Goal: Task Accomplishment & Management: Complete application form

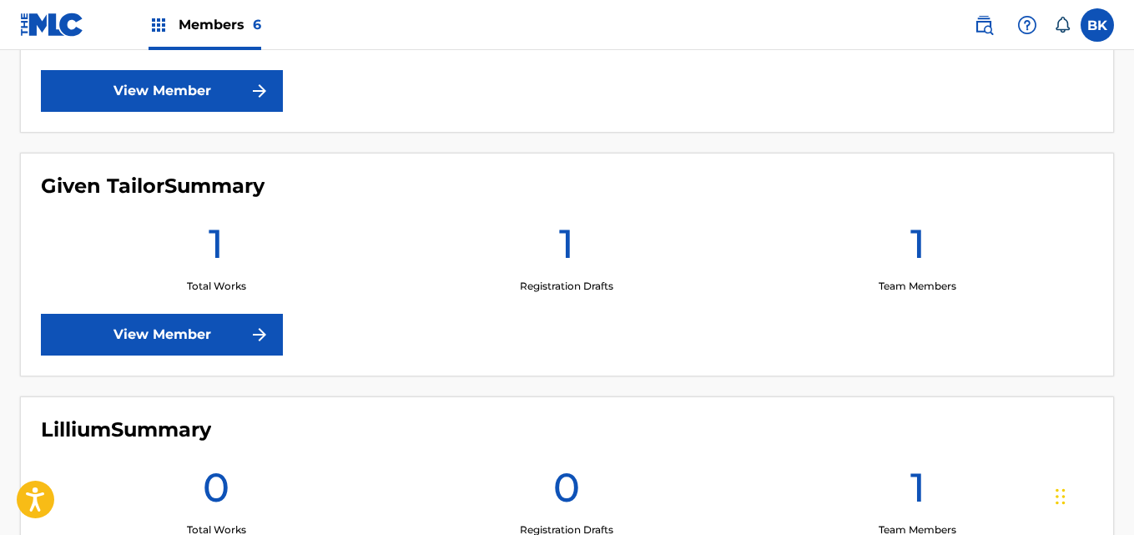
scroll to position [1168, 0]
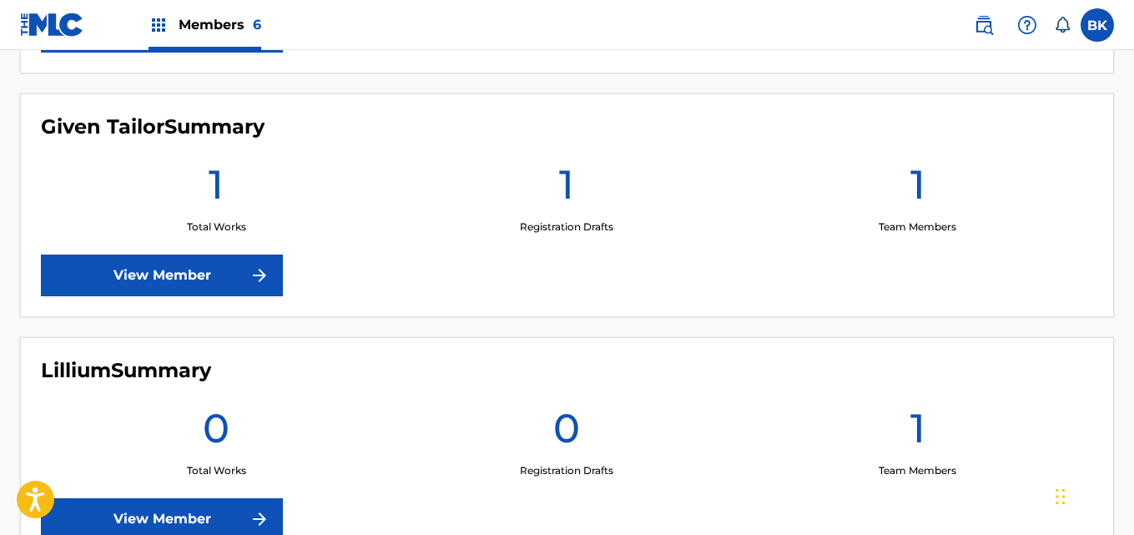
click at [239, 272] on link "View Member" at bounding box center [162, 275] width 242 height 42
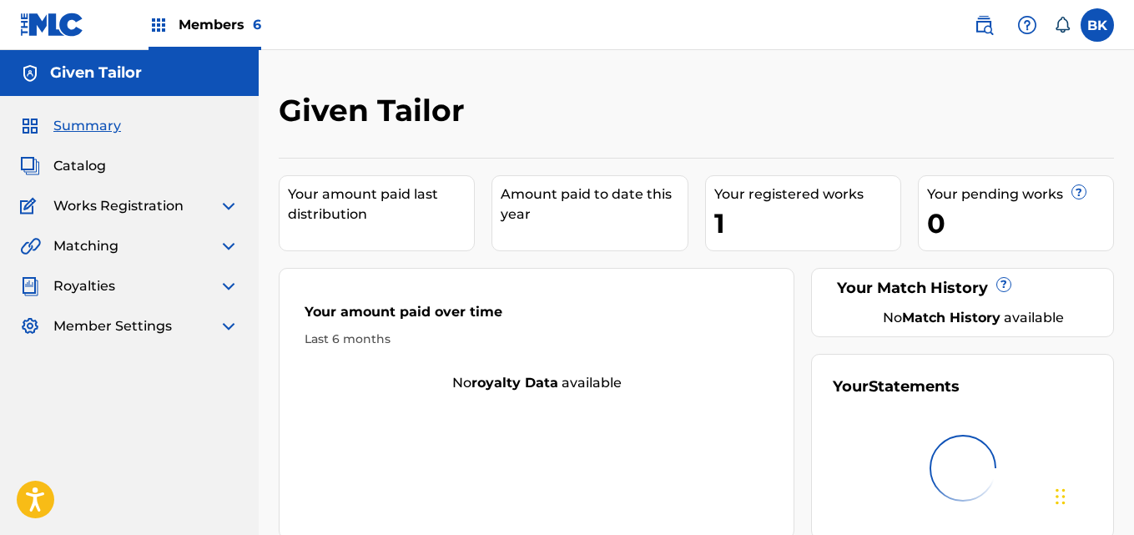
click at [169, 210] on span "Works Registration" at bounding box center [118, 206] width 130 height 20
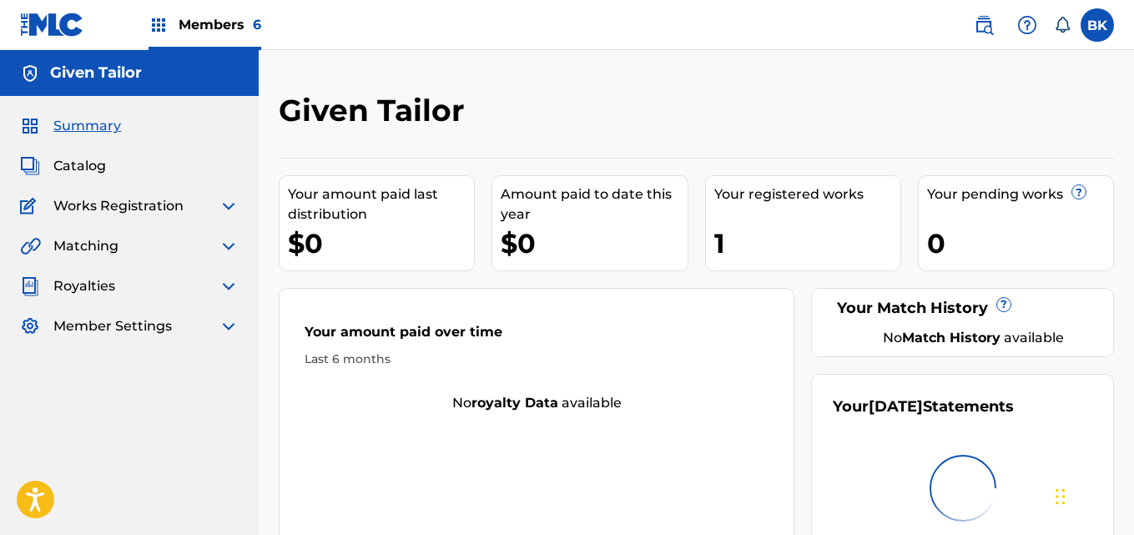
click at [224, 209] on img at bounding box center [229, 206] width 20 height 20
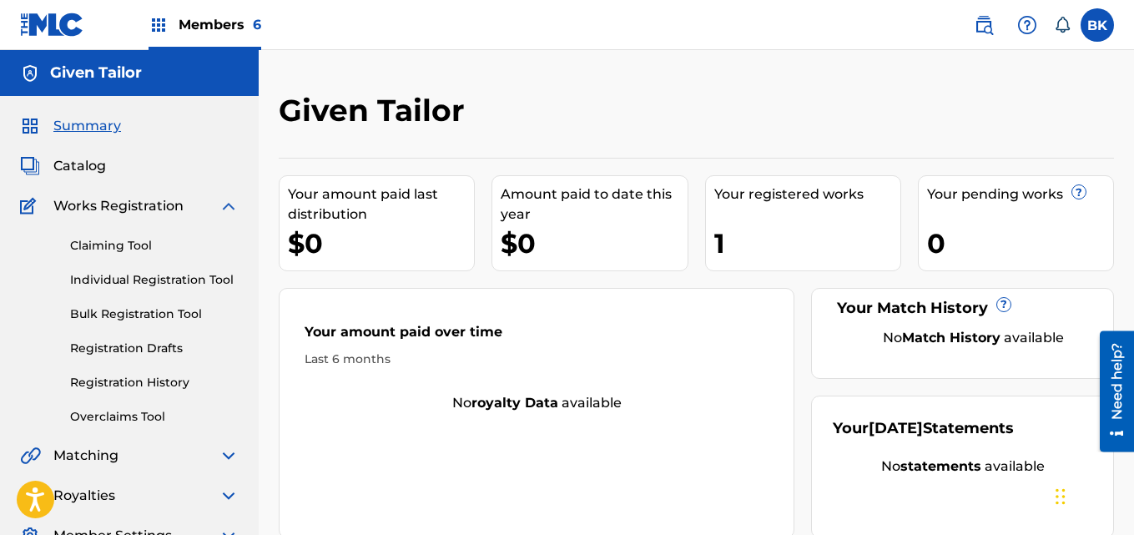
click at [153, 284] on link "Individual Registration Tool" at bounding box center [154, 280] width 168 height 18
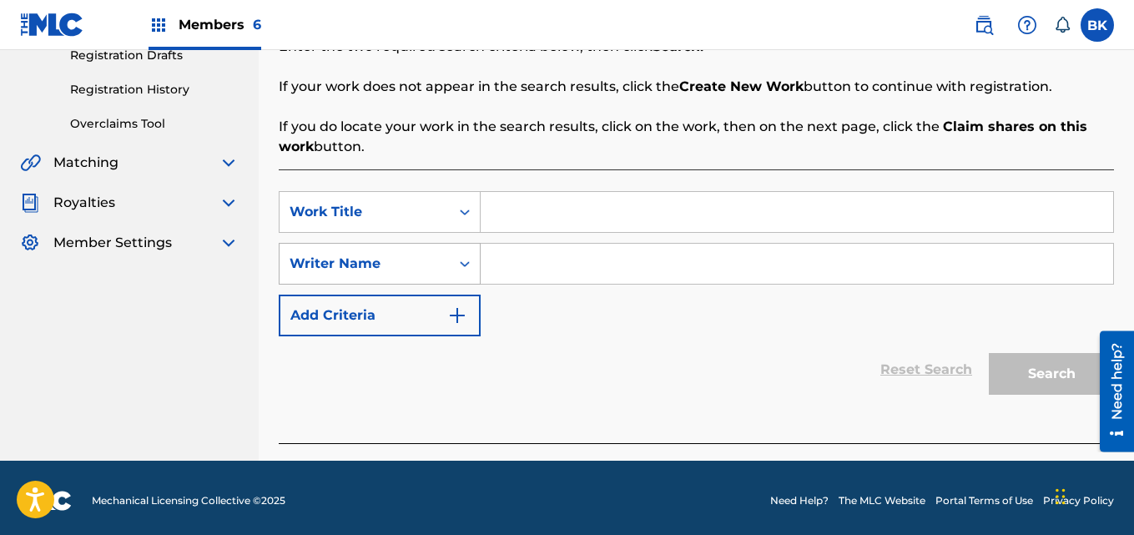
scroll to position [299, 0]
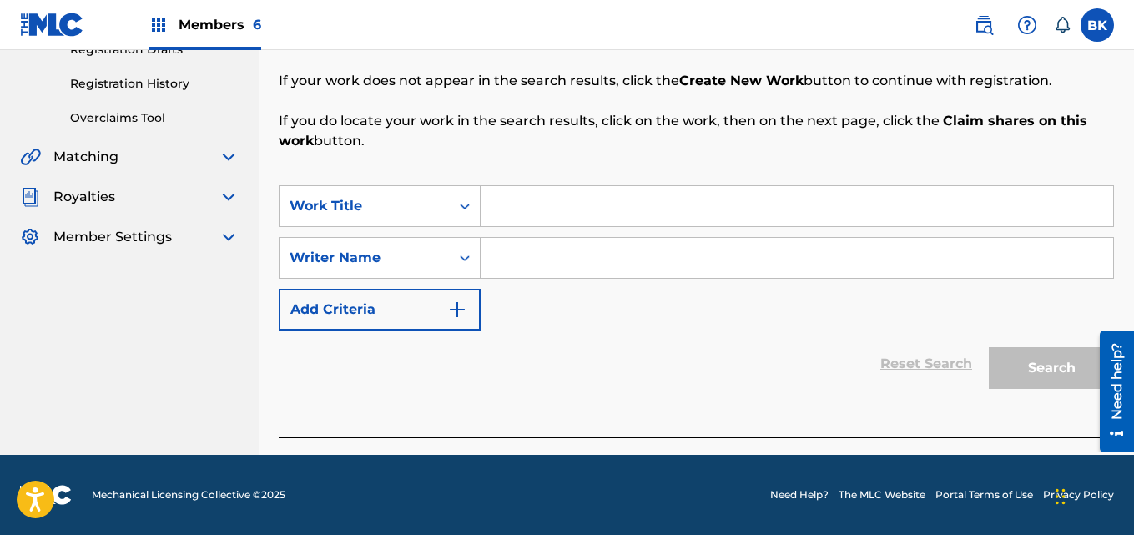
click at [534, 218] on input "Search Form" at bounding box center [796, 206] width 632 height 40
click at [530, 211] on input "Search Form" at bounding box center [796, 206] width 632 height 40
paste input "someone for me"
type input "someone for me"
click at [536, 258] on input "Search Form" at bounding box center [796, 258] width 632 height 40
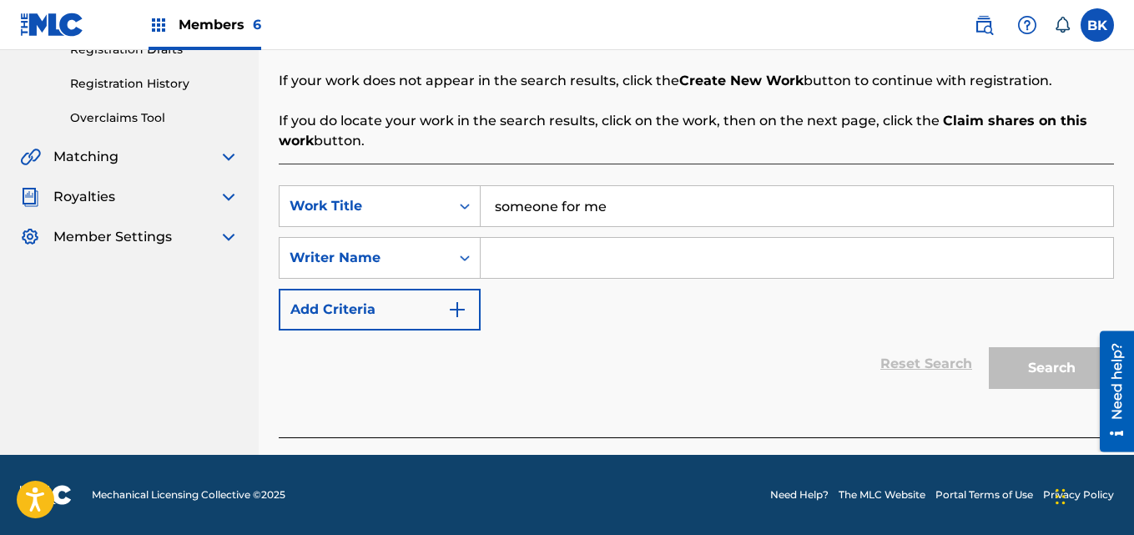
paste input "Given Tailor"
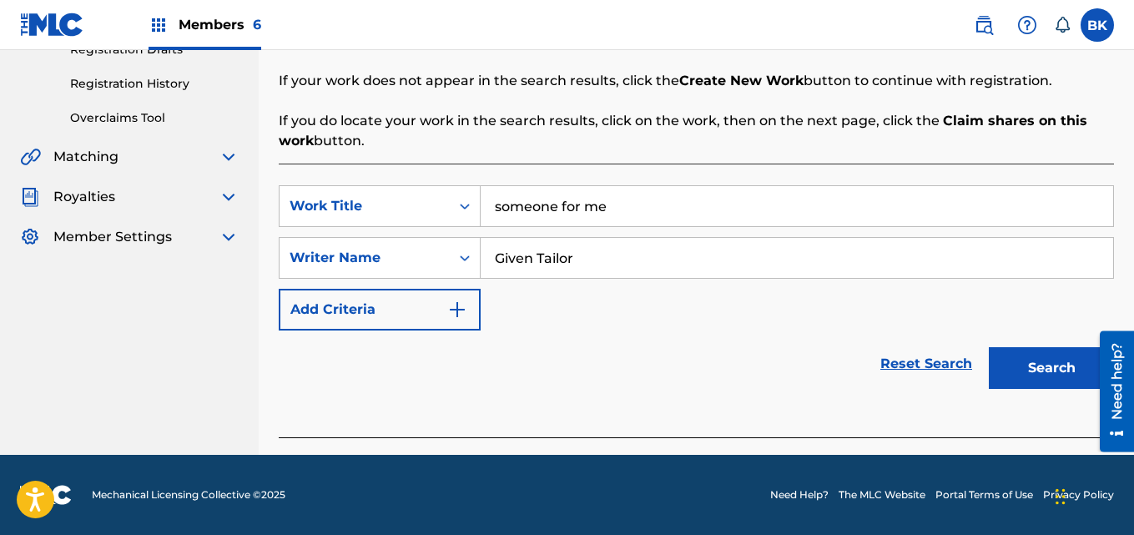
type input "Given Tailor"
click at [1080, 360] on button "Search" at bounding box center [1050, 368] width 125 height 42
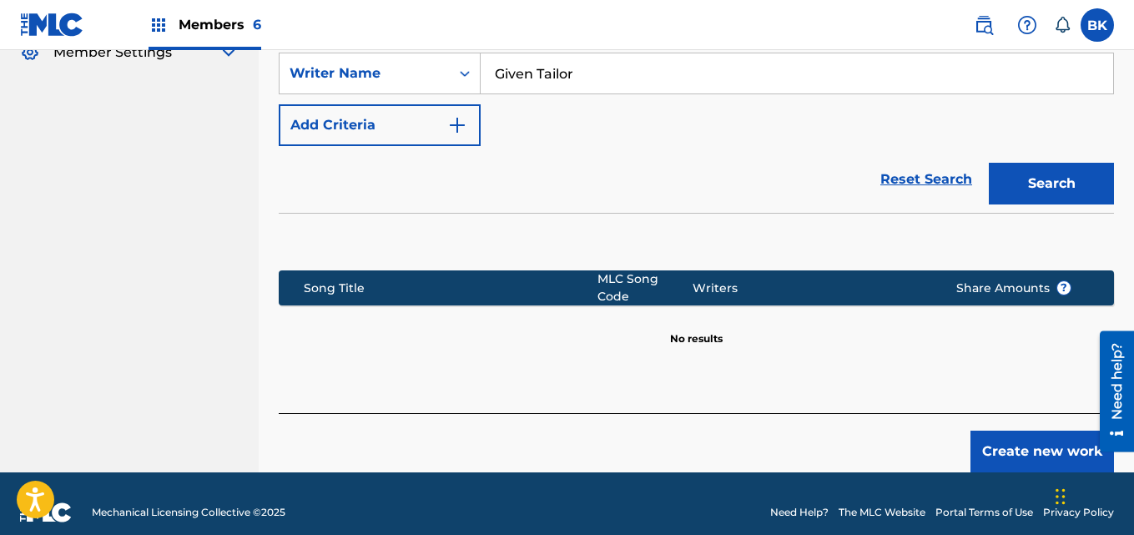
scroll to position [490, 0]
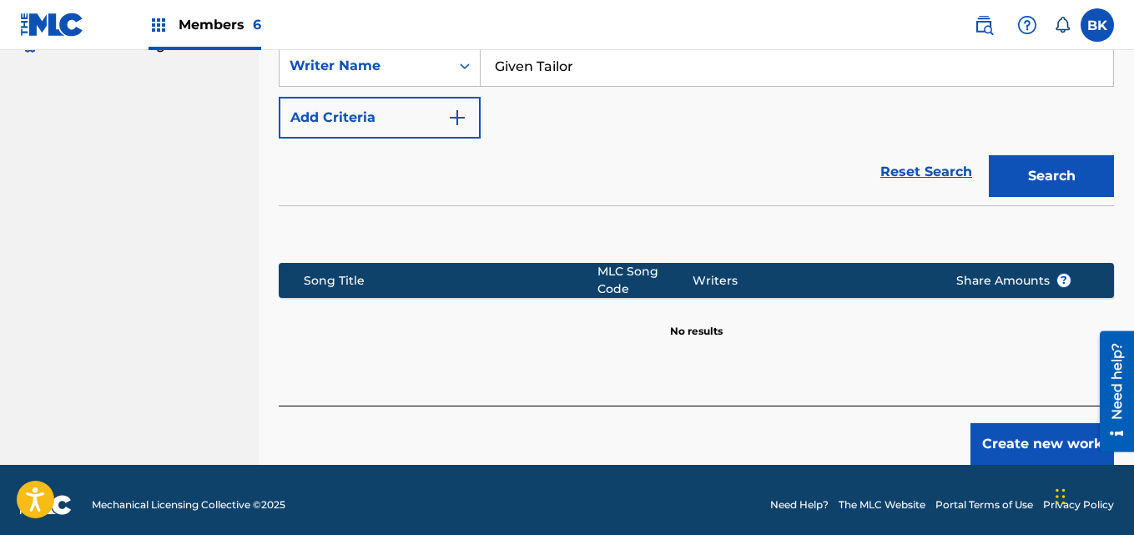
click at [1011, 439] on button "Create new work" at bounding box center [1041, 444] width 143 height 42
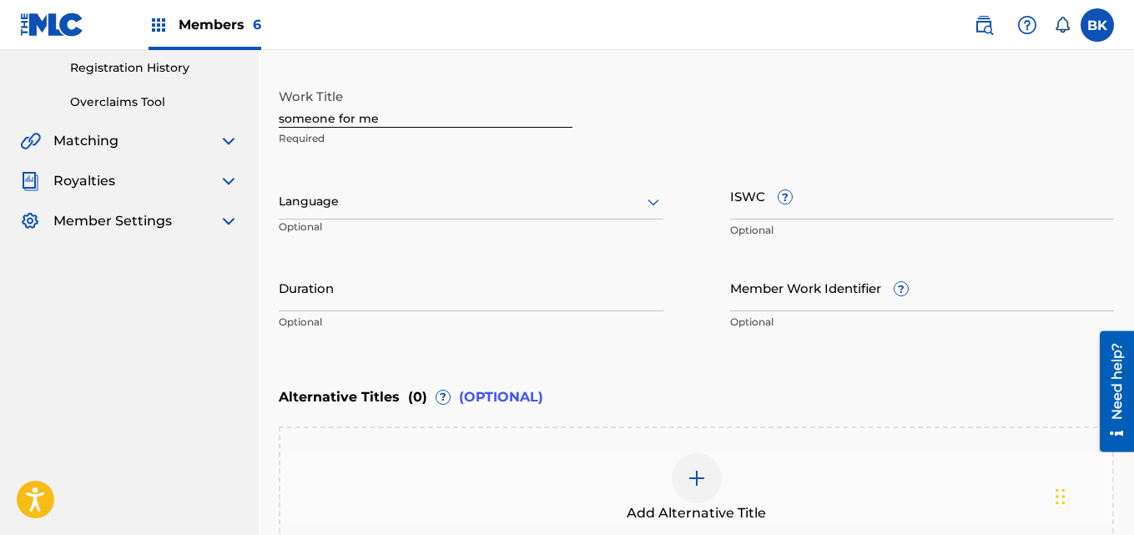
scroll to position [157, 0]
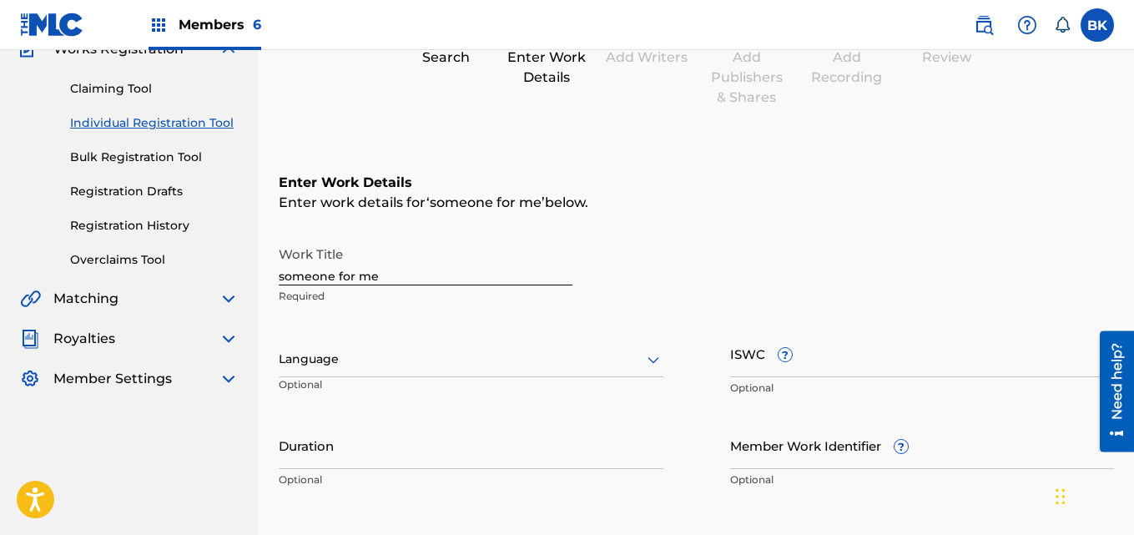
click at [392, 280] on input "someone for me" at bounding box center [426, 262] width 294 height 48
type input "s"
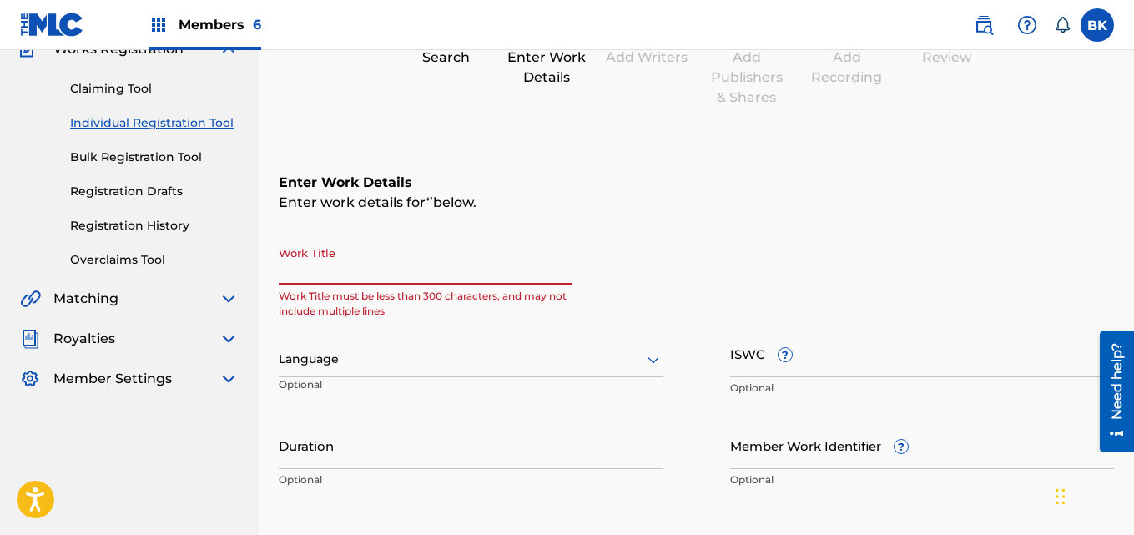
paste input "For her baby"
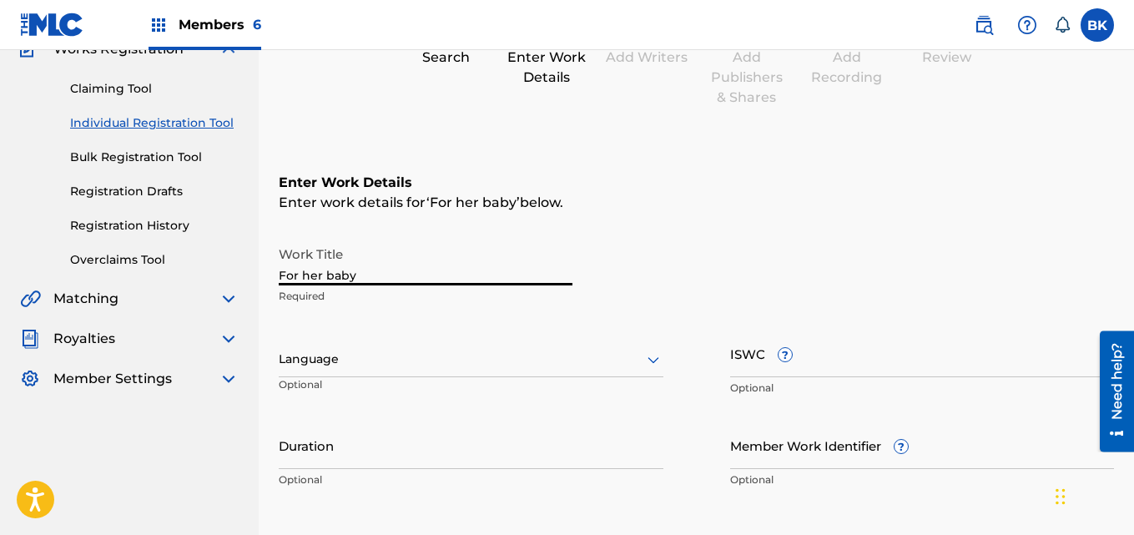
type input "For her baby"
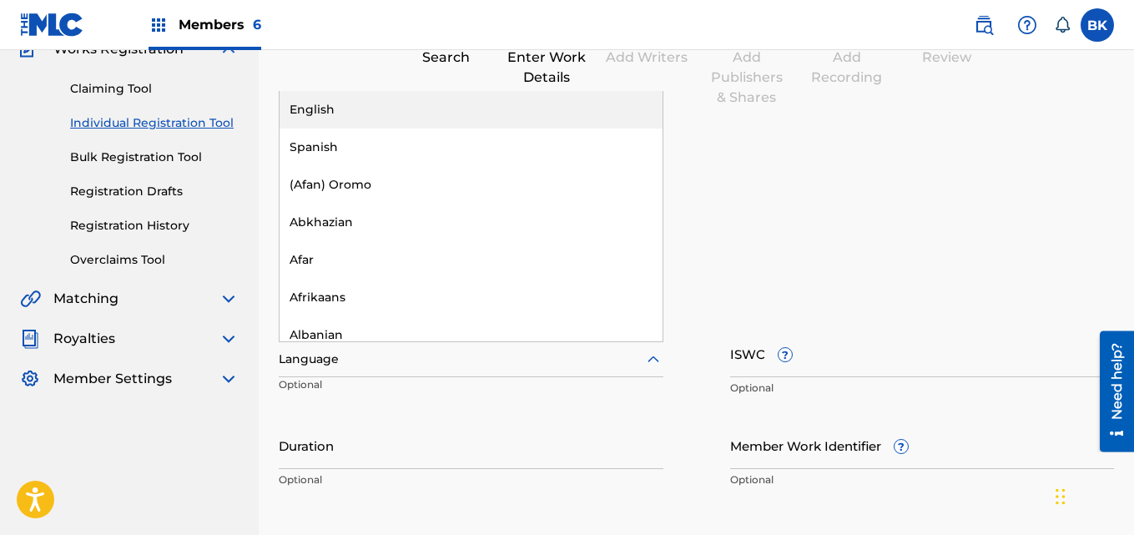
click at [395, 363] on div at bounding box center [471, 359] width 385 height 21
click at [360, 113] on div "English" at bounding box center [470, 110] width 383 height 38
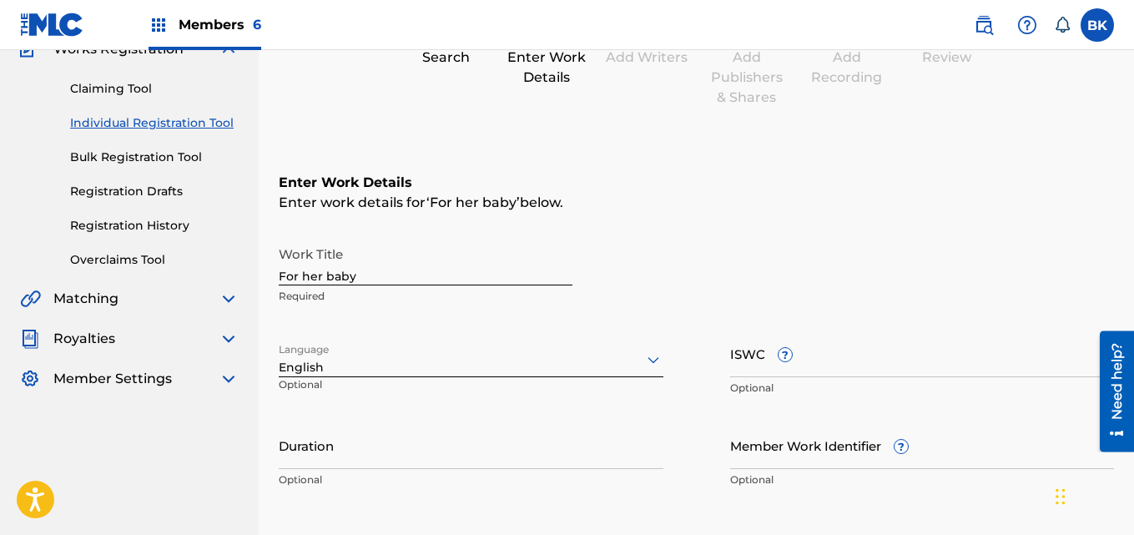
scroll to position [324, 0]
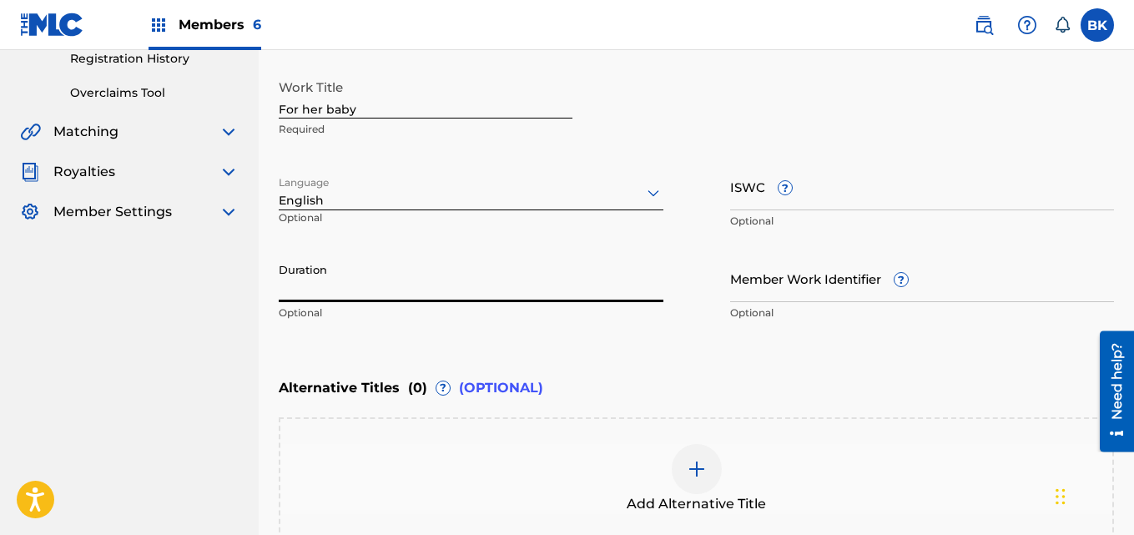
click at [531, 299] on input "Duration" at bounding box center [471, 278] width 385 height 48
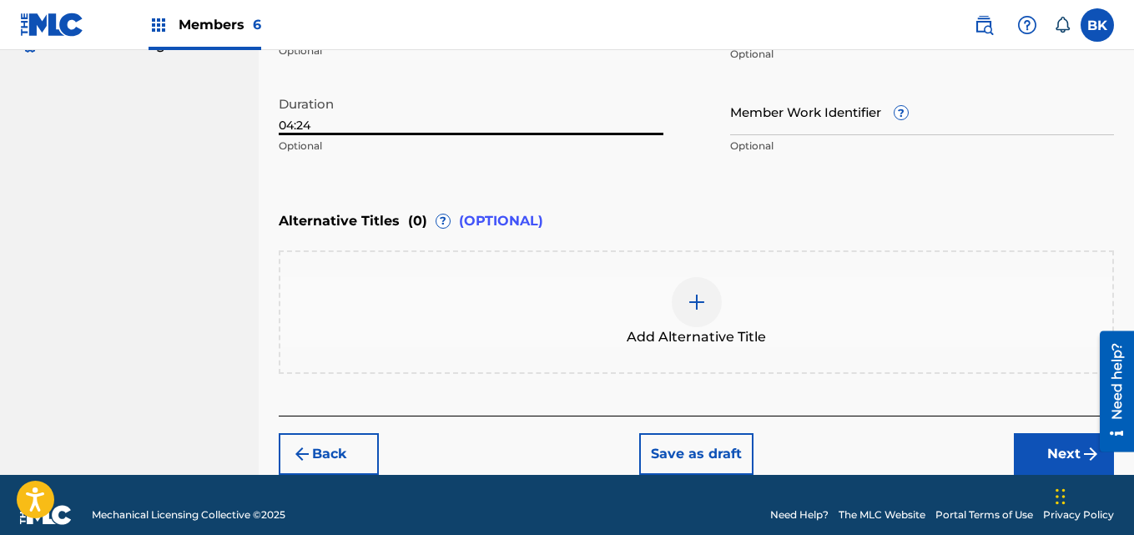
scroll to position [510, 0]
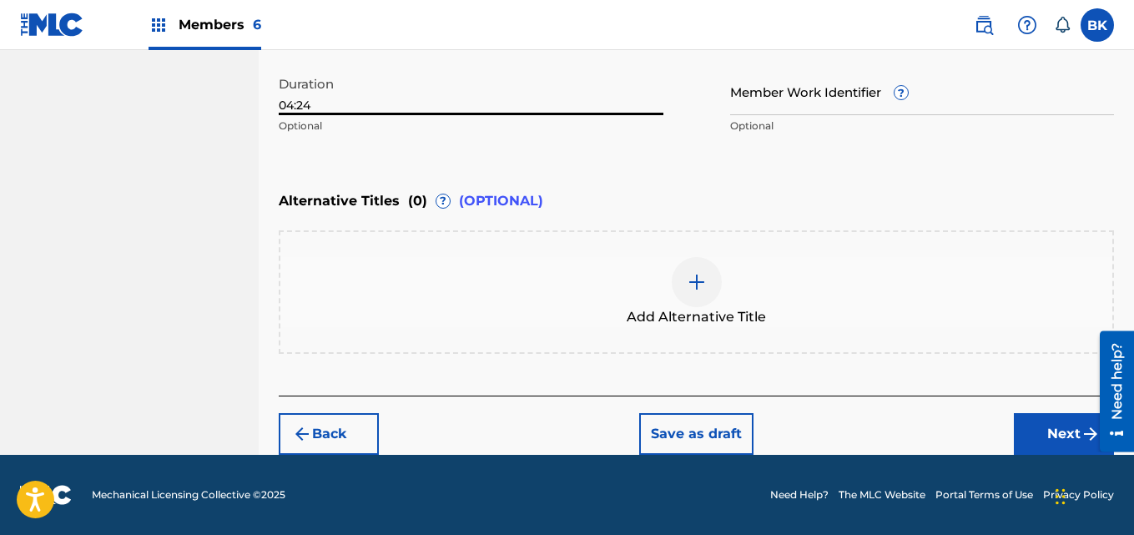
type input "04:24"
click at [1042, 434] on button "Next" at bounding box center [1063, 434] width 100 height 42
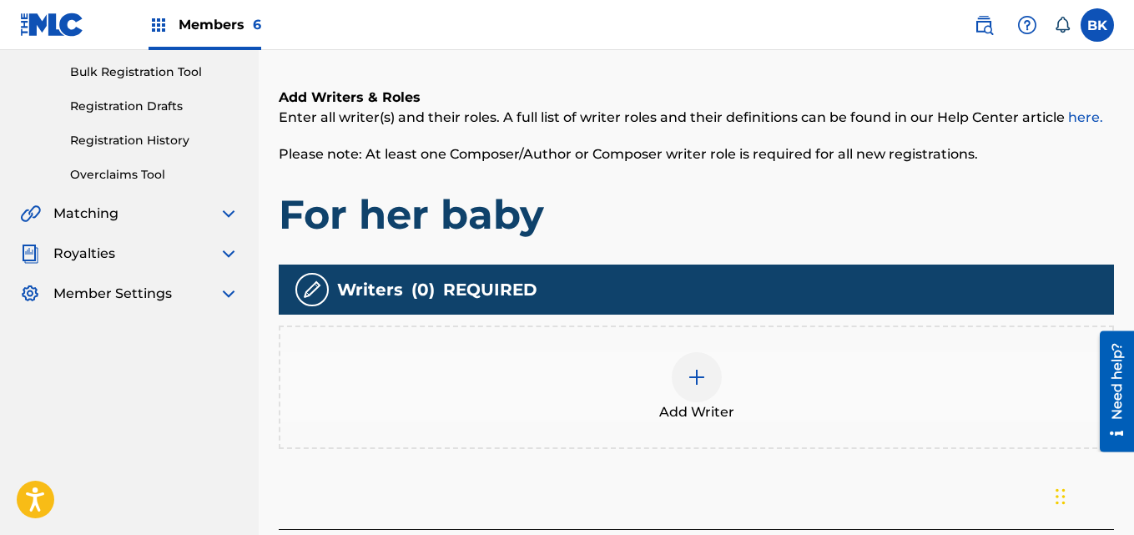
scroll to position [375, 0]
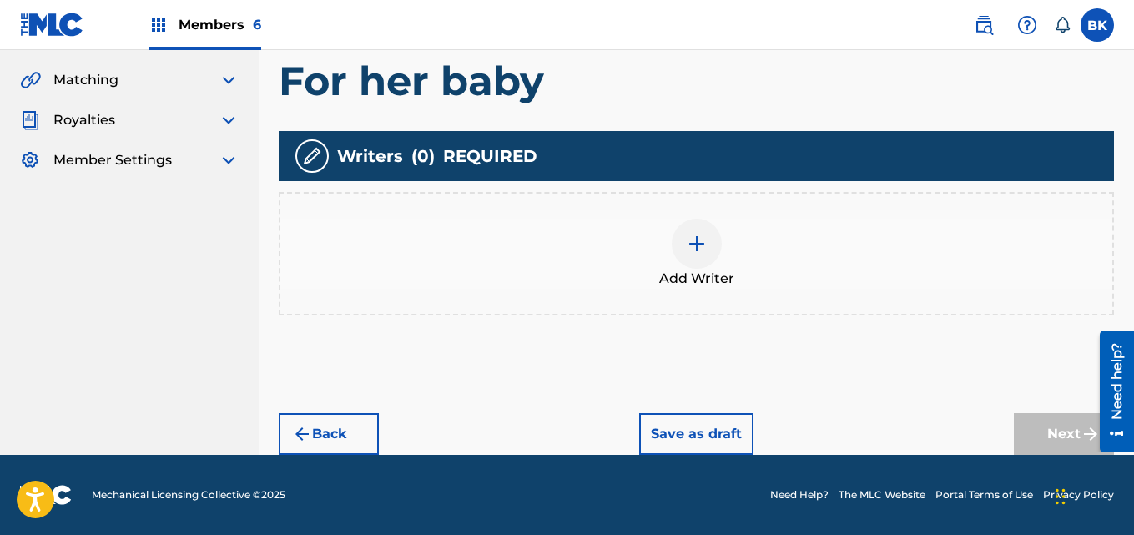
click at [669, 281] on span "Add Writer" at bounding box center [696, 279] width 75 height 20
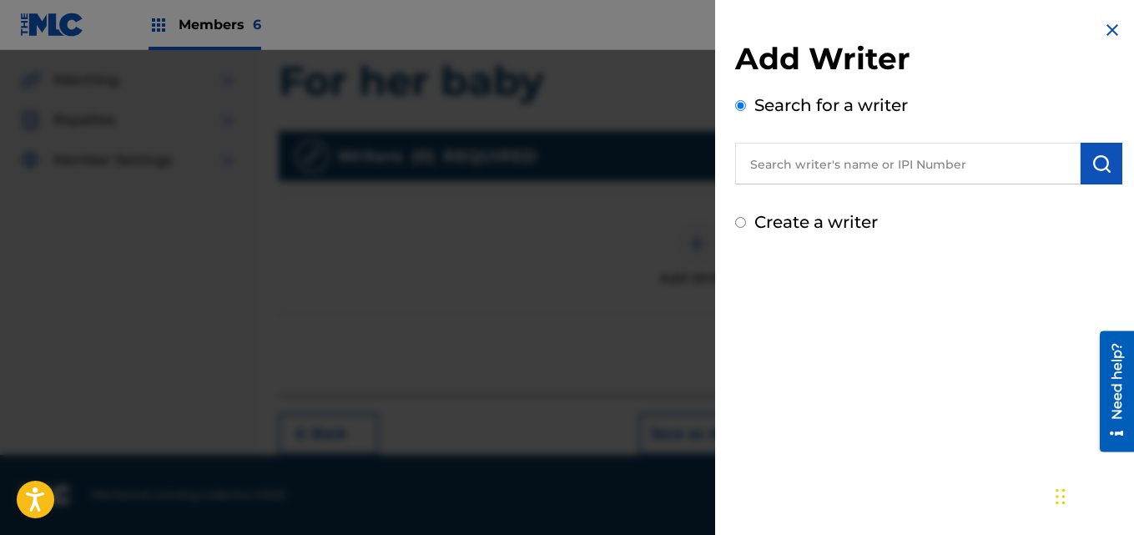
click at [796, 164] on input "text" at bounding box center [907, 164] width 345 height 42
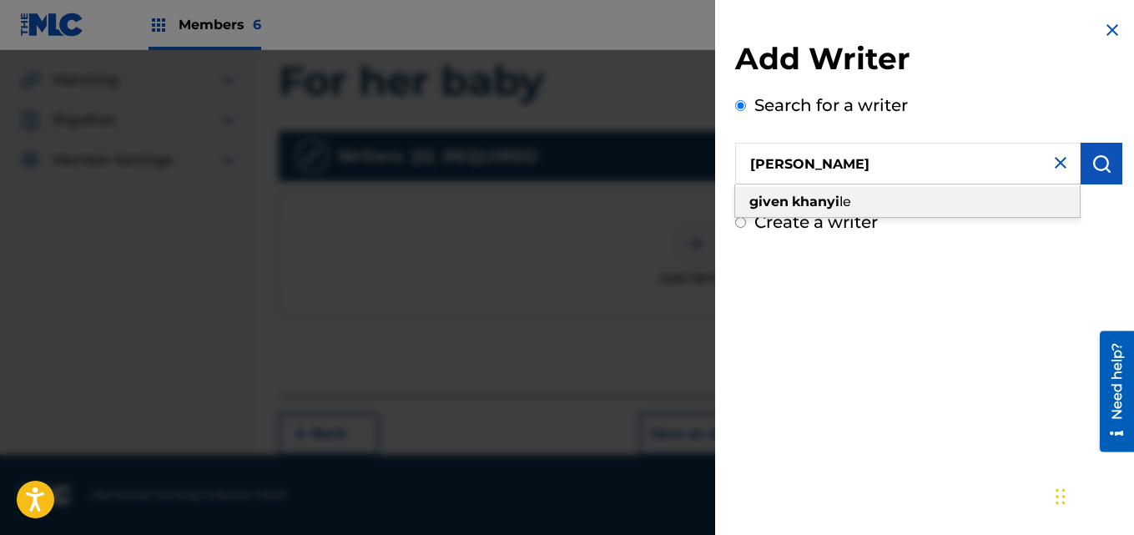
click at [799, 199] on strong "khanyi" at bounding box center [816, 202] width 48 height 16
type input "given khanyile"
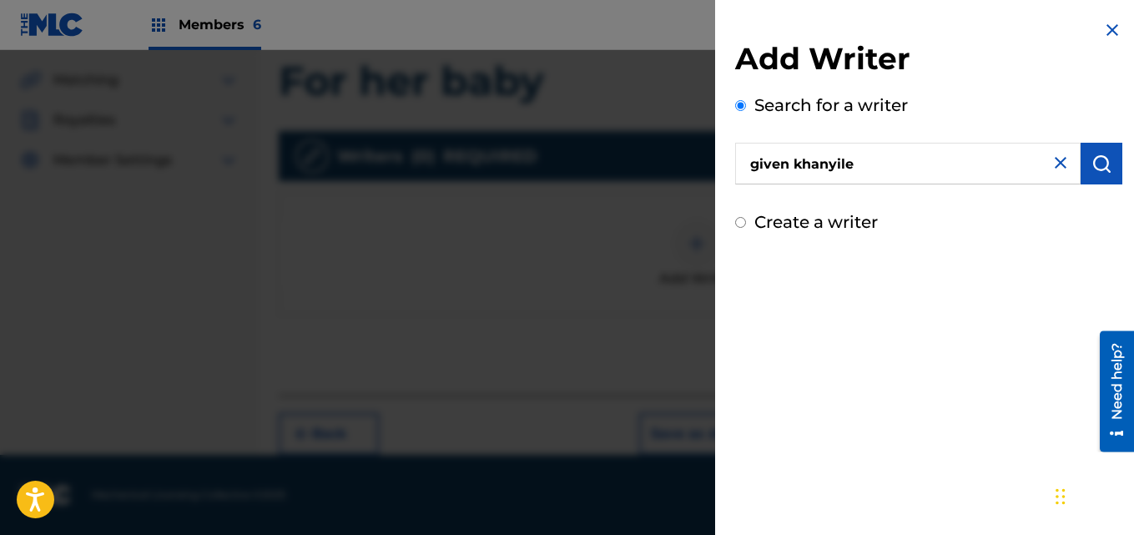
click at [1095, 158] on img "submit" at bounding box center [1101, 163] width 20 height 20
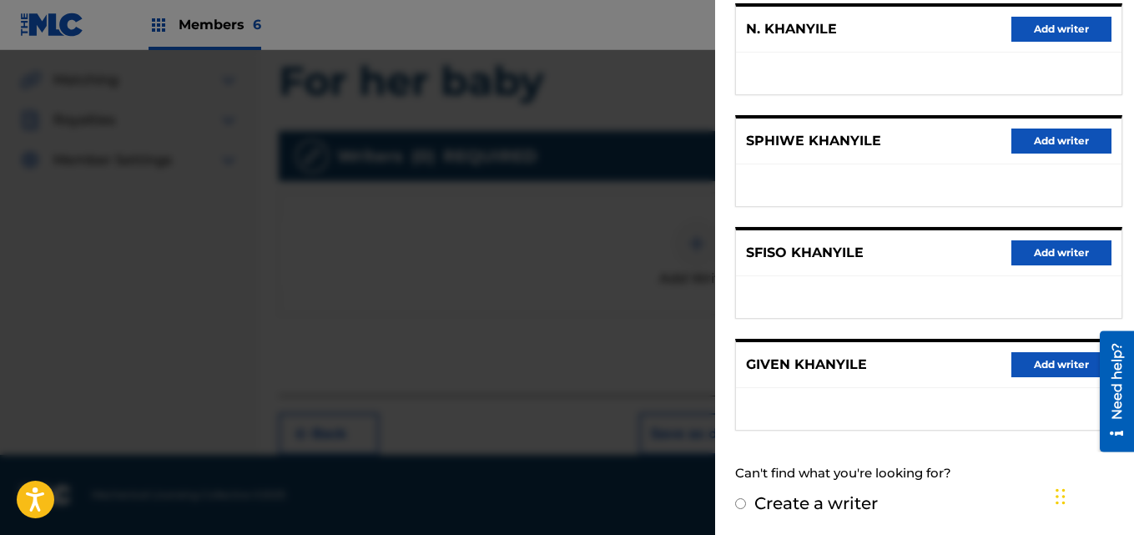
scroll to position [329, 0]
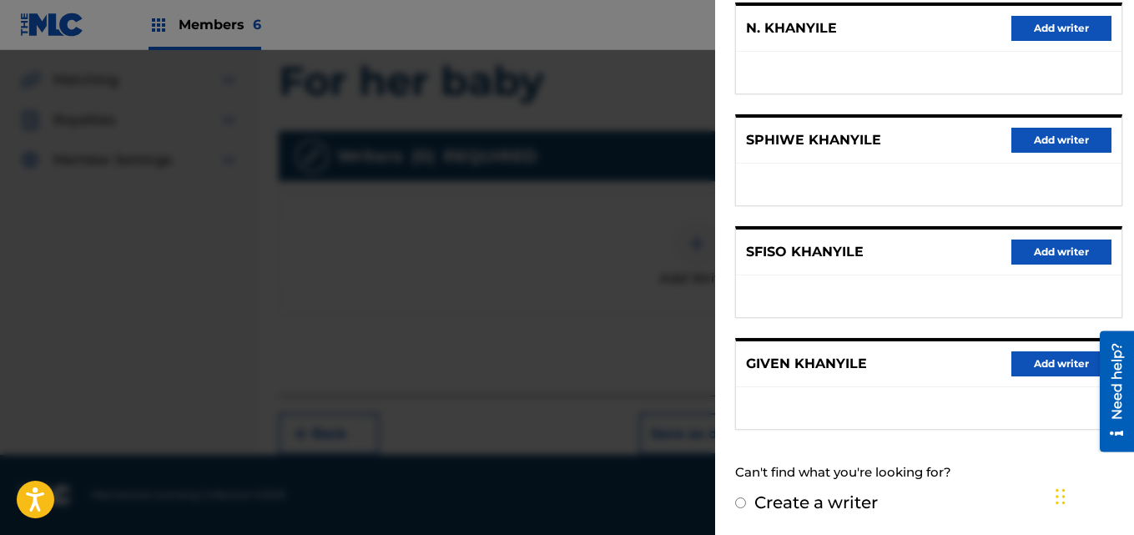
click at [1044, 370] on button "Add writer" at bounding box center [1061, 363] width 100 height 25
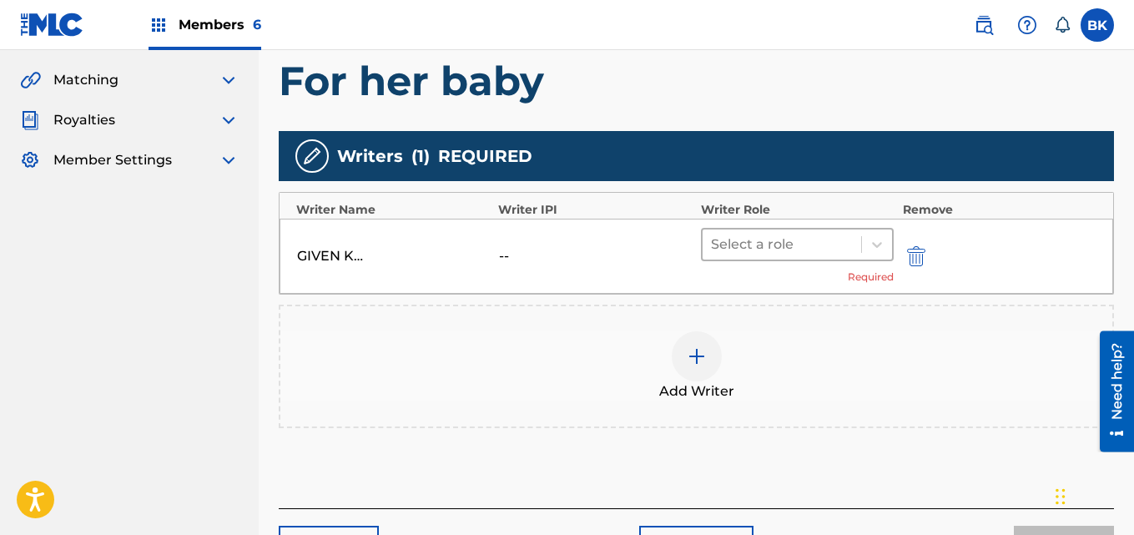
click at [793, 245] on div at bounding box center [782, 244] width 143 height 23
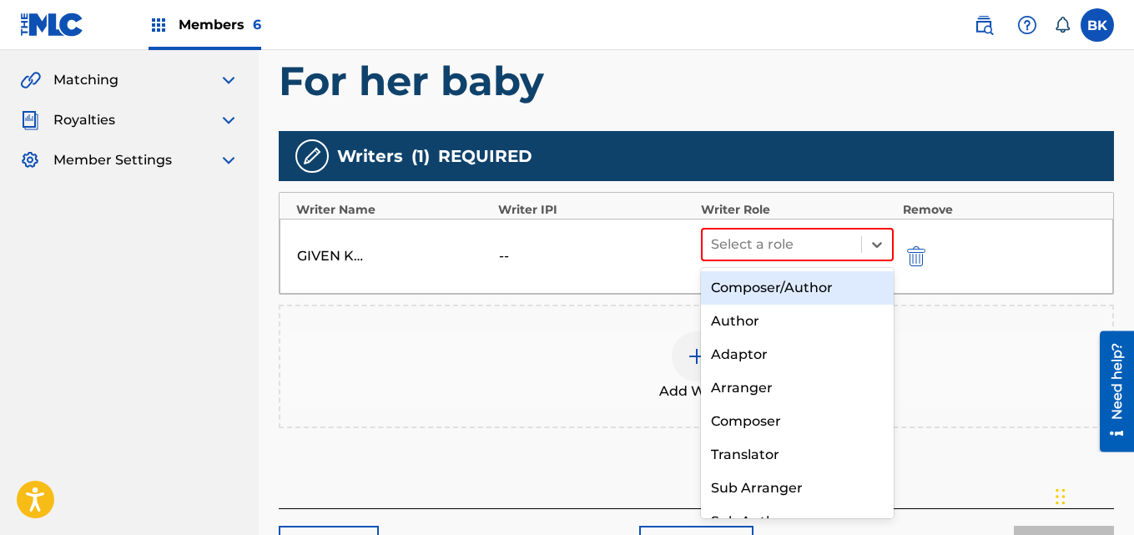
click at [787, 294] on div "Composer/Author" at bounding box center [798, 287] width 194 height 33
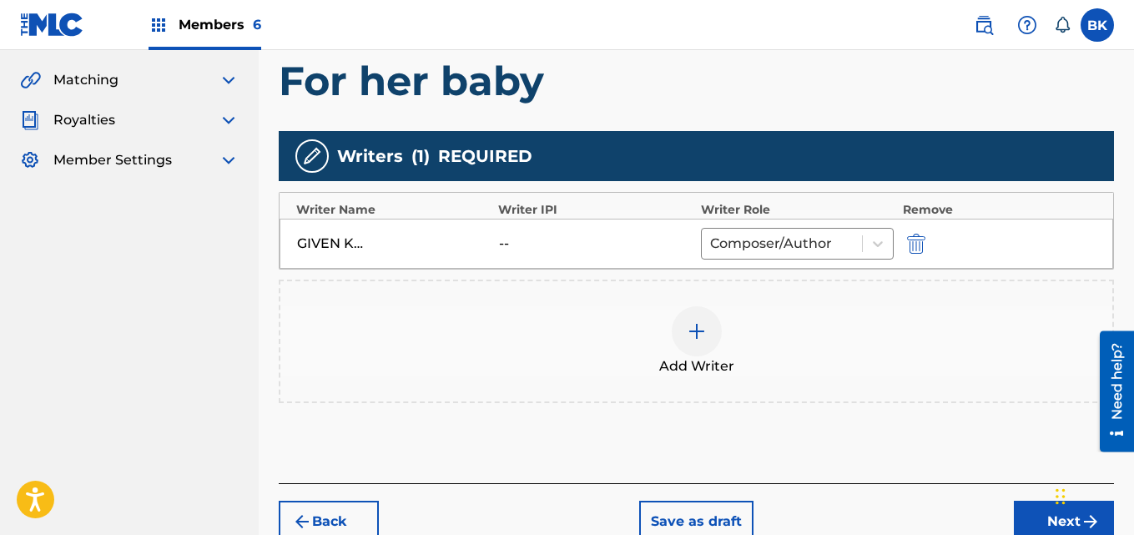
scroll to position [463, 0]
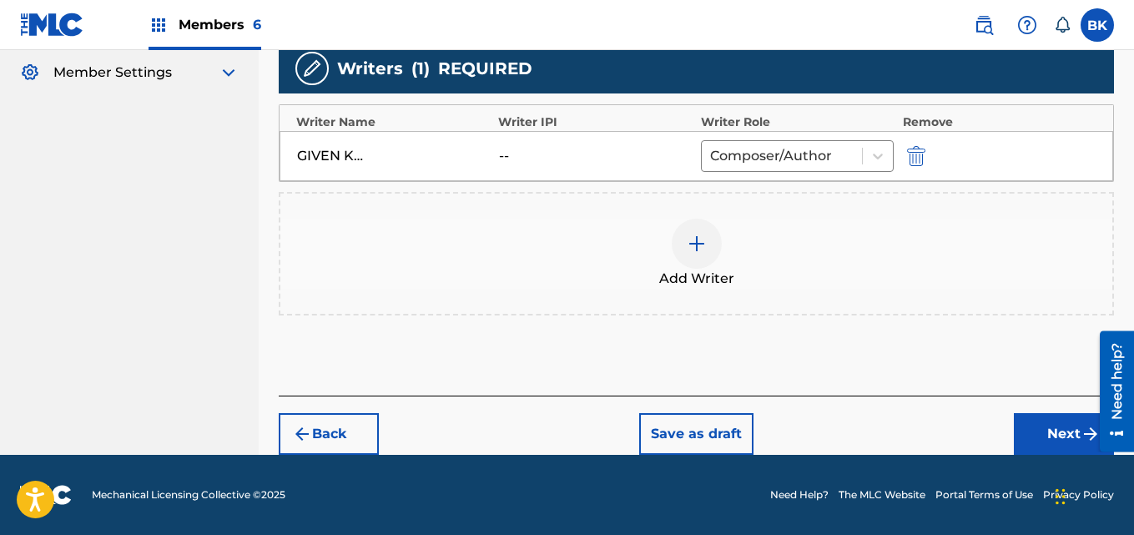
click at [1071, 435] on button "Next" at bounding box center [1063, 434] width 100 height 42
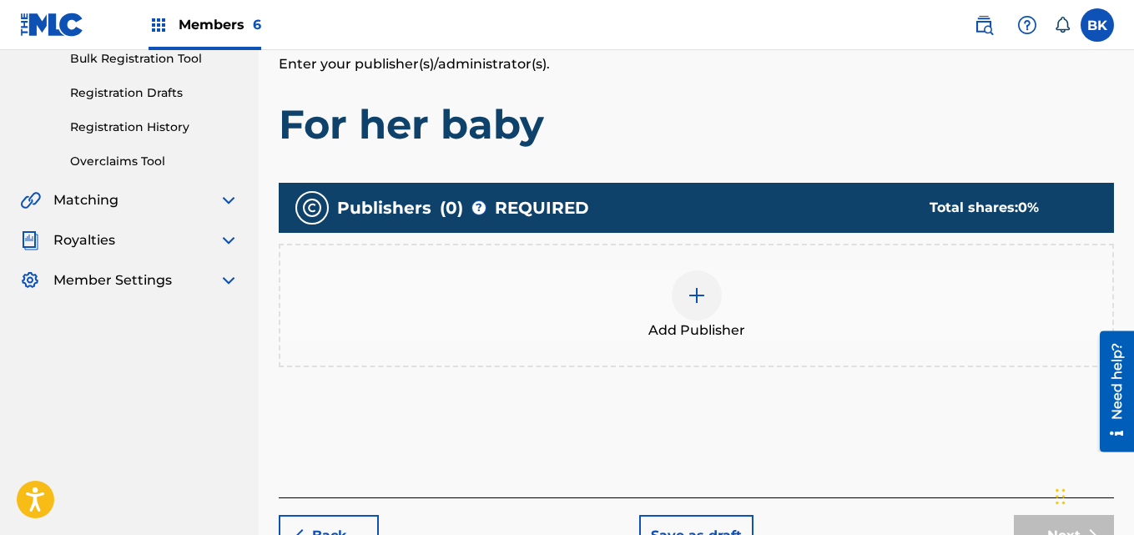
scroll to position [357, 0]
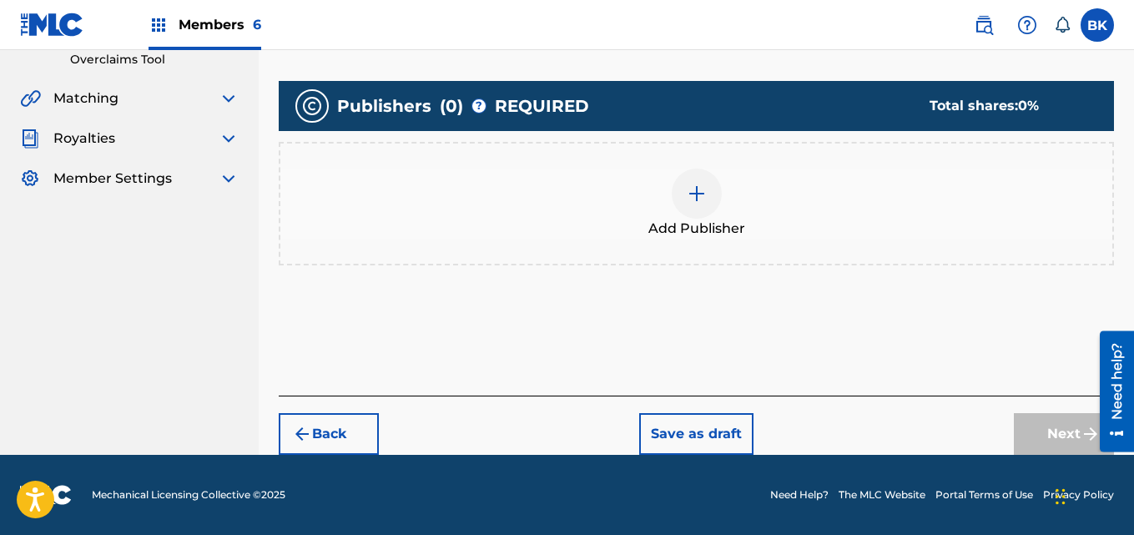
click at [707, 209] on div at bounding box center [696, 193] width 50 height 50
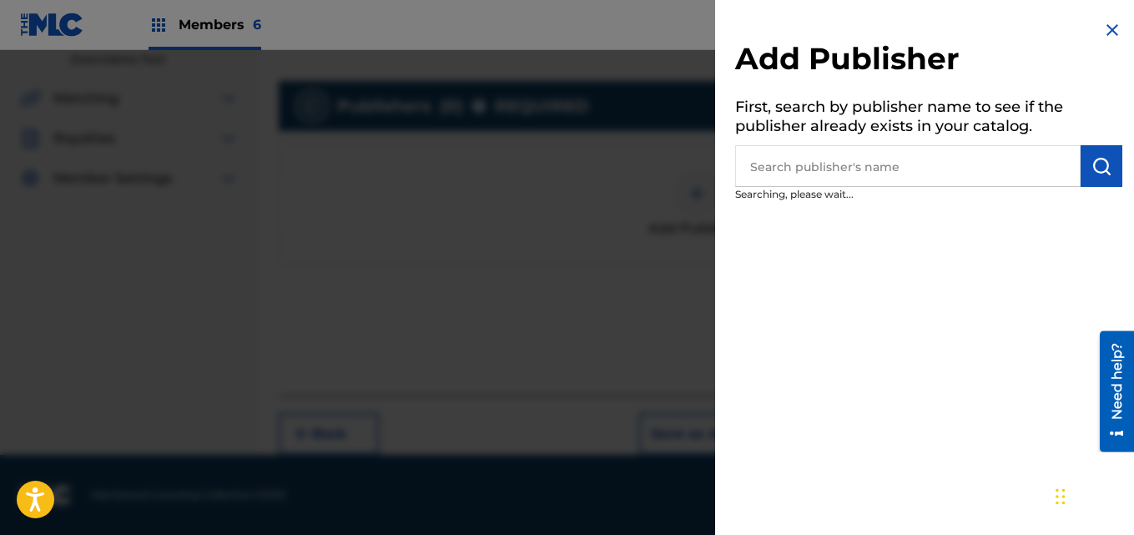
click at [781, 166] on input "text" at bounding box center [907, 166] width 345 height 42
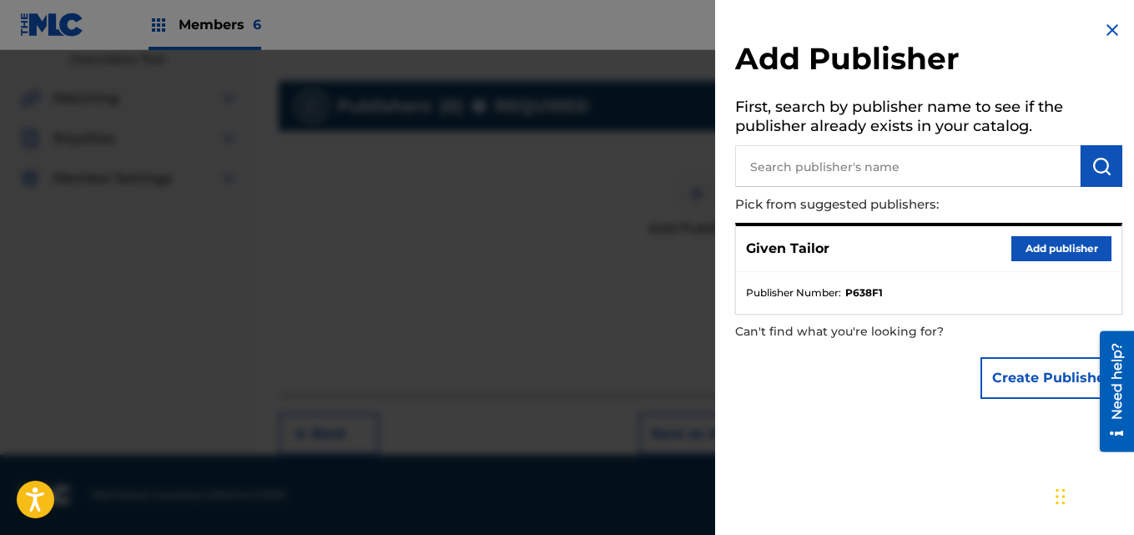
click at [1052, 229] on div "Given Tailor Add publisher" at bounding box center [928, 249] width 385 height 46
click at [1052, 253] on button "Add publisher" at bounding box center [1061, 248] width 100 height 25
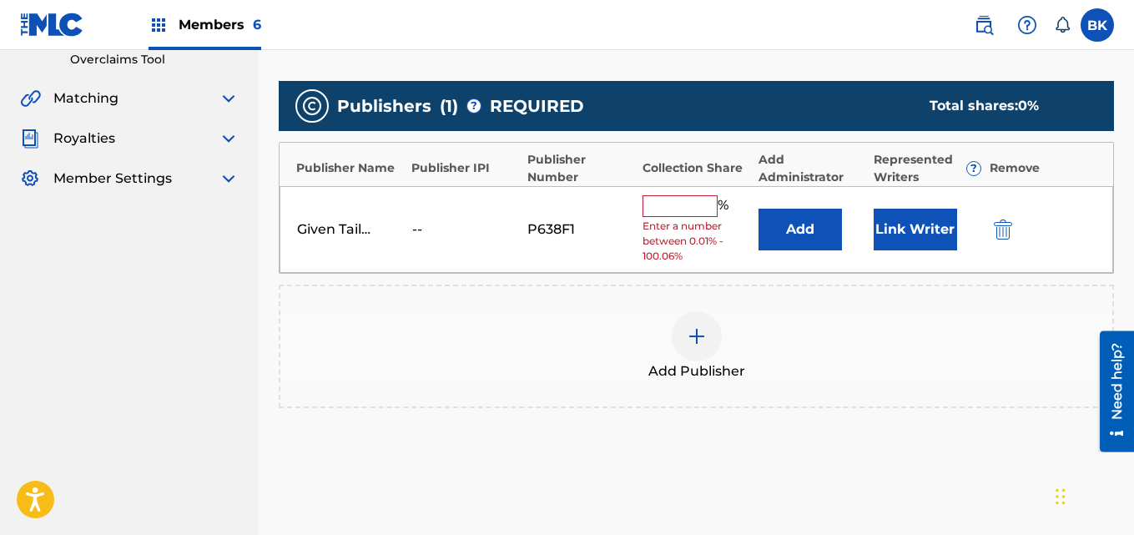
click at [680, 207] on input "text" at bounding box center [679, 206] width 75 height 22
type input "100"
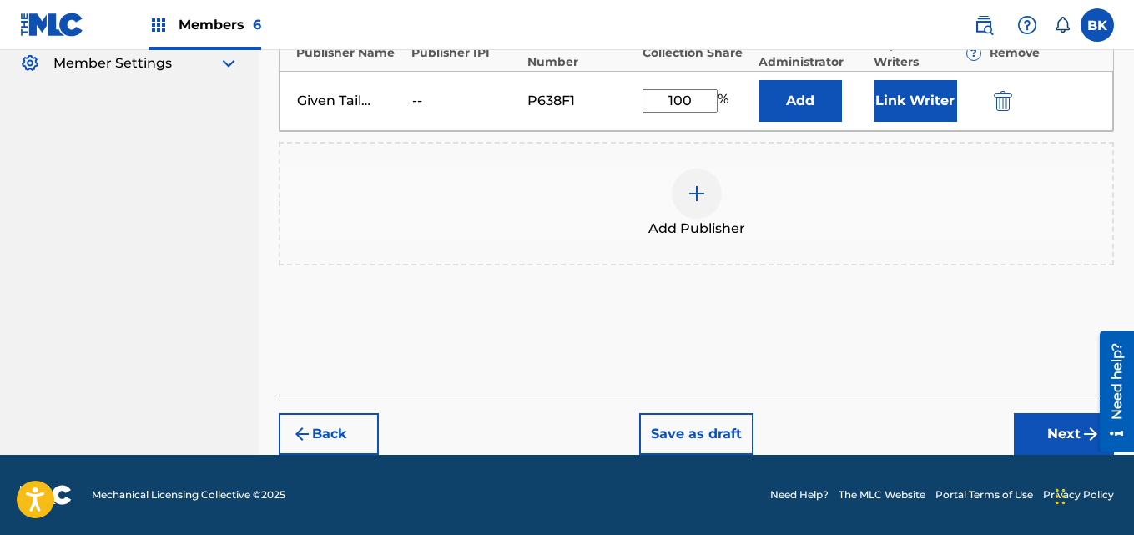
click at [1082, 444] on button "Next" at bounding box center [1063, 434] width 100 height 42
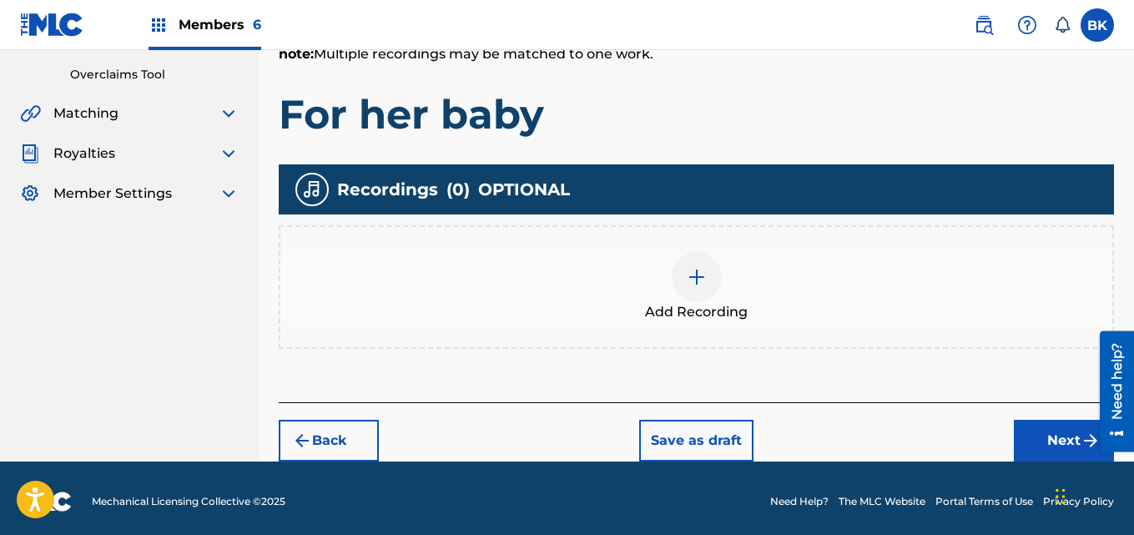
scroll to position [349, 0]
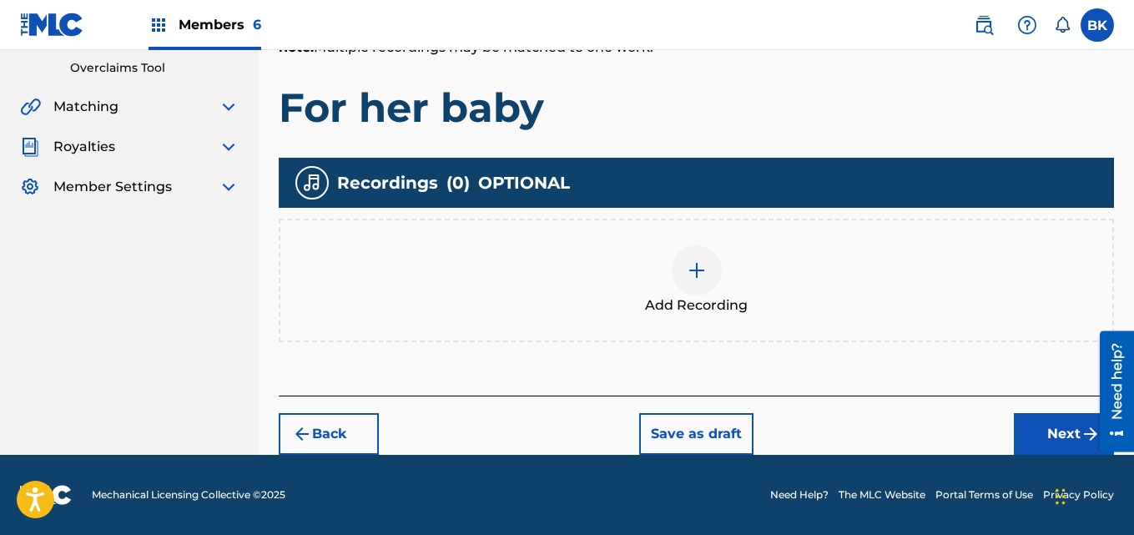
click at [697, 295] on span "Add Recording" at bounding box center [696, 305] width 103 height 20
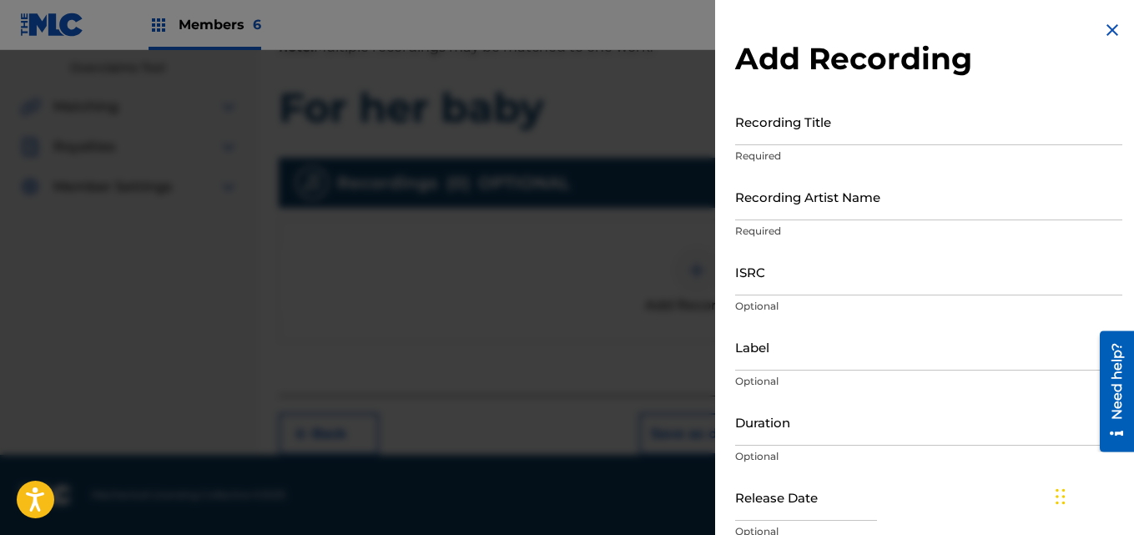
click at [790, 125] on input "Recording Title" at bounding box center [928, 122] width 387 height 48
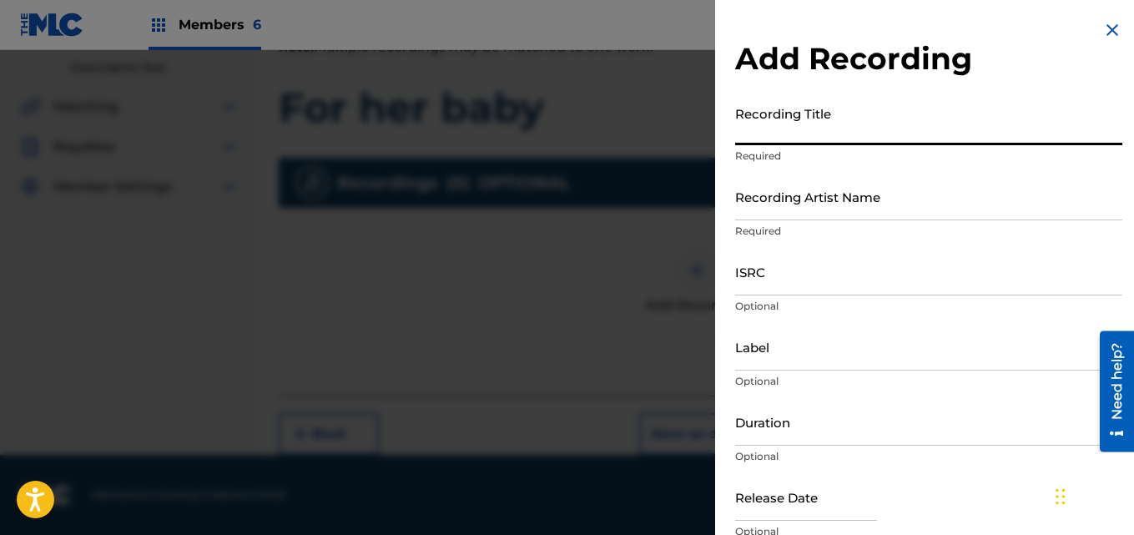
paste input "Given Tailor"
type input "G"
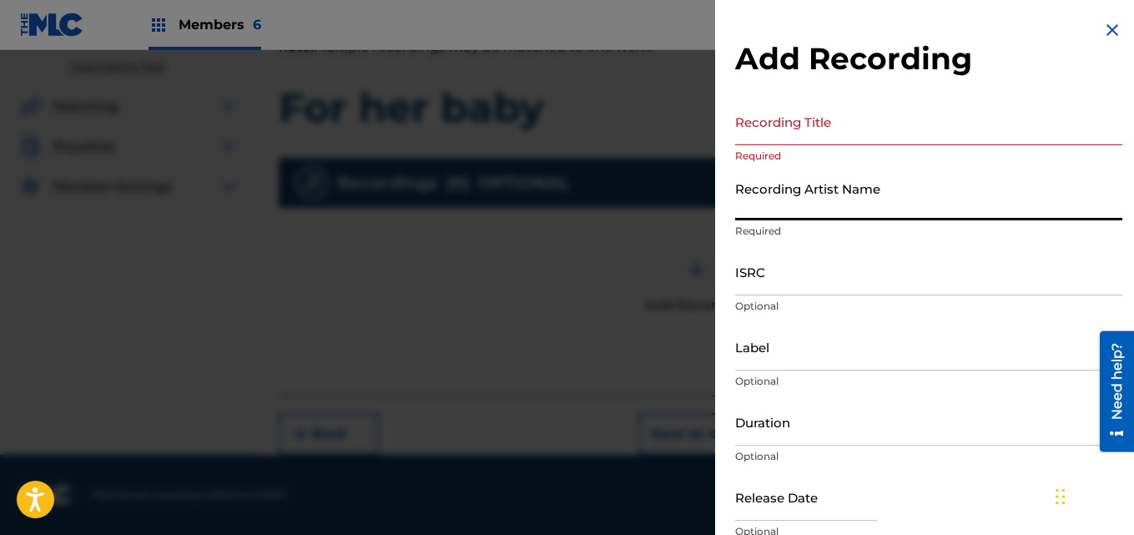
paste input "Given Tailor"
type input "Given Tailor"
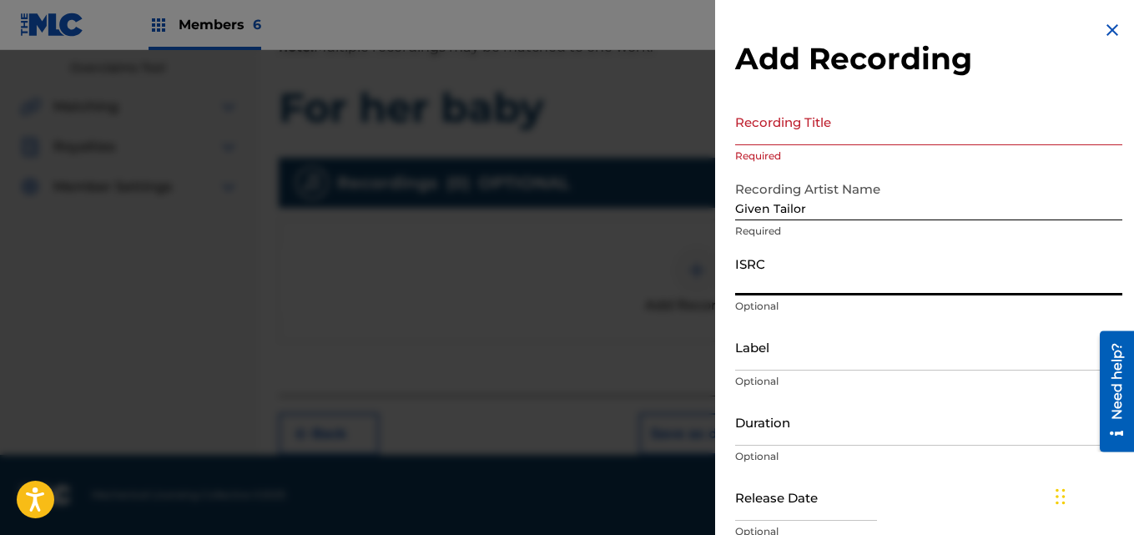
drag, startPoint x: 787, startPoint y: 286, endPoint x: 772, endPoint y: 114, distance: 172.5
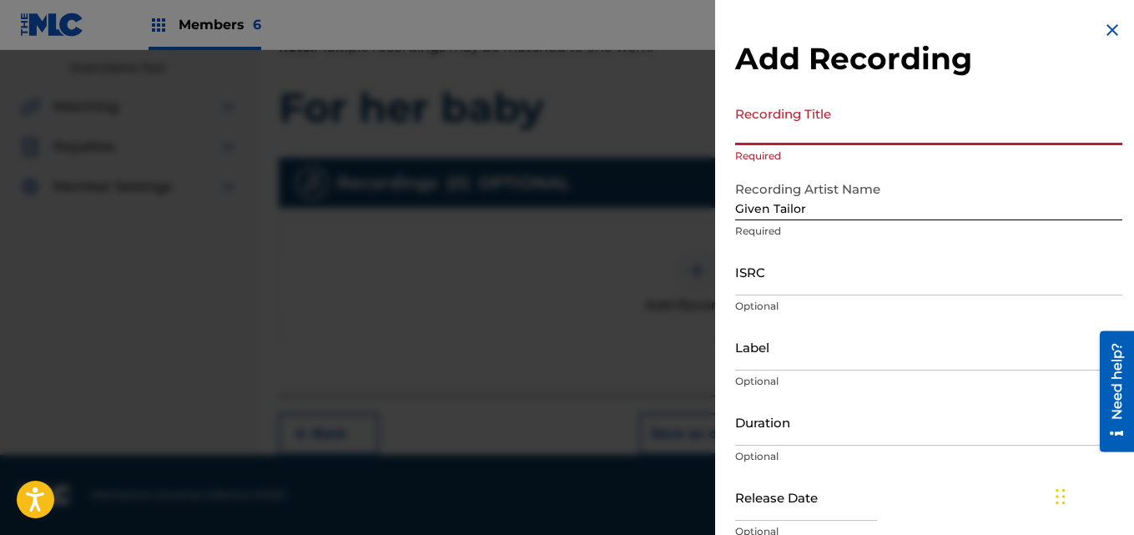
paste input "For Her Baby"
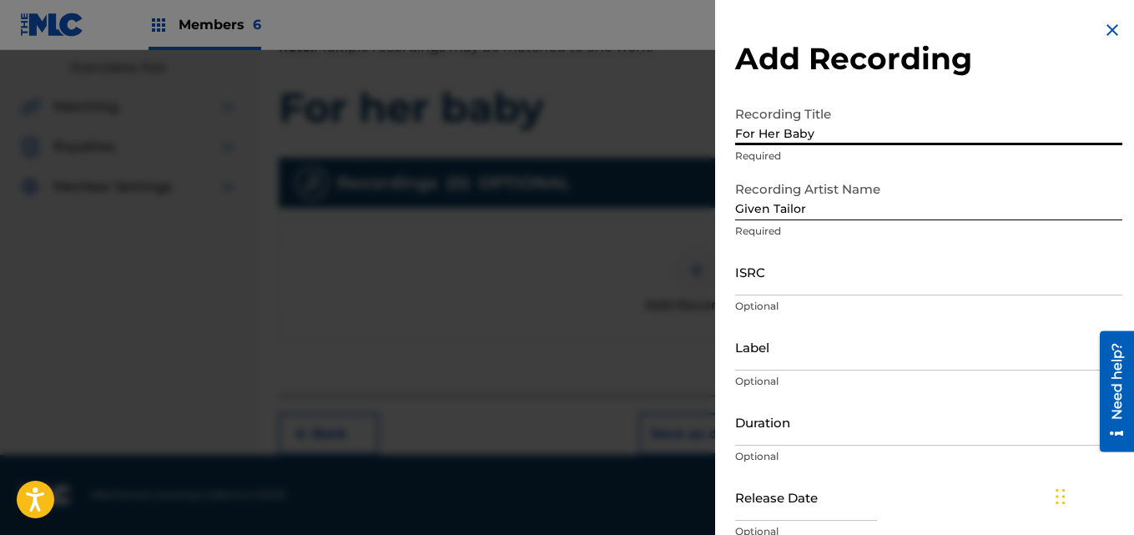
type input "For Her Baby"
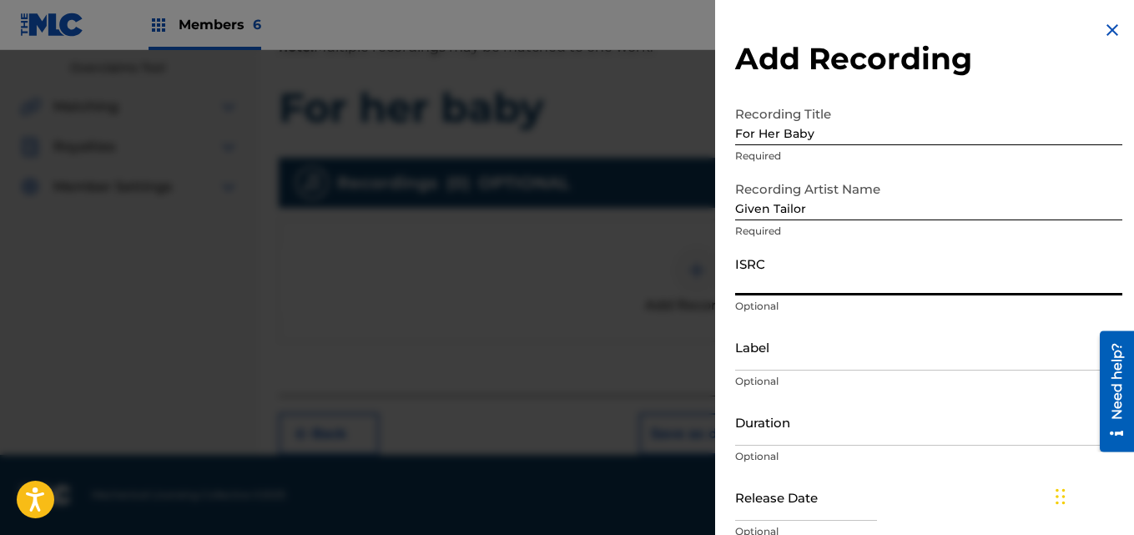
paste input "QT65X2549570"
type input "QT65X2549570"
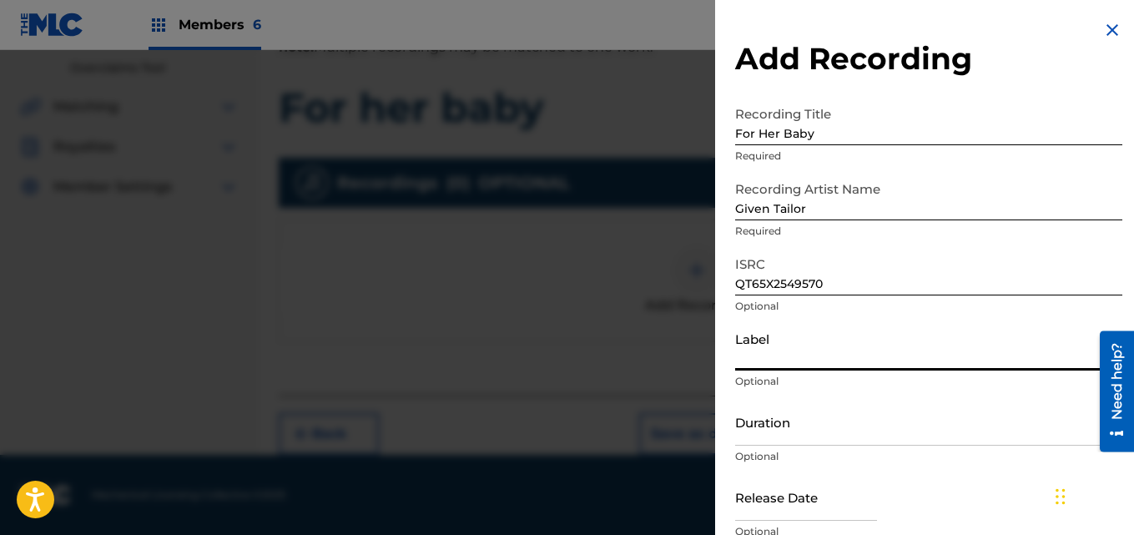
click at [806, 350] on input "Label" at bounding box center [928, 347] width 387 height 48
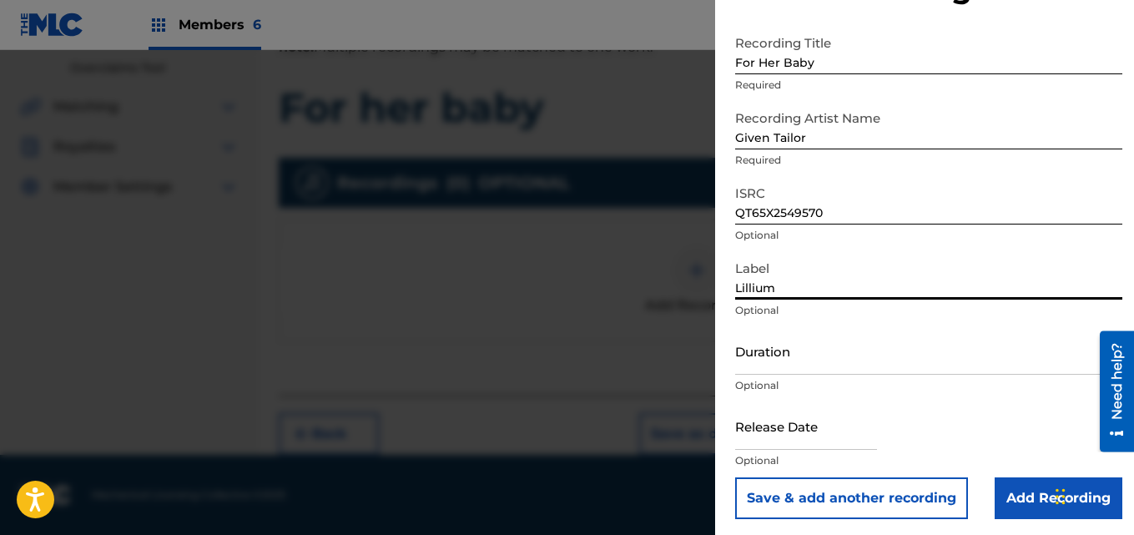
scroll to position [75, 0]
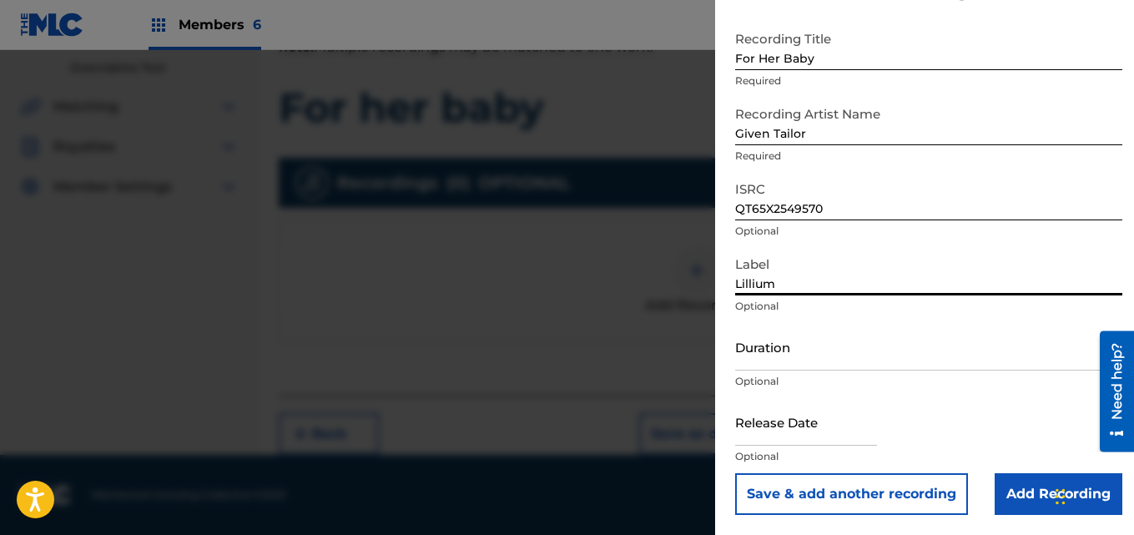
type input "Lillium"
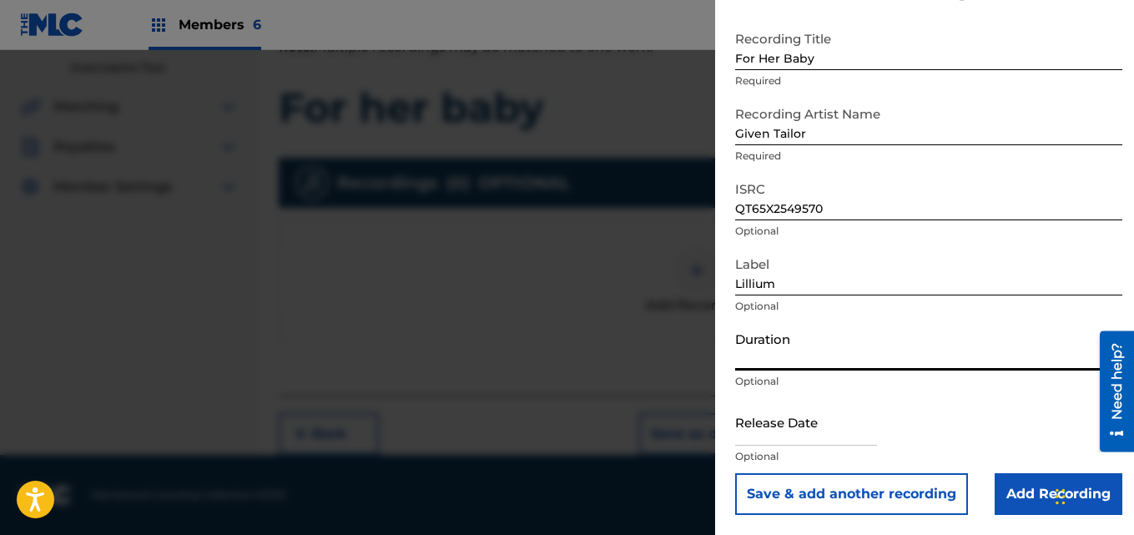
click at [803, 355] on input "Duration" at bounding box center [928, 347] width 387 height 48
paste input "04:24"
type input "04:24"
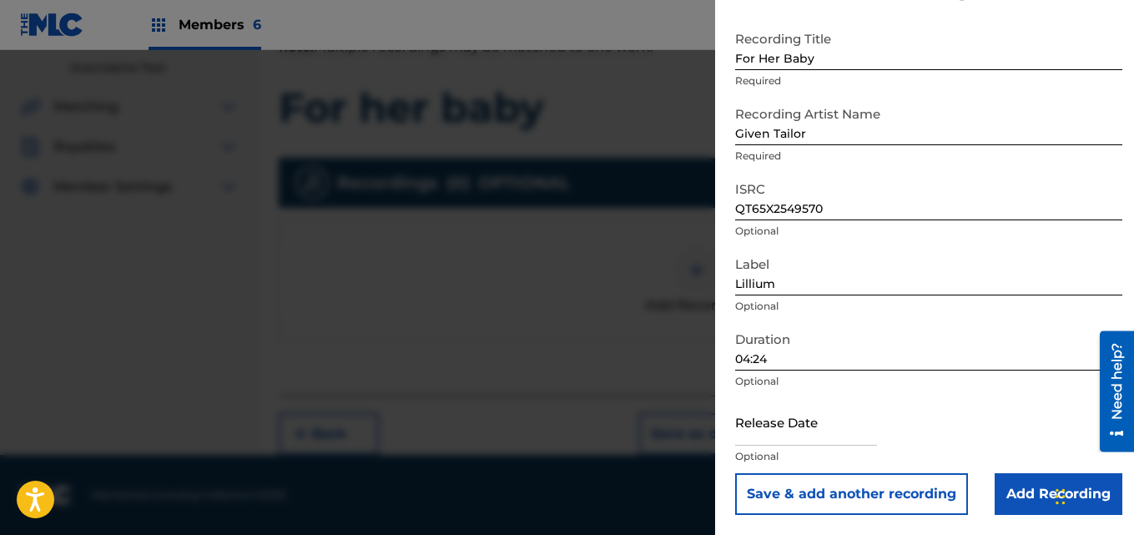
click at [797, 440] on input "text" at bounding box center [806, 422] width 142 height 48
select select "8"
select select "2025"
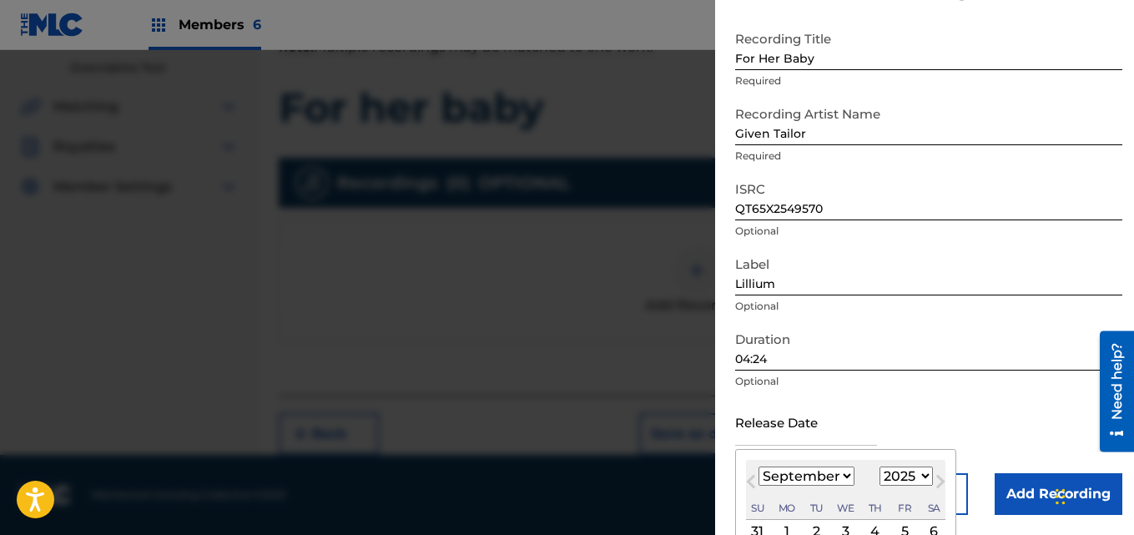
scroll to position [208, 0]
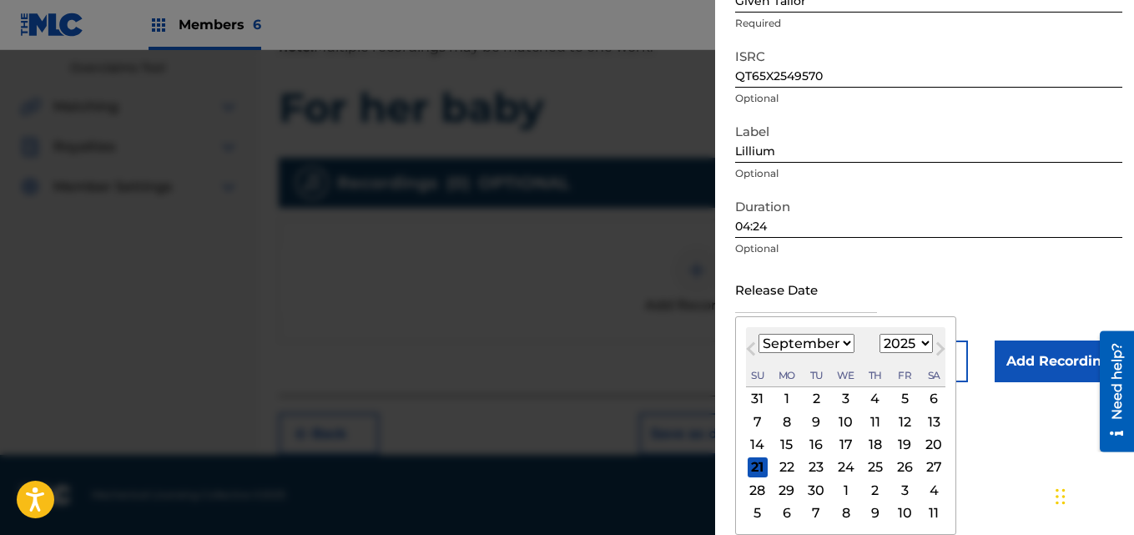
click at [902, 475] on div "26" at bounding box center [904, 467] width 20 height 20
type input "[DATE]"
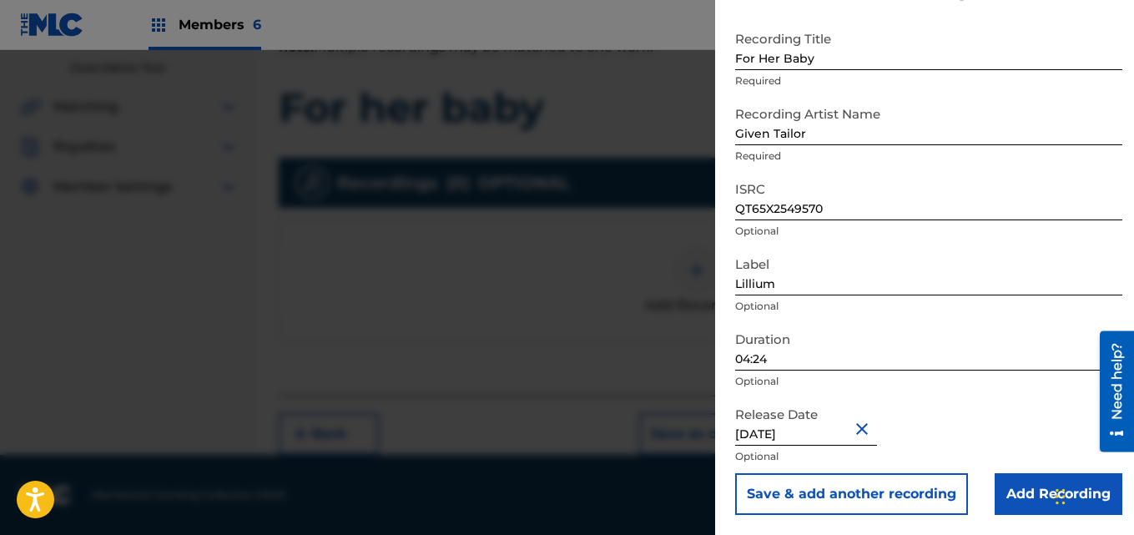
click at [1031, 491] on input "Add Recording" at bounding box center [1058, 494] width 128 height 42
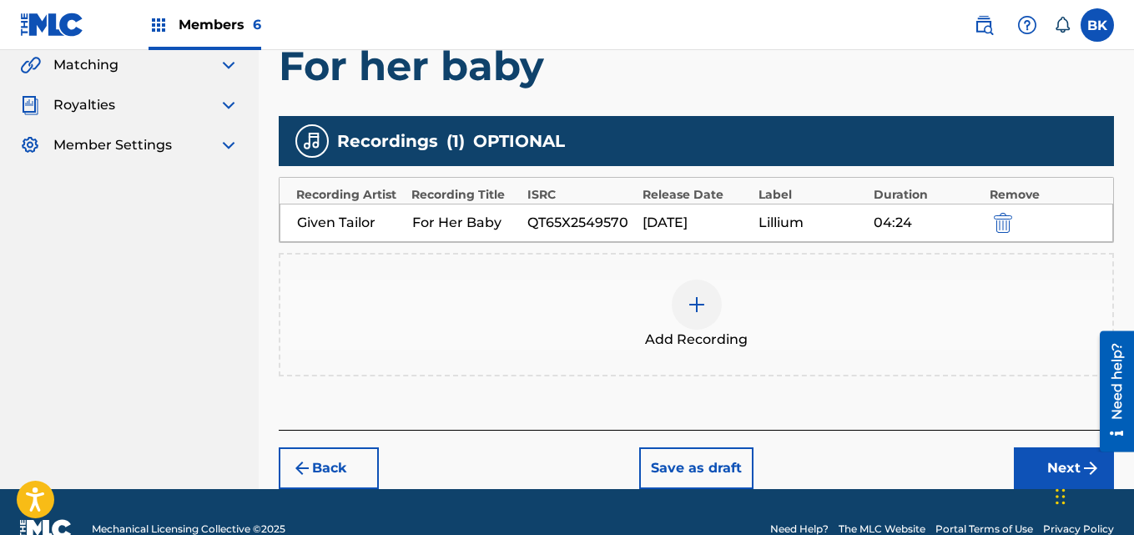
scroll to position [425, 0]
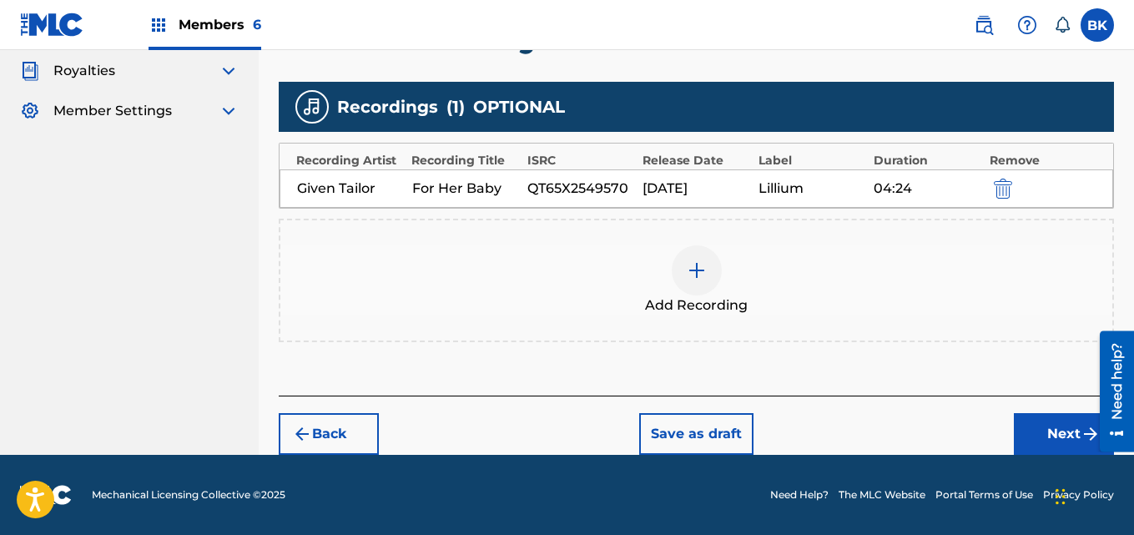
click at [1038, 435] on button "Next" at bounding box center [1063, 434] width 100 height 42
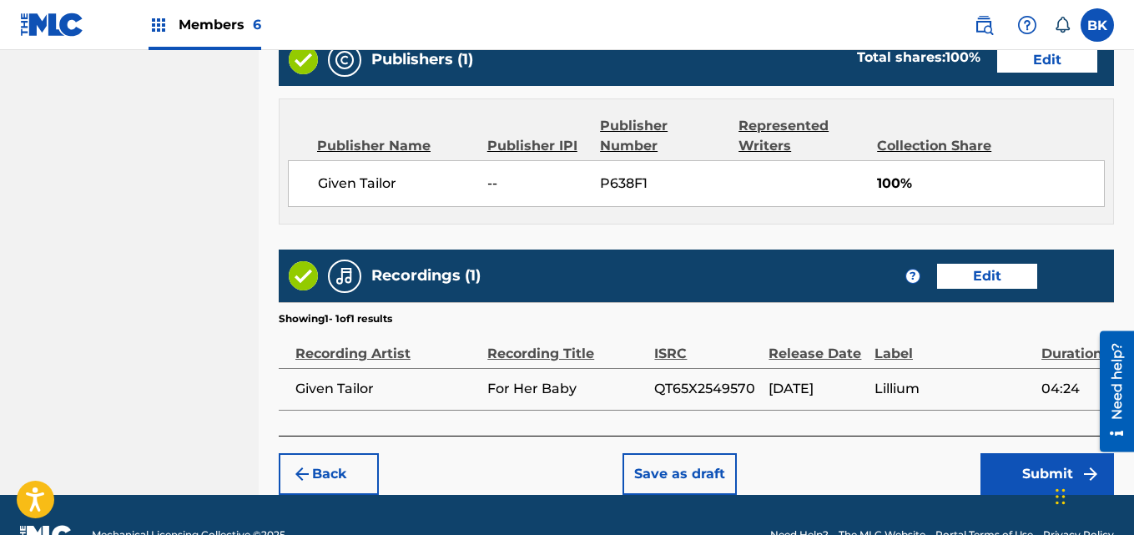
scroll to position [896, 0]
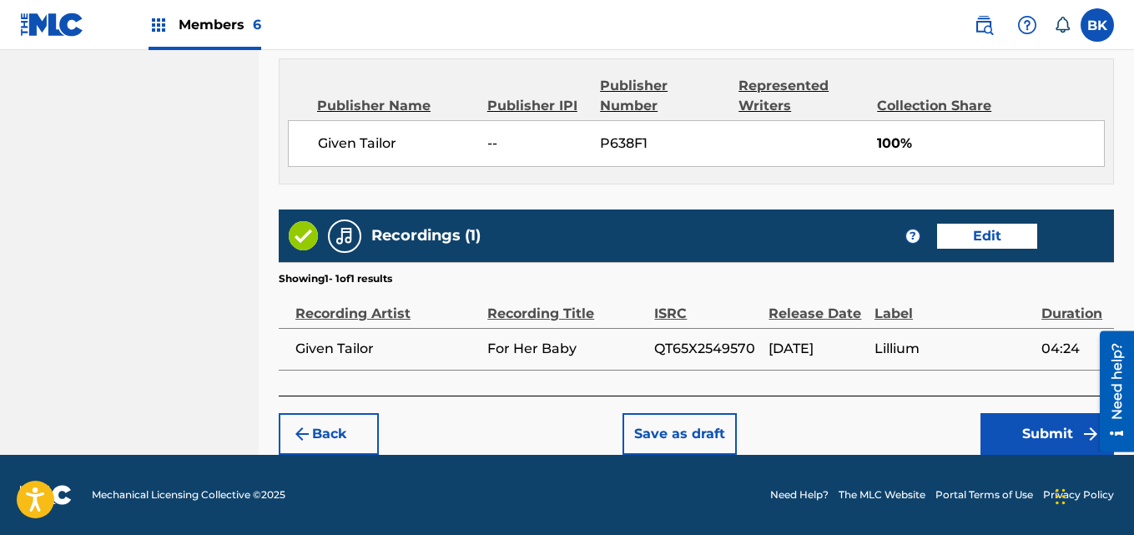
click at [1057, 433] on button "Submit" at bounding box center [1046, 434] width 133 height 42
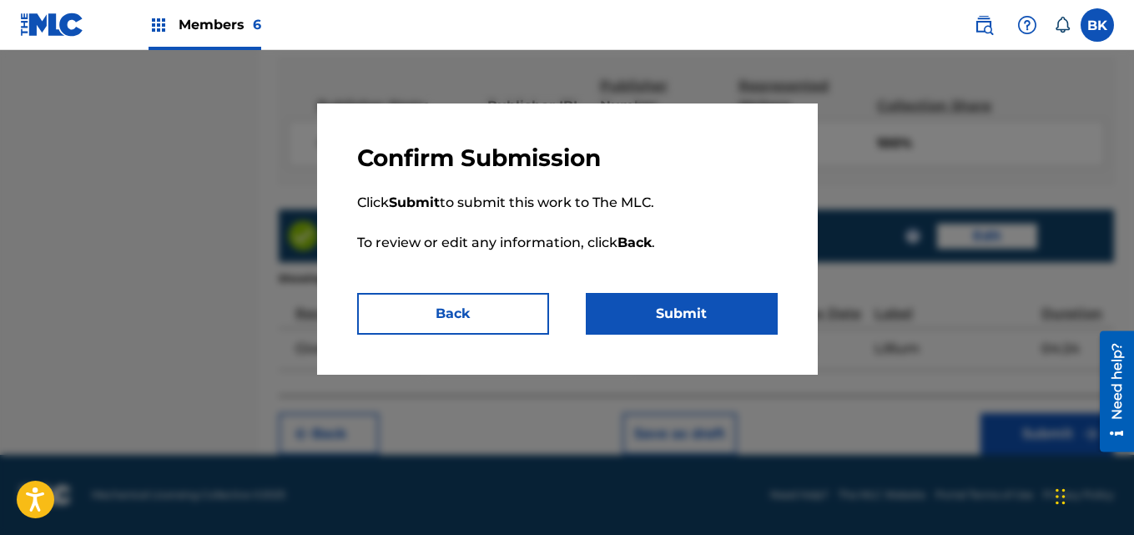
click at [722, 317] on button "Submit" at bounding box center [682, 314] width 192 height 42
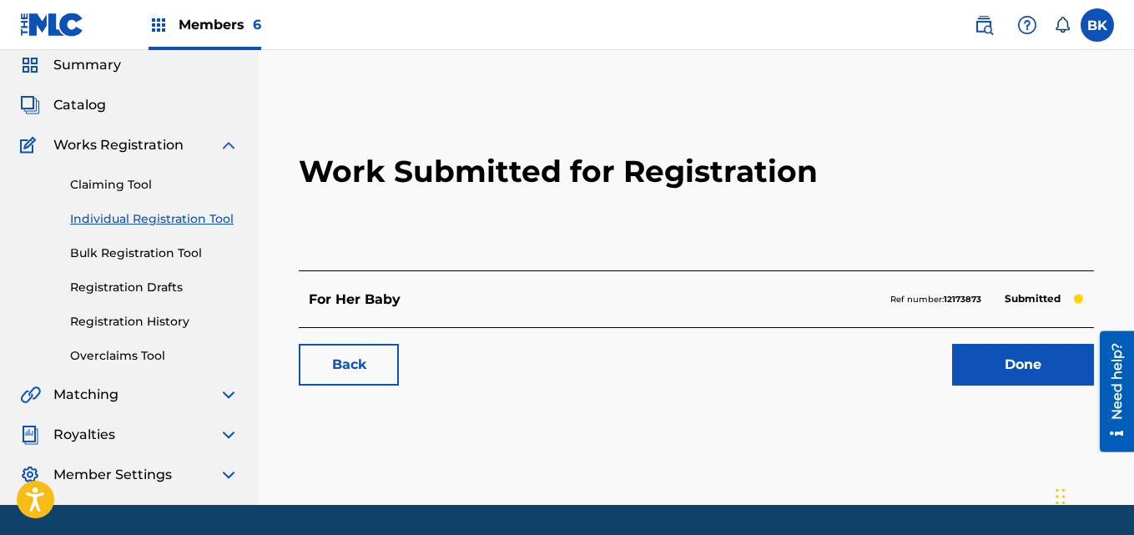
scroll to position [111, 0]
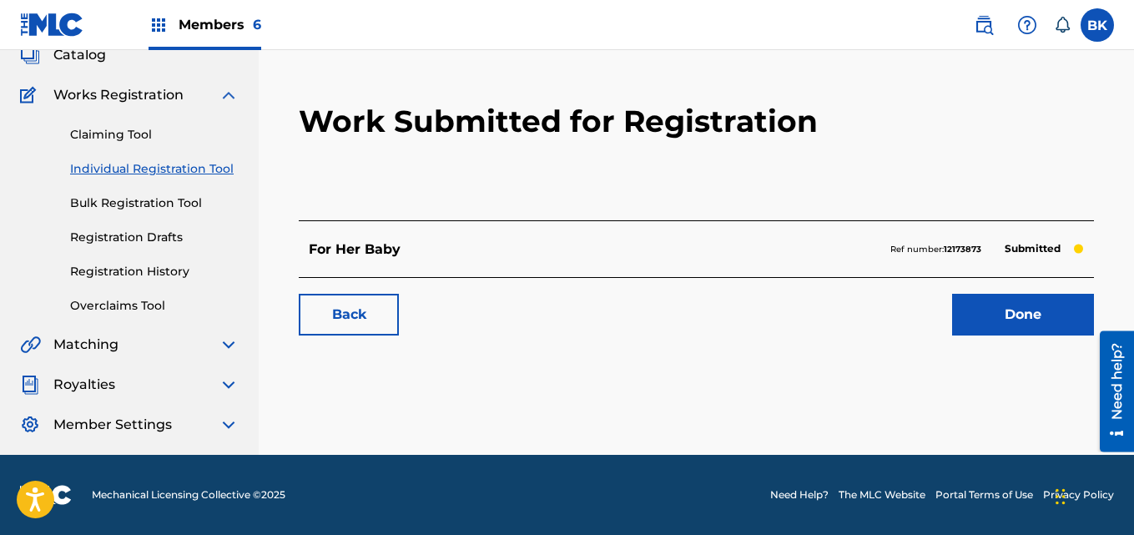
click at [991, 319] on link "Done" at bounding box center [1023, 315] width 142 height 42
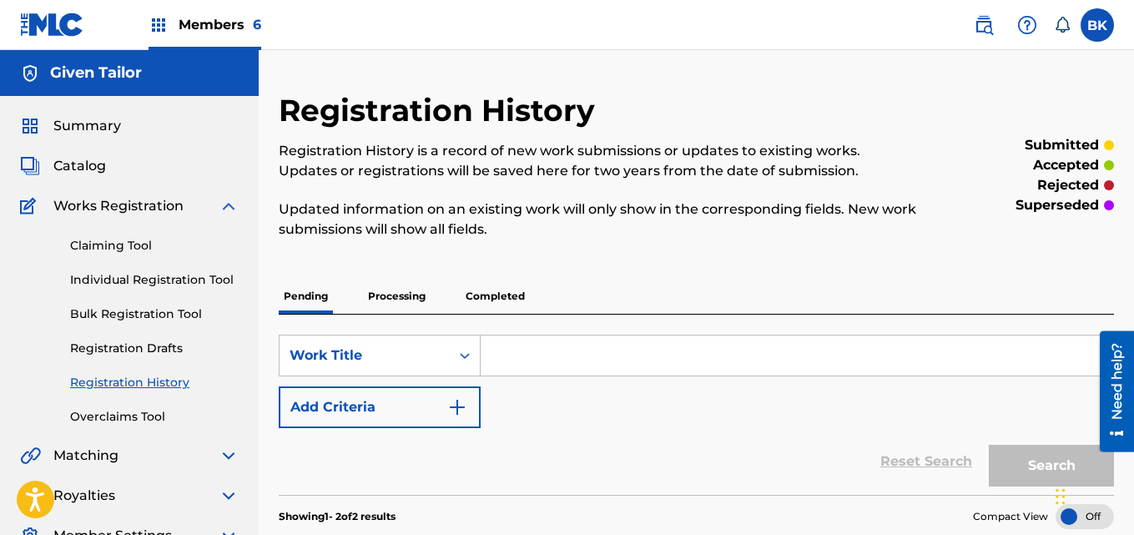
click at [153, 283] on link "Individual Registration Tool" at bounding box center [154, 280] width 168 height 18
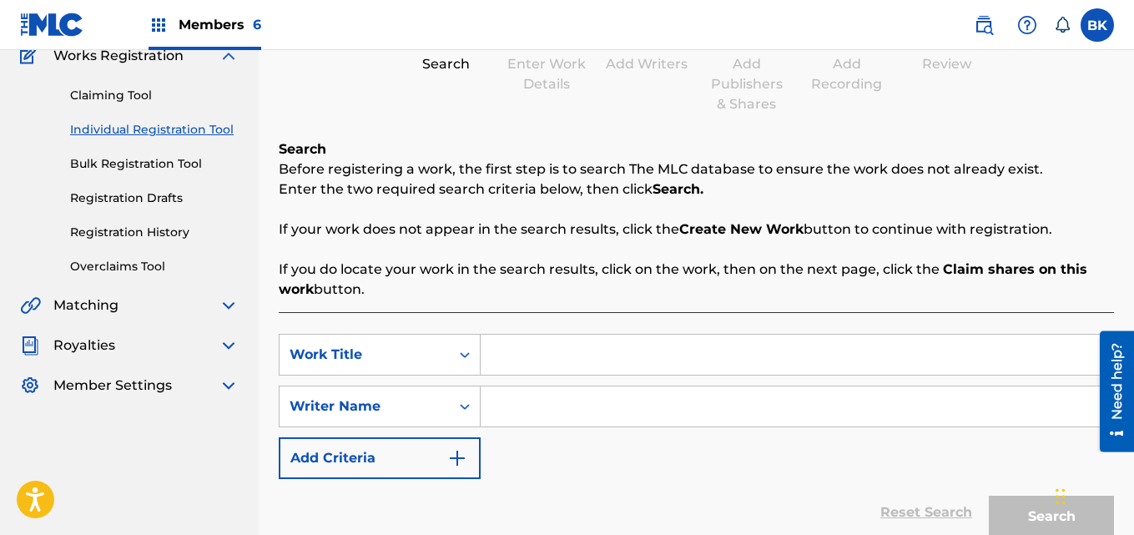
scroll to position [299, 0]
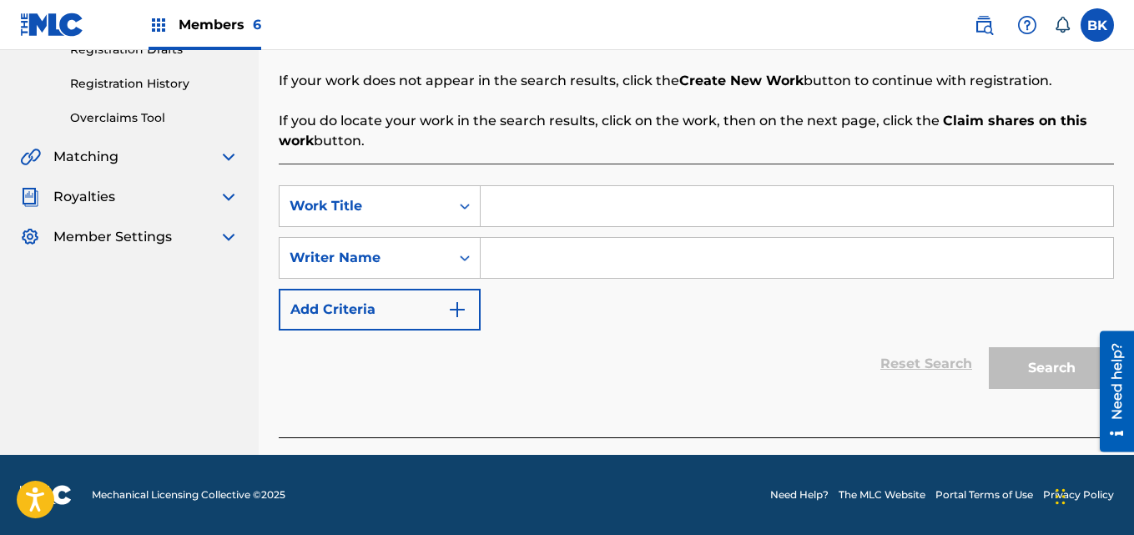
click at [541, 224] on input "Search Form" at bounding box center [796, 206] width 632 height 40
drag, startPoint x: 541, startPoint y: 219, endPoint x: 511, endPoint y: 204, distance: 32.5
click at [511, 204] on input "Search Form" at bounding box center [796, 206] width 632 height 40
paste input "someone for me"
type input "someone for me"
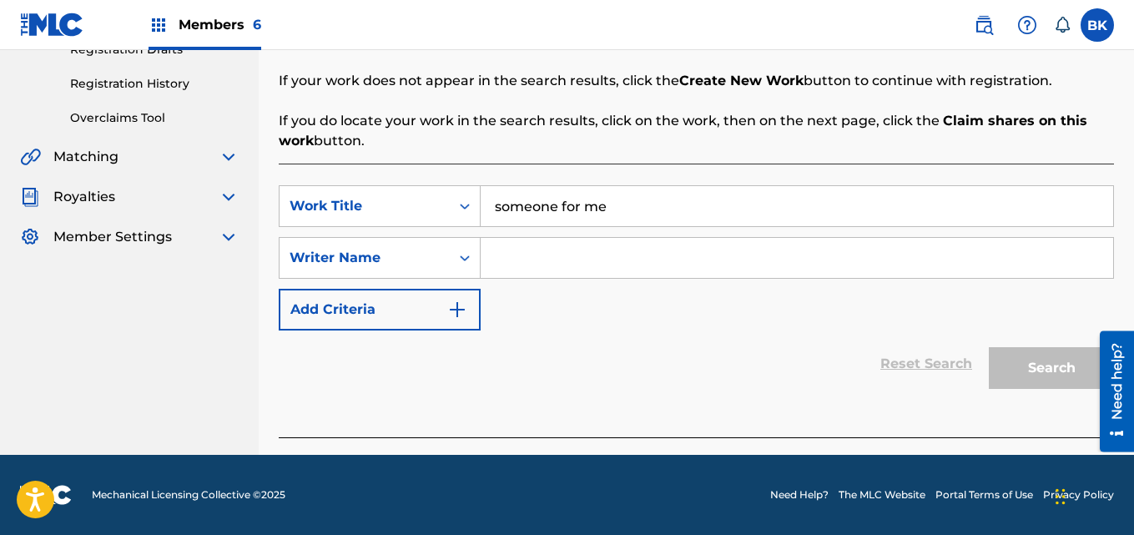
click at [523, 251] on input "Search Form" at bounding box center [796, 258] width 632 height 40
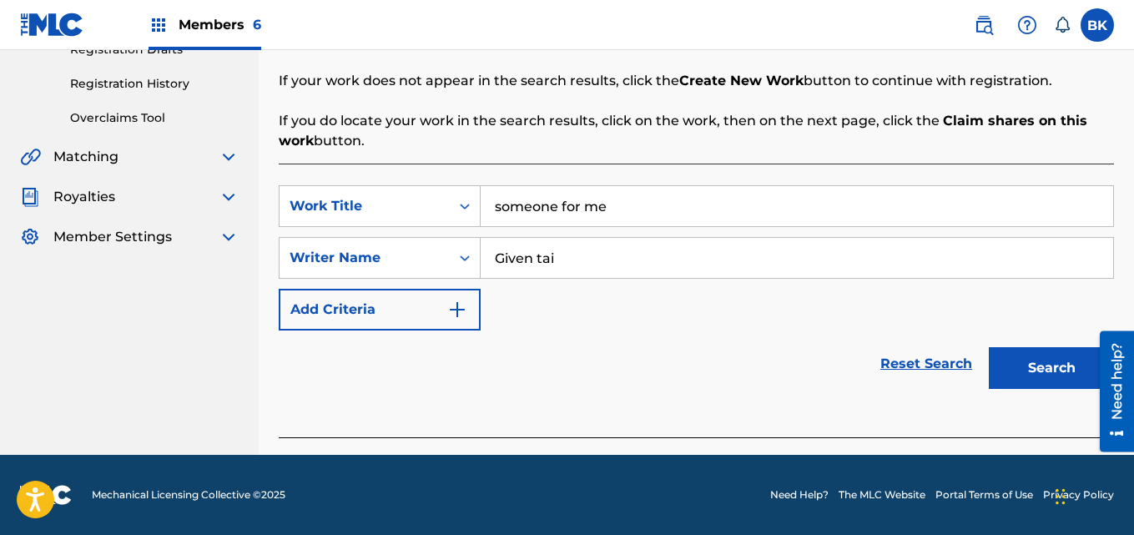
type input "Given tai"
click at [1060, 378] on button "Search" at bounding box center [1050, 368] width 125 height 42
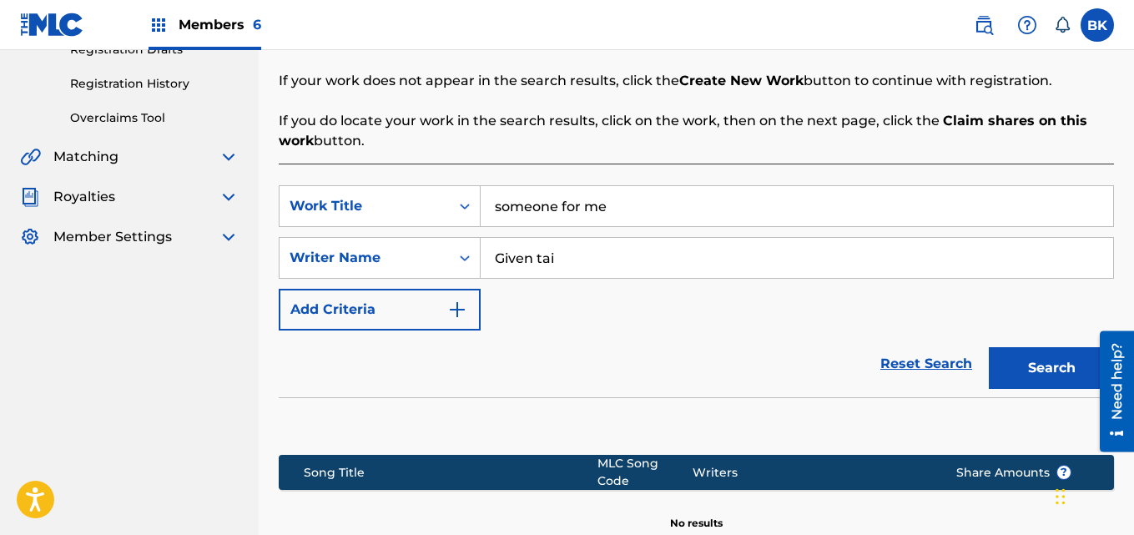
scroll to position [465, 0]
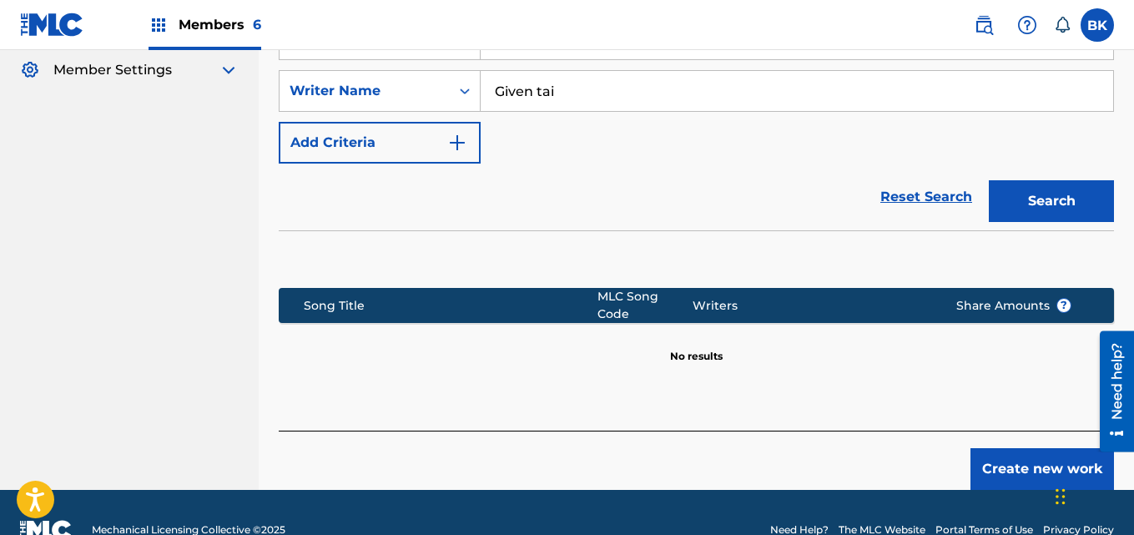
click at [1019, 459] on button "Create new work" at bounding box center [1041, 469] width 143 height 42
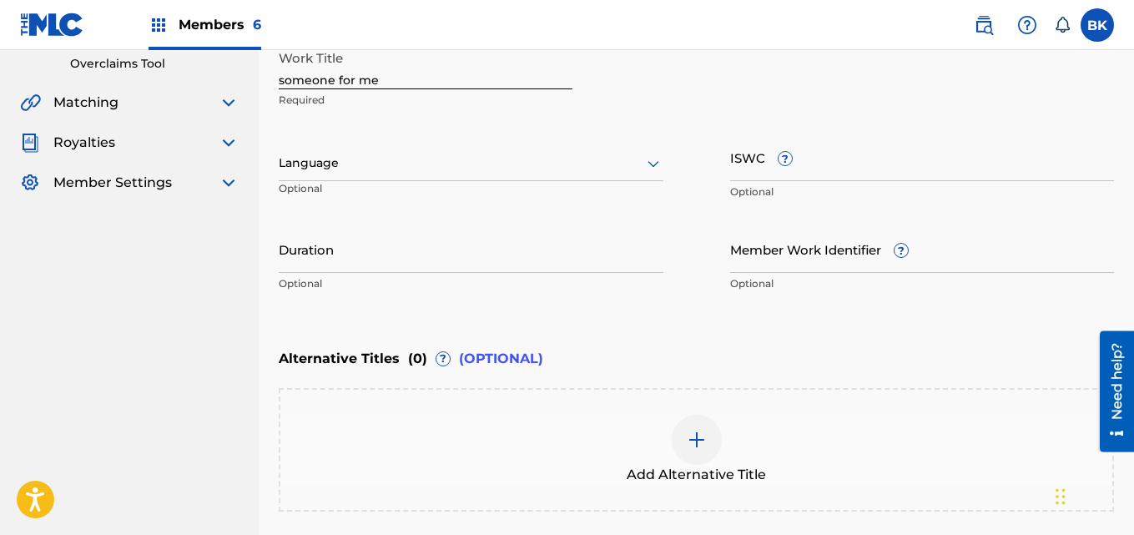
scroll to position [132, 0]
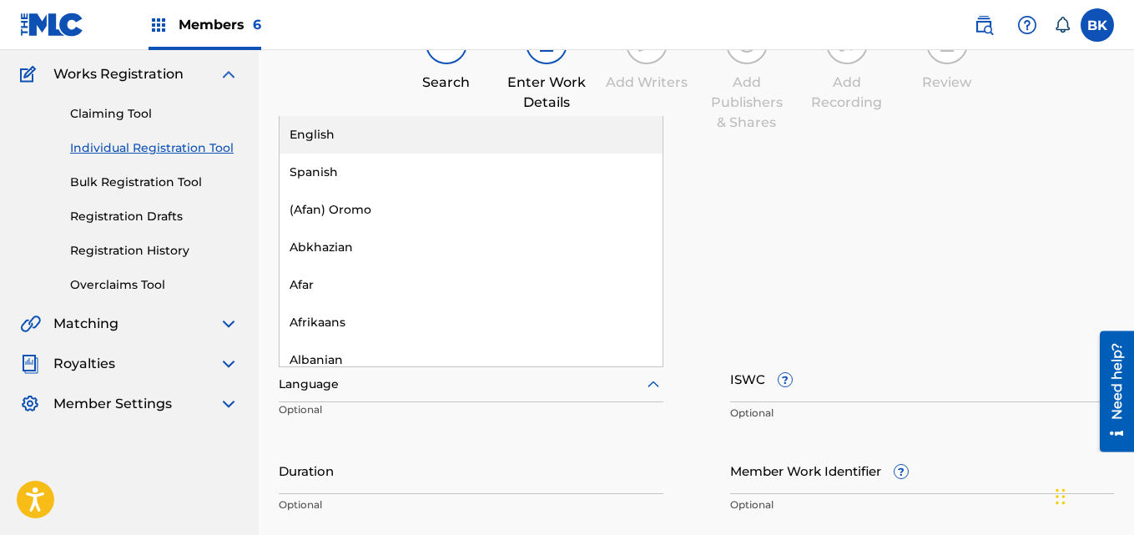
drag, startPoint x: 378, startPoint y: 294, endPoint x: 360, endPoint y: 384, distance: 91.8
click at [360, 384] on div at bounding box center [471, 384] width 385 height 21
click at [327, 133] on div "English" at bounding box center [470, 135] width 383 height 38
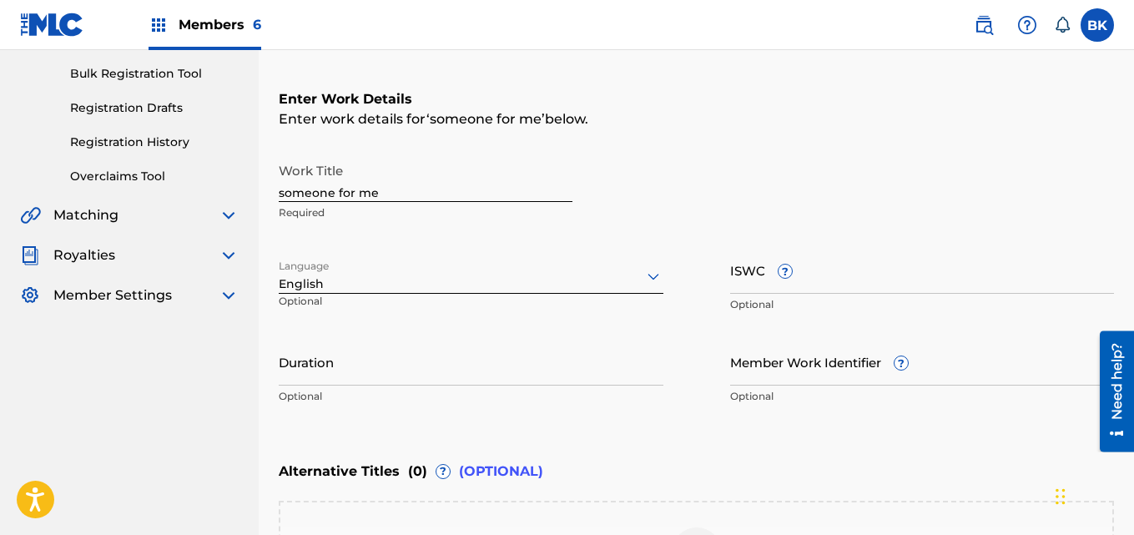
scroll to position [299, 0]
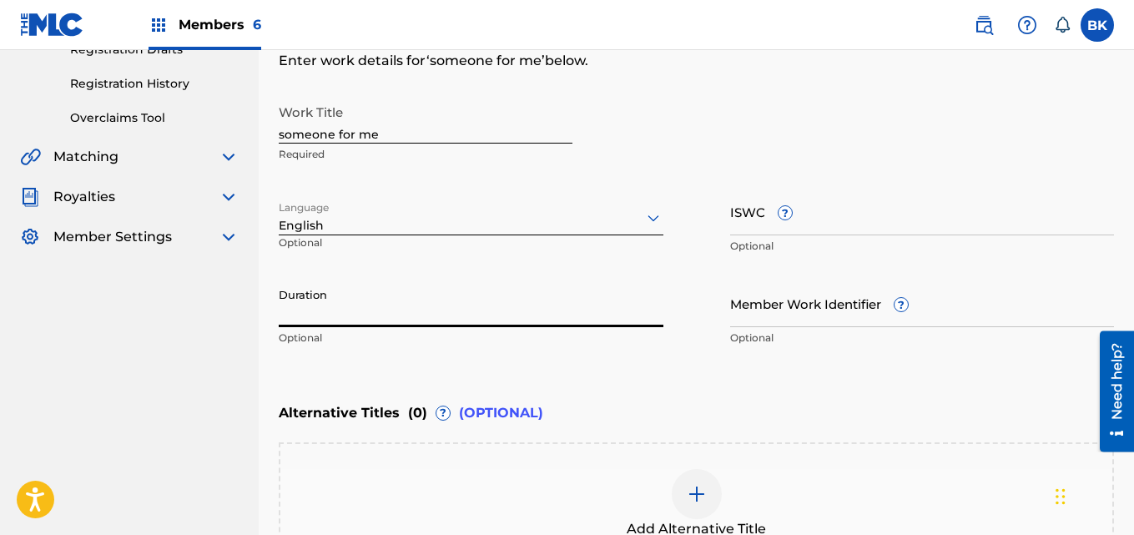
paste input "02:09"
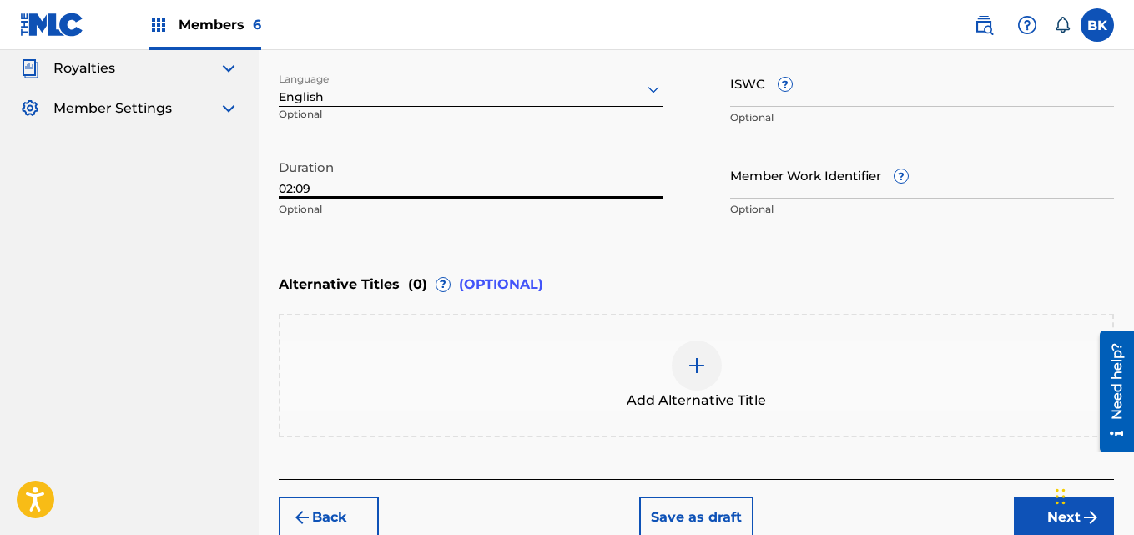
scroll to position [510, 0]
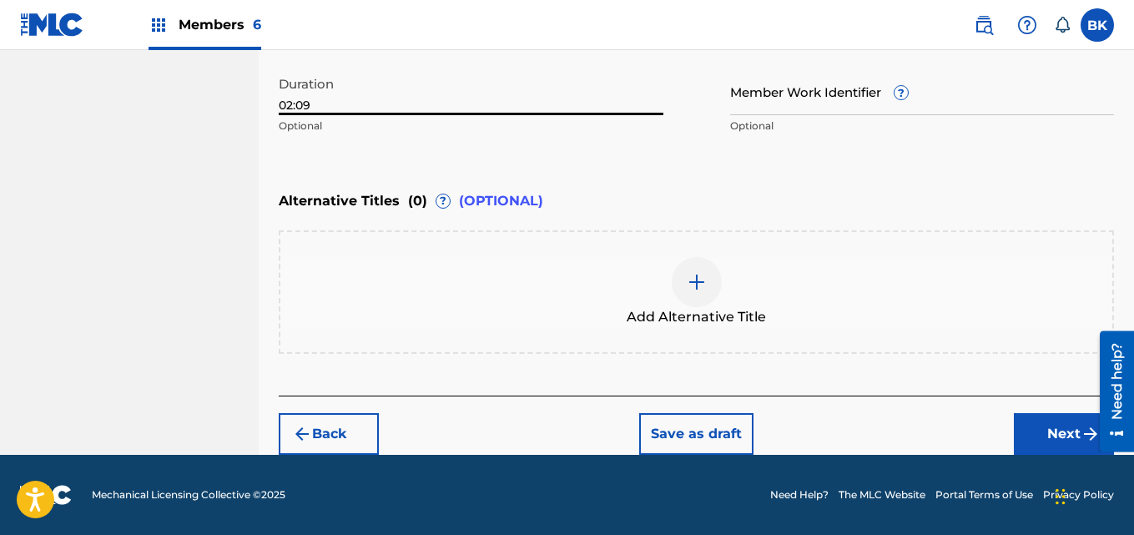
type input "02:09"
click at [1038, 427] on button "Next" at bounding box center [1063, 434] width 100 height 42
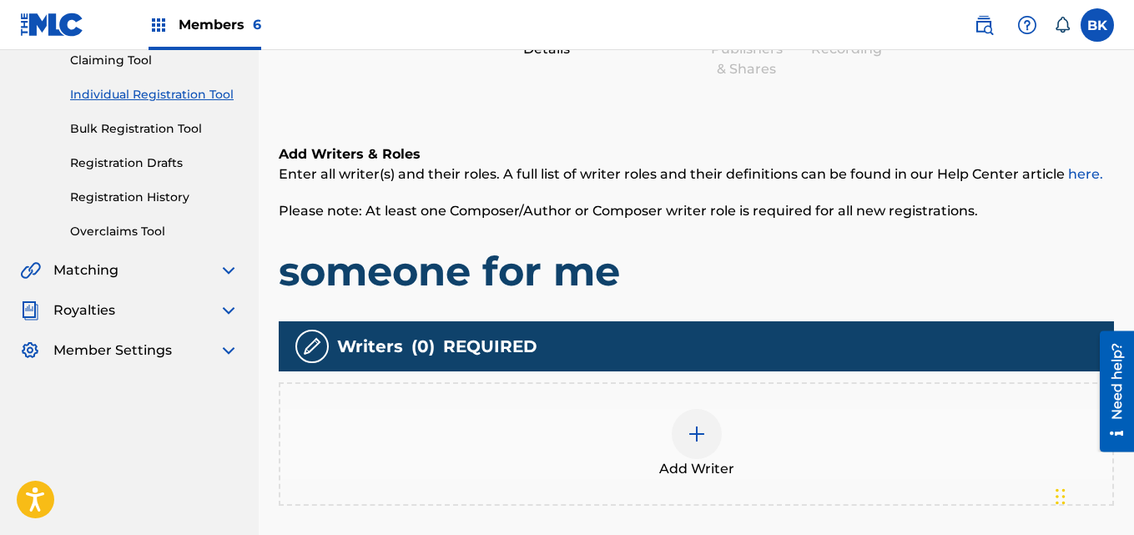
scroll to position [375, 0]
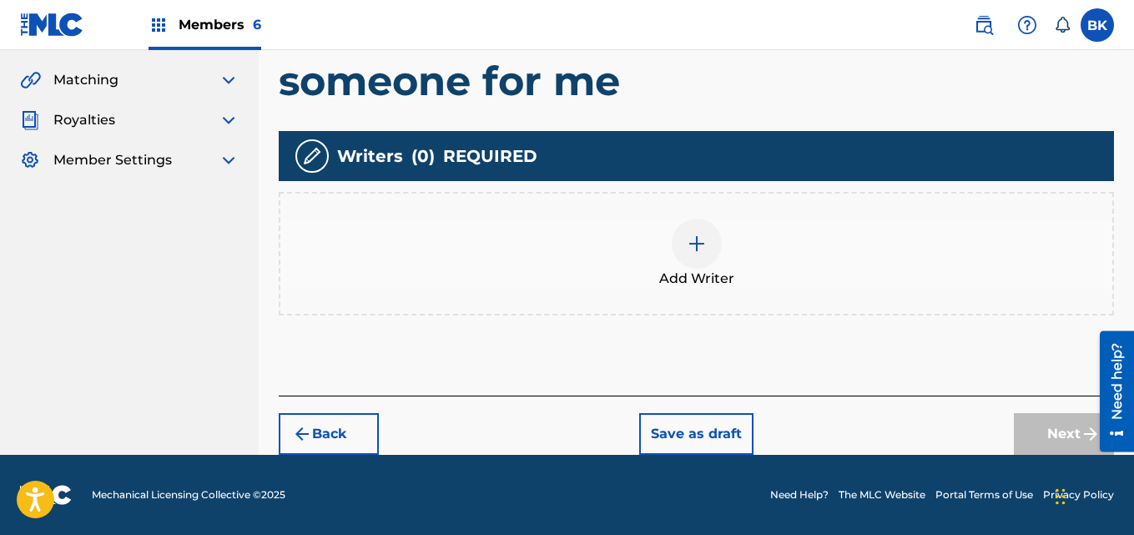
click at [684, 277] on span "Add Writer" at bounding box center [696, 279] width 75 height 20
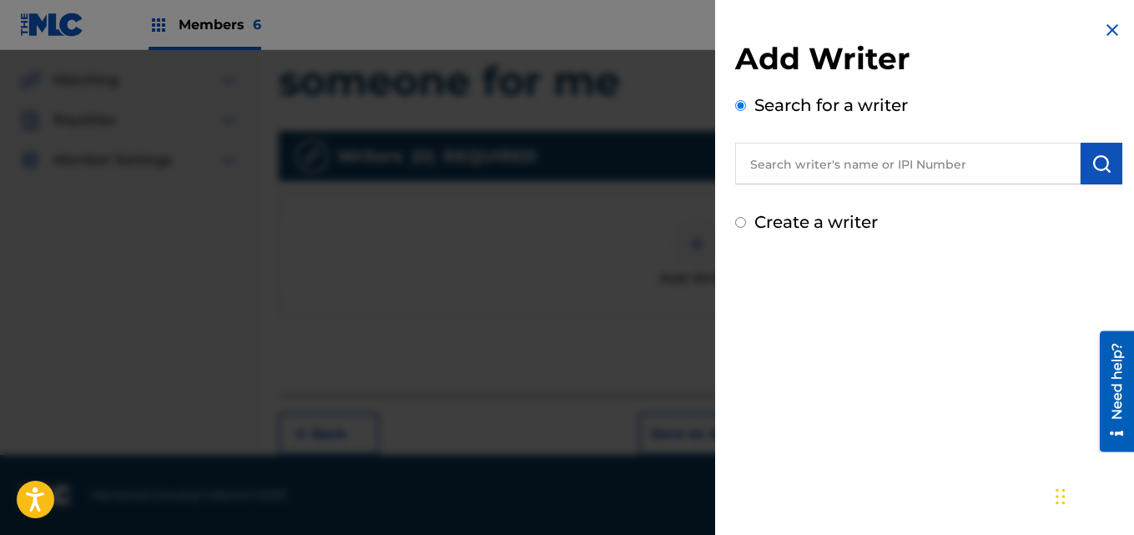
click at [842, 163] on input "text" at bounding box center [907, 164] width 345 height 42
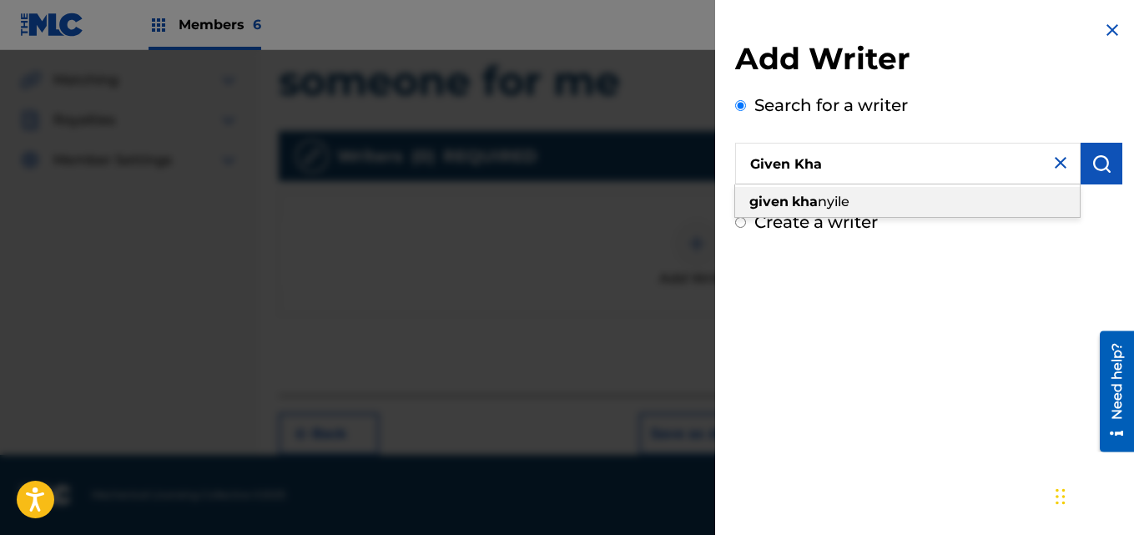
click at [809, 189] on div "given kha nyile" at bounding box center [907, 202] width 344 height 30
type input "given khanyile"
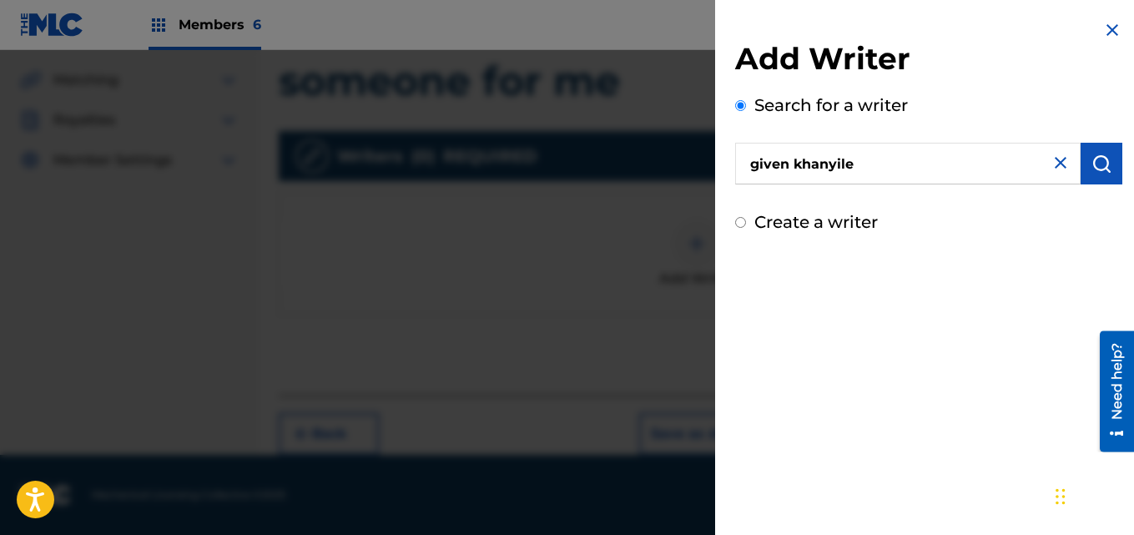
click at [1083, 153] on button "submit" at bounding box center [1101, 164] width 42 height 42
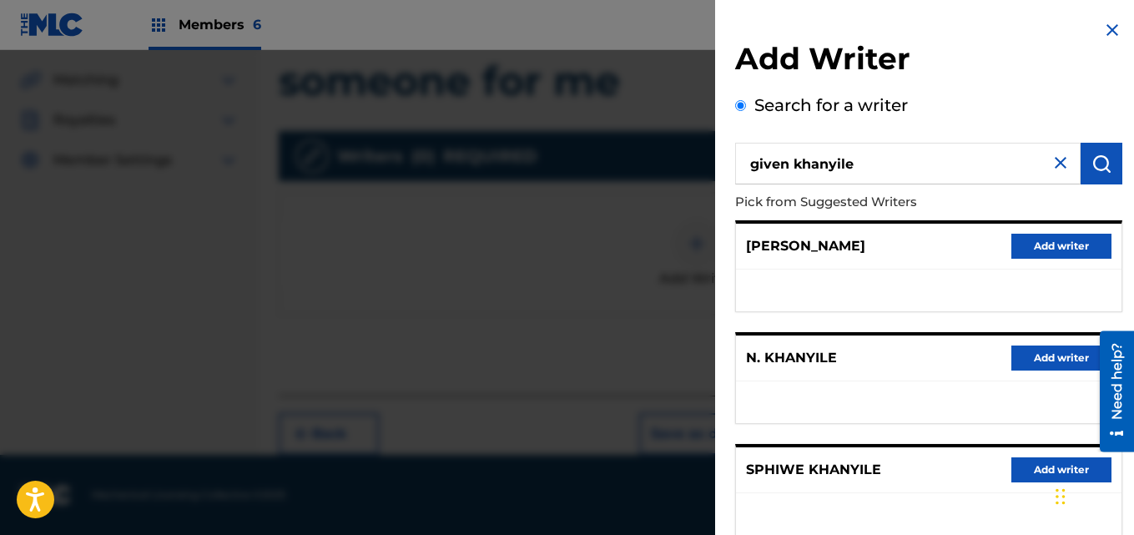
scroll to position [329, 0]
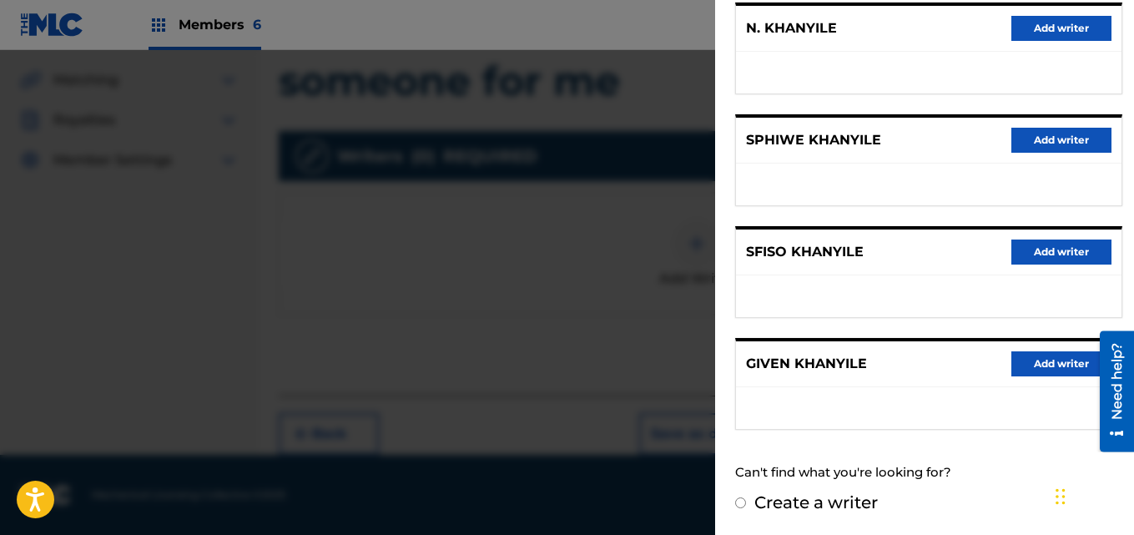
click at [1066, 371] on button "Add writer" at bounding box center [1061, 363] width 100 height 25
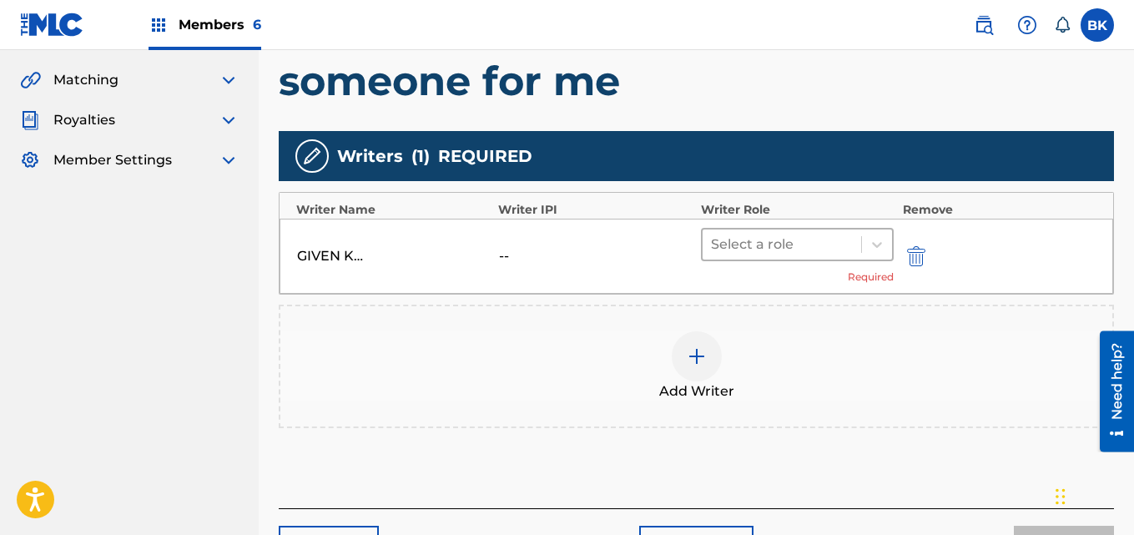
click at [804, 244] on div at bounding box center [782, 244] width 143 height 23
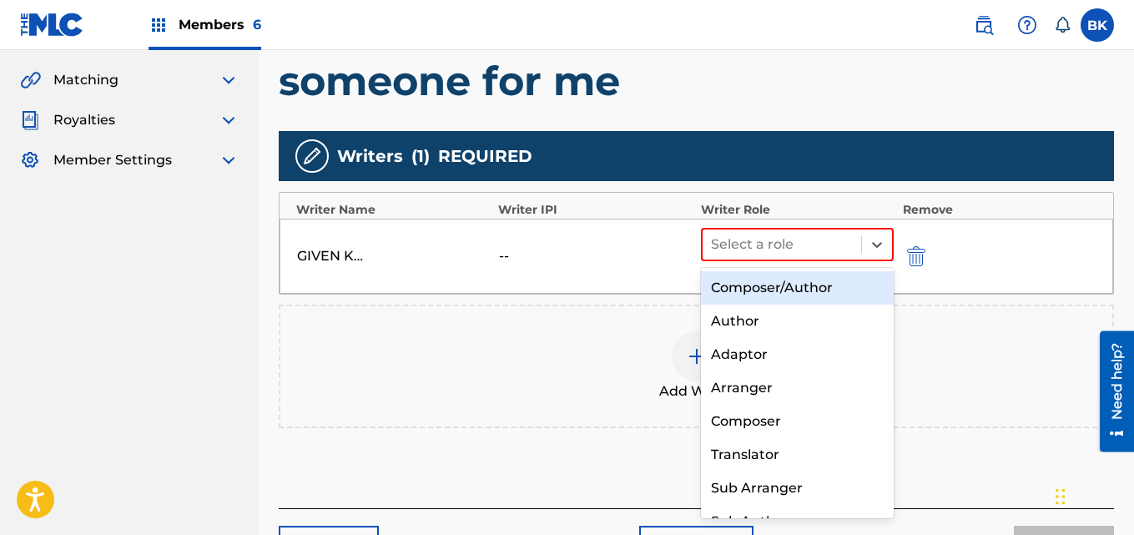
click at [780, 286] on div "Composer/Author" at bounding box center [798, 287] width 194 height 33
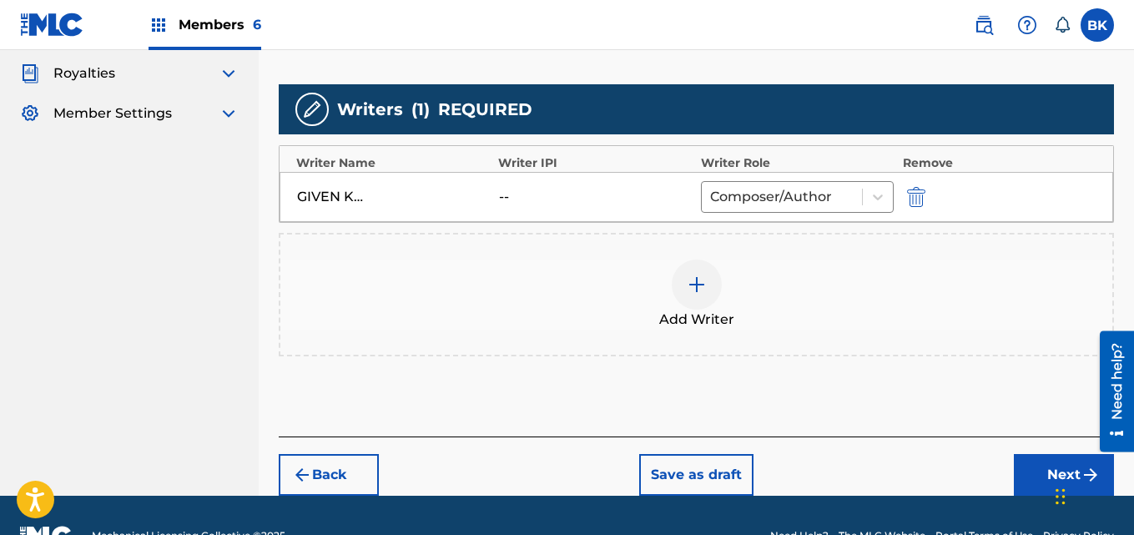
scroll to position [463, 0]
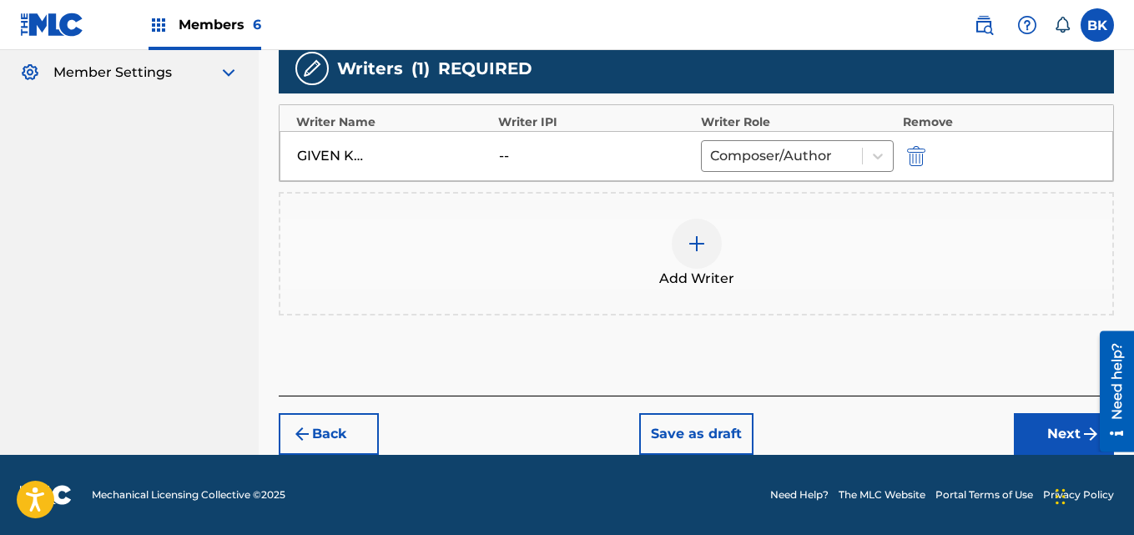
click at [1072, 432] on button "Next" at bounding box center [1063, 434] width 100 height 42
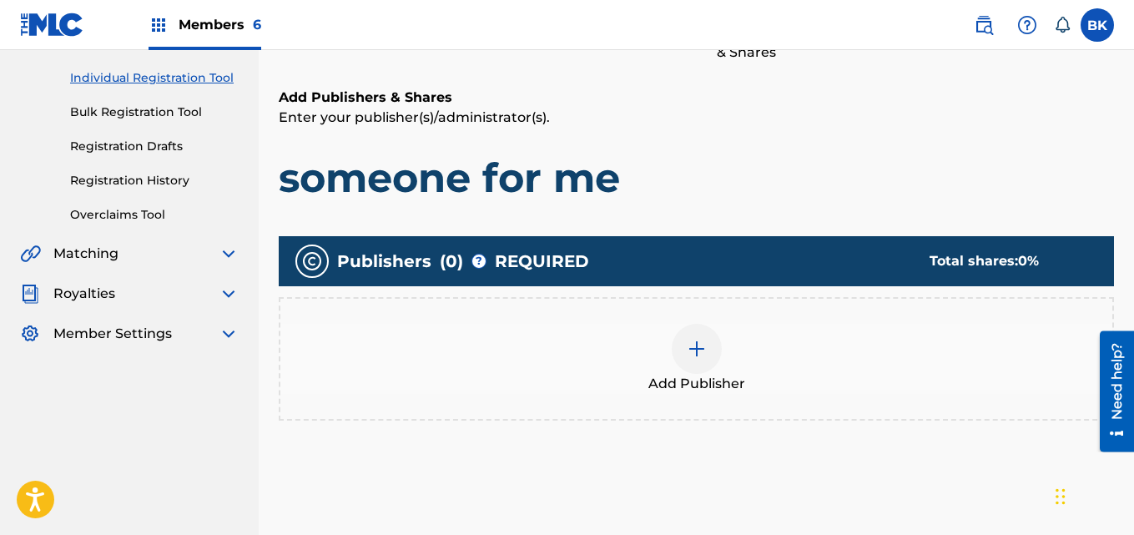
scroll to position [242, 0]
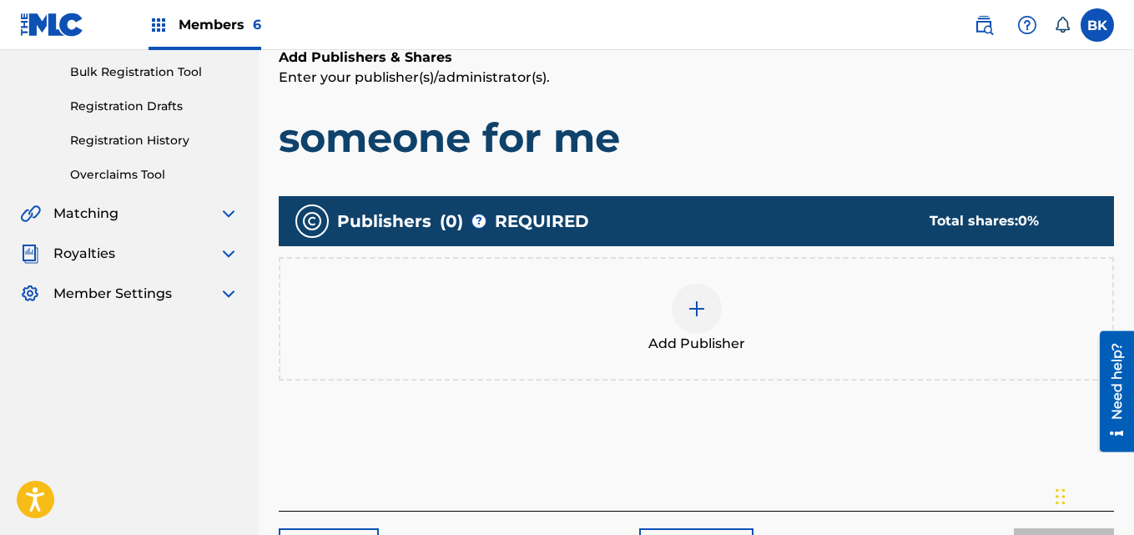
click at [696, 318] on img at bounding box center [696, 309] width 20 height 20
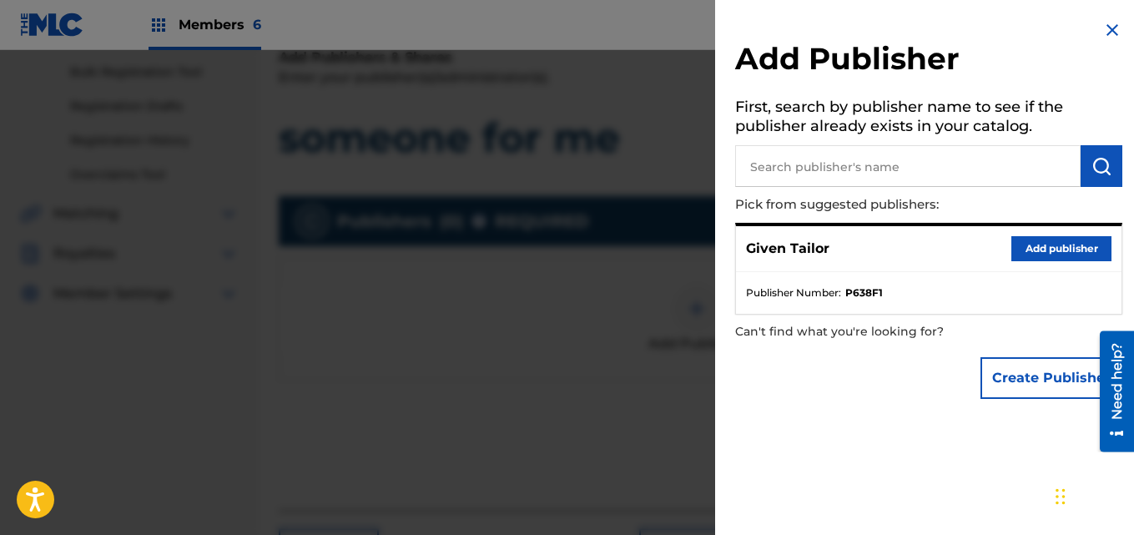
click at [1018, 253] on button "Add publisher" at bounding box center [1061, 248] width 100 height 25
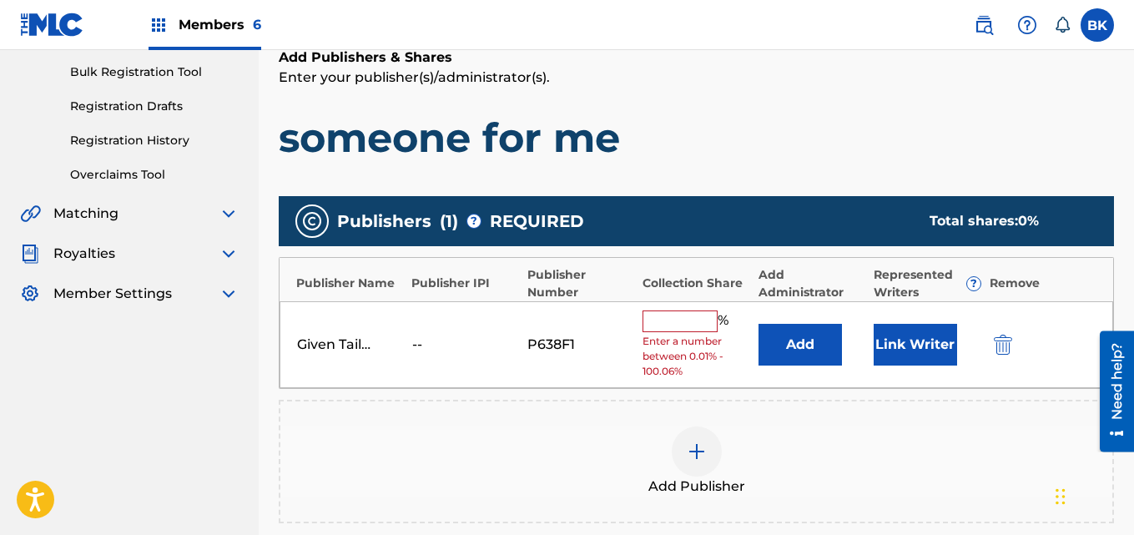
click at [652, 325] on input "text" at bounding box center [679, 321] width 75 height 22
type input "100"
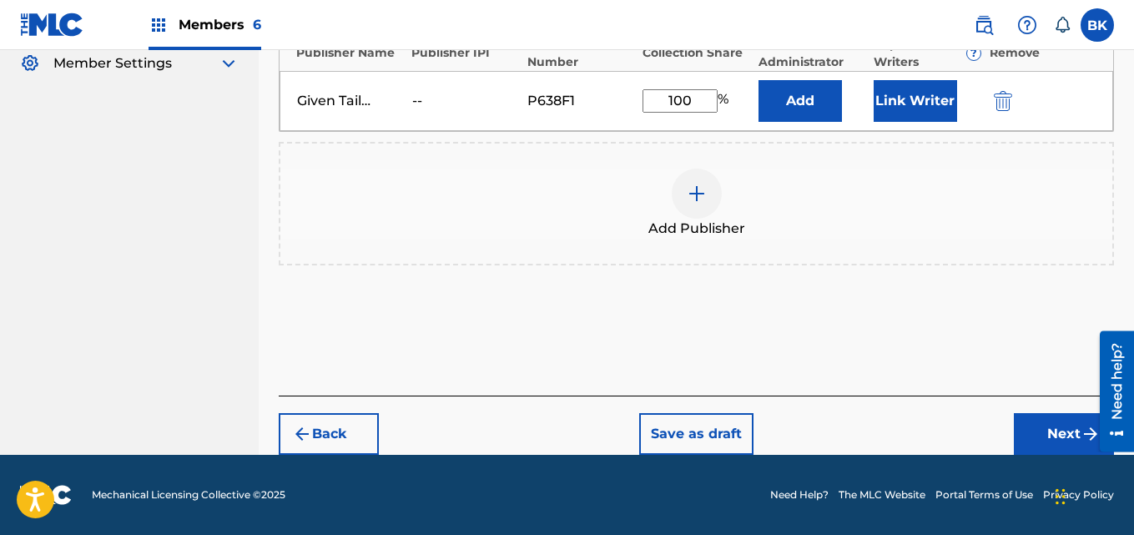
click at [1037, 441] on button "Next" at bounding box center [1063, 434] width 100 height 42
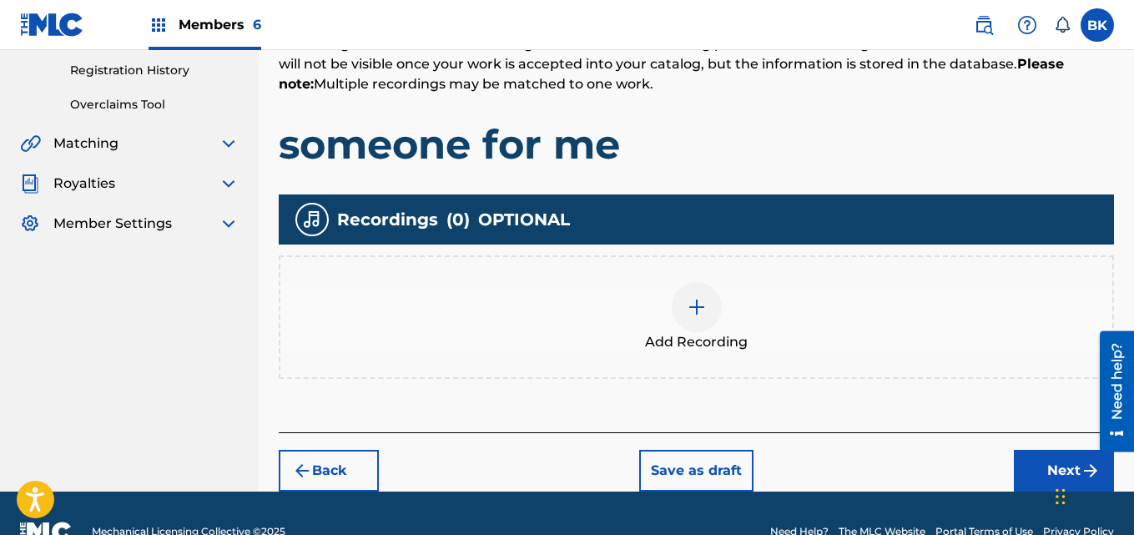
scroll to position [349, 0]
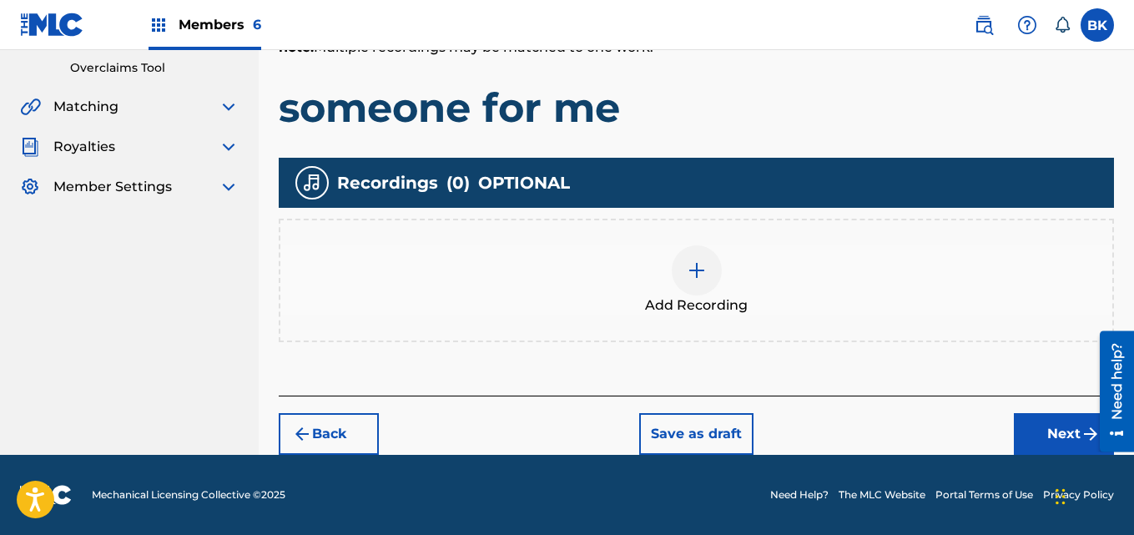
click at [717, 292] on div "Add Recording" at bounding box center [696, 280] width 832 height 70
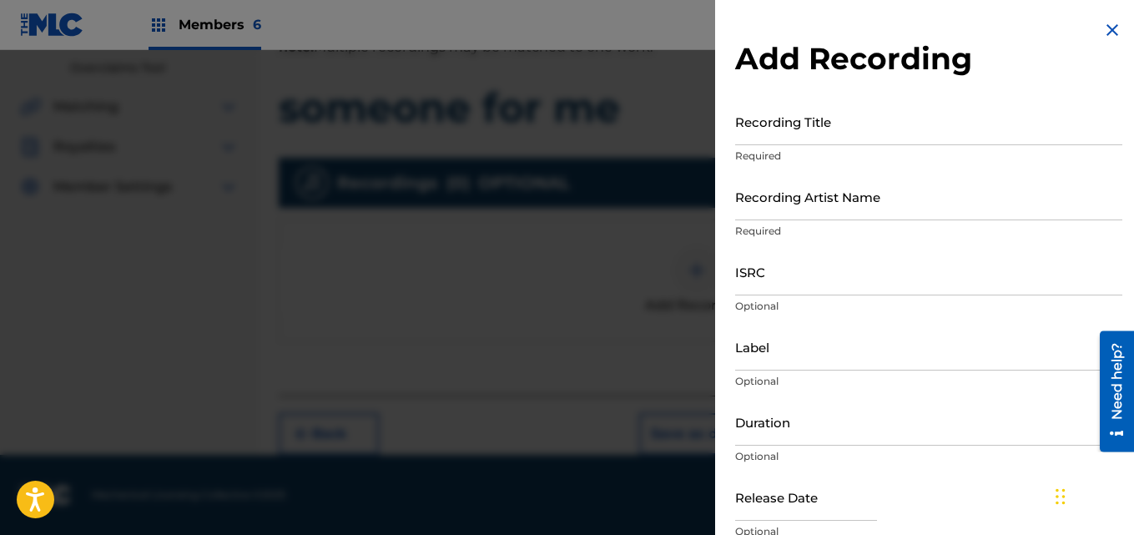
click at [775, 138] on input "Recording Title" at bounding box center [928, 122] width 387 height 48
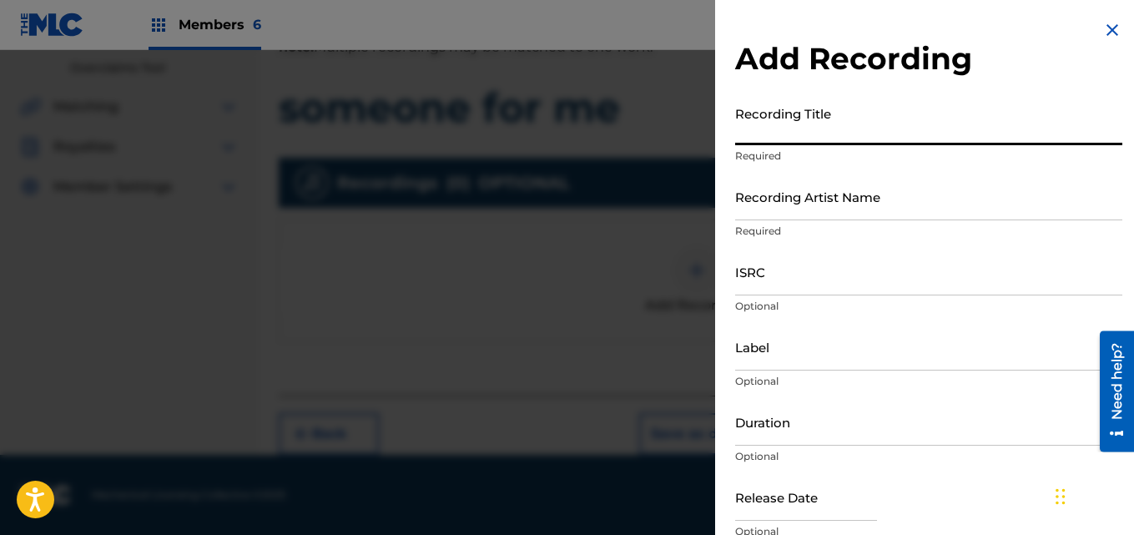
paste input "someone for me"
type input "someone for me"
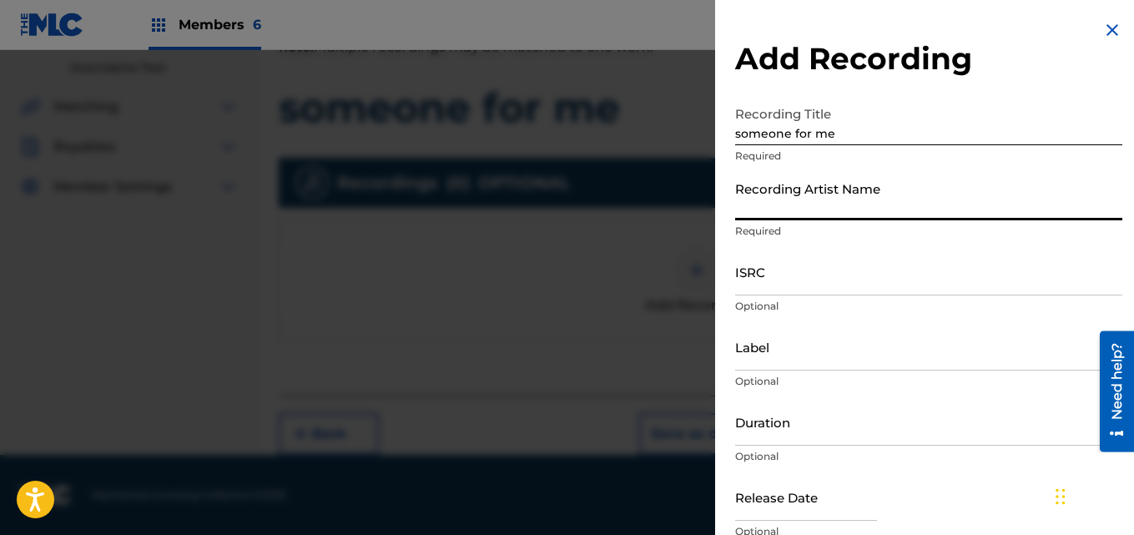
click at [803, 198] on input "Recording Artist Name" at bounding box center [928, 197] width 387 height 48
type input "Given Tailor"
drag, startPoint x: 898, startPoint y: 298, endPoint x: 879, endPoint y: 269, distance: 34.9
click at [895, 296] on div "ISRC Optional" at bounding box center [928, 285] width 387 height 75
click at [879, 269] on input "ISRC" at bounding box center [928, 272] width 387 height 48
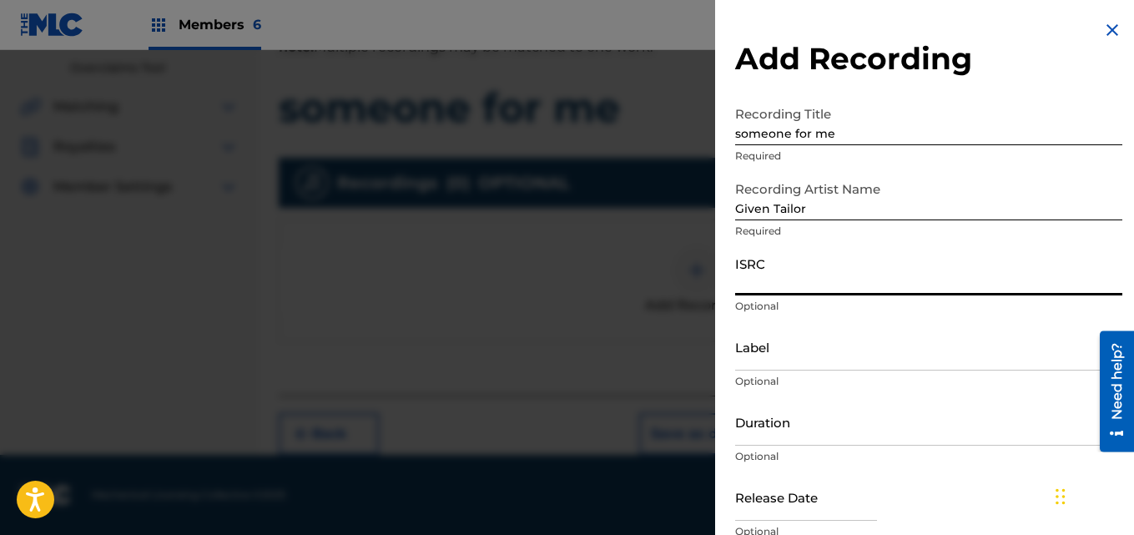
paste input "someone for me"
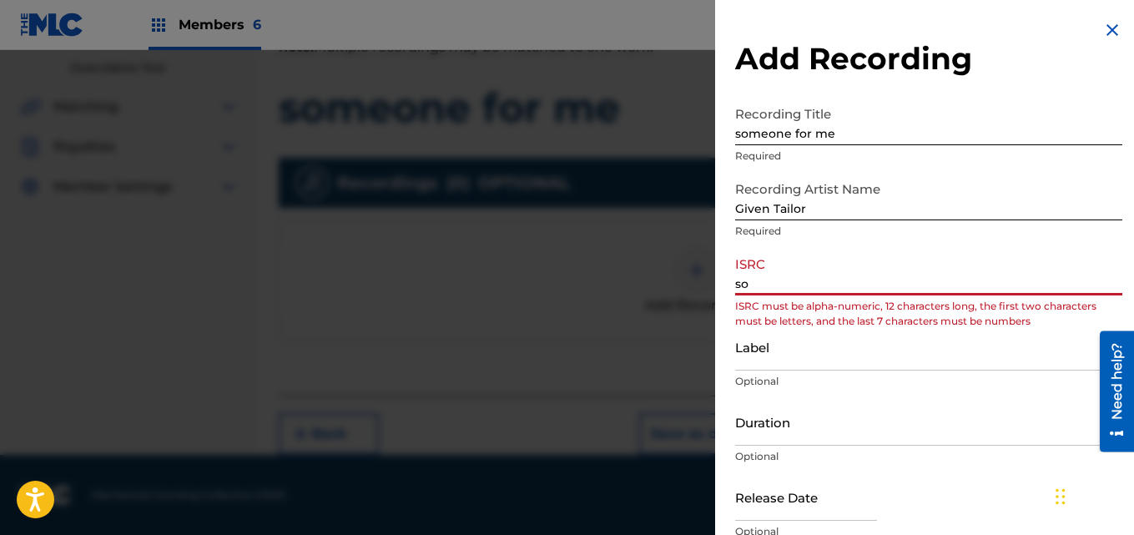
type input "s"
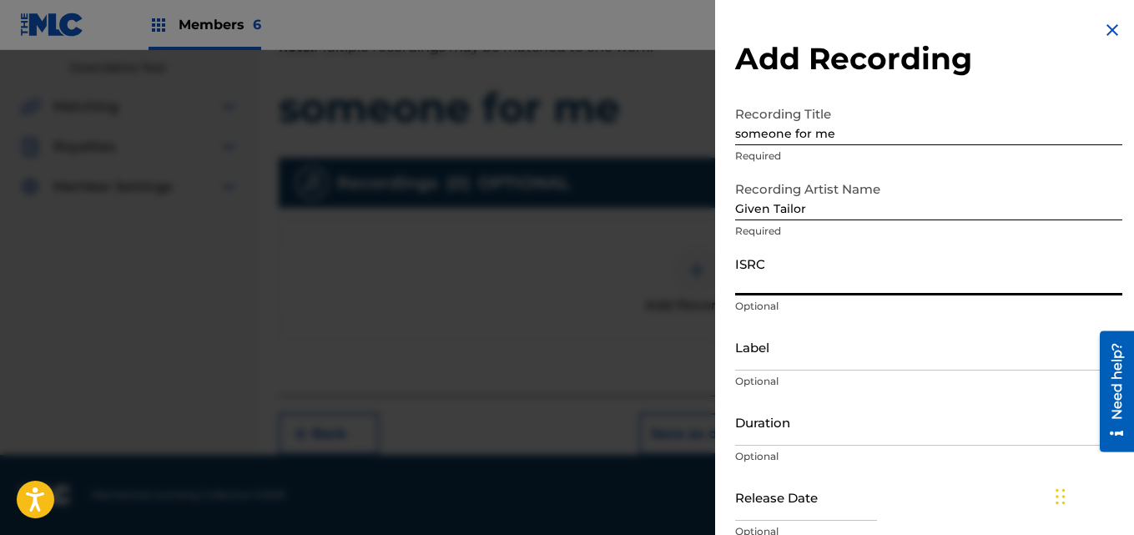
click at [792, 274] on input "ISRC" at bounding box center [928, 272] width 387 height 48
paste input "QT65X2549651"
type input "QT65X2549651"
click at [777, 346] on input "Label" at bounding box center [928, 347] width 387 height 48
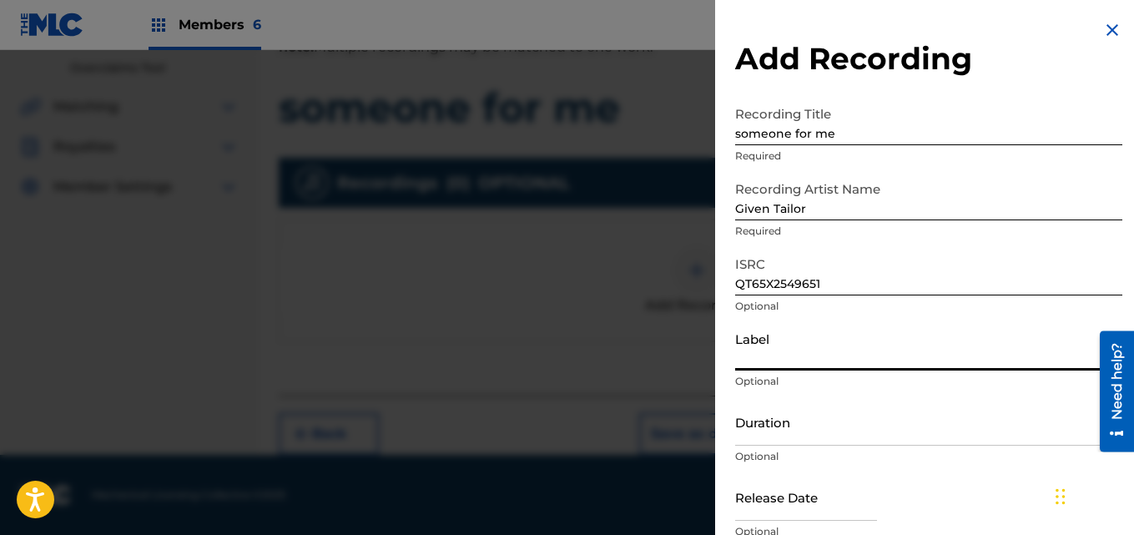
type input "Lillium"
click at [802, 444] on input "Duration" at bounding box center [928, 422] width 387 height 48
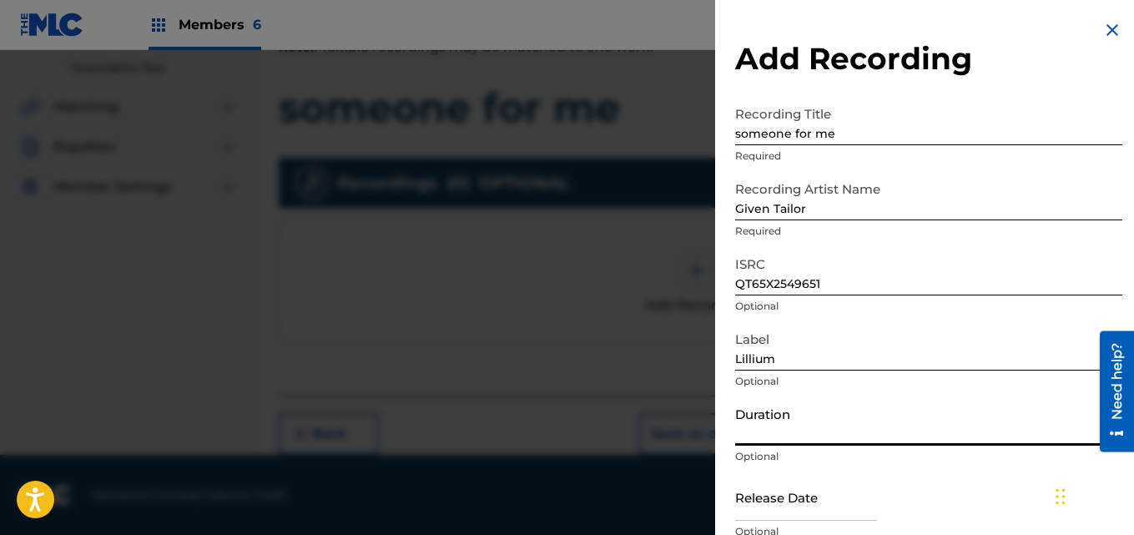
paste input "02:09"
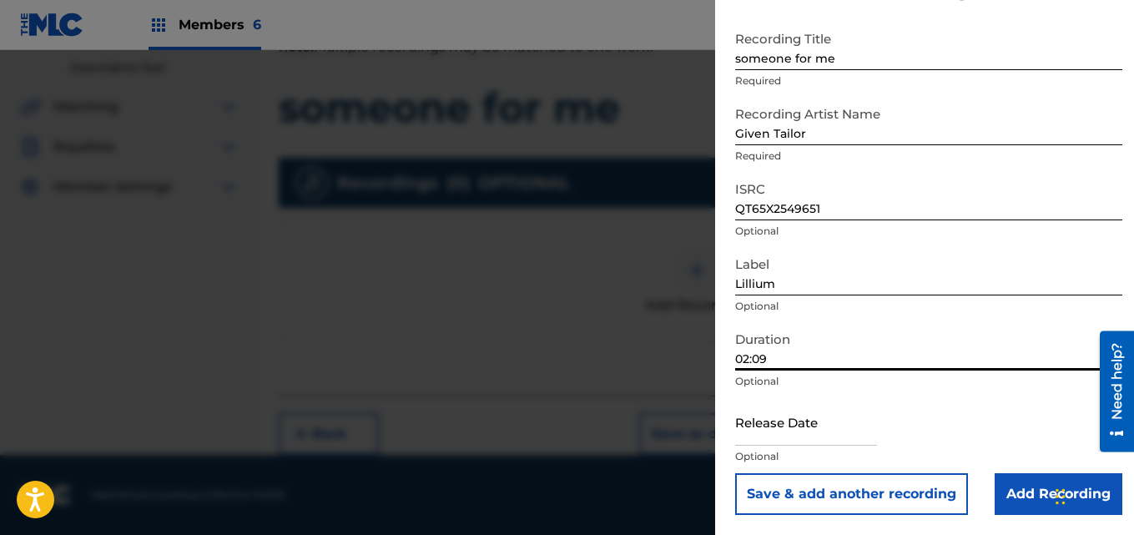
type input "02:09"
click at [777, 428] on input "text" at bounding box center [806, 422] width 142 height 48
select select "8"
select select "2025"
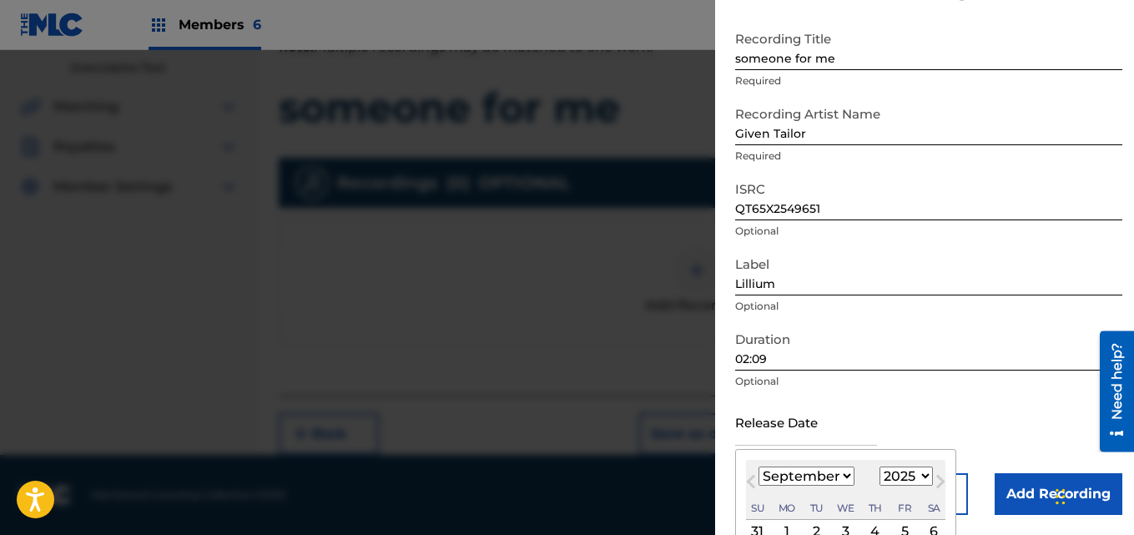
scroll to position [208, 0]
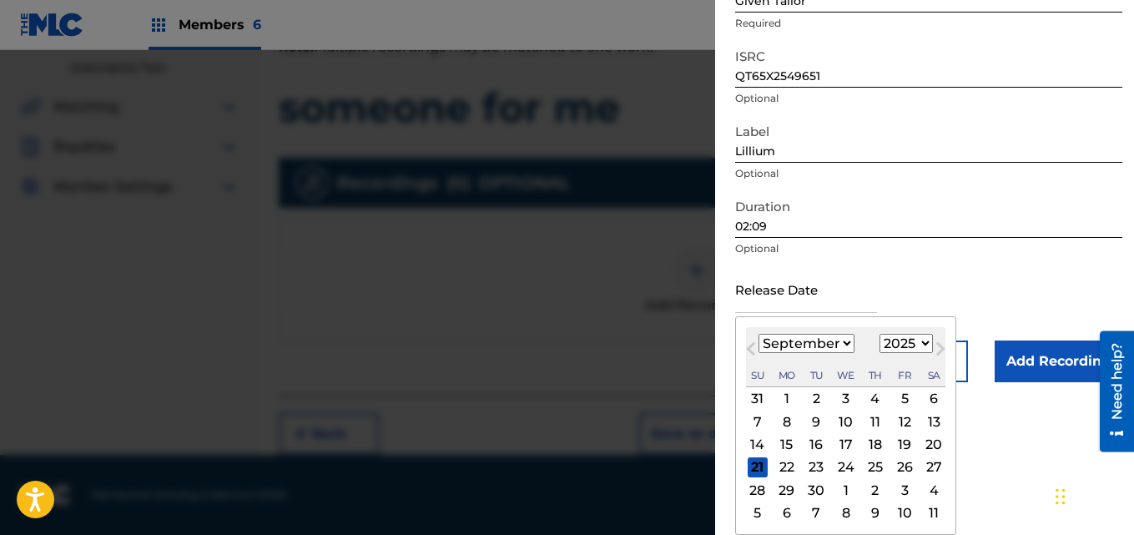
click at [832, 335] on select "January February March April May June July August September October November De…" at bounding box center [806, 343] width 96 height 19
select select "9"
click at [758, 334] on select "January February March April May June July August September October November De…" at bounding box center [806, 343] width 96 height 19
click at [903, 397] on div "3" at bounding box center [904, 399] width 20 height 20
type input "[DATE]"
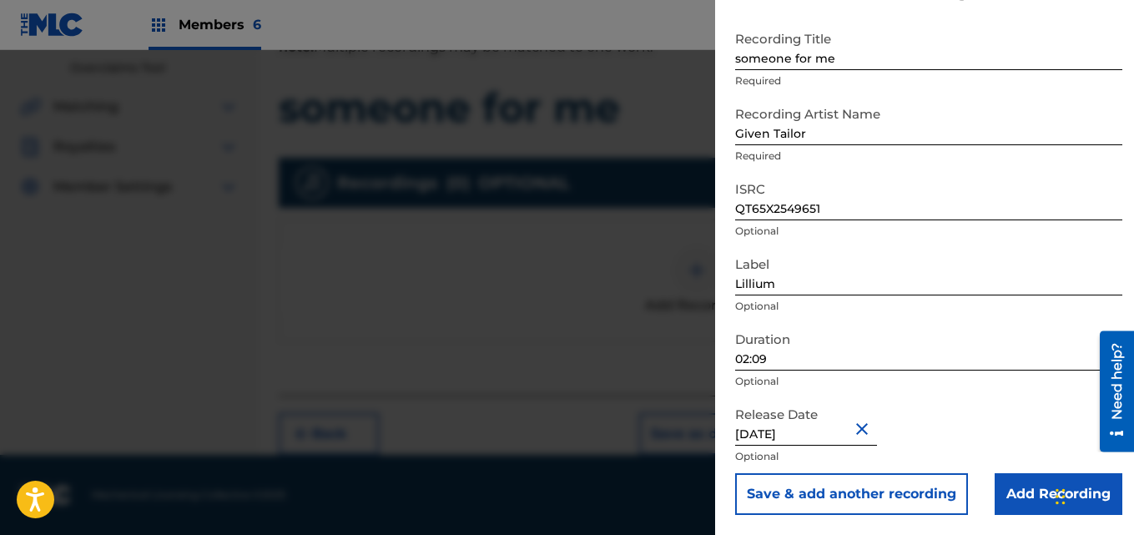
scroll to position [75, 0]
click at [1010, 499] on input "Add Recording" at bounding box center [1058, 494] width 128 height 42
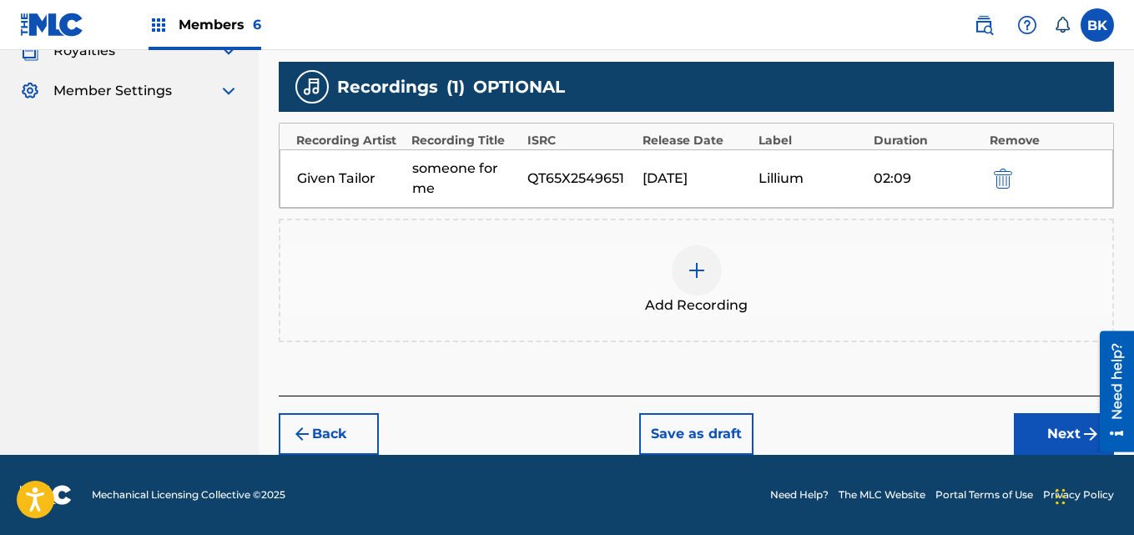
click at [1057, 435] on button "Next" at bounding box center [1063, 434] width 100 height 42
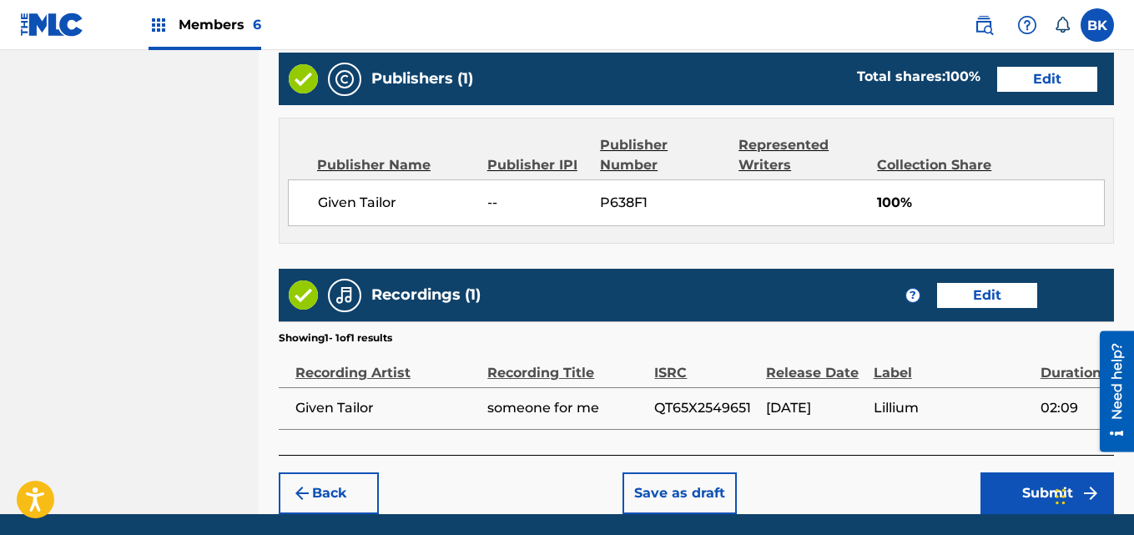
scroll to position [896, 0]
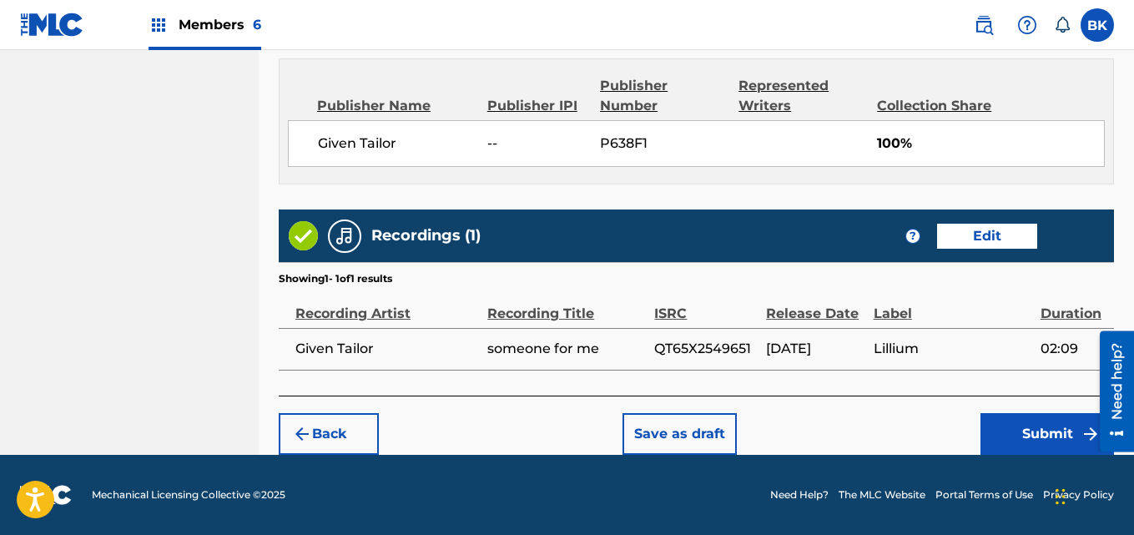
click at [1018, 430] on button "Submit" at bounding box center [1046, 434] width 133 height 42
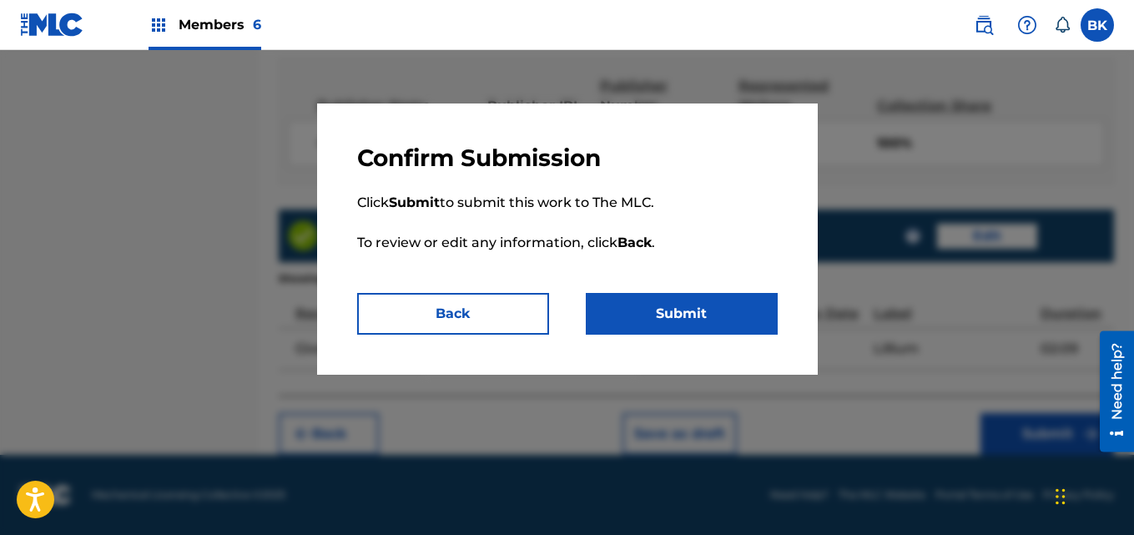
click at [707, 318] on button "Submit" at bounding box center [682, 314] width 192 height 42
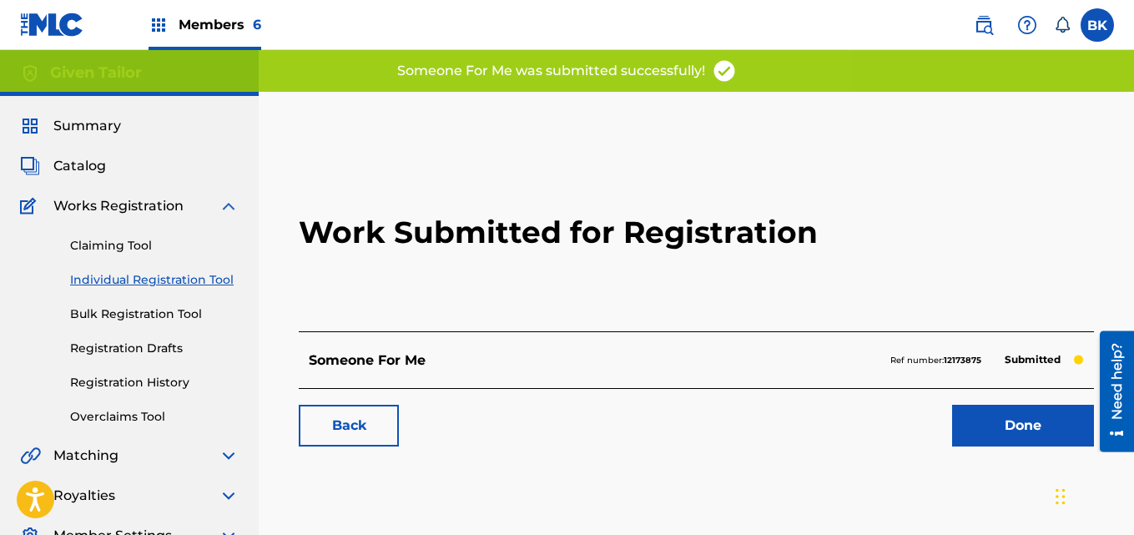
click at [971, 421] on link "Done" at bounding box center [1023, 426] width 142 height 42
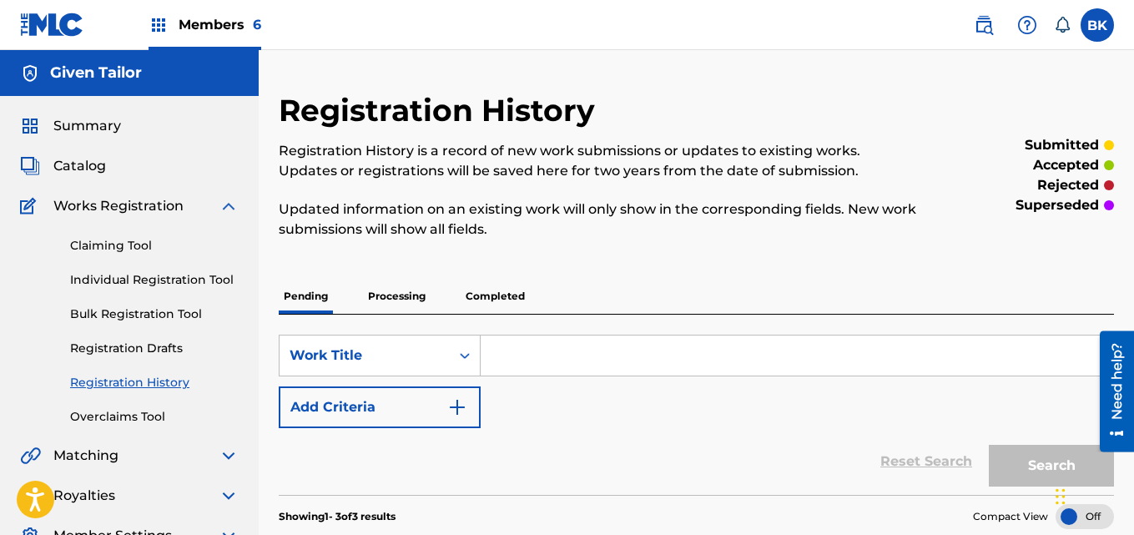
click at [158, 284] on link "Individual Registration Tool" at bounding box center [154, 280] width 168 height 18
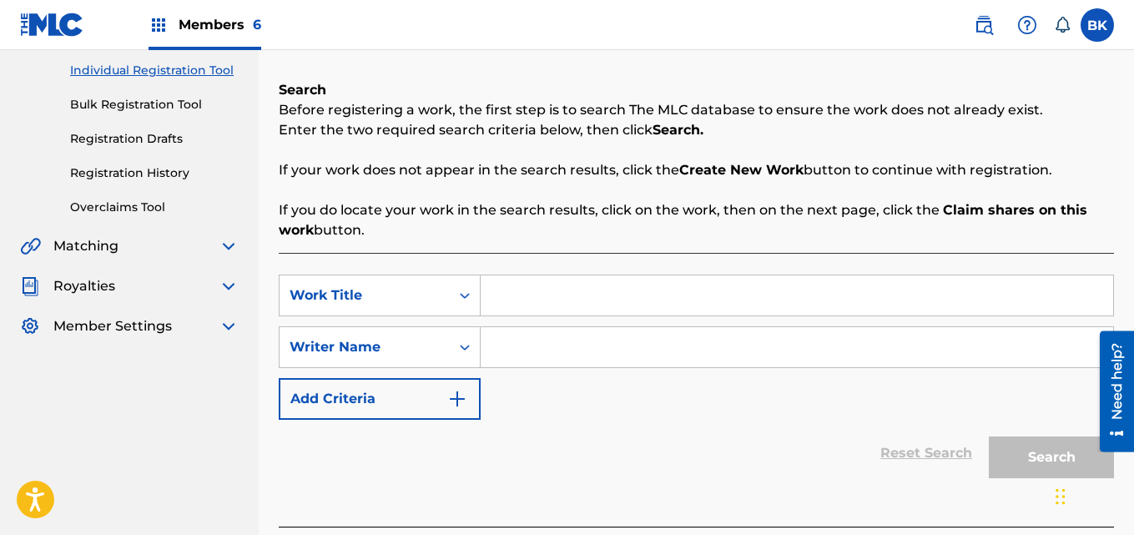
scroll to position [299, 0]
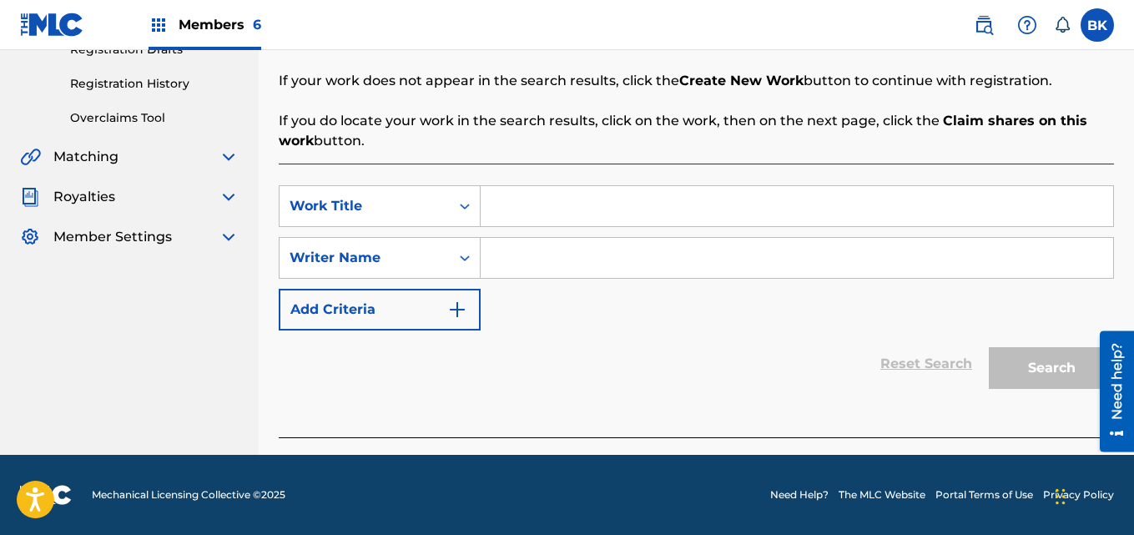
click at [536, 200] on input "Search Form" at bounding box center [796, 206] width 632 height 40
paste input "high end"
type input "high end"
click at [601, 266] on input "Search Form" at bounding box center [796, 258] width 632 height 40
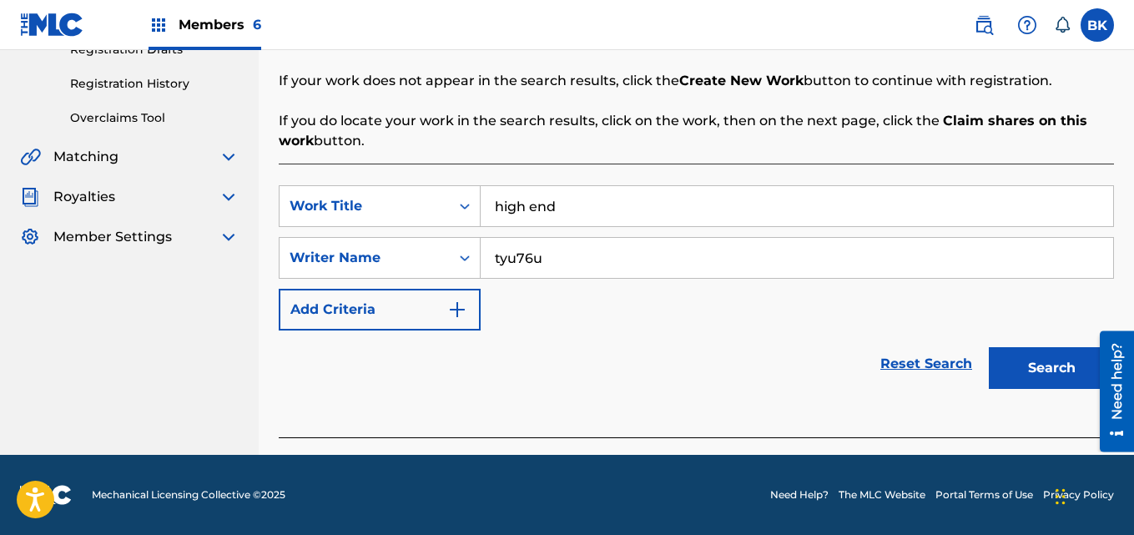
type input "tyu76u"
click at [1032, 362] on button "Search" at bounding box center [1050, 368] width 125 height 42
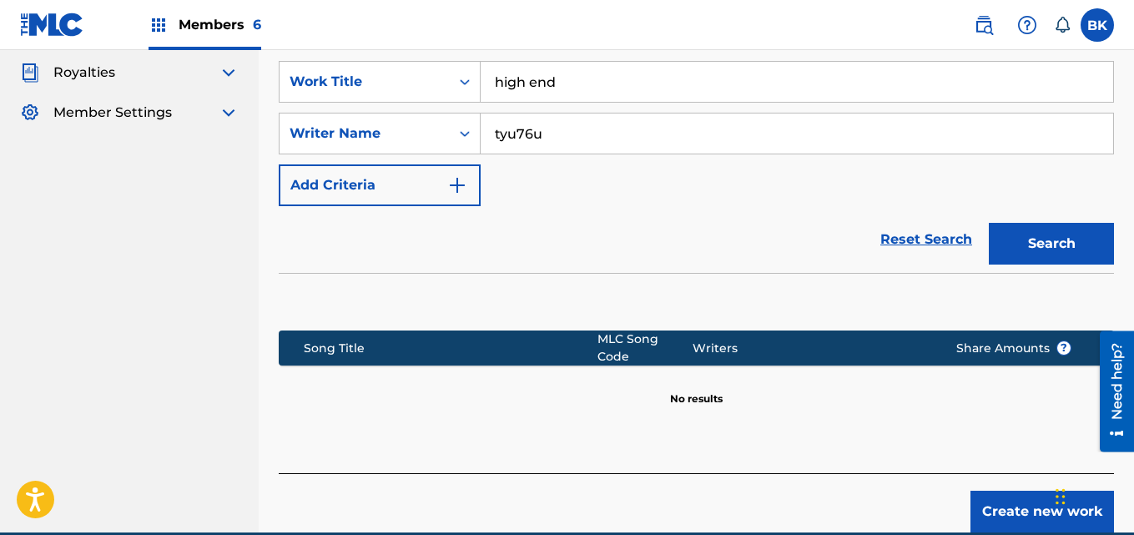
scroll to position [490, 0]
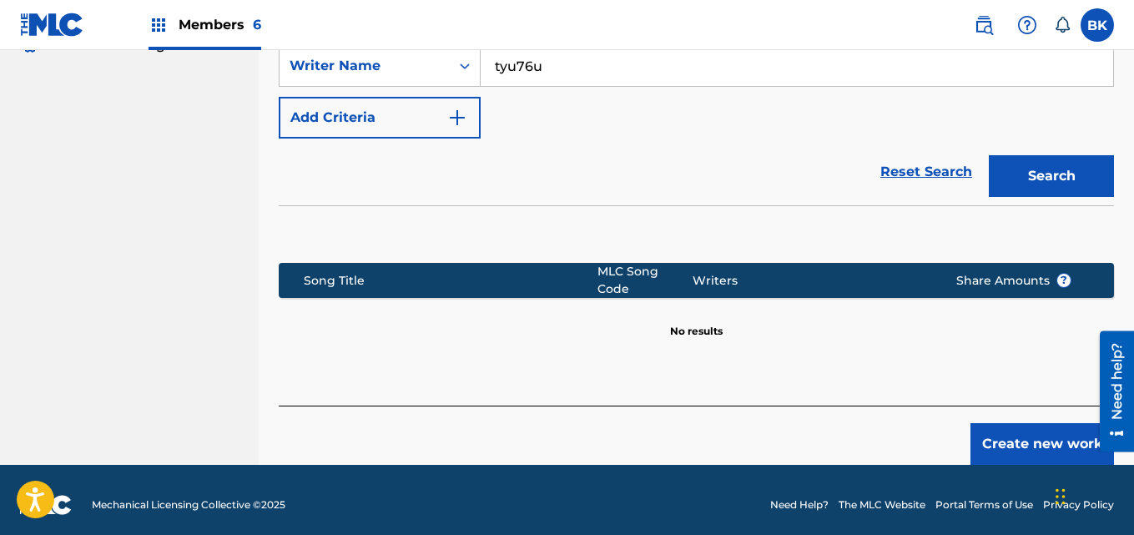
click at [1007, 428] on button "Create new work" at bounding box center [1041, 444] width 143 height 42
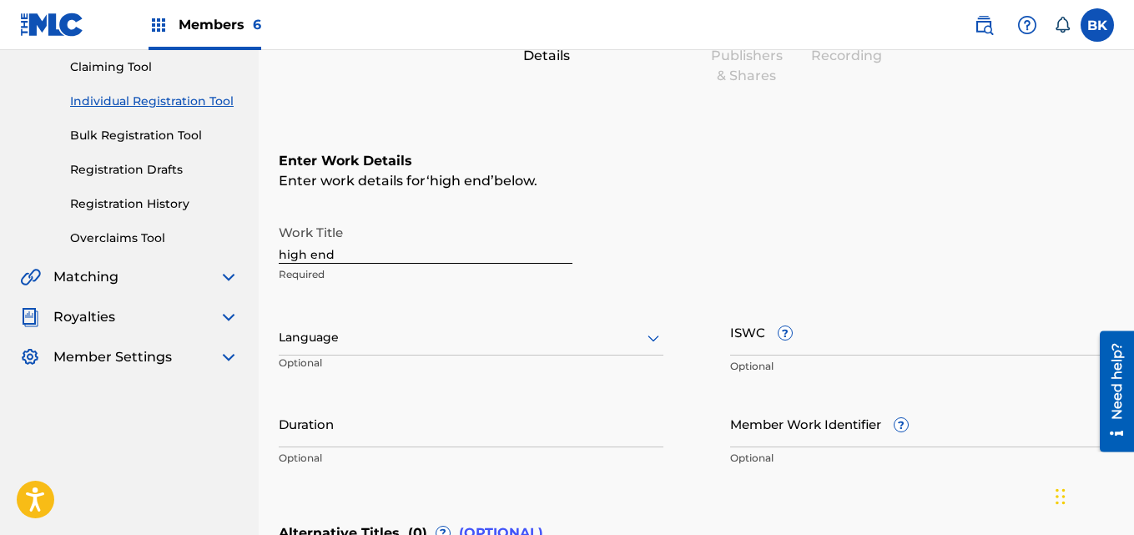
scroll to position [177, 0]
click at [396, 332] on div at bounding box center [471, 339] width 385 height 21
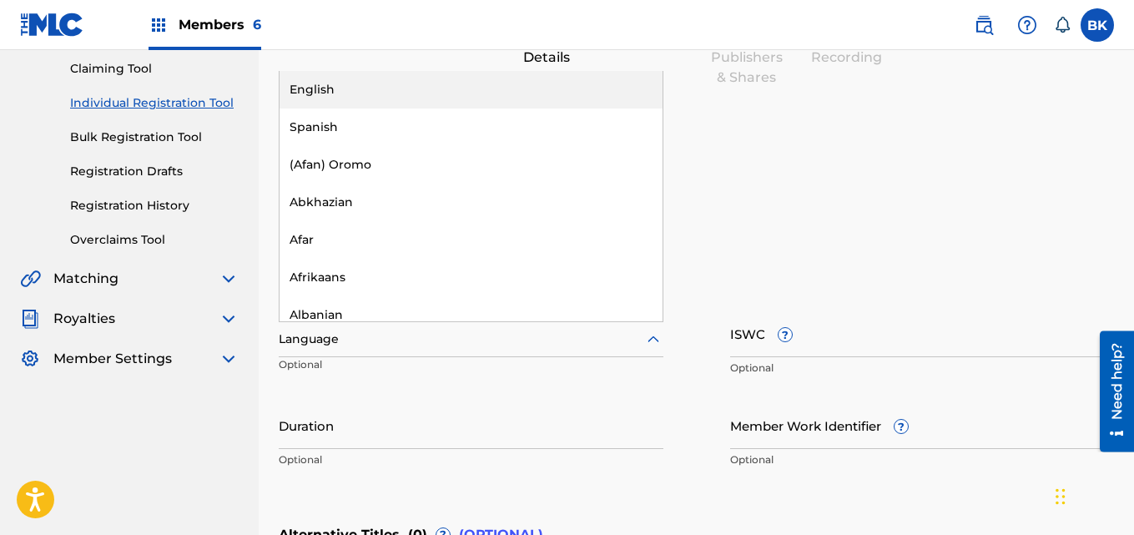
drag, startPoint x: 338, startPoint y: 88, endPoint x: 490, endPoint y: 128, distance: 157.0
click at [336, 87] on div "English" at bounding box center [470, 90] width 383 height 38
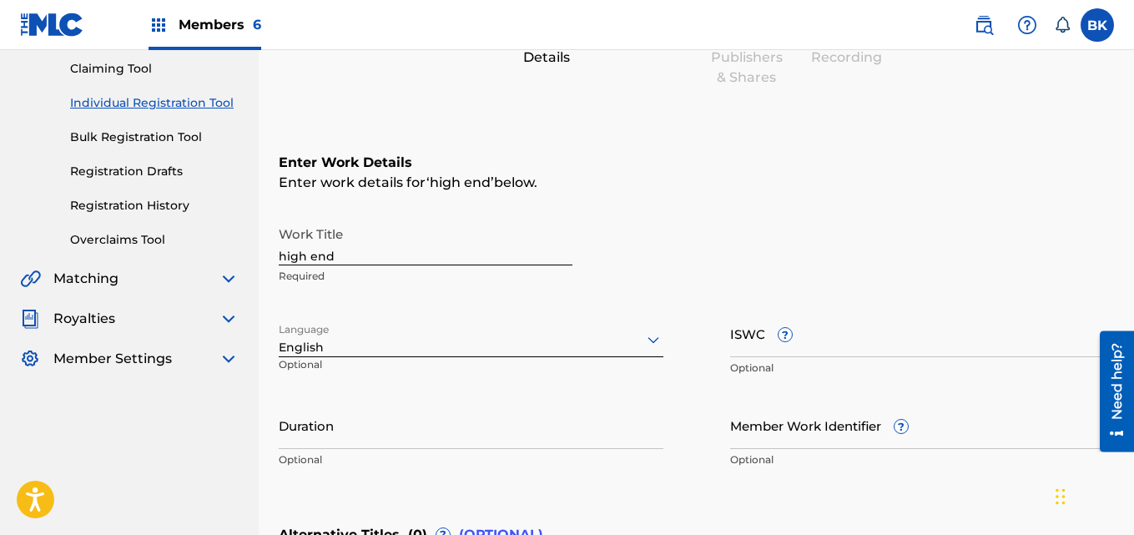
scroll to position [344, 0]
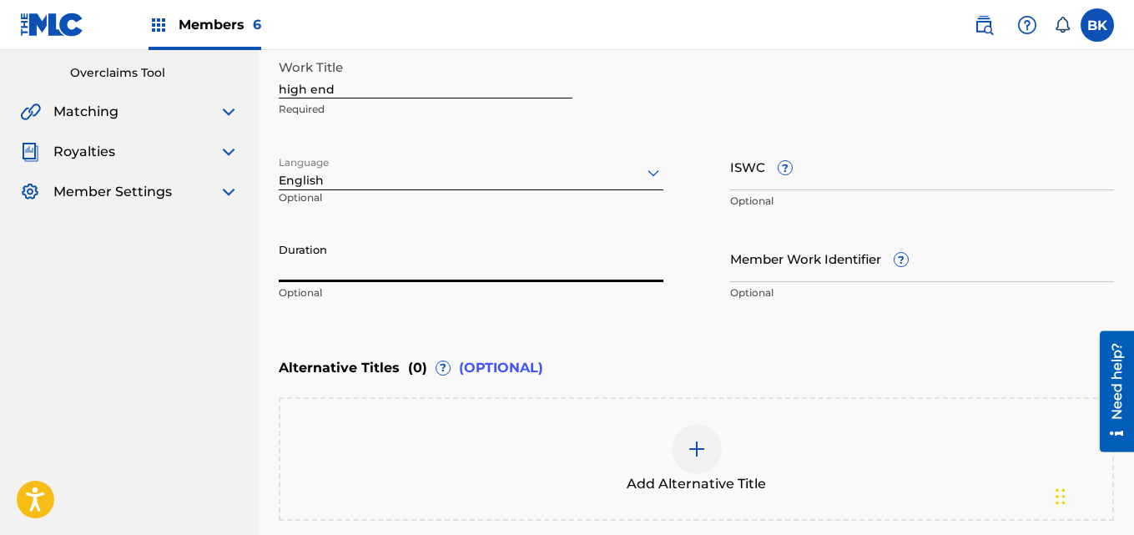
paste input "02:50"
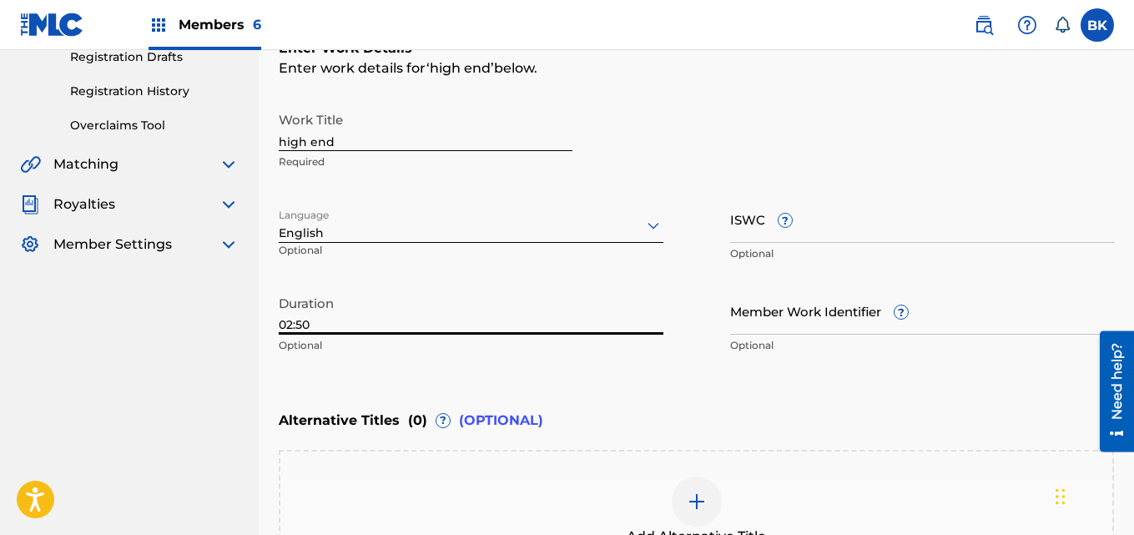
scroll to position [510, 0]
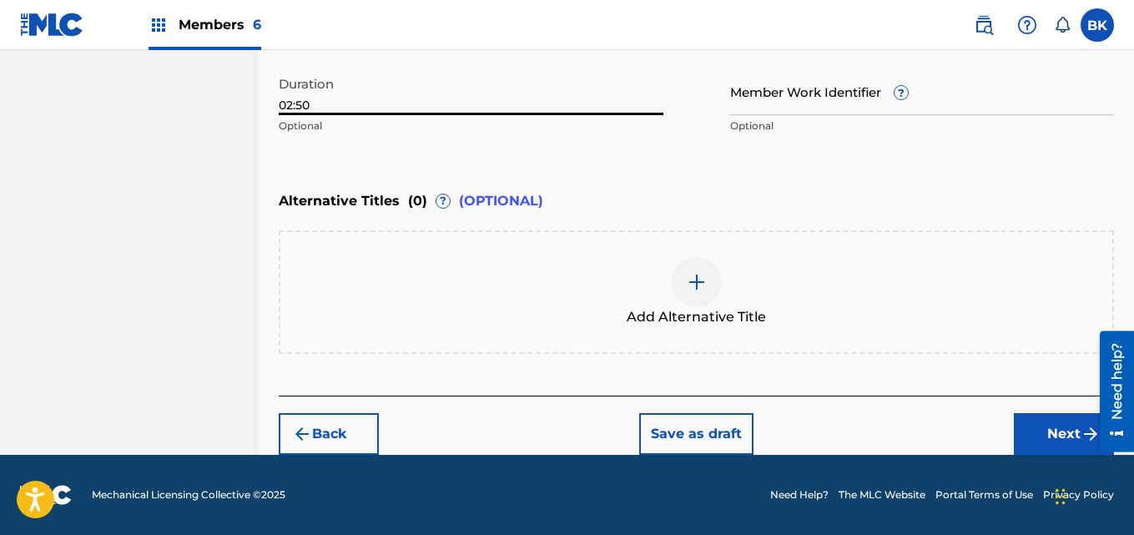
type input "02:50"
click at [1020, 431] on button "Next" at bounding box center [1063, 434] width 100 height 42
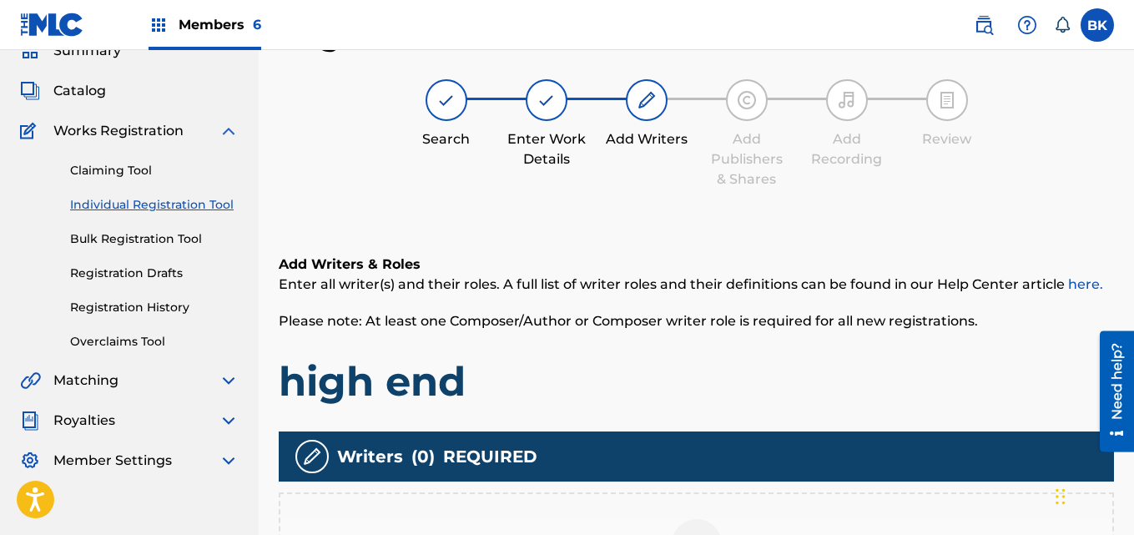
scroll to position [242, 0]
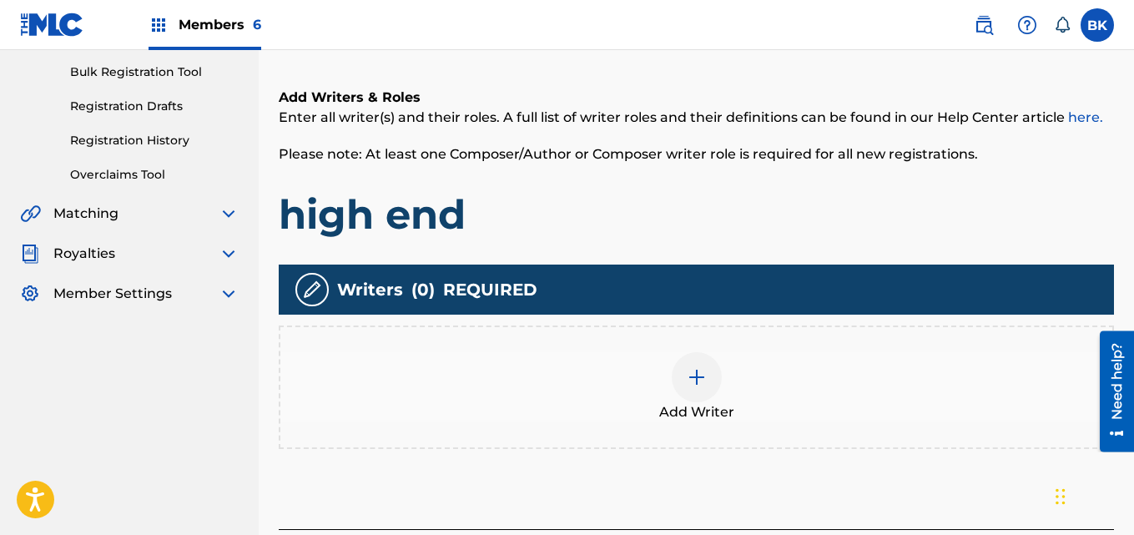
click at [676, 387] on div at bounding box center [696, 377] width 50 height 50
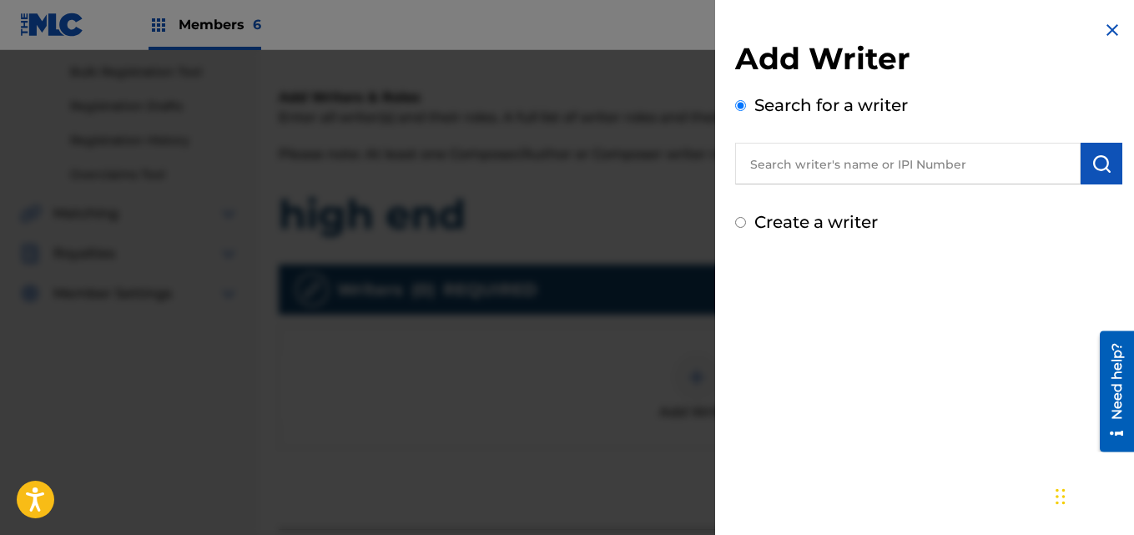
click at [837, 174] on input "text" at bounding box center [907, 164] width 345 height 42
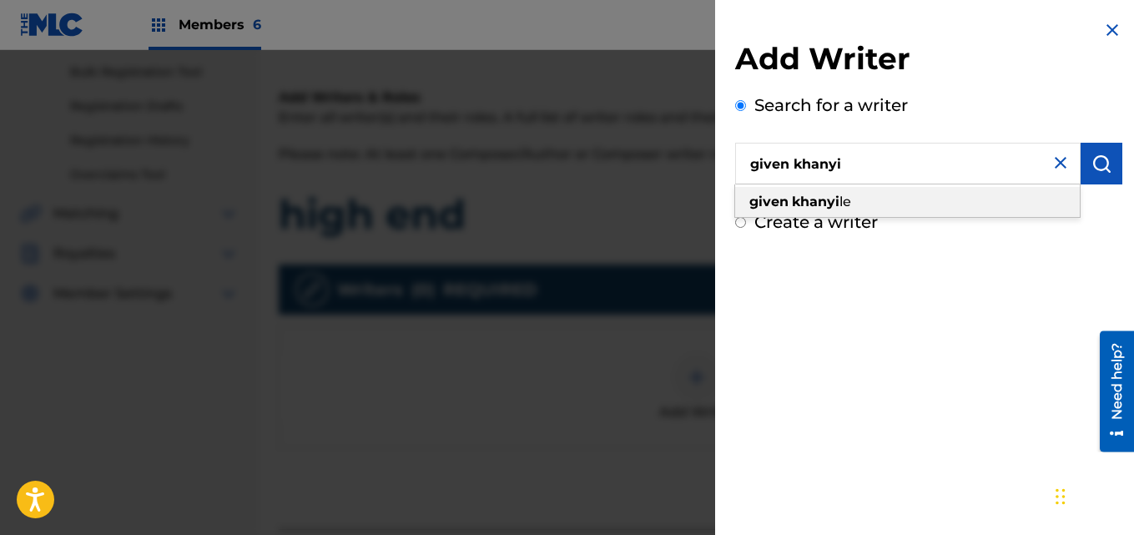
click at [829, 204] on strong "khanyi" at bounding box center [816, 202] width 48 height 16
type input "given khanyile"
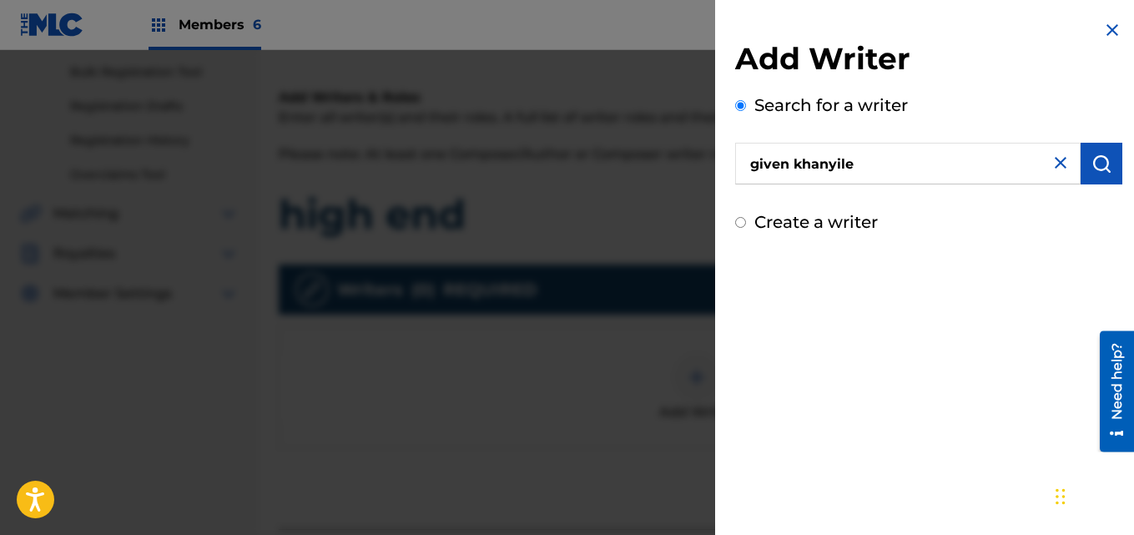
click at [1094, 157] on img "submit" at bounding box center [1101, 163] width 20 height 20
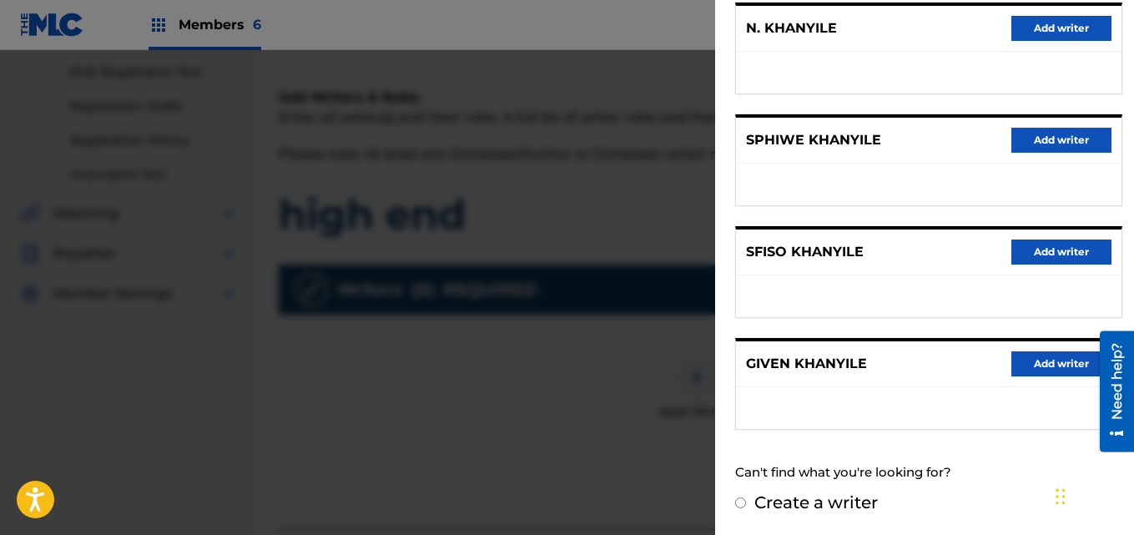
scroll to position [375, 0]
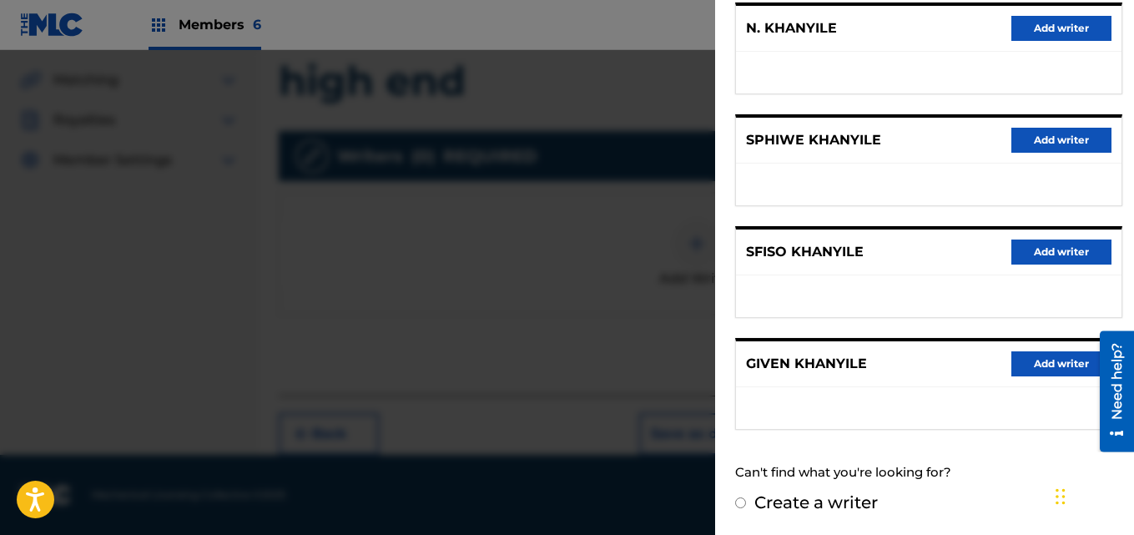
click at [1029, 360] on button "Add writer" at bounding box center [1061, 363] width 100 height 25
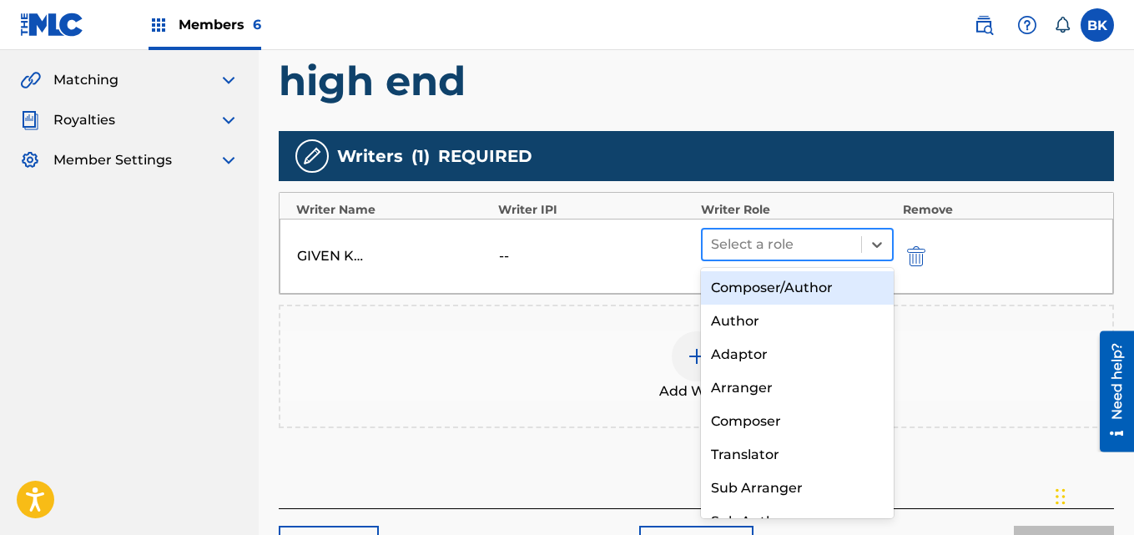
click at [813, 249] on div at bounding box center [782, 244] width 143 height 23
click at [790, 287] on div "Composer/Author" at bounding box center [798, 287] width 194 height 33
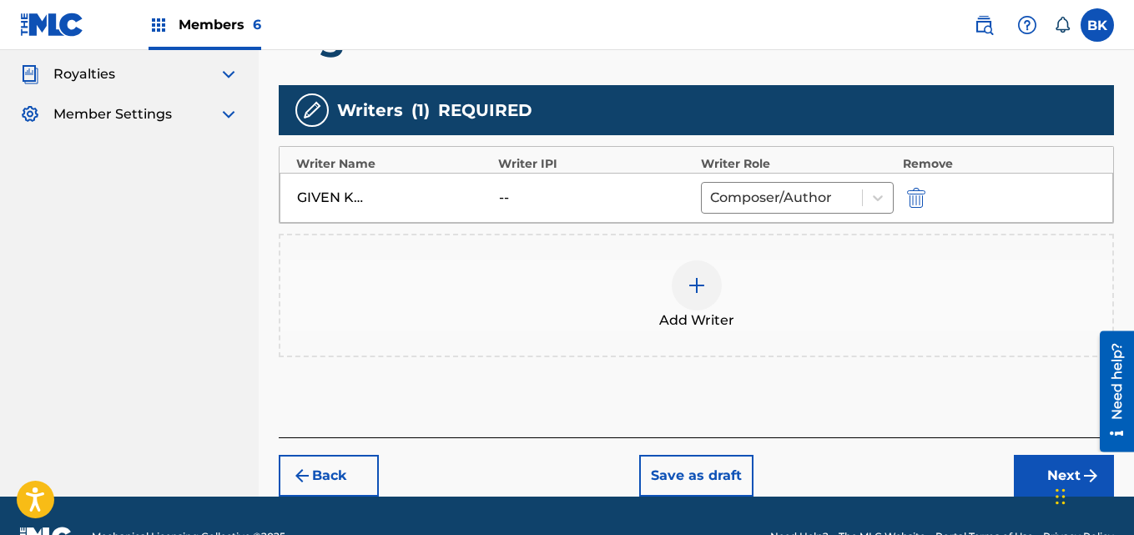
scroll to position [463, 0]
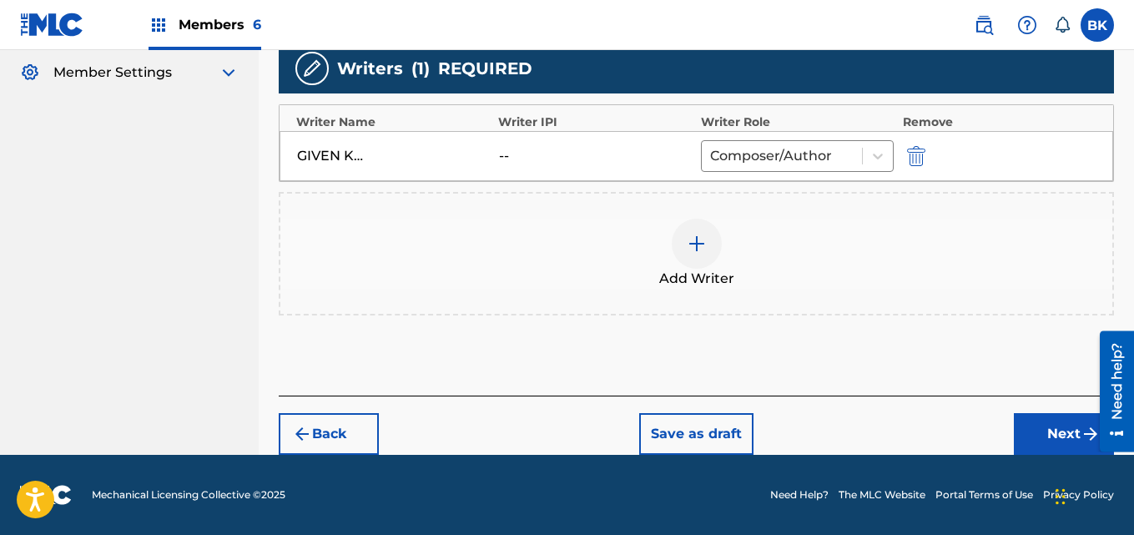
click at [1063, 432] on button "Next" at bounding box center [1063, 434] width 100 height 42
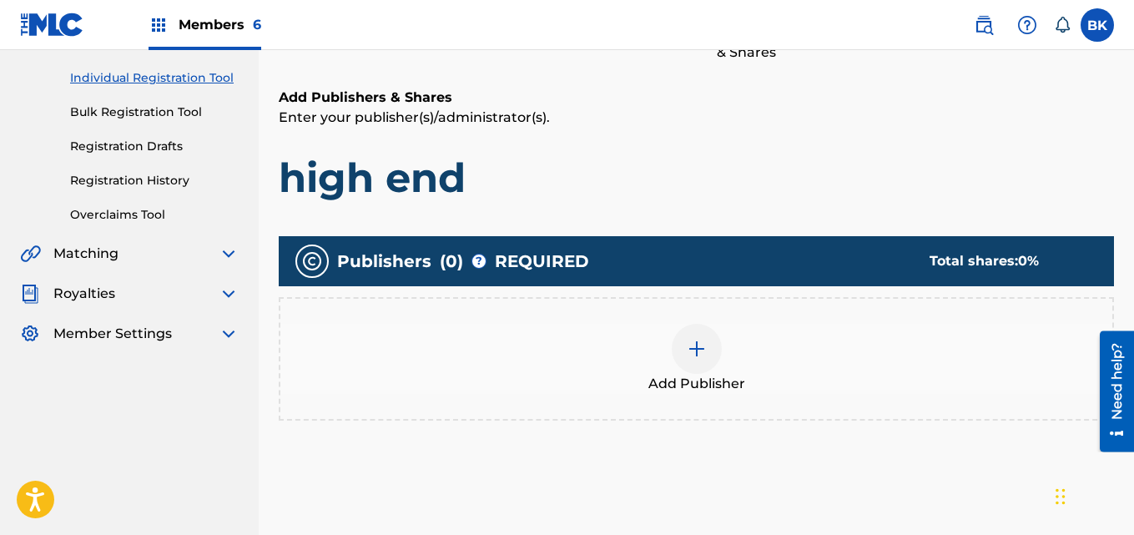
scroll to position [242, 0]
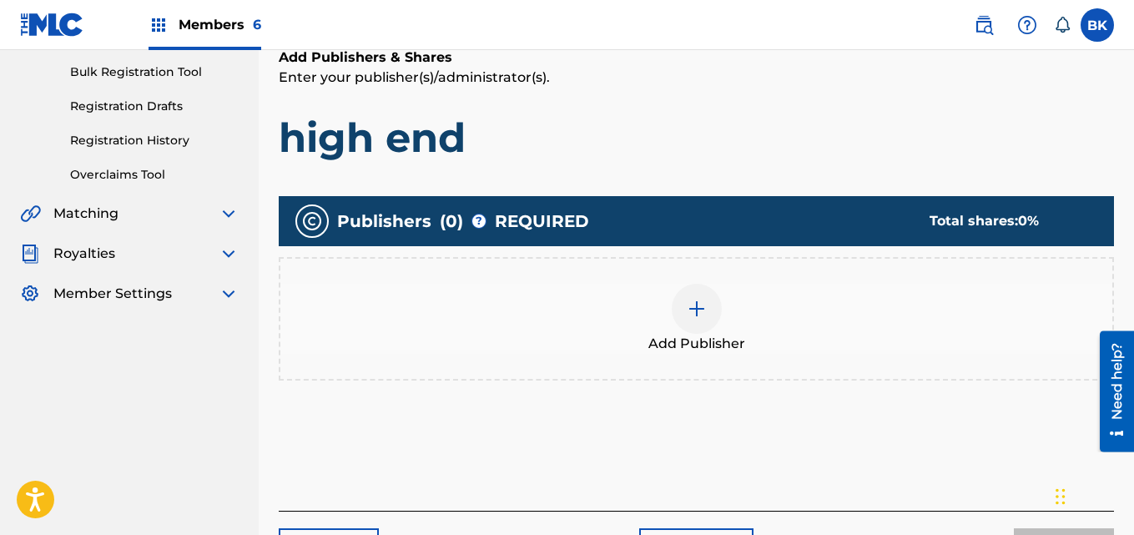
click at [709, 329] on div "Add Publisher" at bounding box center [696, 319] width 832 height 70
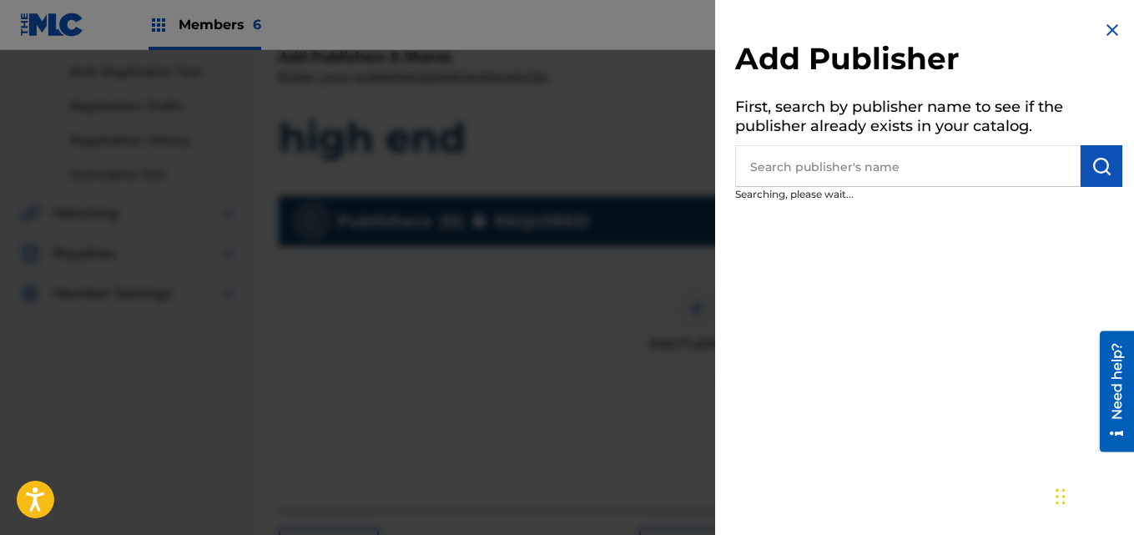
click at [809, 170] on input "text" at bounding box center [907, 166] width 345 height 42
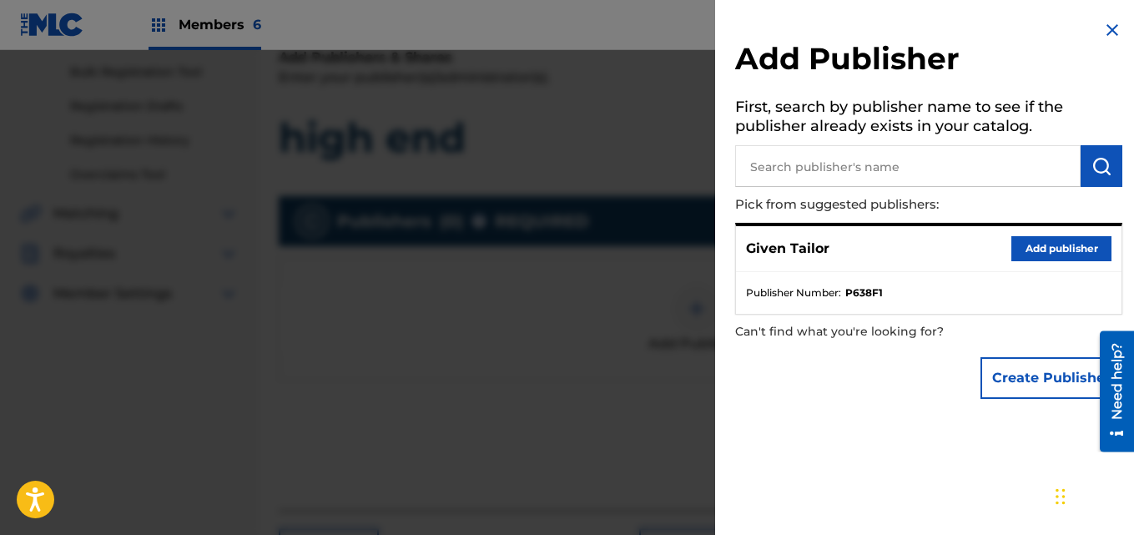
click at [1038, 245] on button "Add publisher" at bounding box center [1061, 248] width 100 height 25
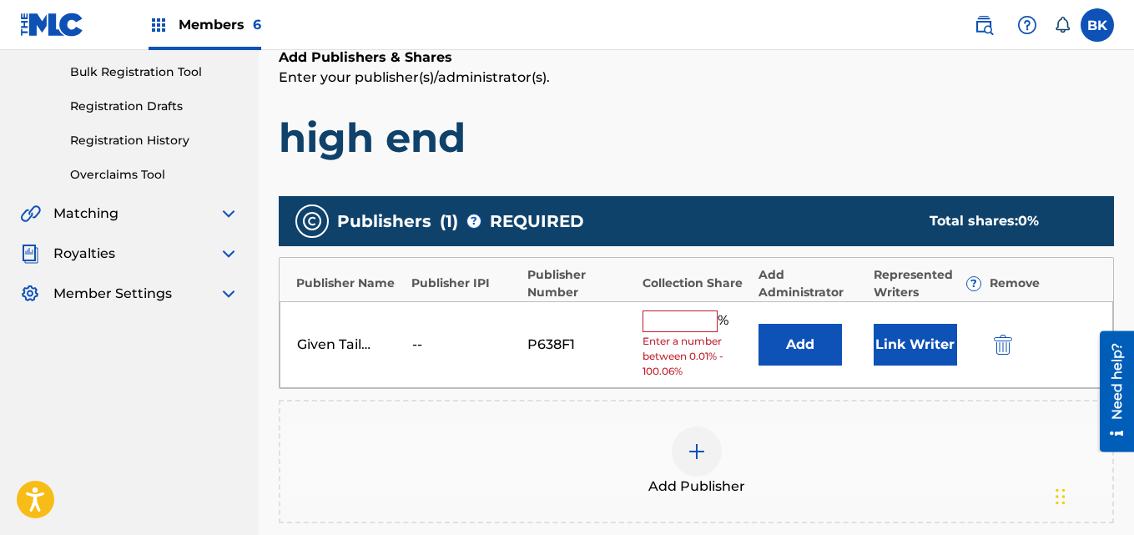
click at [685, 319] on input "text" at bounding box center [679, 321] width 75 height 22
type input "100"
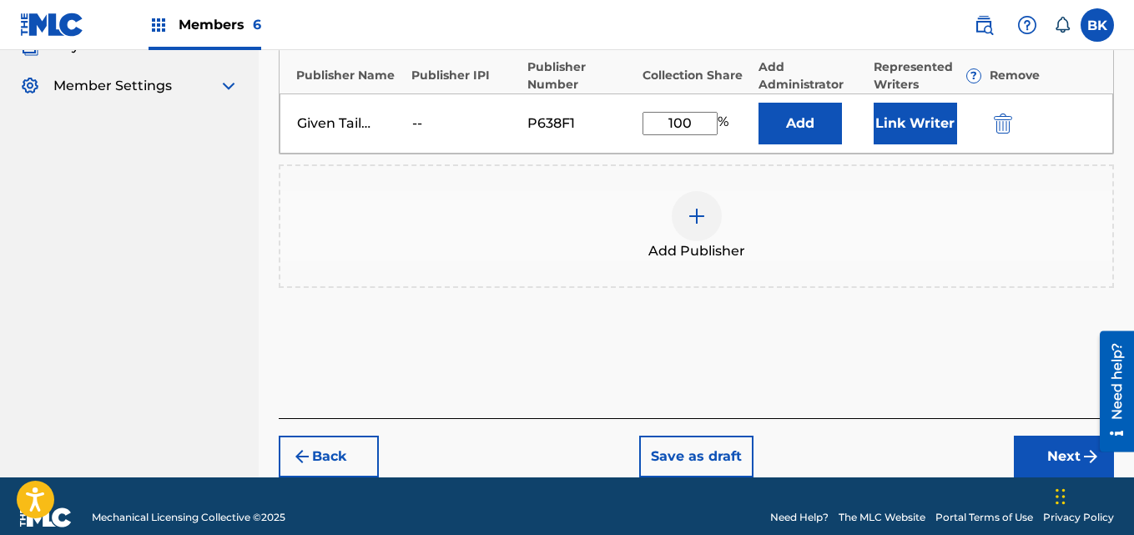
scroll to position [472, 0]
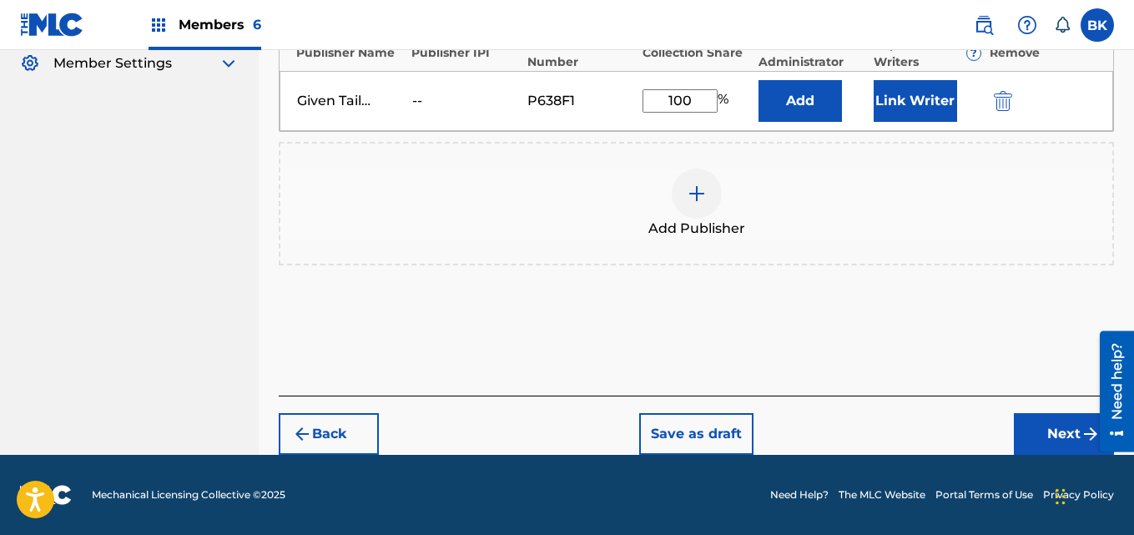
click at [1029, 415] on button "Next" at bounding box center [1063, 434] width 100 height 42
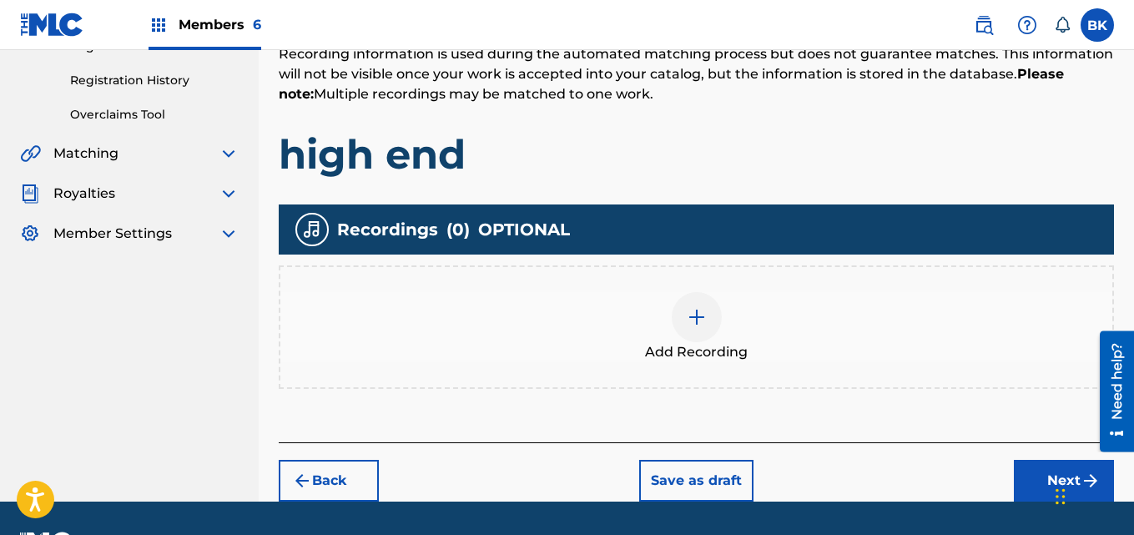
scroll to position [349, 0]
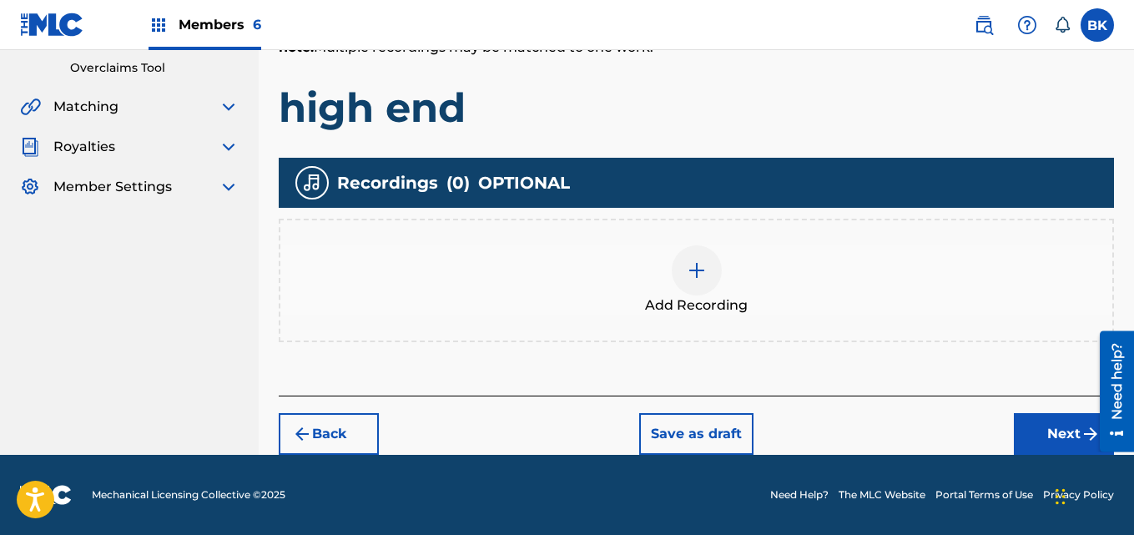
click at [724, 289] on div "Add Recording" at bounding box center [696, 280] width 832 height 70
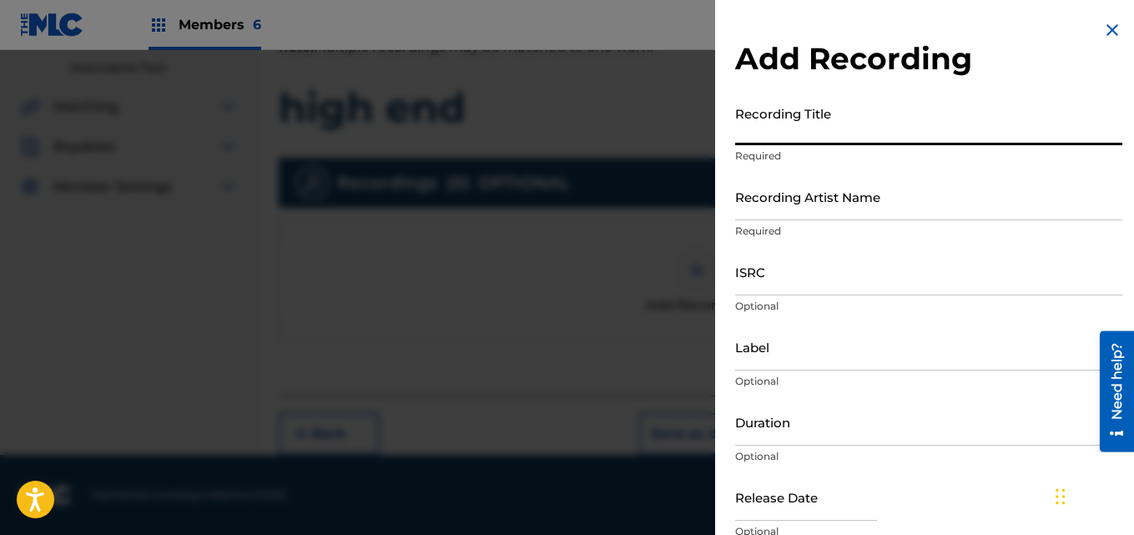
click at [815, 127] on input "Recording Title" at bounding box center [928, 122] width 387 height 48
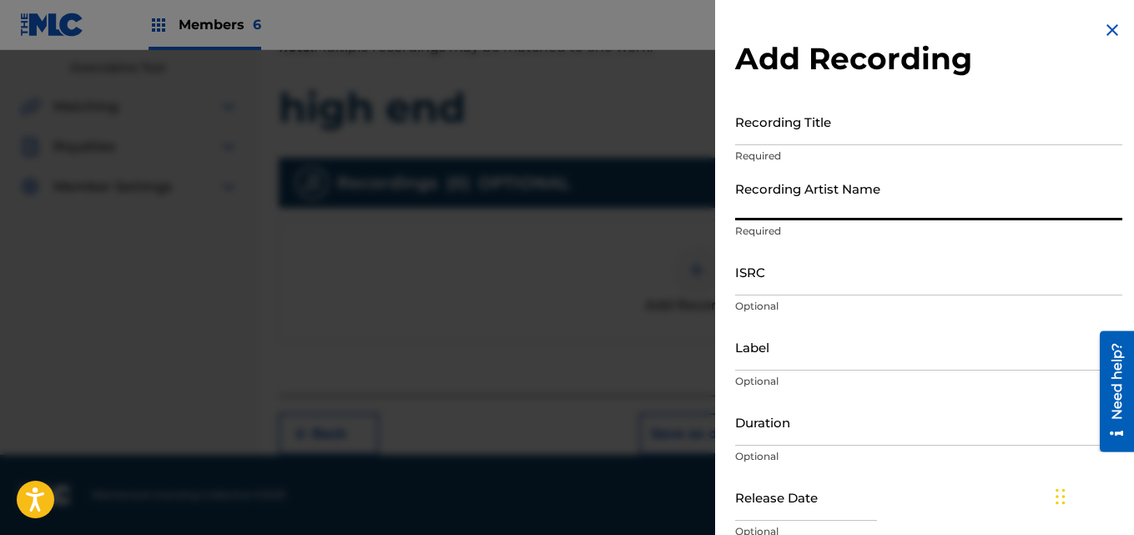
drag, startPoint x: 808, startPoint y: 129, endPoint x: 769, endPoint y: 200, distance: 81.0
paste input "02:50"
type input "0"
paste input "Given Tailor"
type input "Given Tailor"
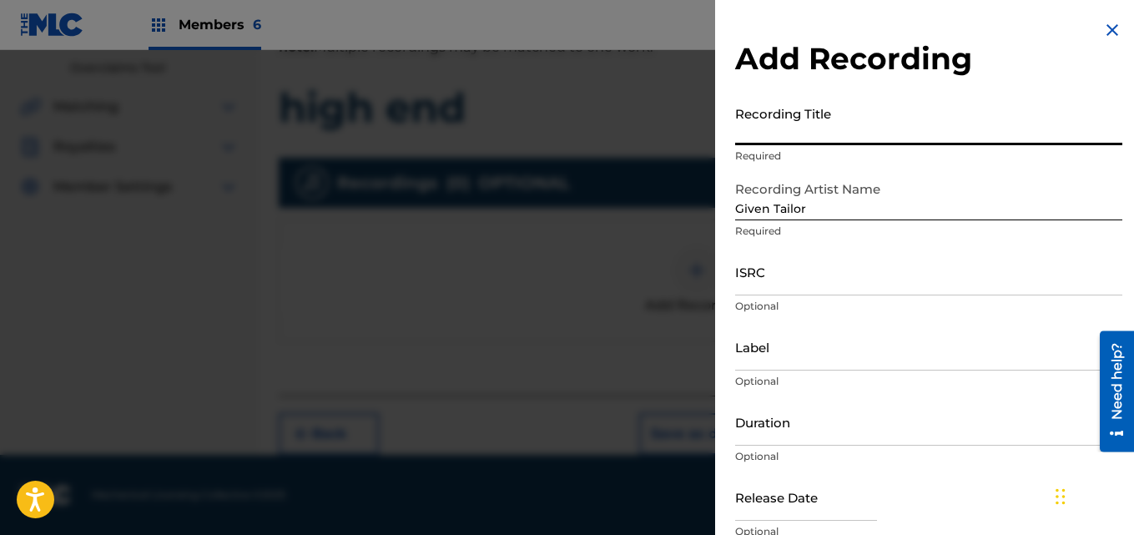
paste input "high end"
type input "high end"
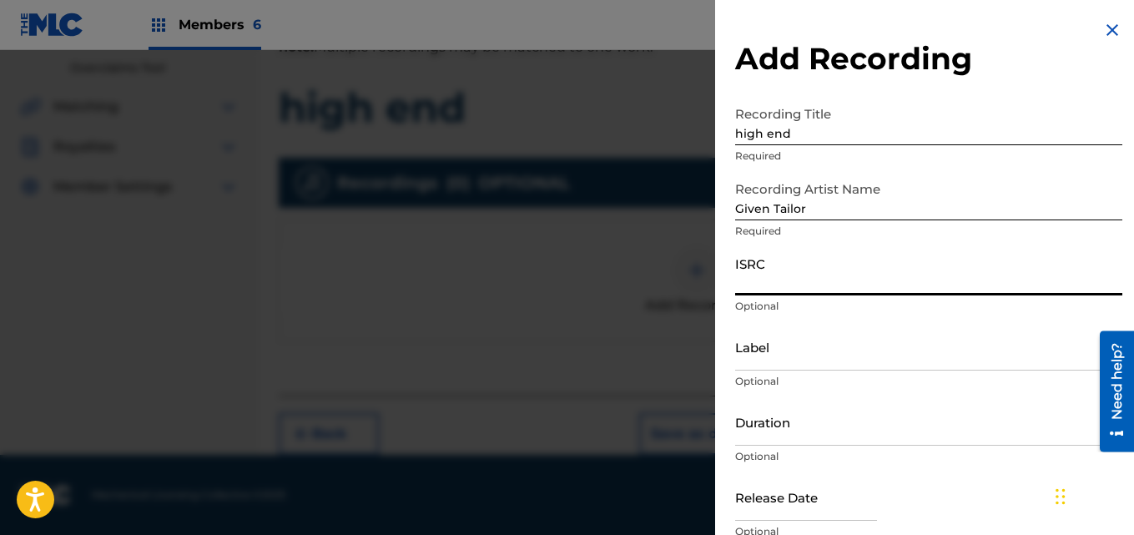
click at [865, 288] on input "ISRC" at bounding box center [928, 272] width 387 height 48
paste input "QT65X2536292"
type input "QT65X2536292"
click at [812, 346] on input "Label" at bounding box center [928, 347] width 387 height 48
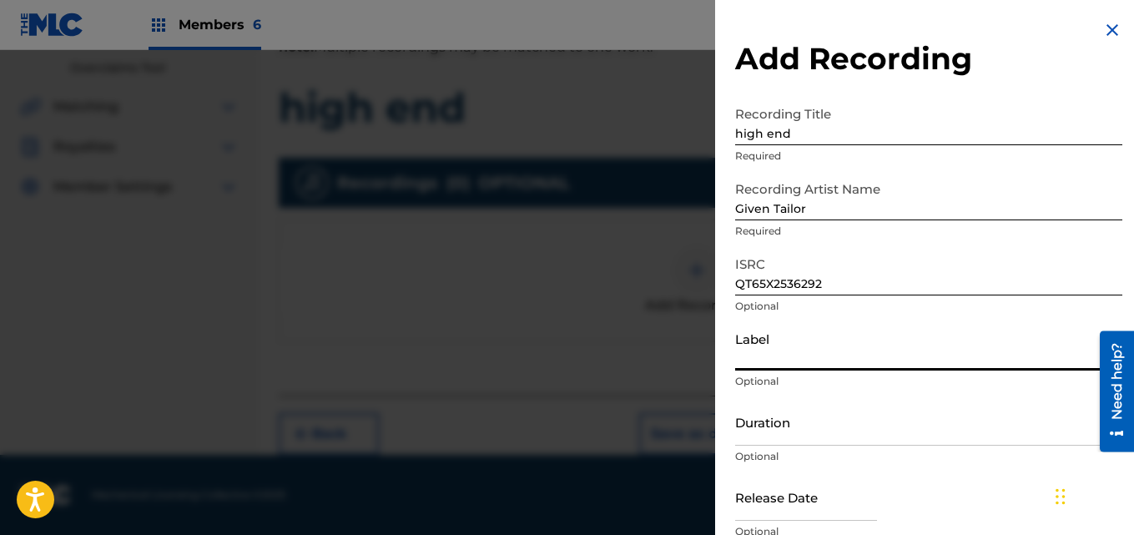
type input "Lillium"
click at [841, 429] on input "Duration" at bounding box center [928, 422] width 387 height 48
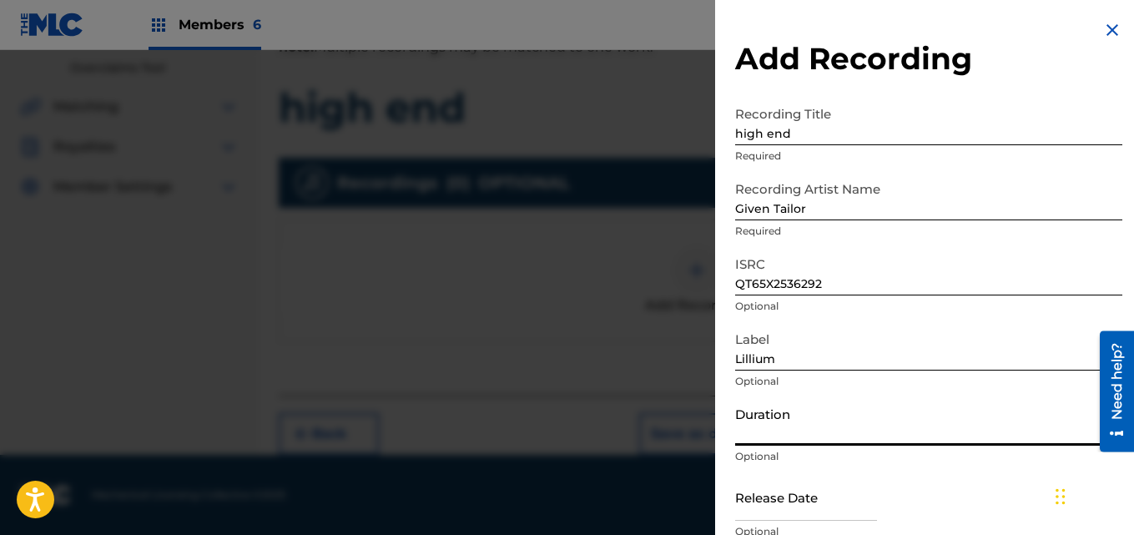
paste input "02:50"
type input "02:50"
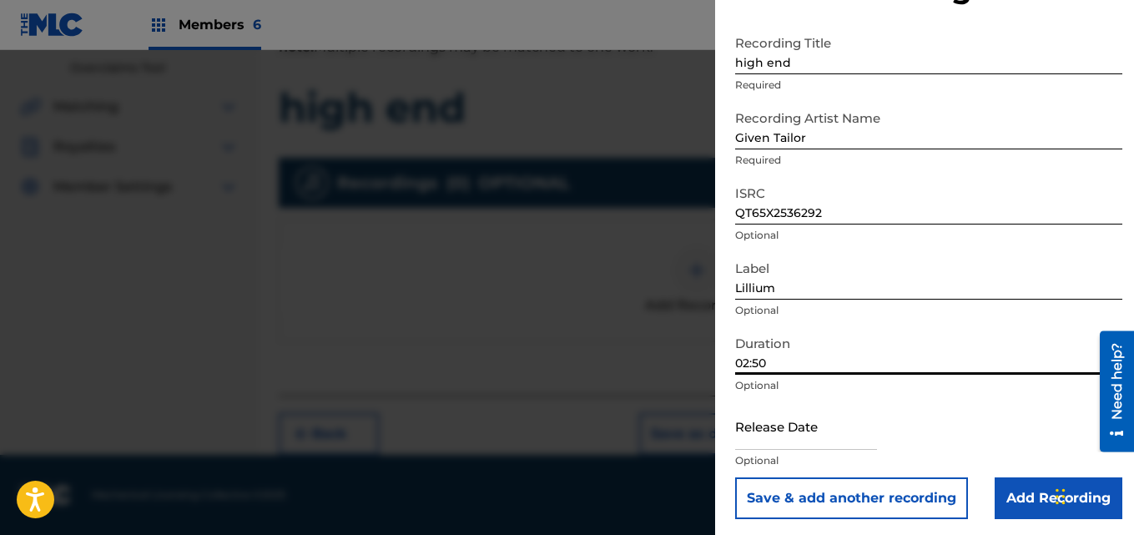
scroll to position [75, 0]
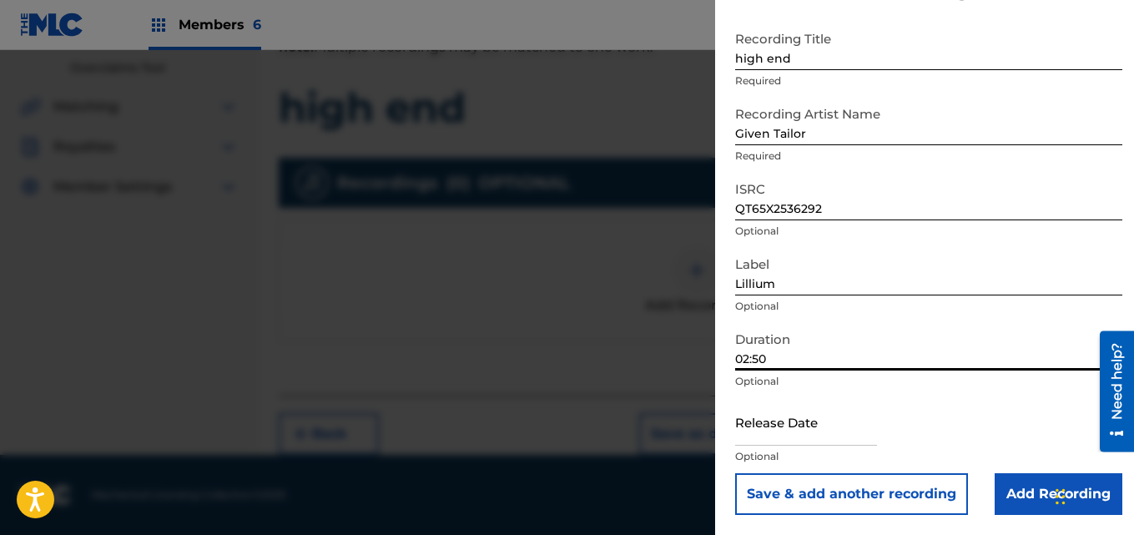
click at [816, 412] on input "text" at bounding box center [806, 422] width 142 height 48
select select "8"
select select "2025"
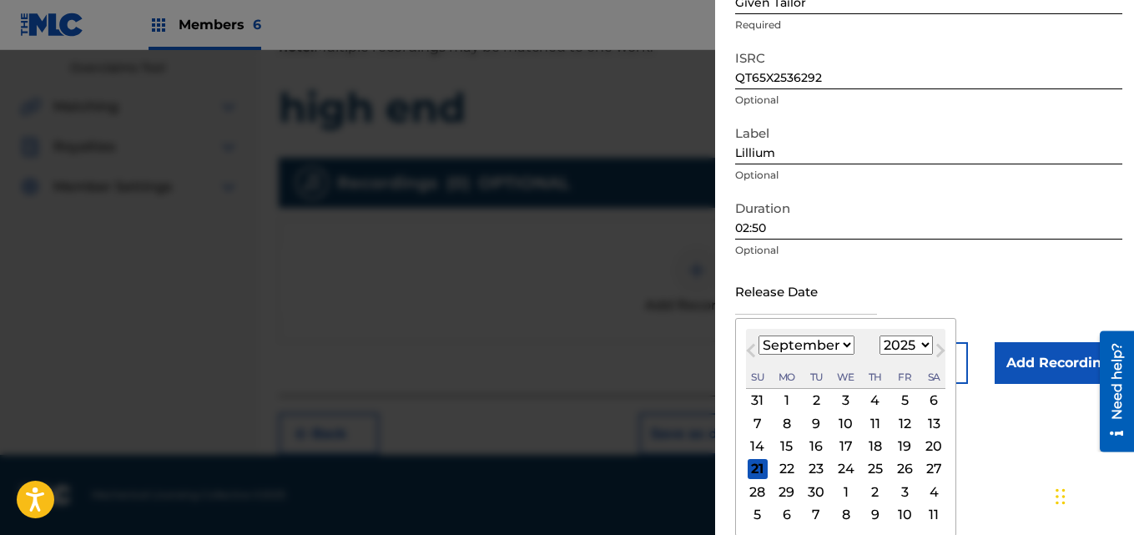
scroll to position [208, 0]
click at [758, 487] on div "28" at bounding box center [757, 490] width 20 height 20
type input "[DATE]"
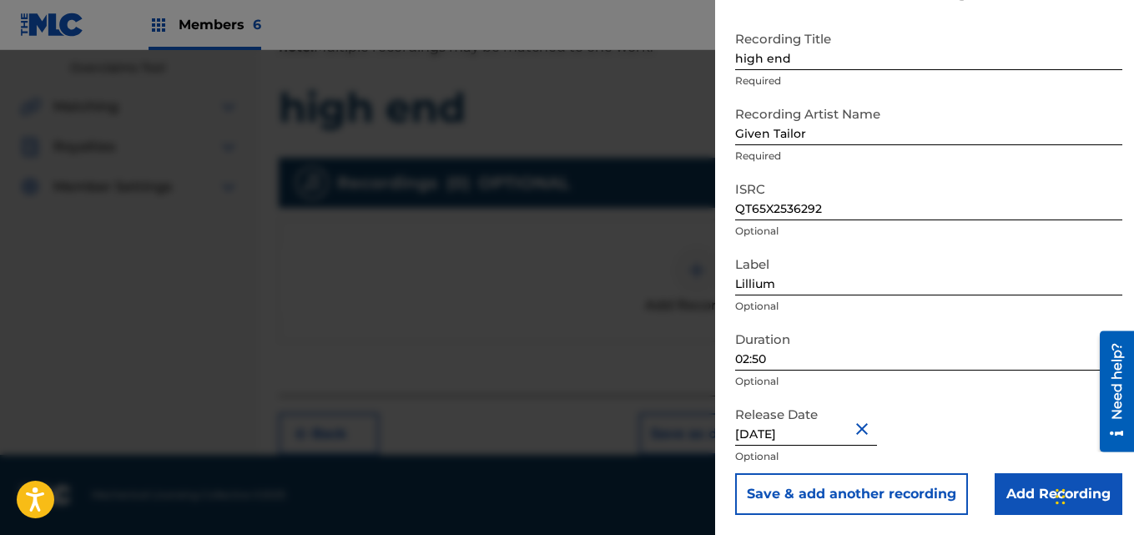
click at [1016, 492] on input "Add Recording" at bounding box center [1058, 494] width 128 height 42
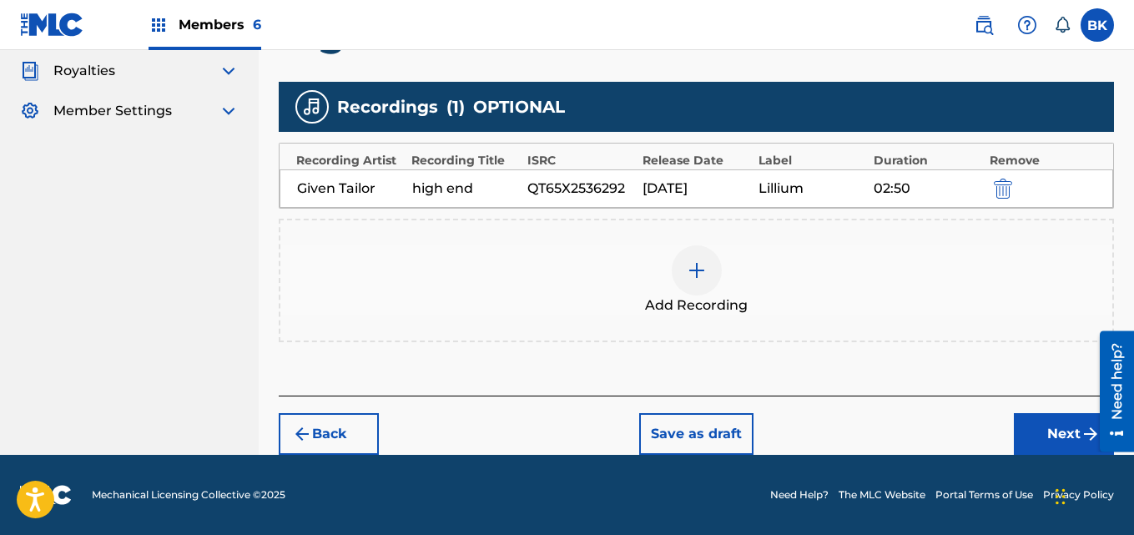
click at [1043, 433] on button "Next" at bounding box center [1063, 434] width 100 height 42
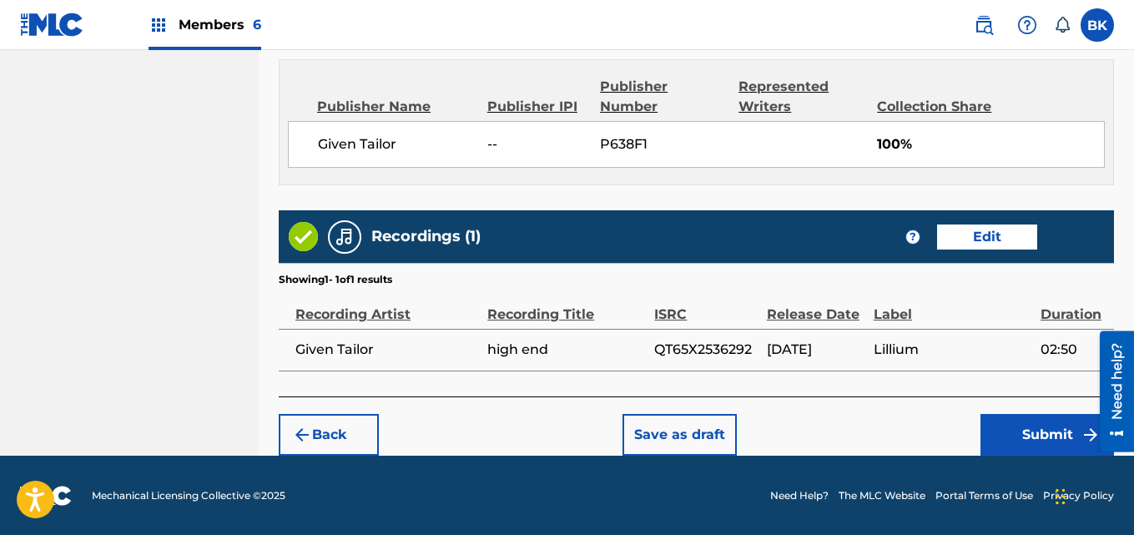
scroll to position [896, 0]
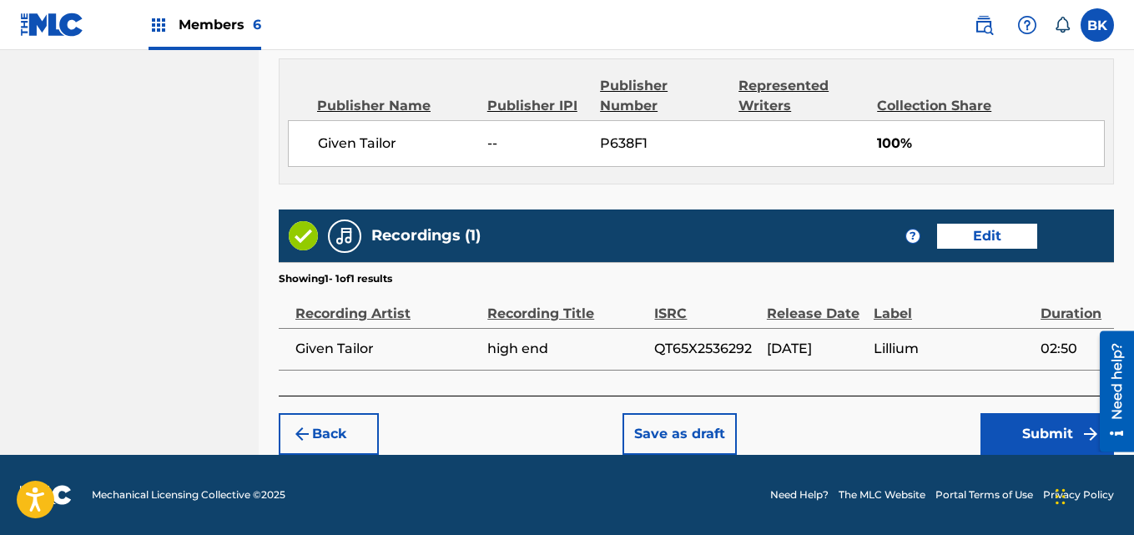
click at [1008, 440] on button "Submit" at bounding box center [1046, 434] width 133 height 42
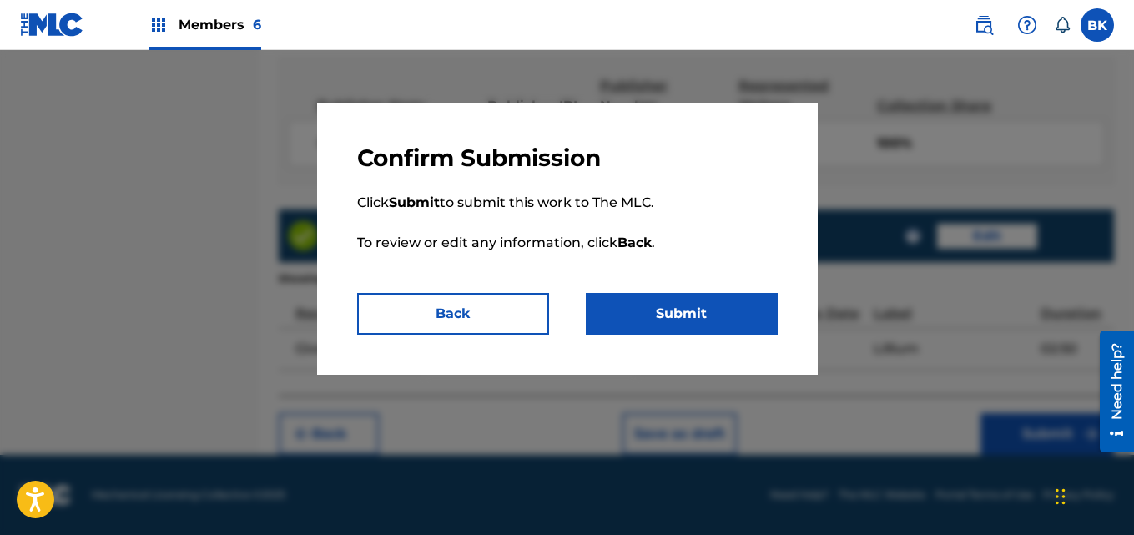
click at [735, 310] on button "Submit" at bounding box center [682, 314] width 192 height 42
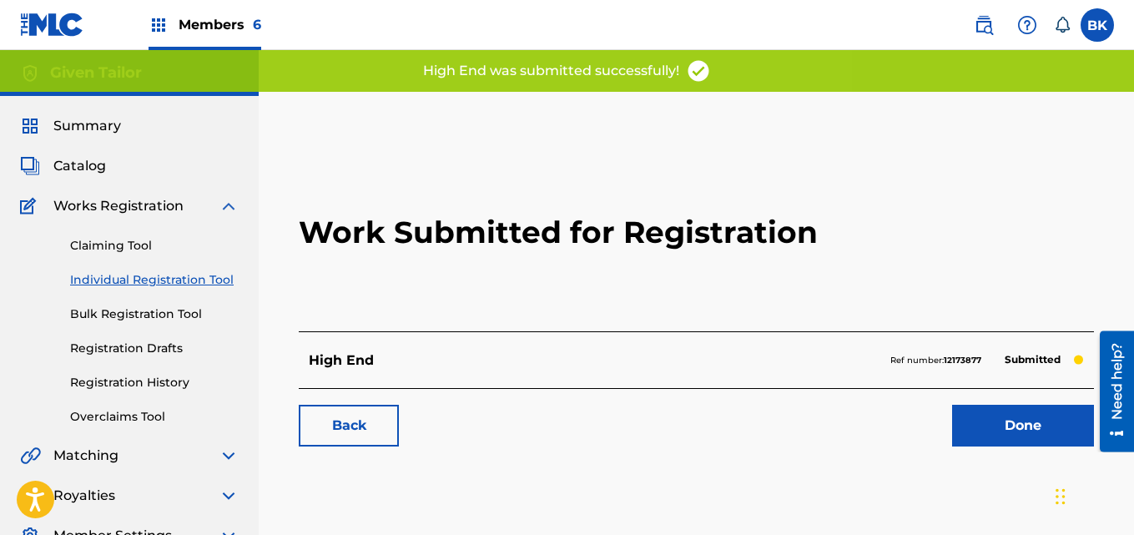
click at [964, 424] on link "Done" at bounding box center [1023, 426] width 142 height 42
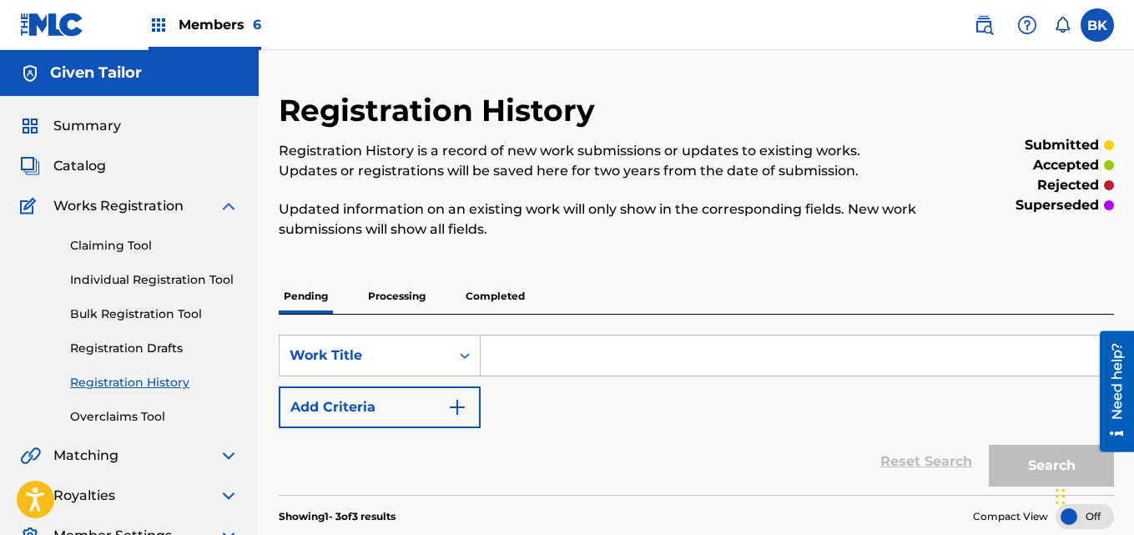
click at [129, 282] on link "Individual Registration Tool" at bounding box center [154, 280] width 168 height 18
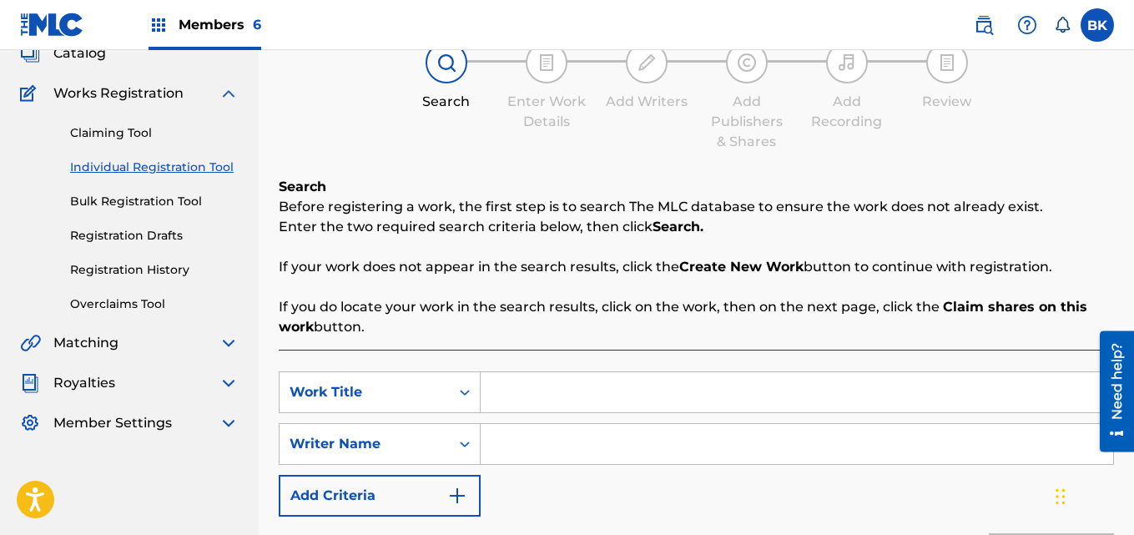
scroll to position [167, 0]
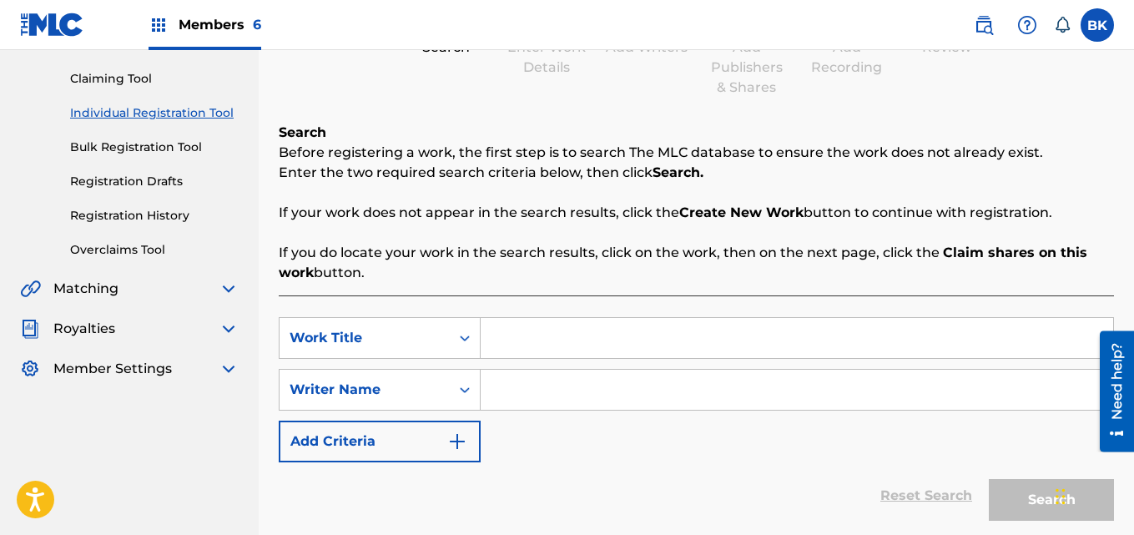
click at [539, 331] on input "Search Form" at bounding box center [796, 338] width 632 height 40
paste input "For Pleasure"
type input "For Pleasure"
click at [586, 399] on input "Search Form" at bounding box center [796, 390] width 632 height 40
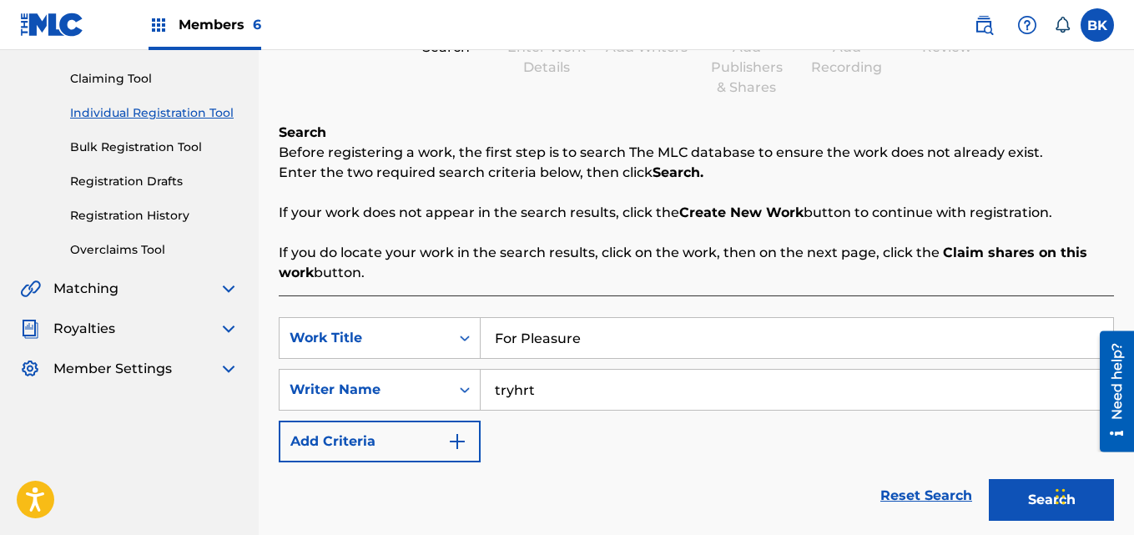
type input "tryhrt"
click at [1033, 490] on button "Search" at bounding box center [1050, 500] width 125 height 42
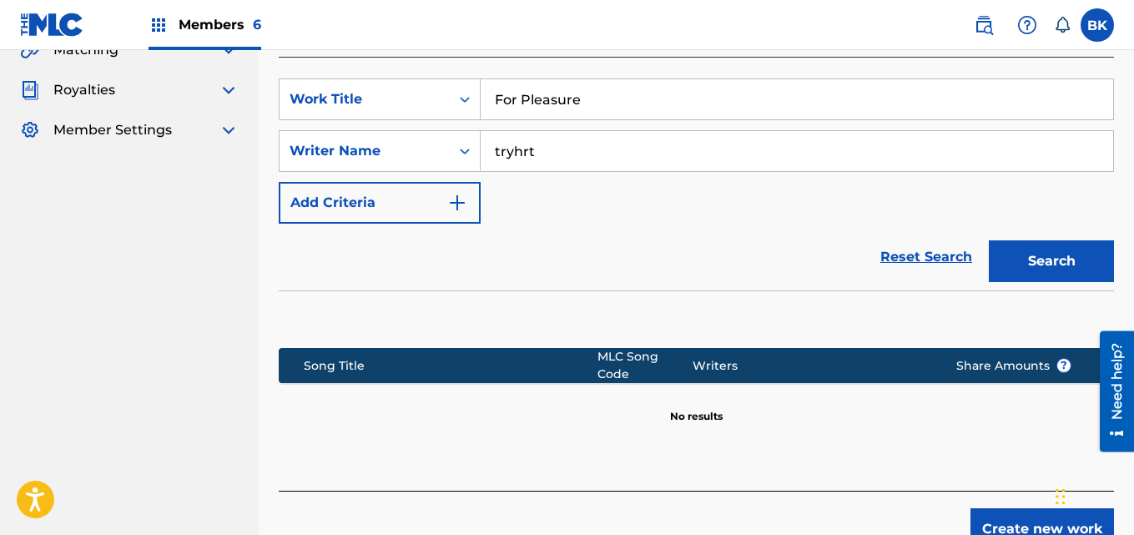
scroll to position [490, 0]
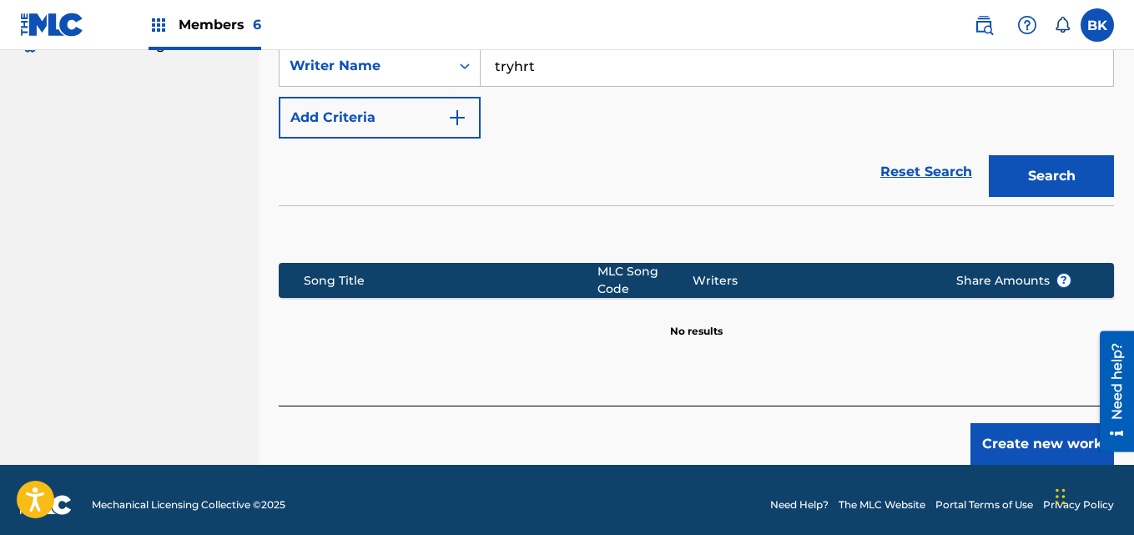
click at [1017, 425] on button "Create new work" at bounding box center [1041, 444] width 143 height 42
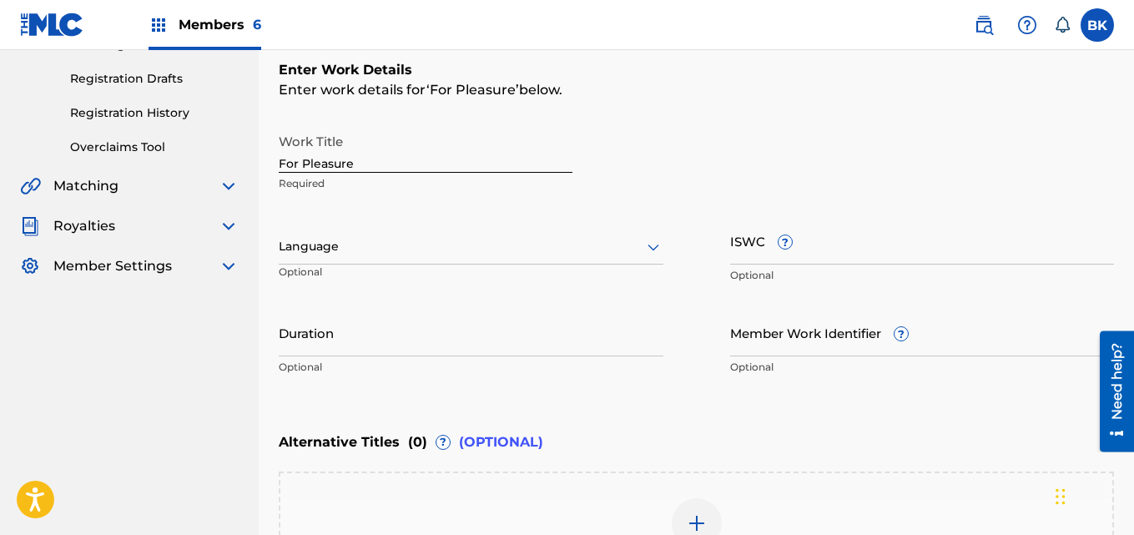
scroll to position [324, 0]
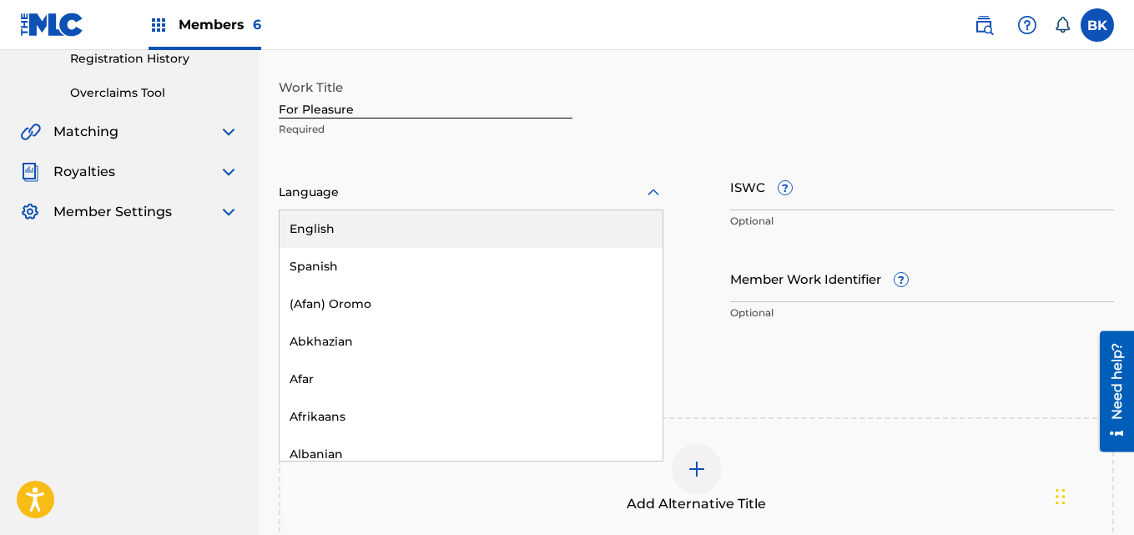
click at [397, 186] on div at bounding box center [471, 192] width 385 height 21
click at [338, 228] on div "English" at bounding box center [470, 229] width 383 height 38
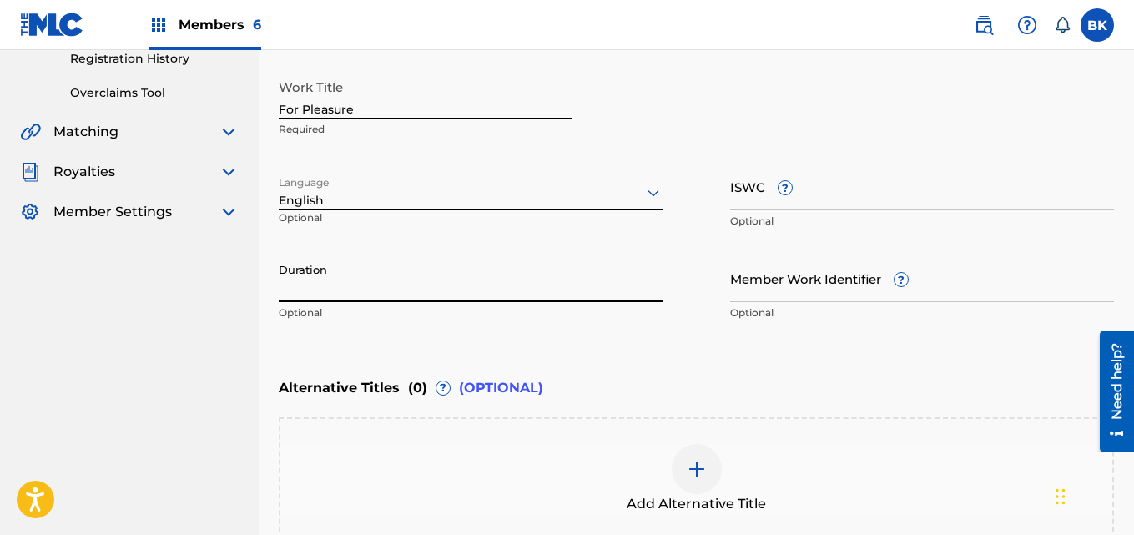
click at [352, 276] on input "Duration" at bounding box center [471, 278] width 385 height 48
paste input "02:29"
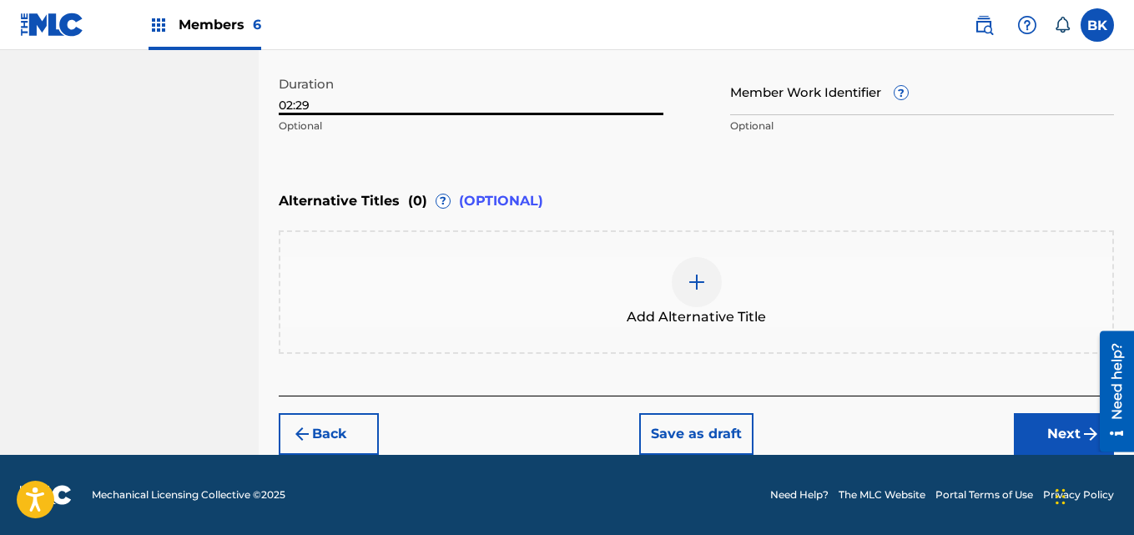
type input "02:29"
click at [1028, 421] on button "Next" at bounding box center [1063, 434] width 100 height 42
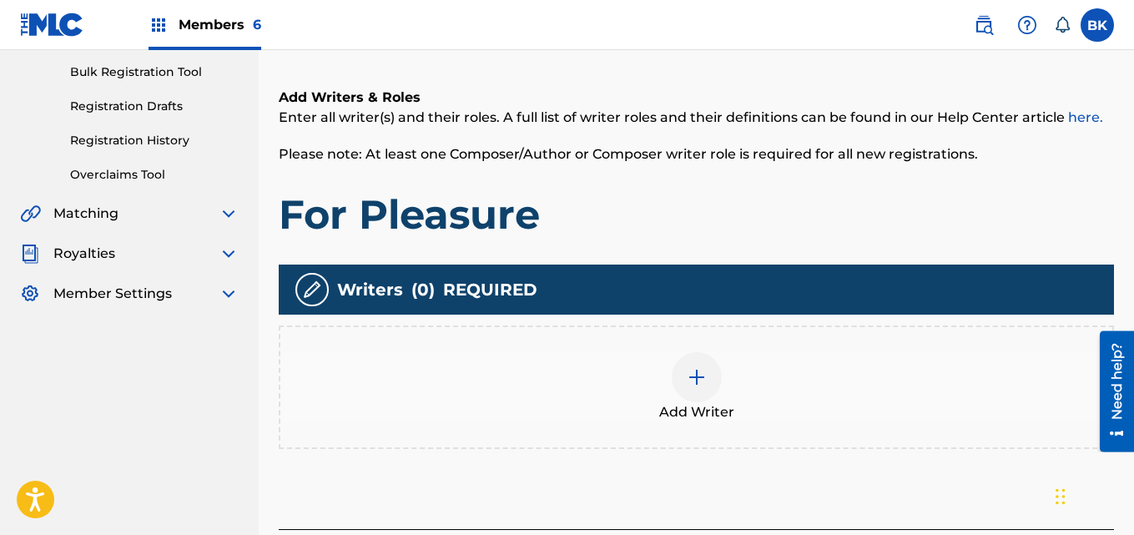
scroll to position [375, 0]
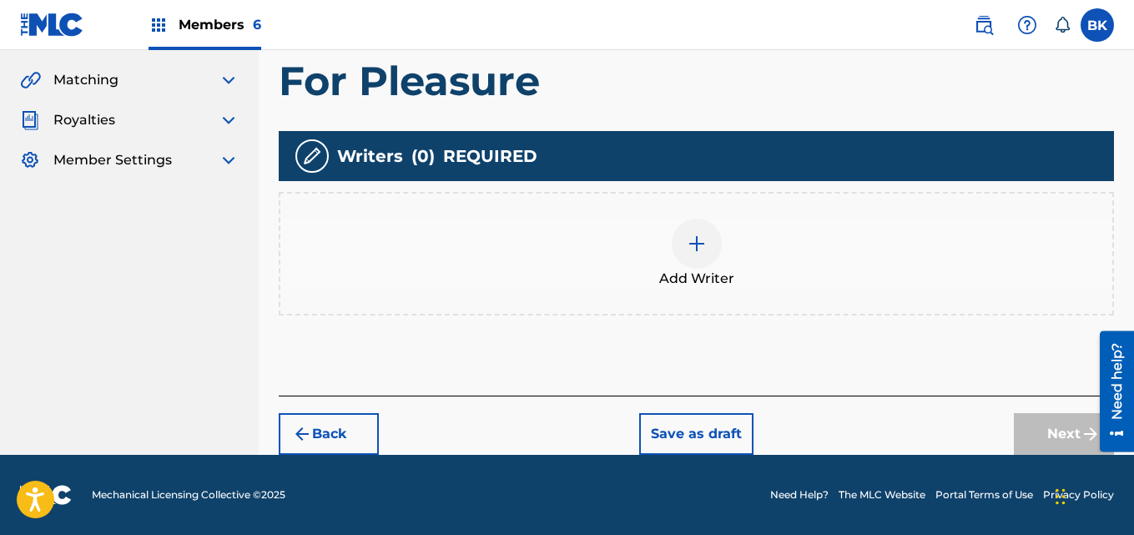
click at [671, 279] on span "Add Writer" at bounding box center [696, 279] width 75 height 20
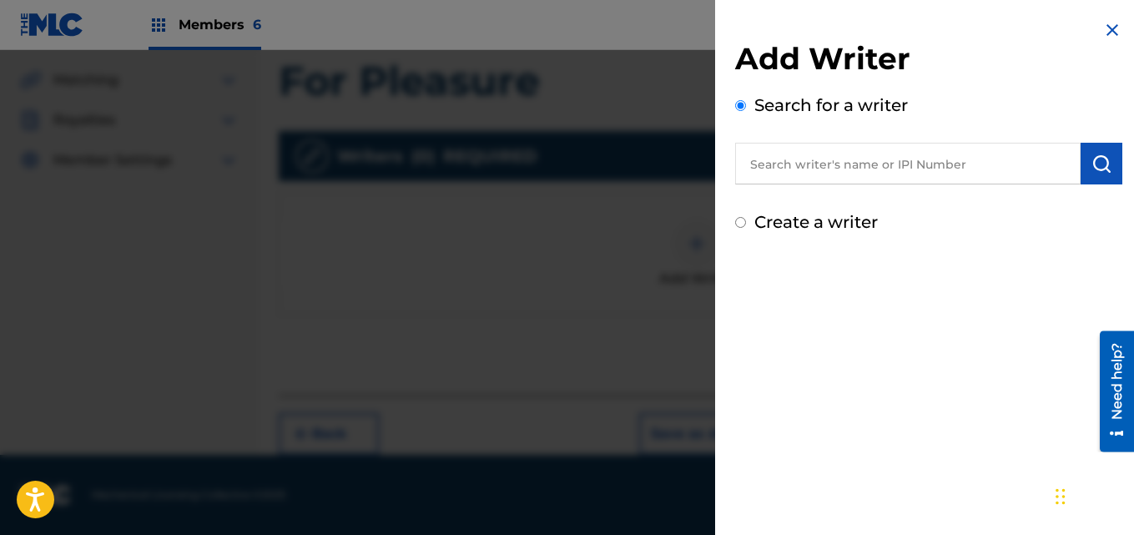
click at [854, 168] on input "text" at bounding box center [907, 164] width 345 height 42
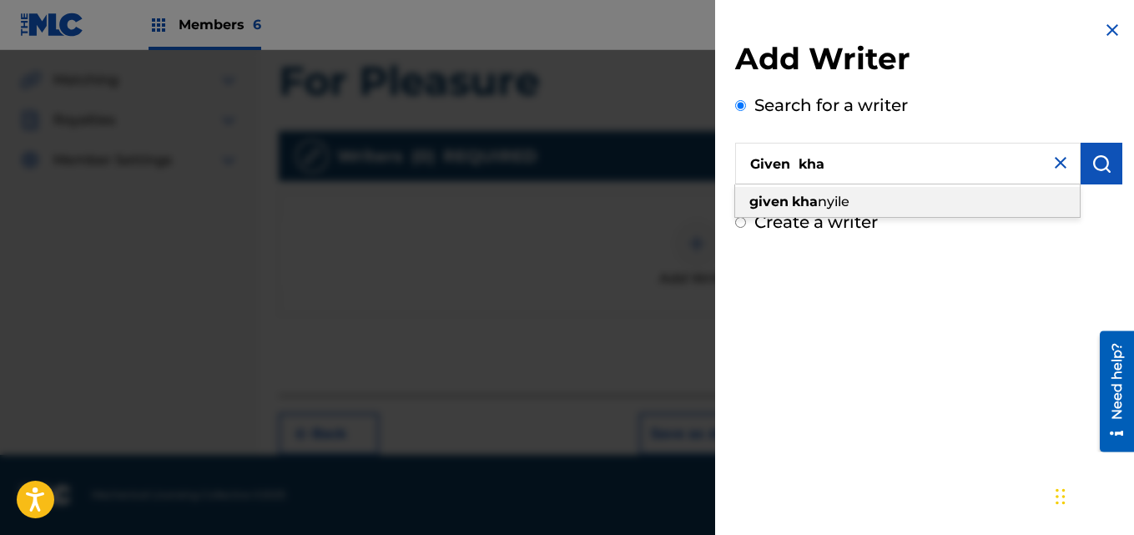
click at [817, 201] on strong "kha" at bounding box center [805, 202] width 26 height 16
type input "given khanyile"
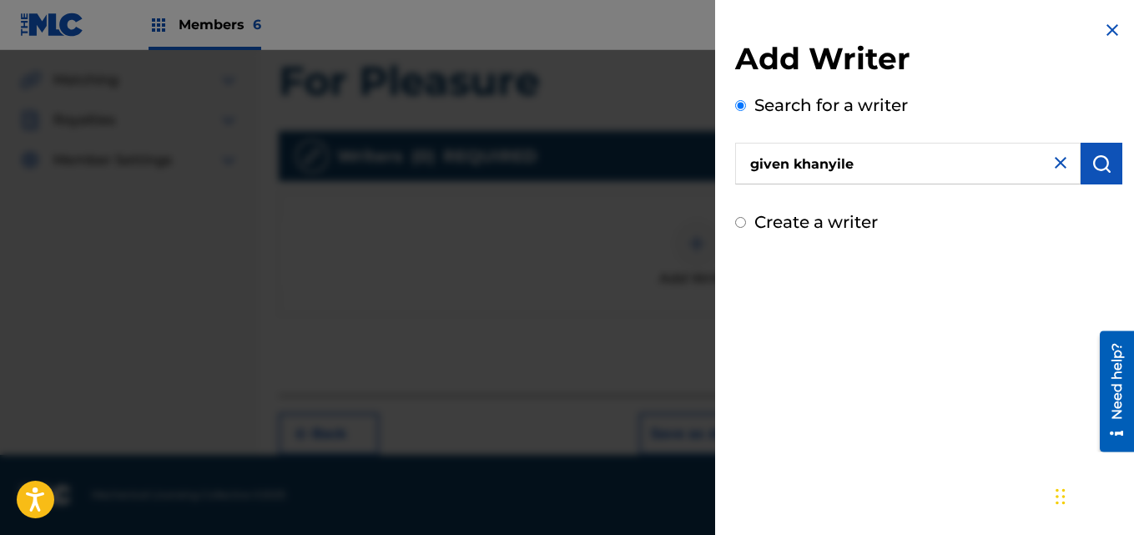
drag, startPoint x: 1112, startPoint y: 185, endPoint x: 1104, endPoint y: 170, distance: 16.8
click at [1113, 185] on div "Add Writer Search for a writer given [PERSON_NAME] Create a writer" at bounding box center [928, 137] width 387 height 194
click at [1104, 169] on img "submit" at bounding box center [1101, 163] width 20 height 20
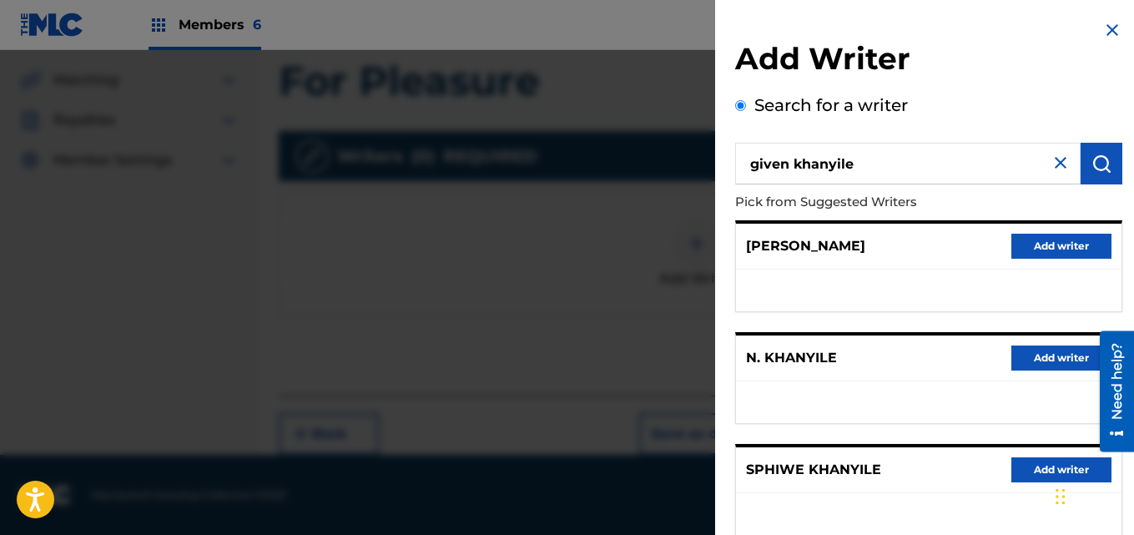
scroll to position [329, 0]
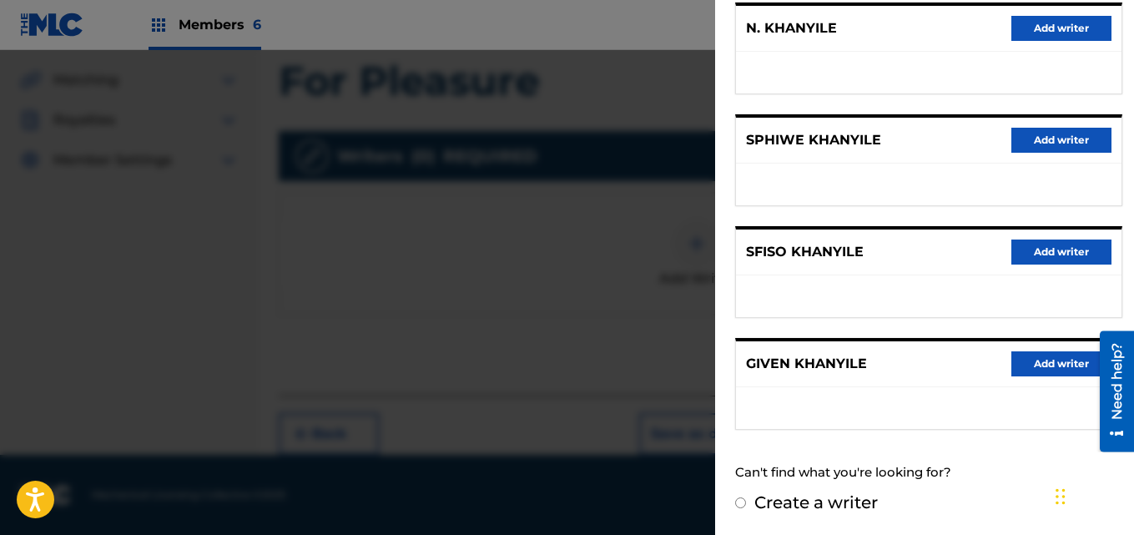
click at [1040, 374] on button "Add writer" at bounding box center [1061, 363] width 100 height 25
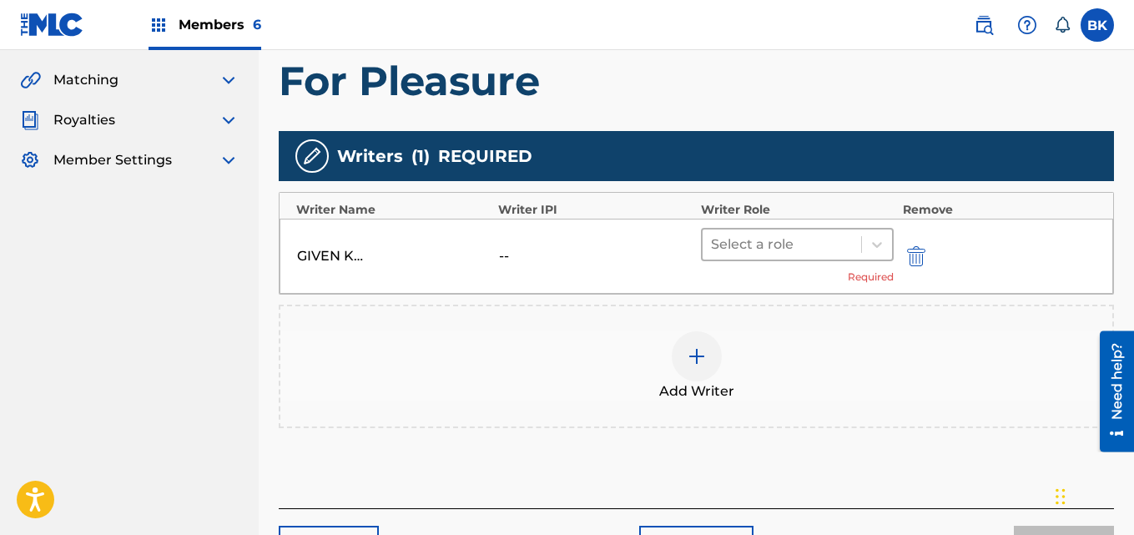
click at [777, 234] on div at bounding box center [782, 244] width 143 height 23
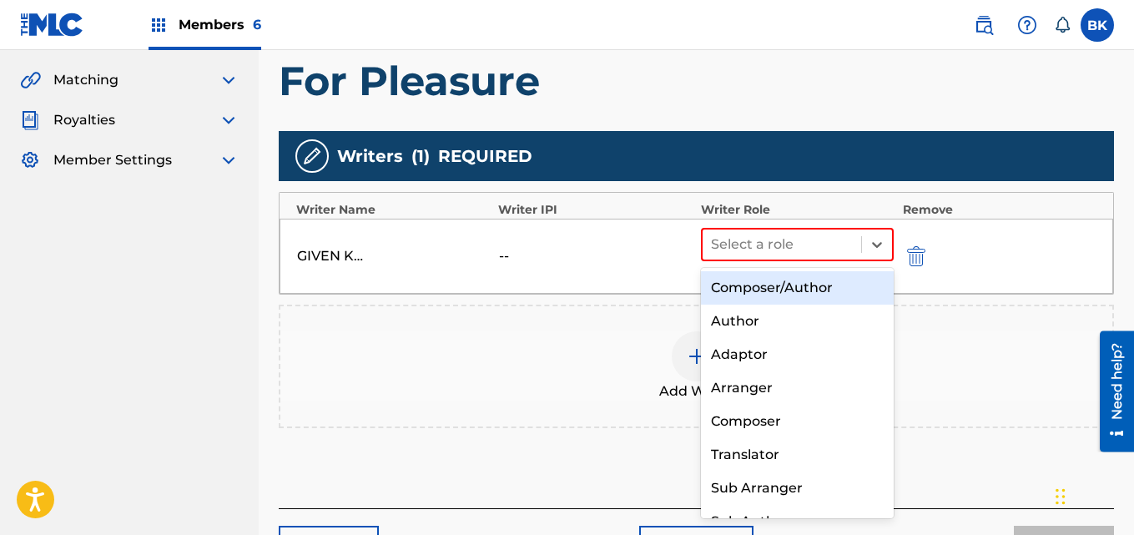
click at [764, 281] on div "Composer/Author" at bounding box center [798, 287] width 194 height 33
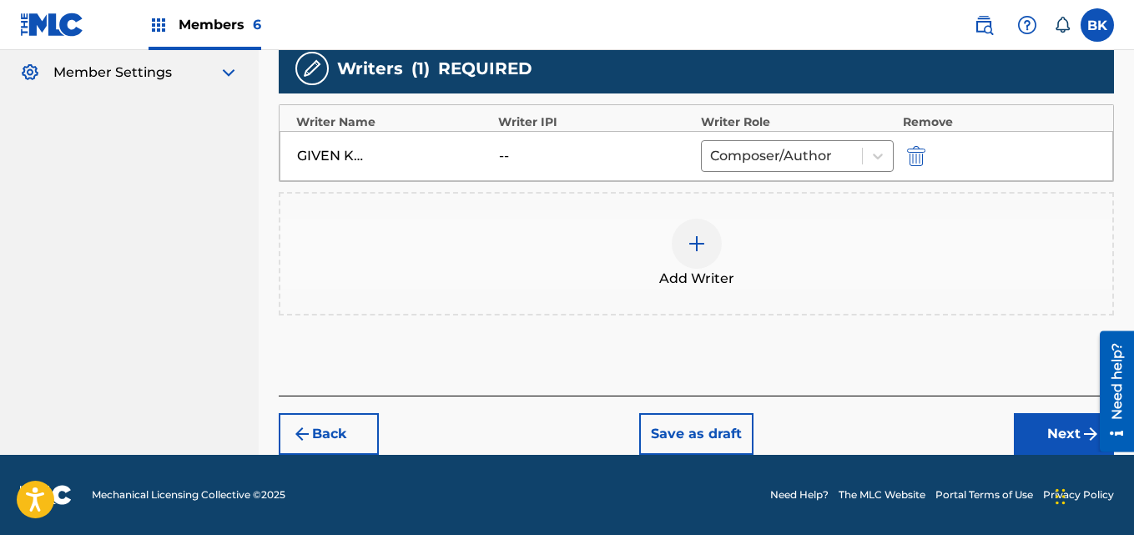
click at [1024, 424] on button "Next" at bounding box center [1063, 434] width 100 height 42
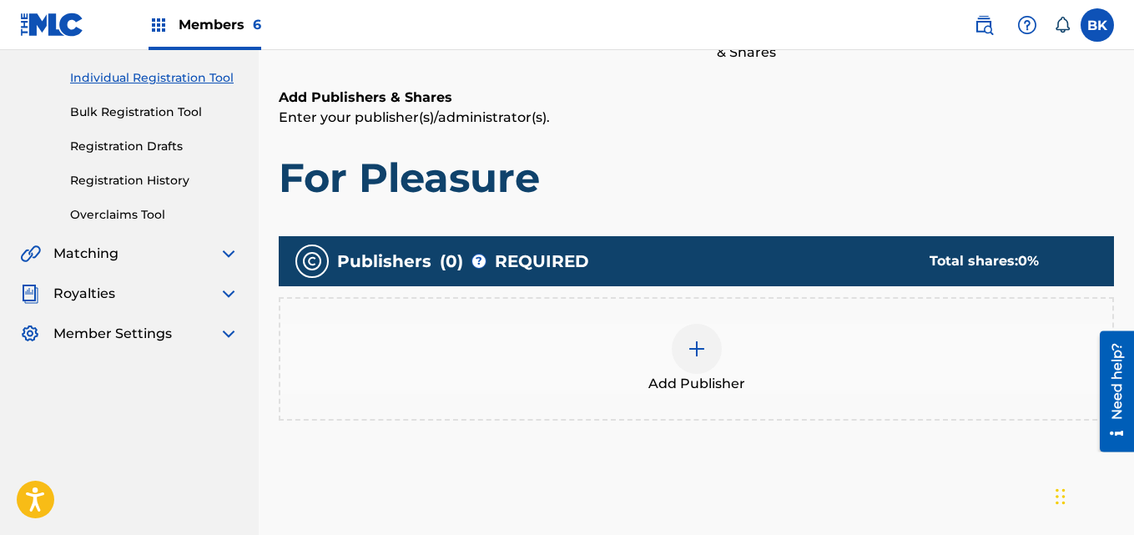
scroll to position [242, 0]
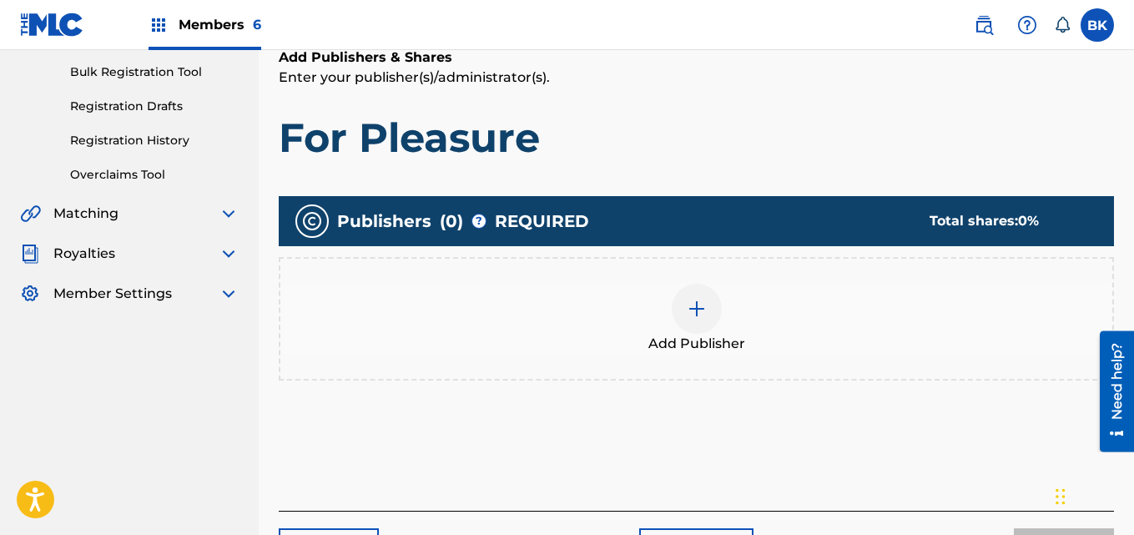
click at [698, 314] on img at bounding box center [696, 309] width 20 height 20
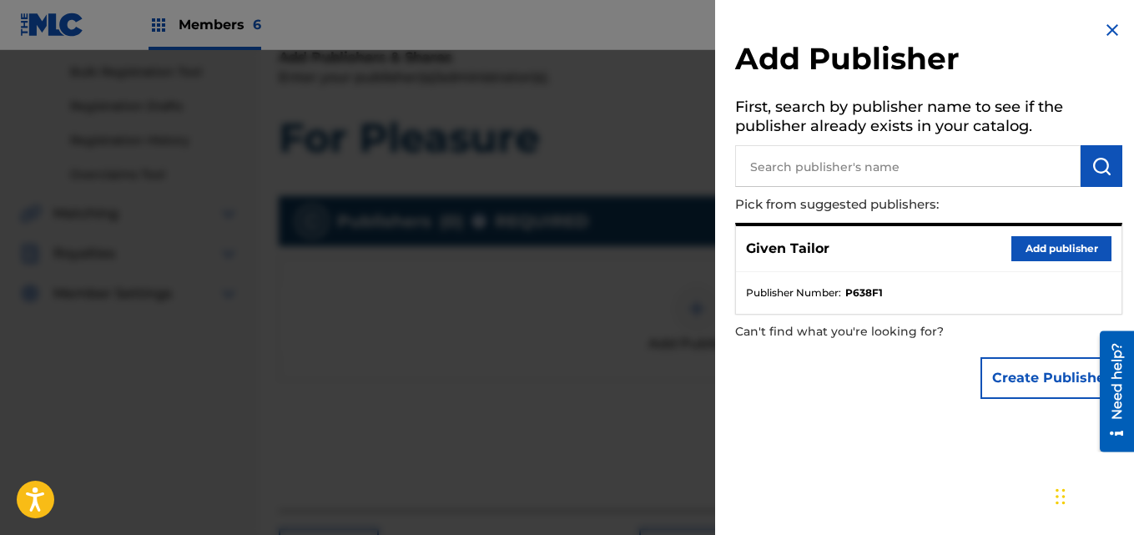
click at [1030, 249] on button "Add publisher" at bounding box center [1061, 248] width 100 height 25
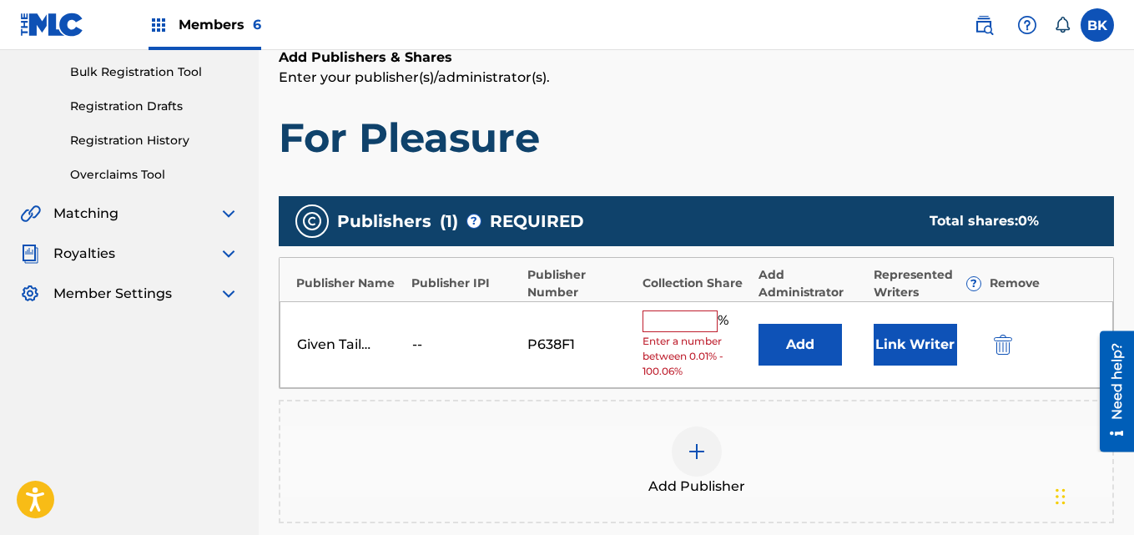
click at [654, 322] on input "text" at bounding box center [679, 321] width 75 height 22
type input "100"
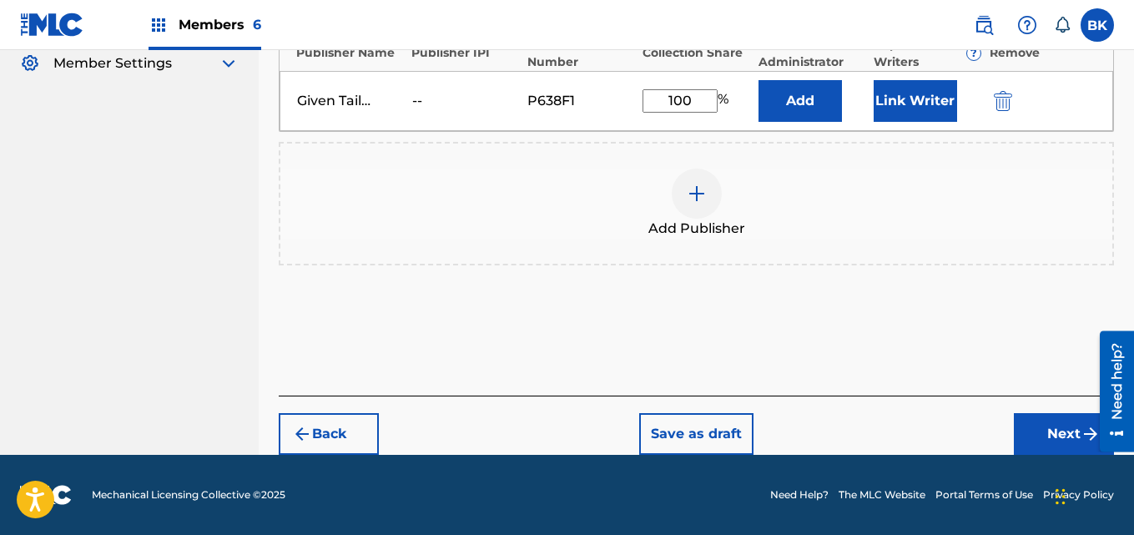
click at [1040, 432] on button "Next" at bounding box center [1063, 434] width 100 height 42
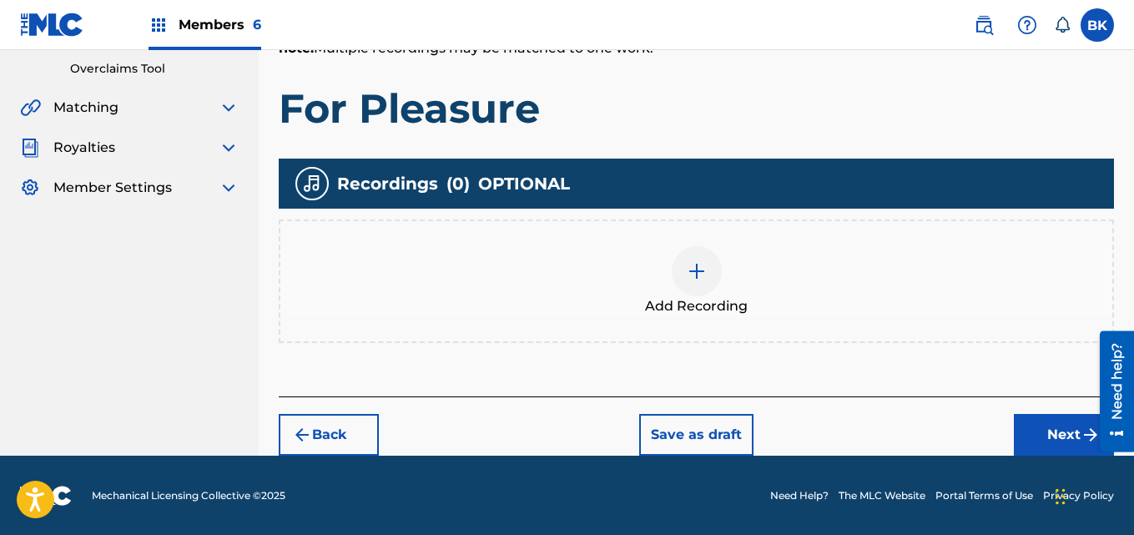
scroll to position [349, 0]
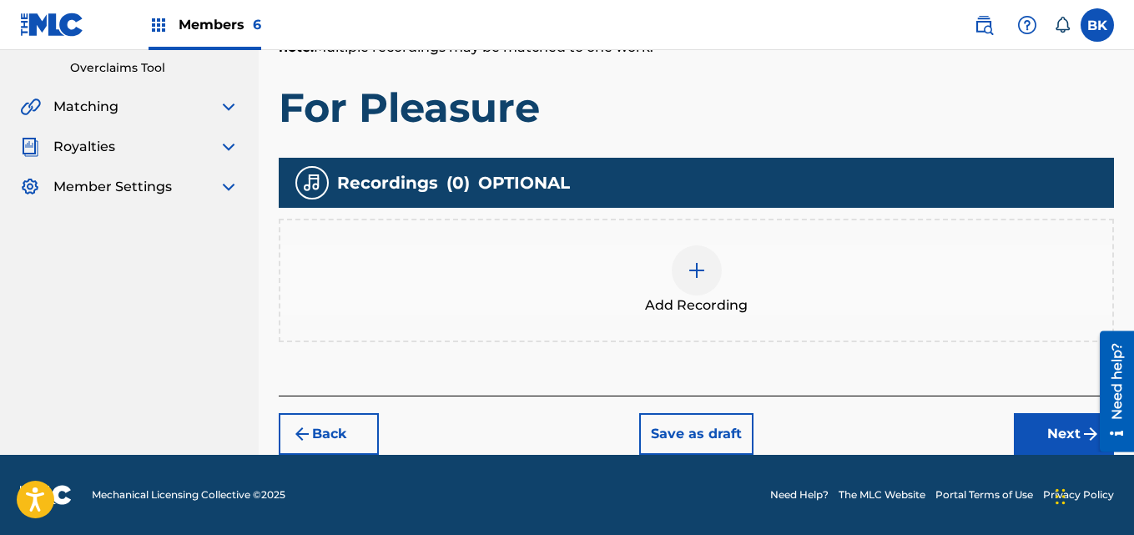
click at [699, 265] on img at bounding box center [696, 270] width 20 height 20
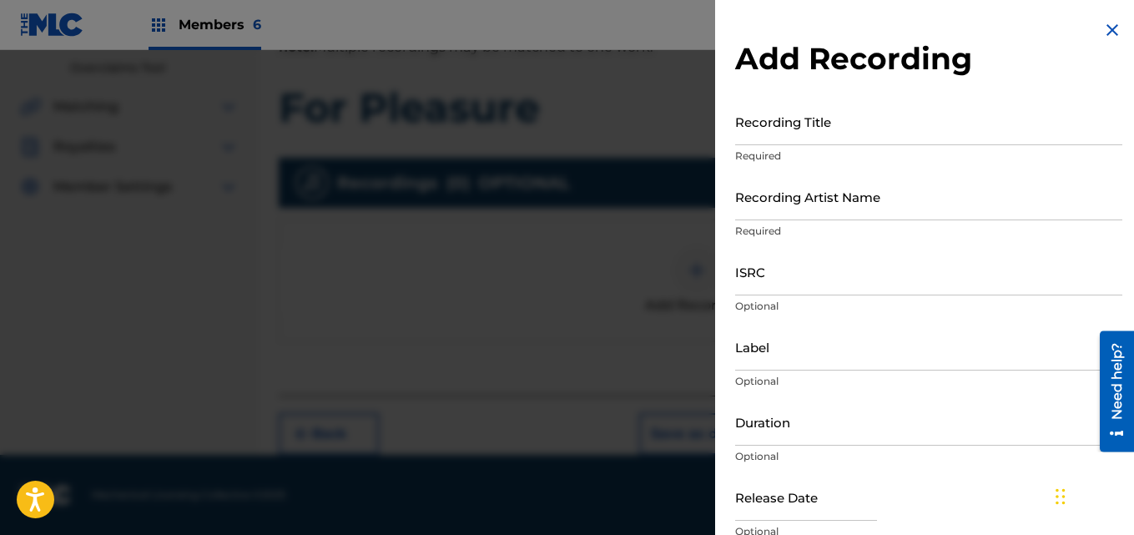
click at [832, 140] on input "Recording Title" at bounding box center [928, 122] width 387 height 48
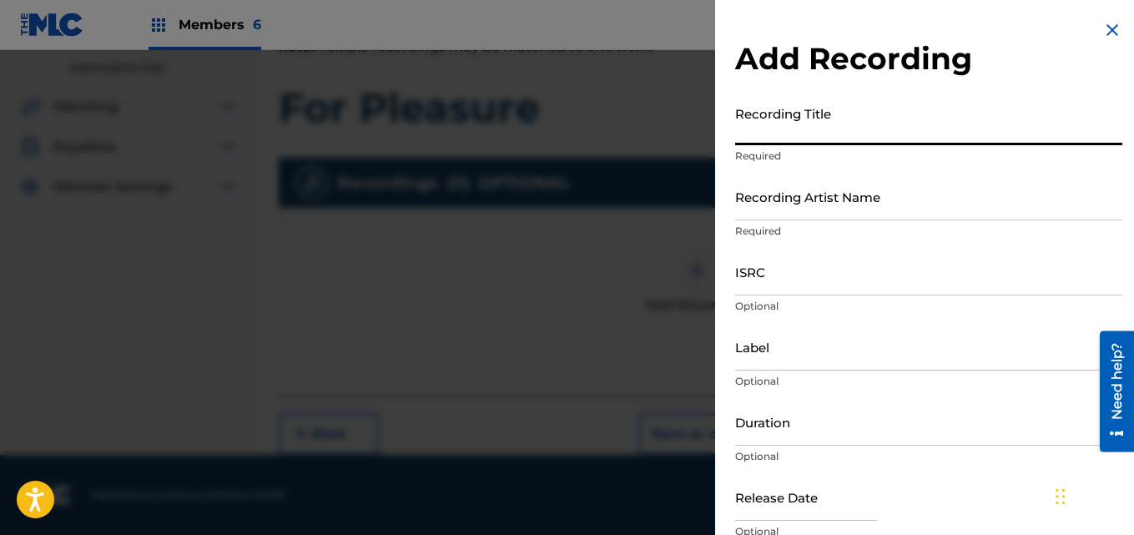
paste input "For Pleasure"
type input "For Pleasure"
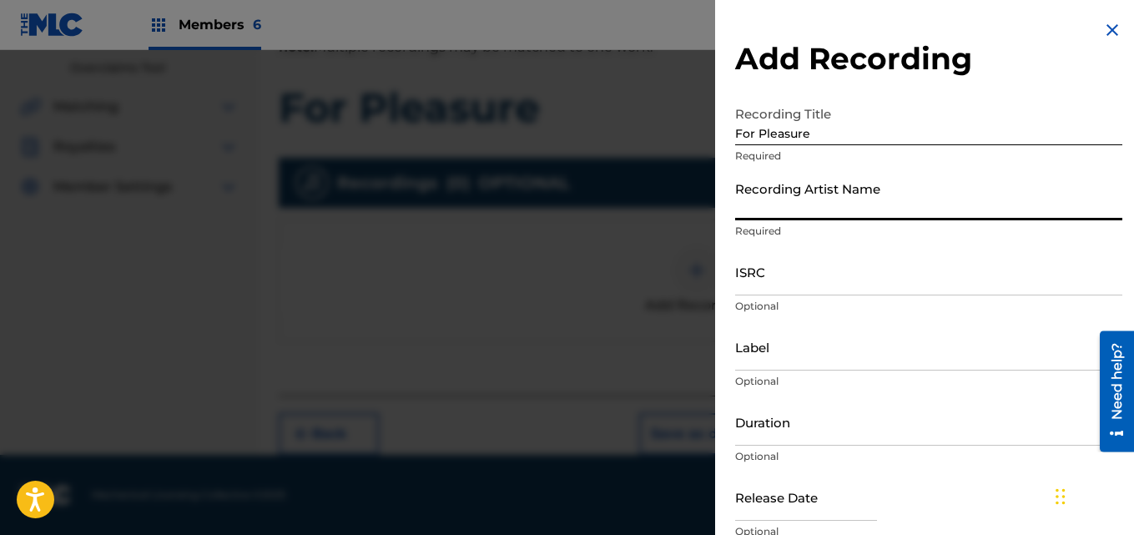
drag, startPoint x: 797, startPoint y: 205, endPoint x: 777, endPoint y: 189, distance: 26.2
click at [797, 205] on input "Recording Artist Name" at bounding box center [928, 197] width 387 height 48
type input "Given Tailor"
click at [830, 282] on input "ISRC" at bounding box center [928, 272] width 387 height 48
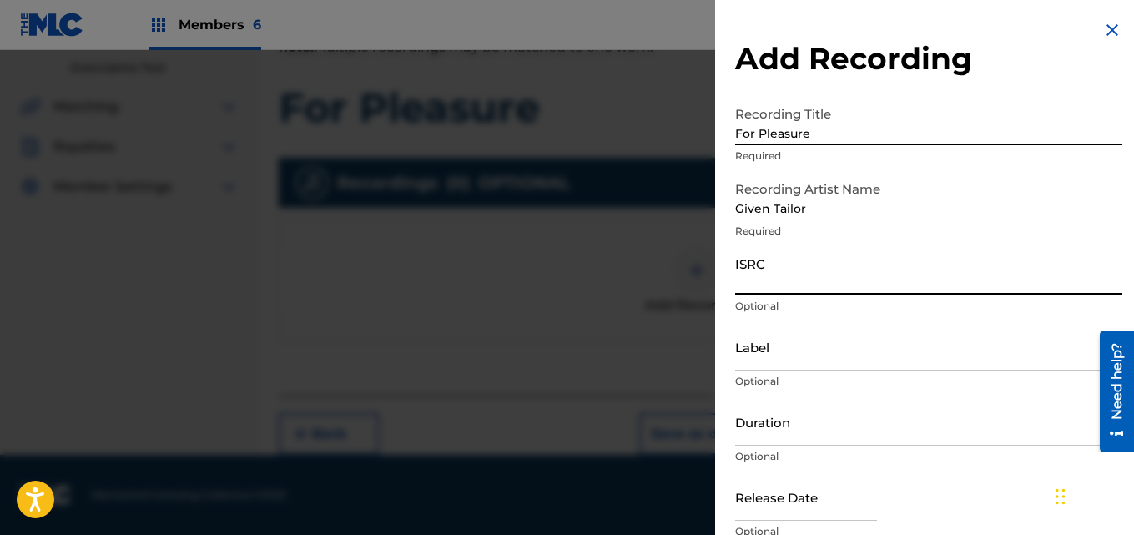
paste input "QT65W2589205"
type input "QT65W2589205"
click at [788, 358] on input "Label" at bounding box center [928, 347] width 387 height 48
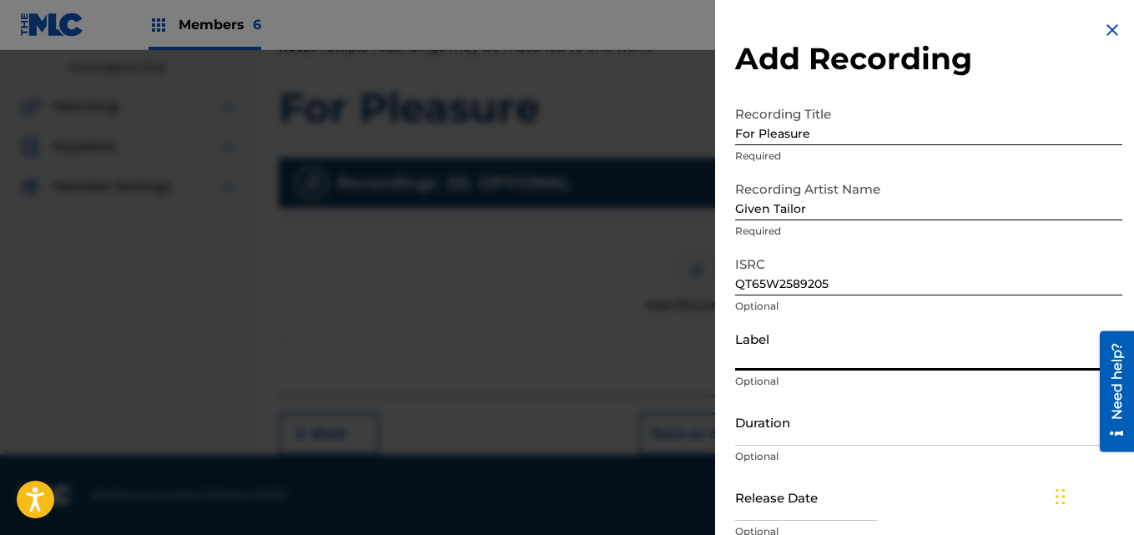
type input "Lillium"
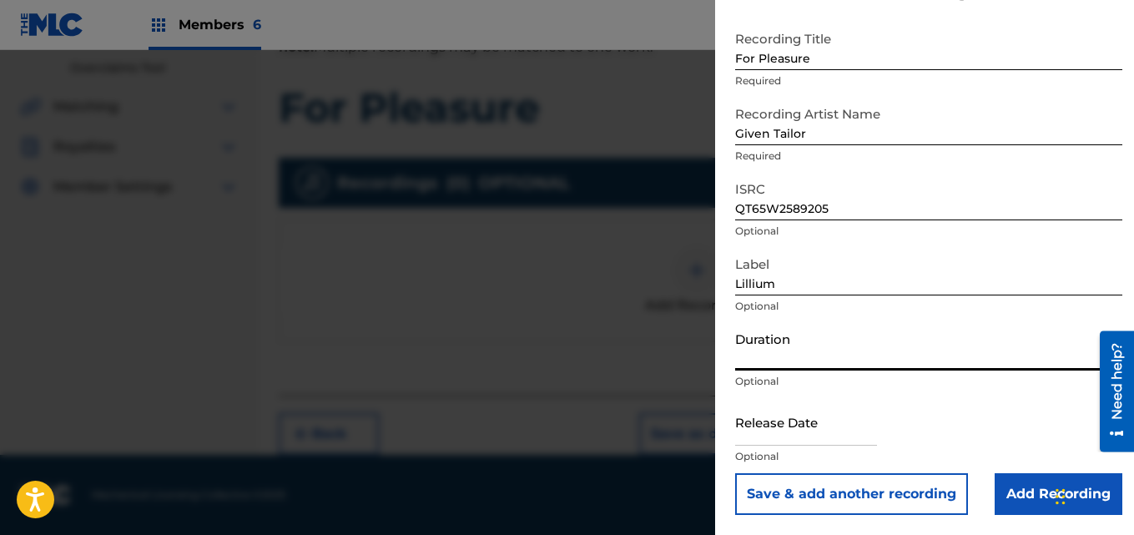
click at [816, 350] on input "Duration" at bounding box center [928, 347] width 387 height 48
paste input "02:29"
type input "02:29"
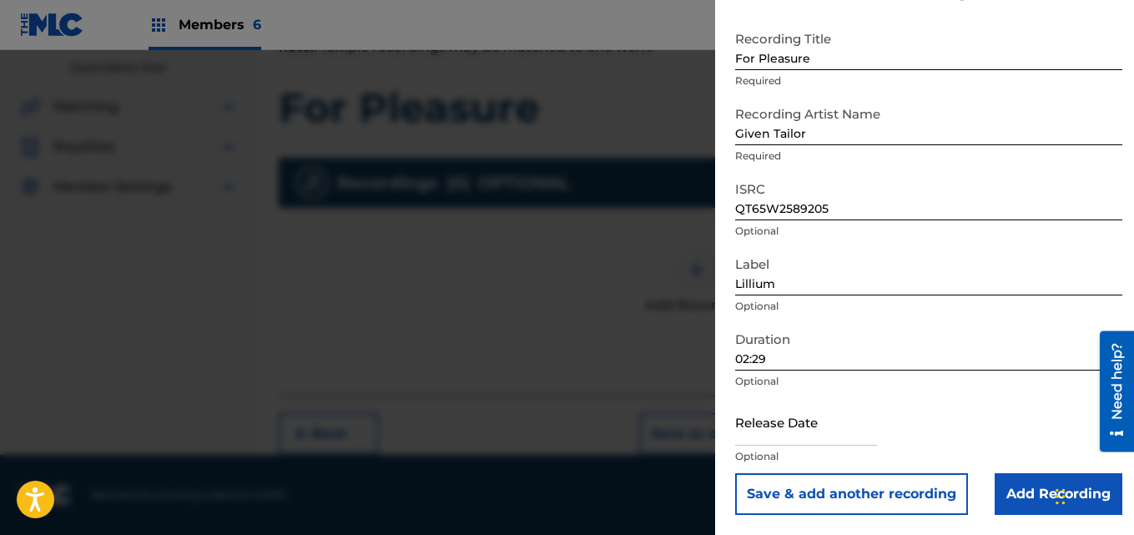
drag, startPoint x: 800, startPoint y: 425, endPoint x: 810, endPoint y: 426, distance: 10.1
click at [800, 425] on input "text" at bounding box center [806, 422] width 142 height 48
select select "8"
select select "2025"
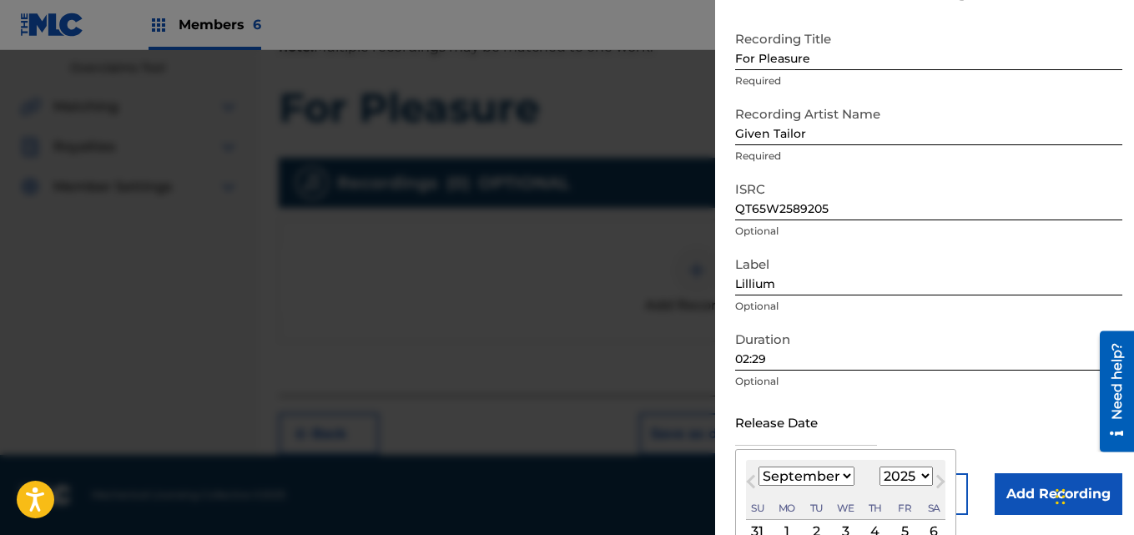
scroll to position [208, 0]
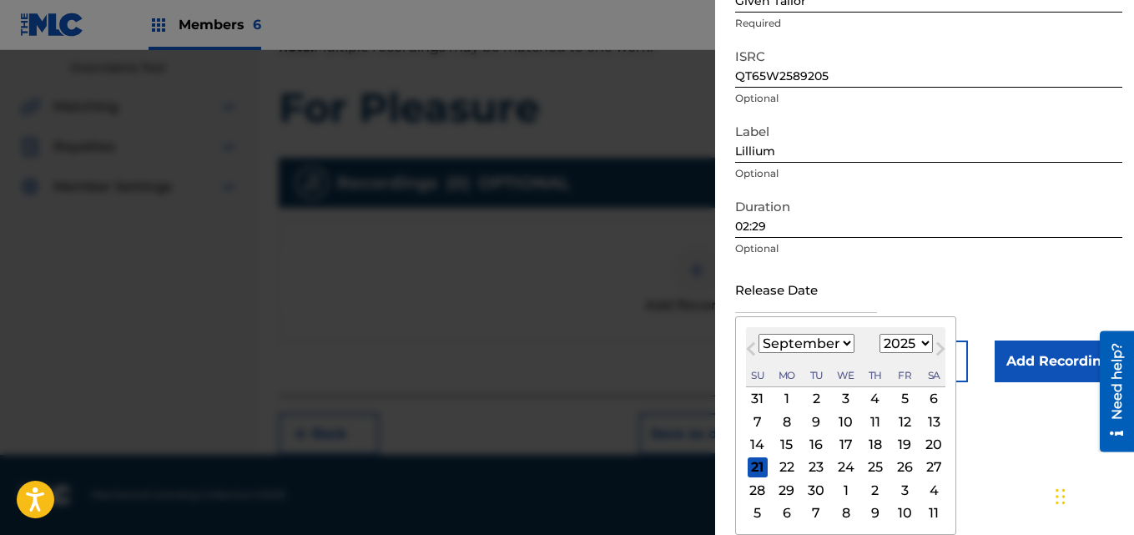
click at [813, 466] on div "23" at bounding box center [816, 467] width 20 height 20
type input "[DATE]"
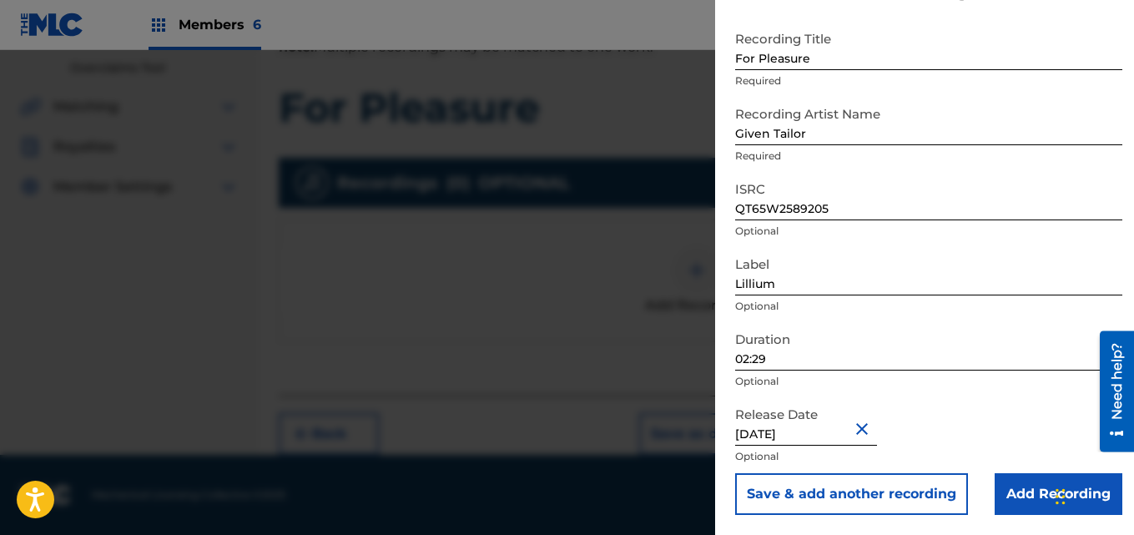
click at [1039, 489] on input "Add Recording" at bounding box center [1058, 494] width 128 height 42
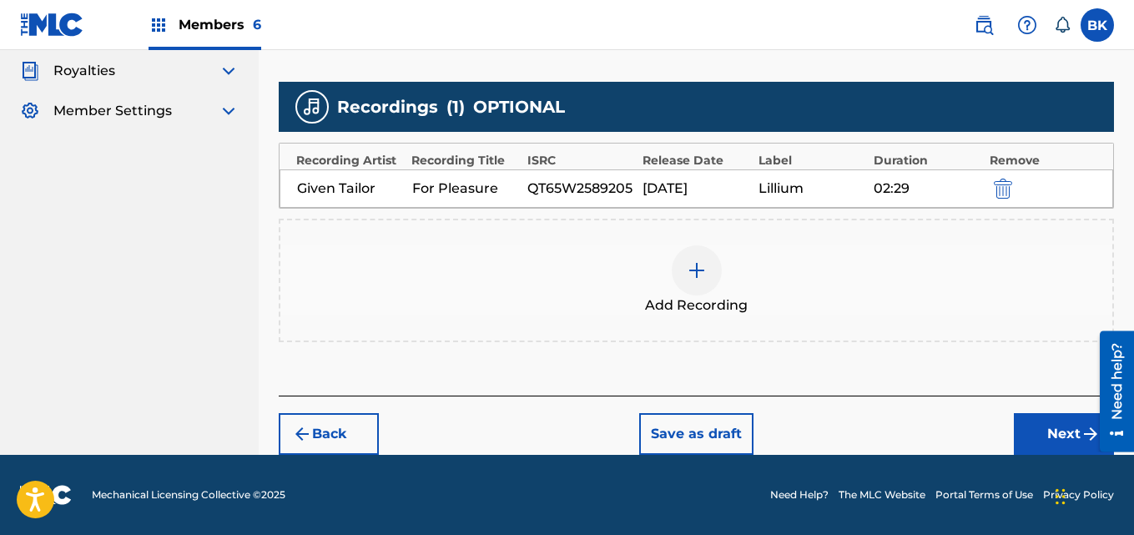
click at [1033, 421] on button "Next" at bounding box center [1063, 434] width 100 height 42
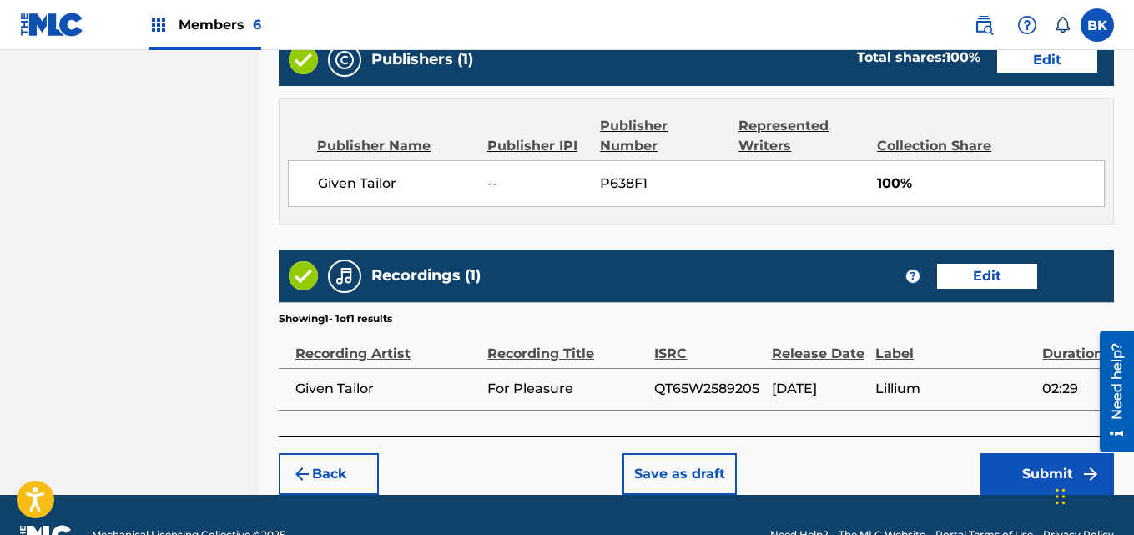
scroll to position [896, 0]
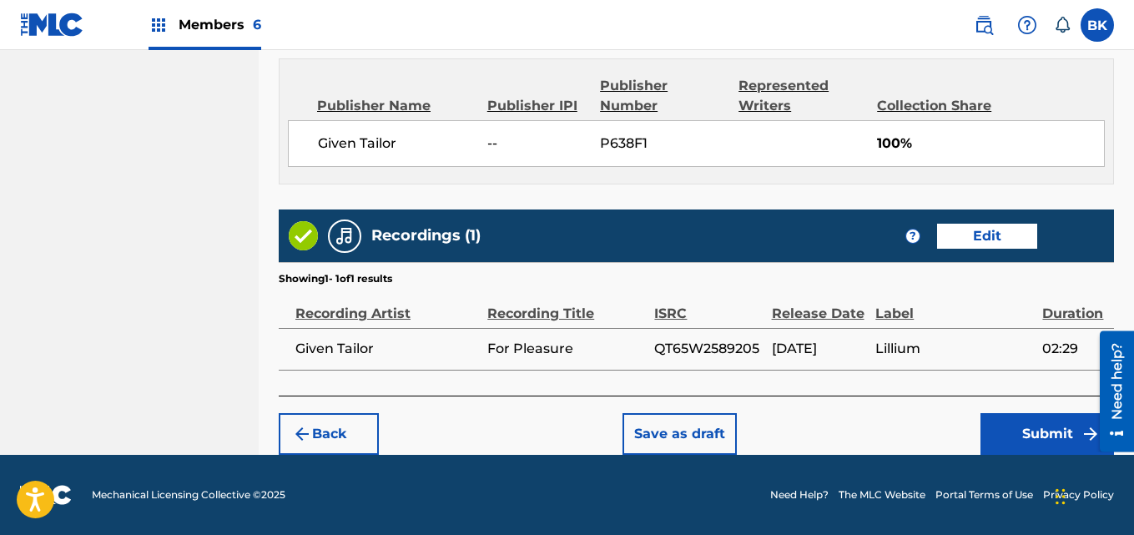
click at [1016, 438] on button "Submit" at bounding box center [1046, 434] width 133 height 42
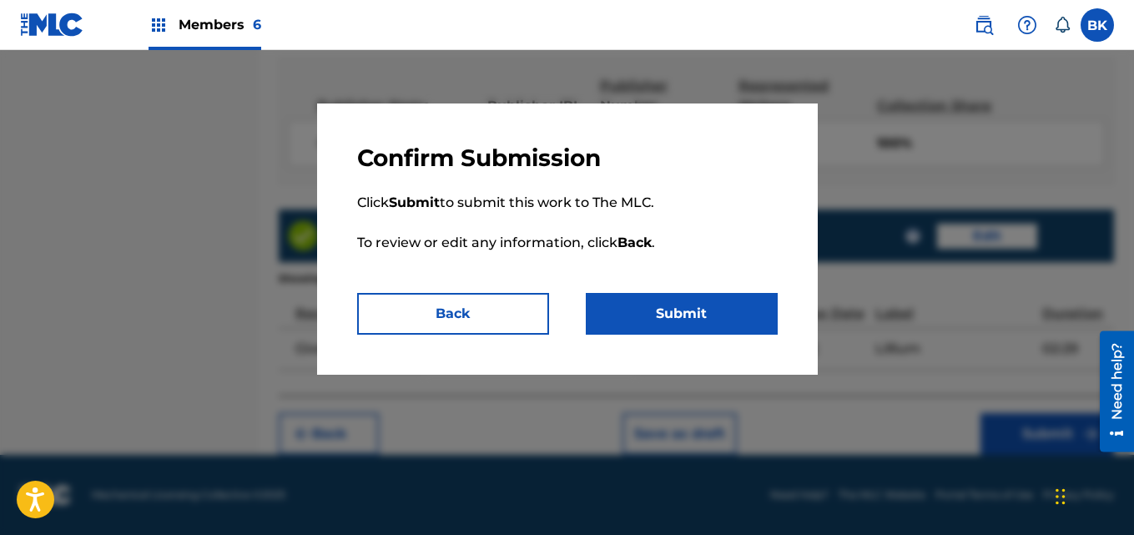
click at [689, 312] on button "Submit" at bounding box center [682, 314] width 192 height 42
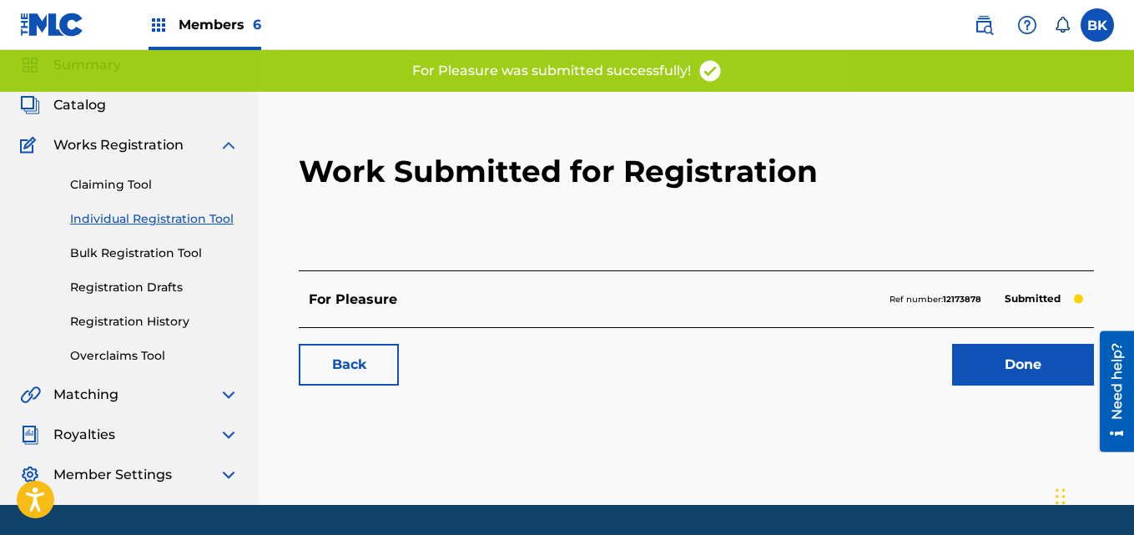
scroll to position [111, 0]
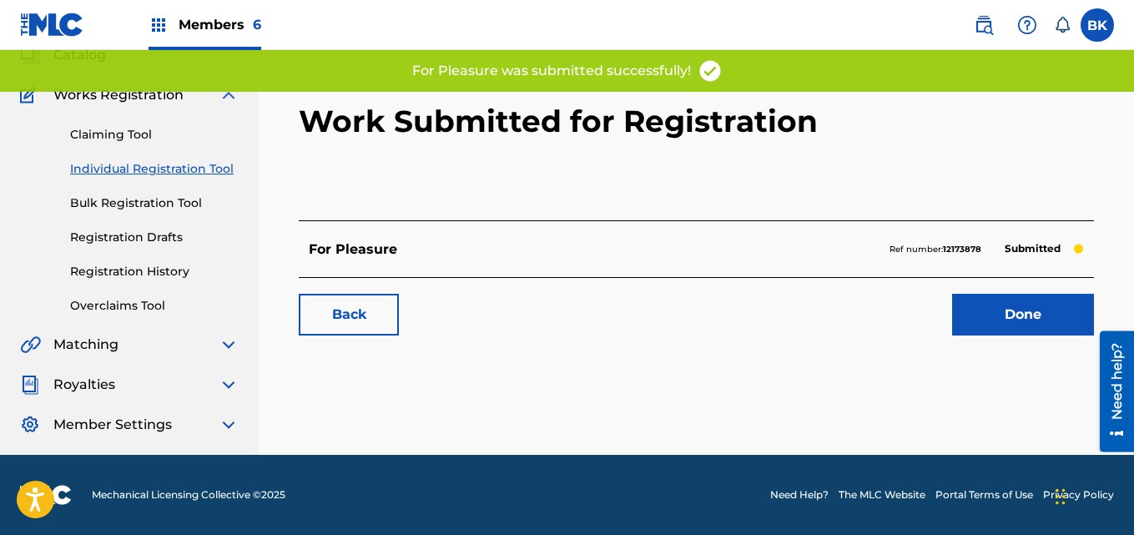
click at [1002, 317] on link "Done" at bounding box center [1023, 315] width 142 height 42
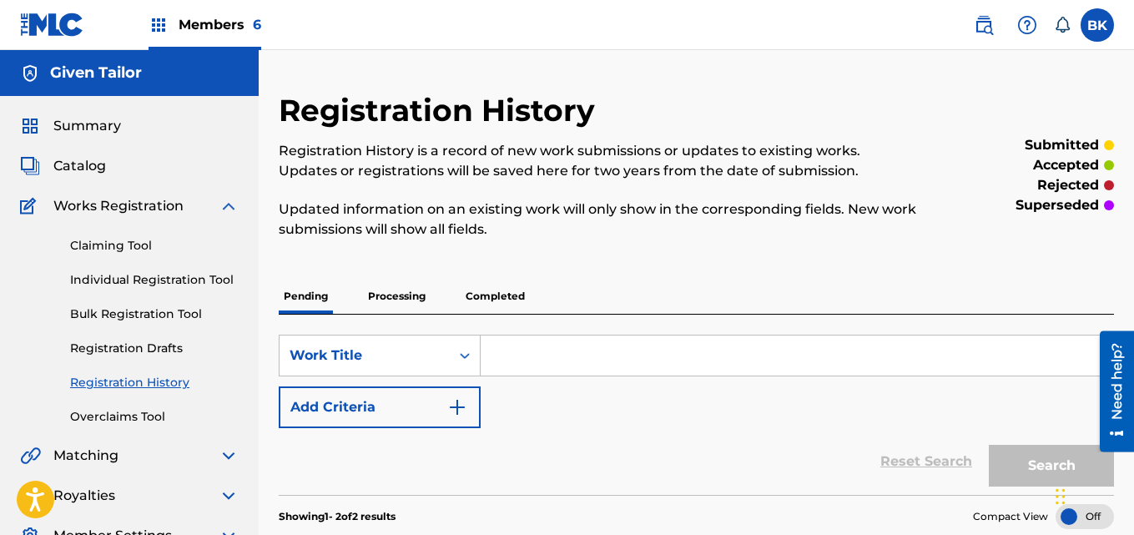
click at [495, 289] on p "Completed" at bounding box center [494, 296] width 69 height 35
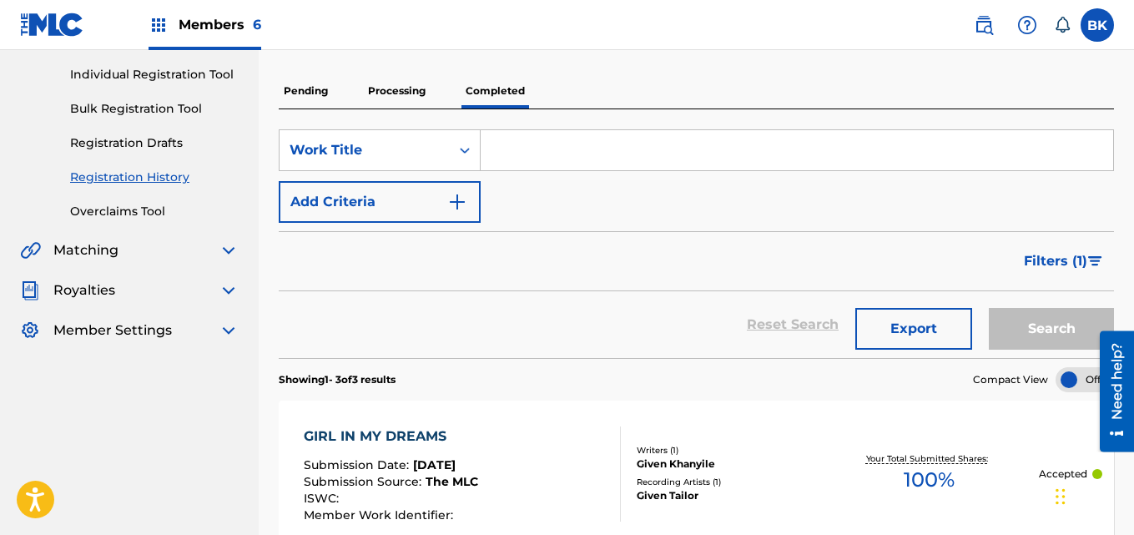
scroll to position [38, 0]
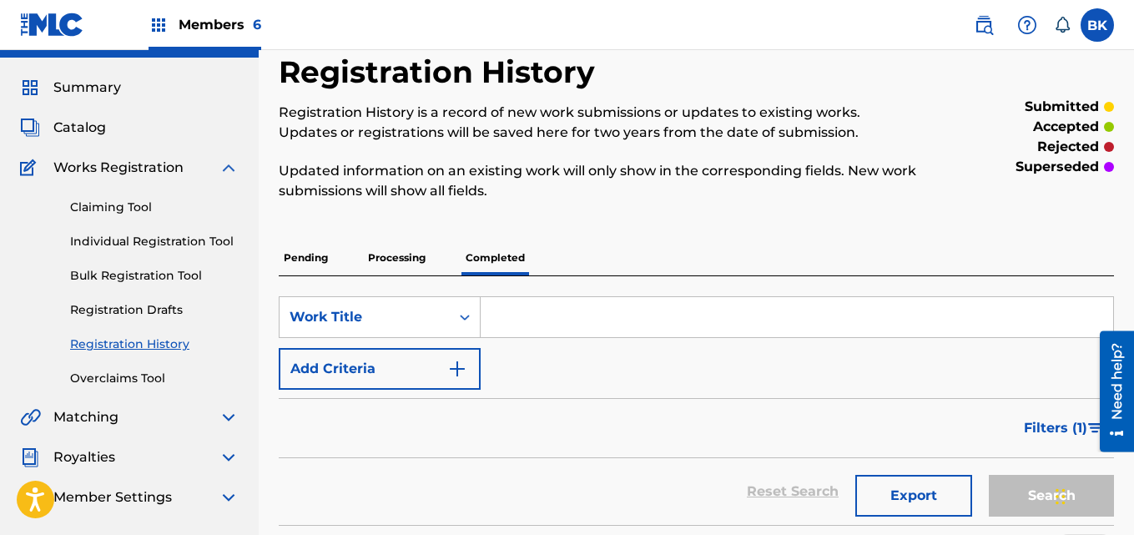
click at [165, 244] on link "Individual Registration Tool" at bounding box center [154, 242] width 168 height 18
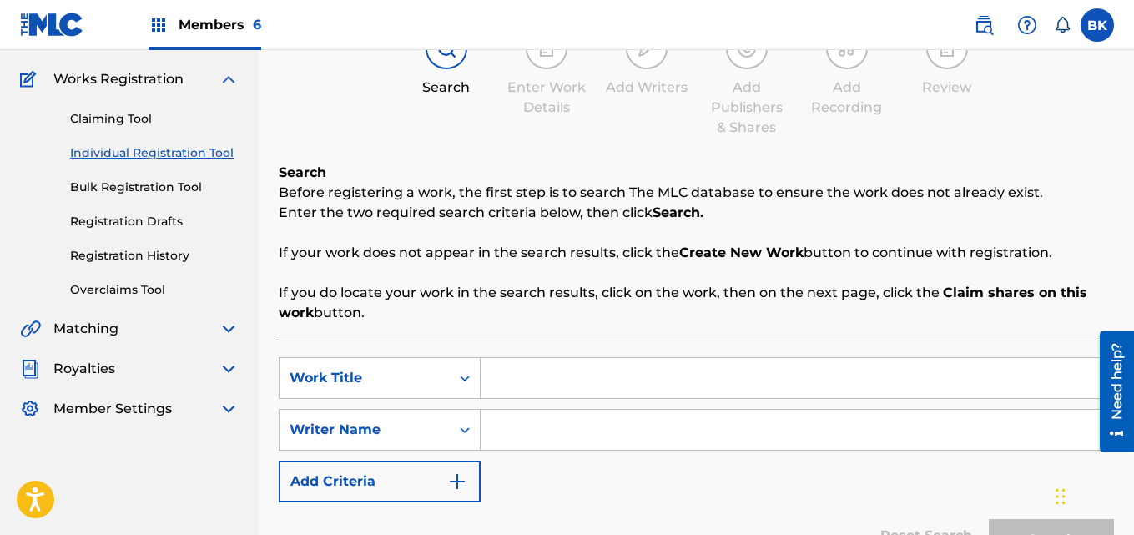
scroll to position [167, 0]
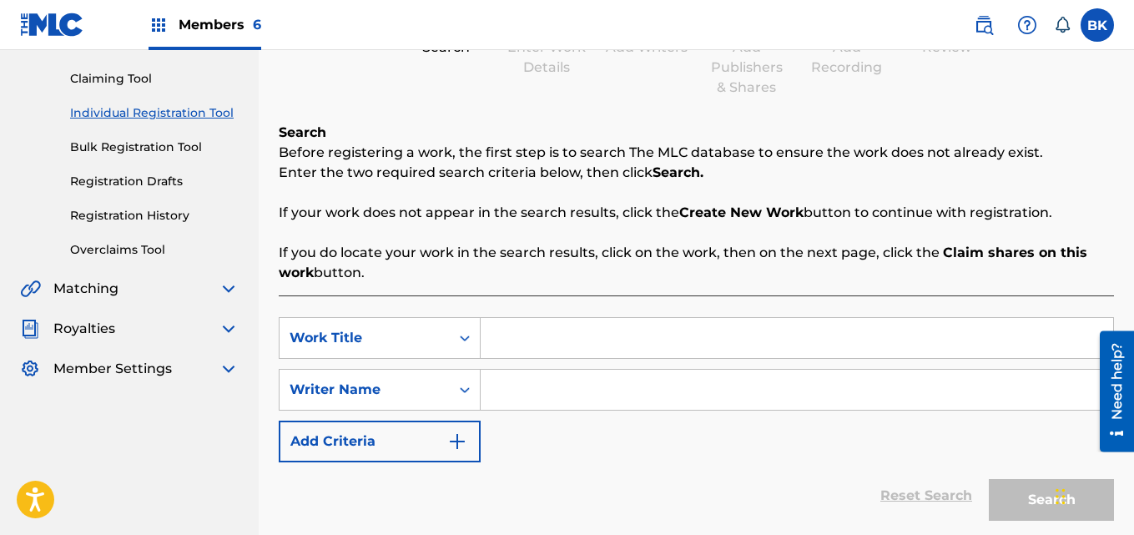
click at [530, 341] on input "Search Form" at bounding box center [796, 338] width 632 height 40
paste input "City of Gold"
type input "City of Gold"
click at [587, 390] on input "Search Form" at bounding box center [796, 390] width 632 height 40
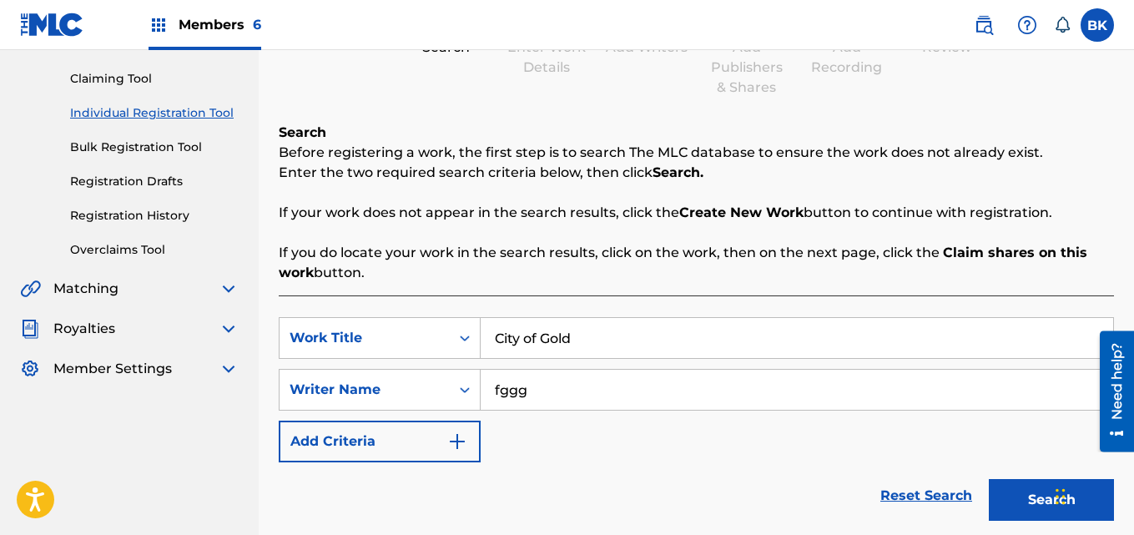
type input "fggg"
click at [1036, 510] on button "Search" at bounding box center [1050, 500] width 125 height 42
click at [1026, 501] on button "Search" at bounding box center [1050, 500] width 125 height 42
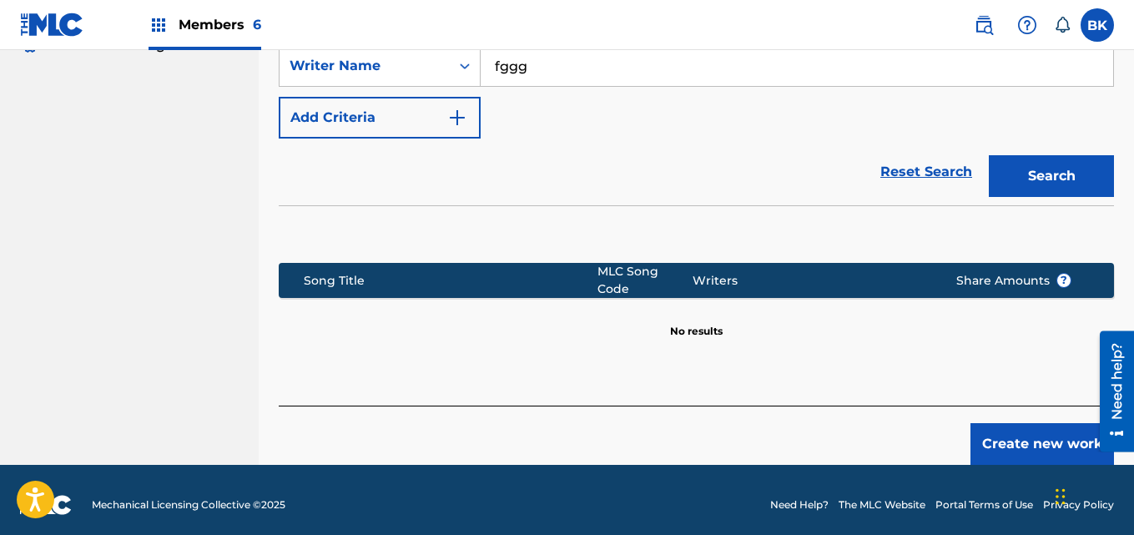
click at [1019, 425] on button "Create new work" at bounding box center [1041, 444] width 143 height 42
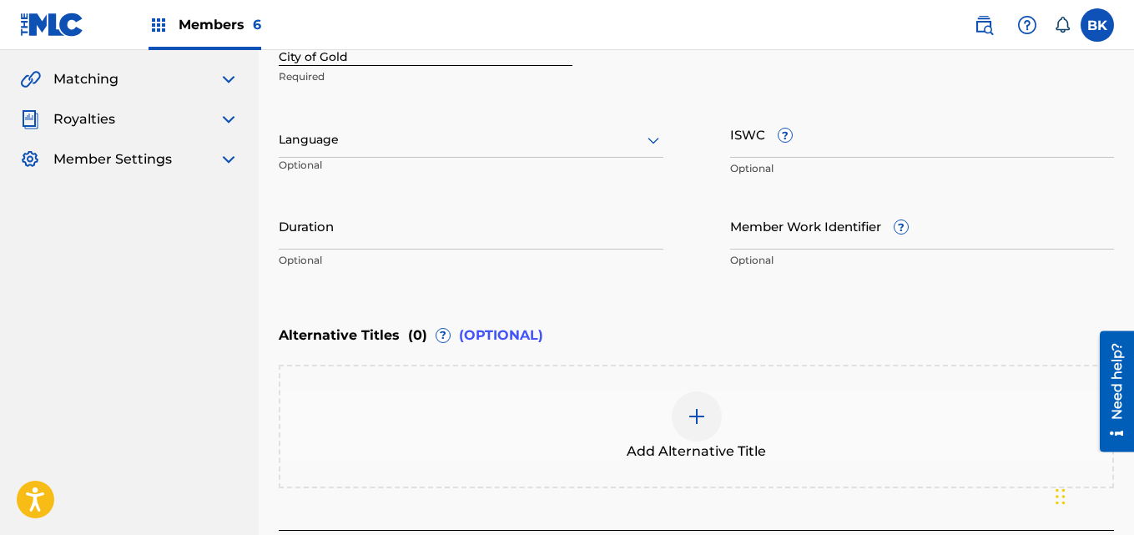
scroll to position [324, 0]
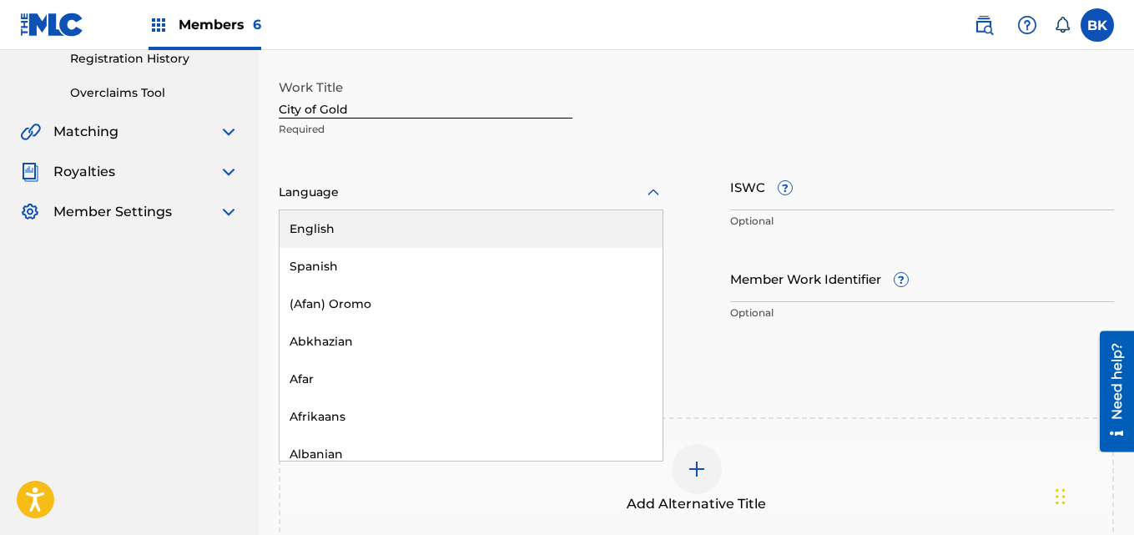
click at [430, 198] on div at bounding box center [471, 192] width 385 height 21
click at [369, 221] on div "English" at bounding box center [470, 229] width 383 height 38
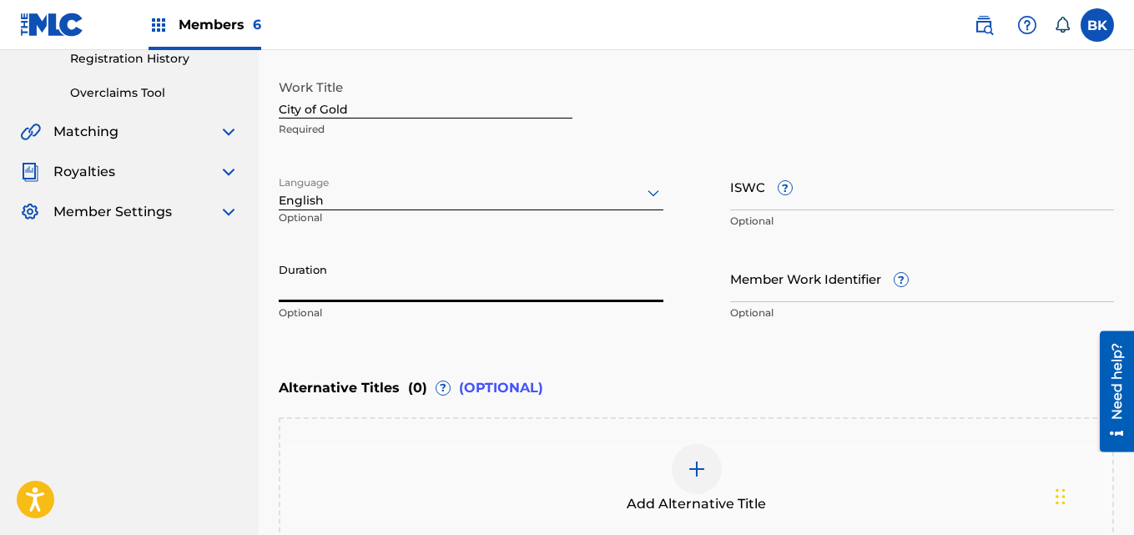
click at [567, 279] on input "Duration" at bounding box center [471, 278] width 385 height 48
paste input "03:37"
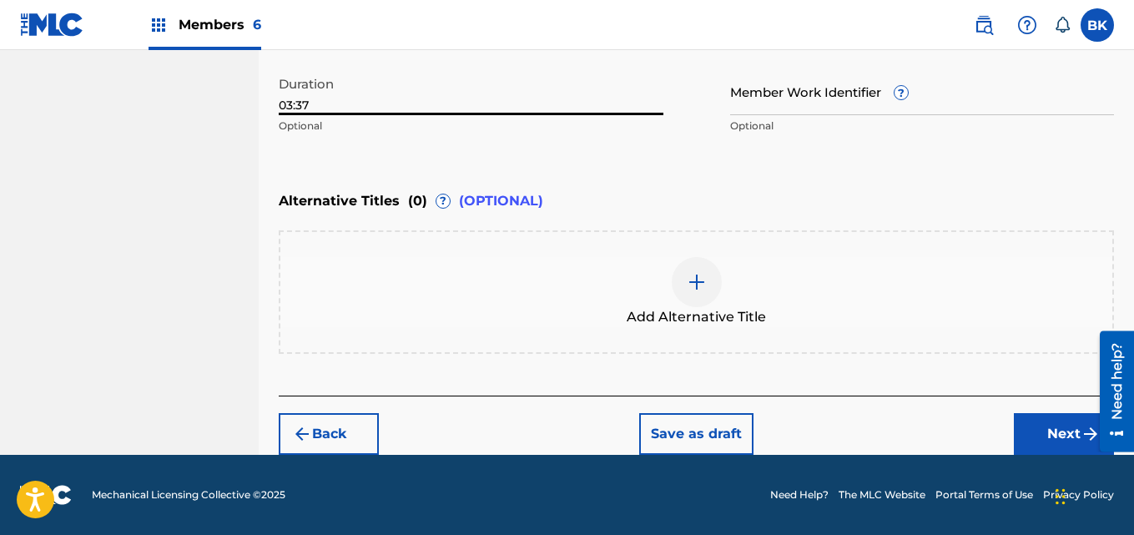
type input "03:37"
click at [1037, 442] on button "Next" at bounding box center [1063, 434] width 100 height 42
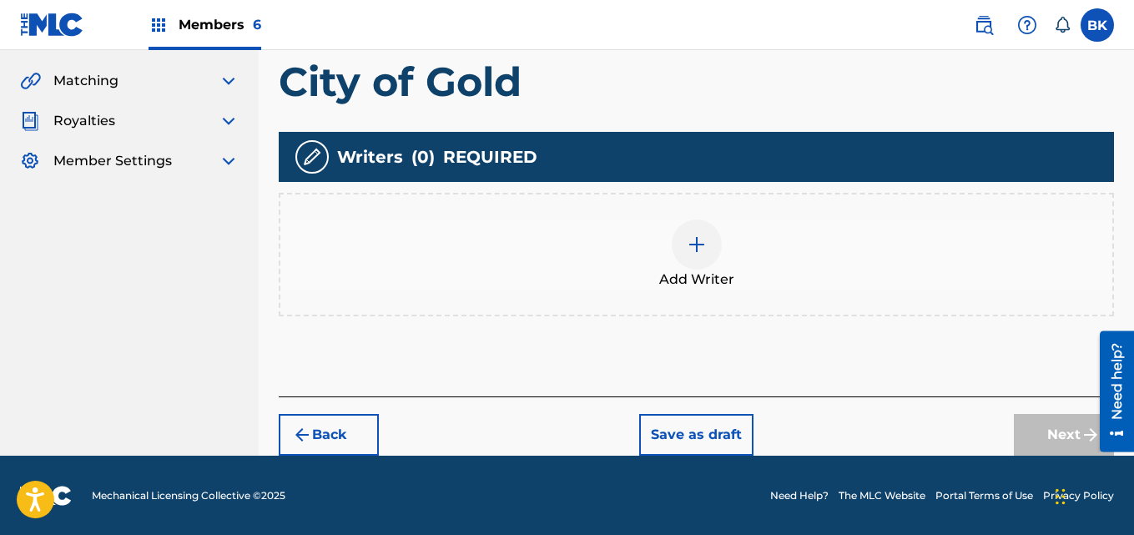
scroll to position [375, 0]
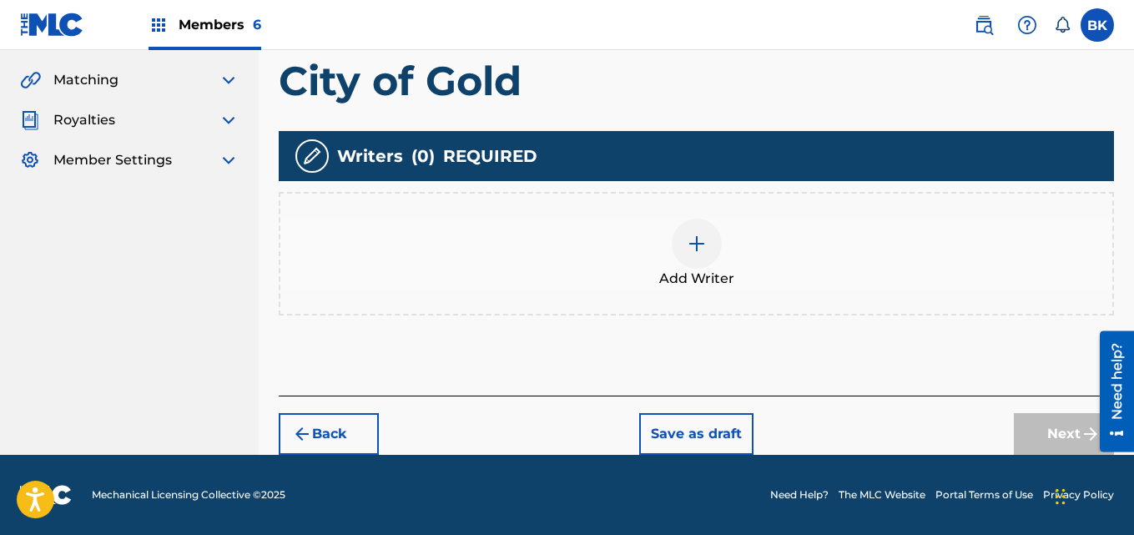
click at [672, 251] on div at bounding box center [696, 244] width 50 height 50
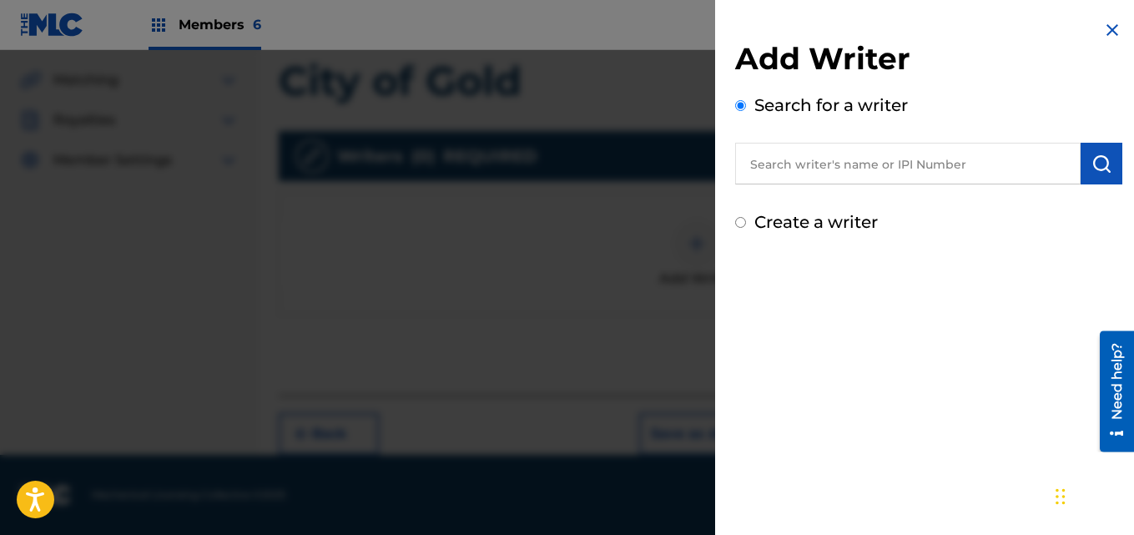
click at [837, 159] on input "text" at bounding box center [907, 164] width 345 height 42
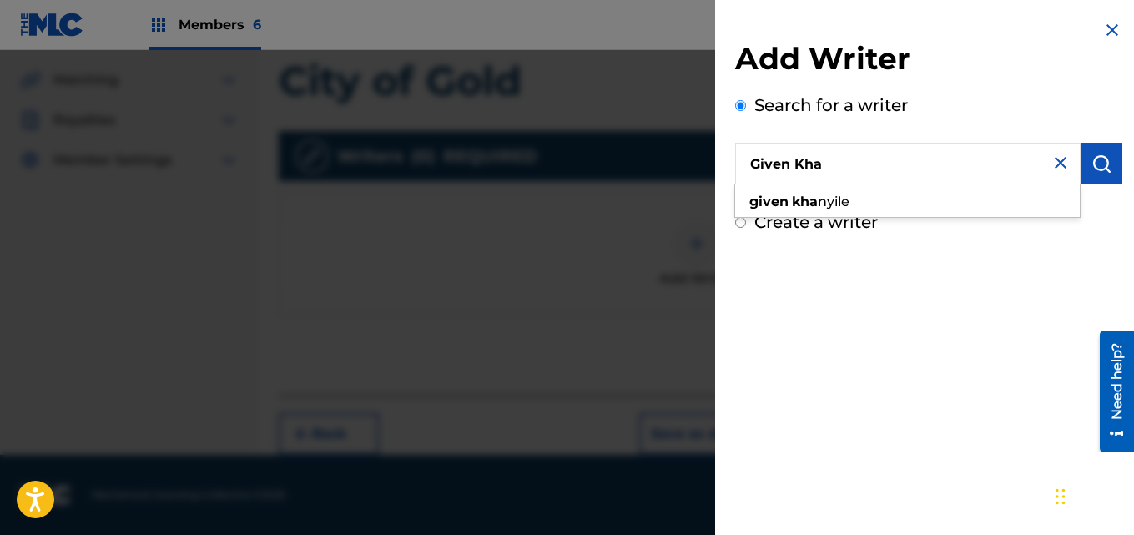
click at [816, 181] on input "Given Kha" at bounding box center [907, 164] width 345 height 42
click at [818, 194] on span "nyile" at bounding box center [833, 202] width 32 height 16
type input "given khanyile"
click at [1113, 158] on button "submit" at bounding box center [1101, 164] width 42 height 42
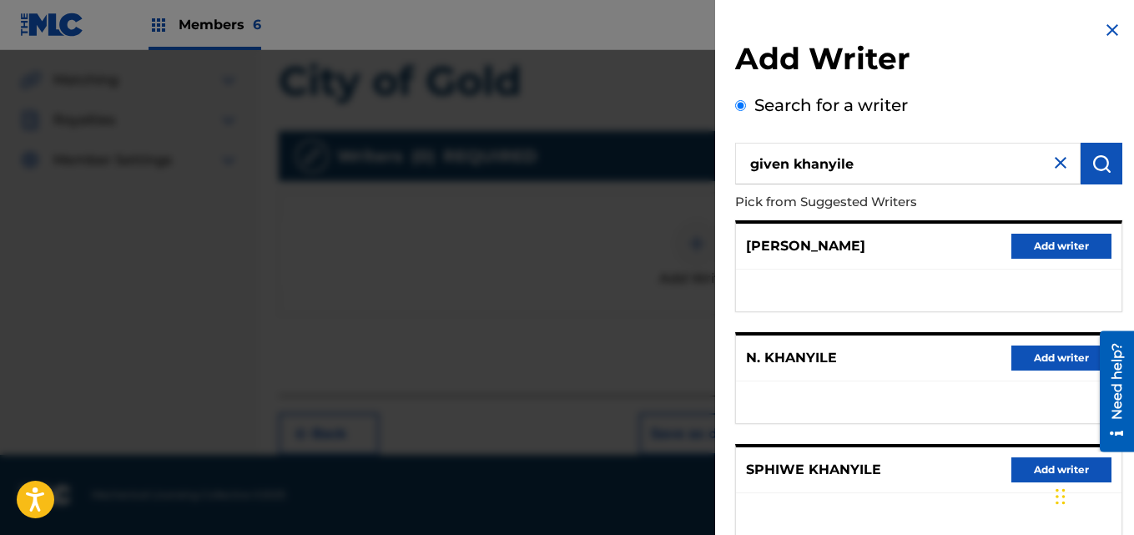
scroll to position [329, 0]
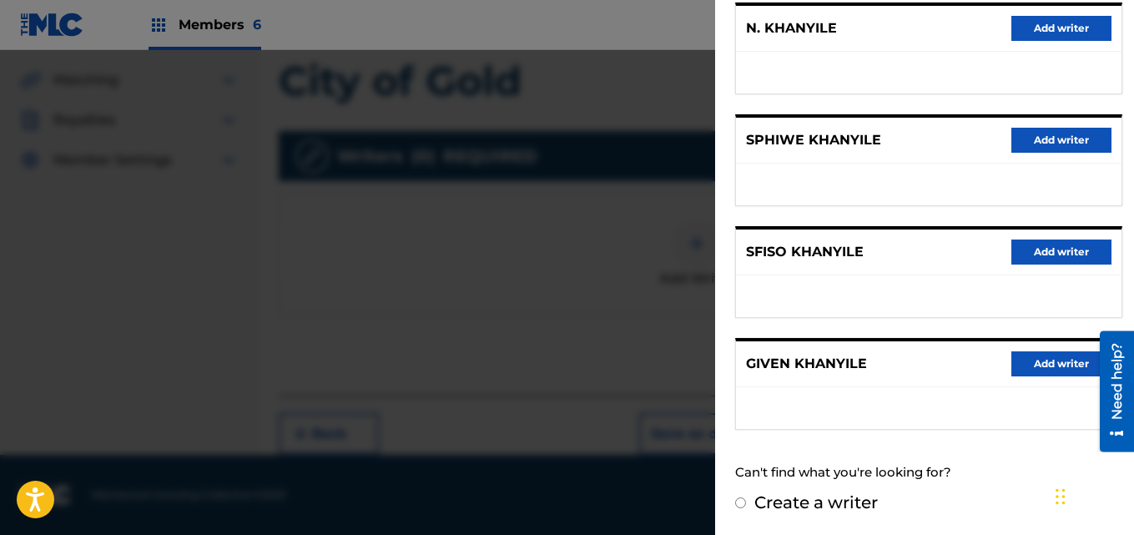
click at [1028, 366] on button "Add writer" at bounding box center [1061, 363] width 100 height 25
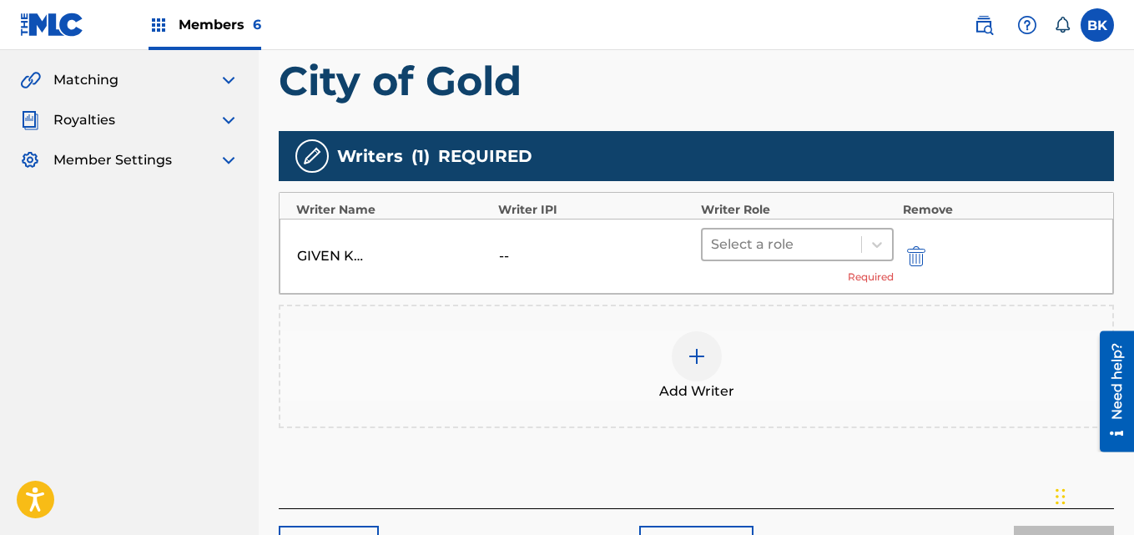
click at [795, 241] on div at bounding box center [782, 244] width 143 height 23
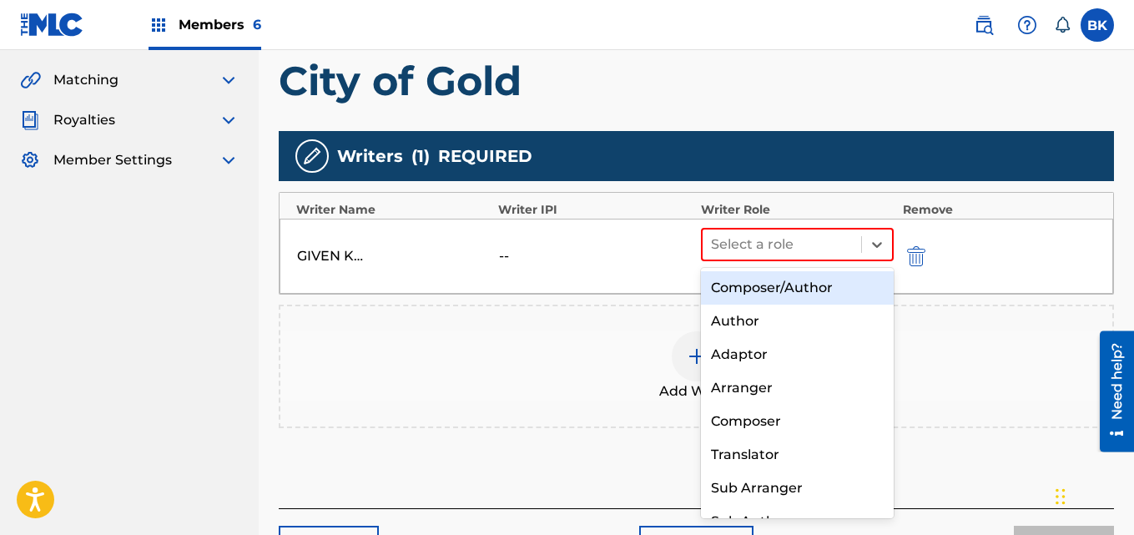
click at [792, 288] on div "Composer/Author" at bounding box center [798, 287] width 194 height 33
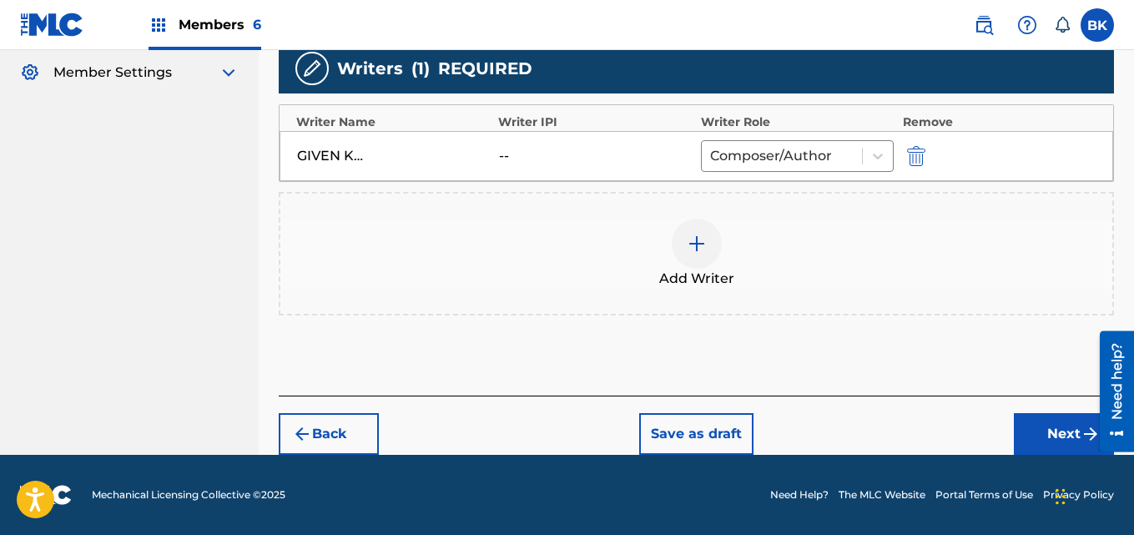
click at [1055, 445] on button "Next" at bounding box center [1063, 434] width 100 height 42
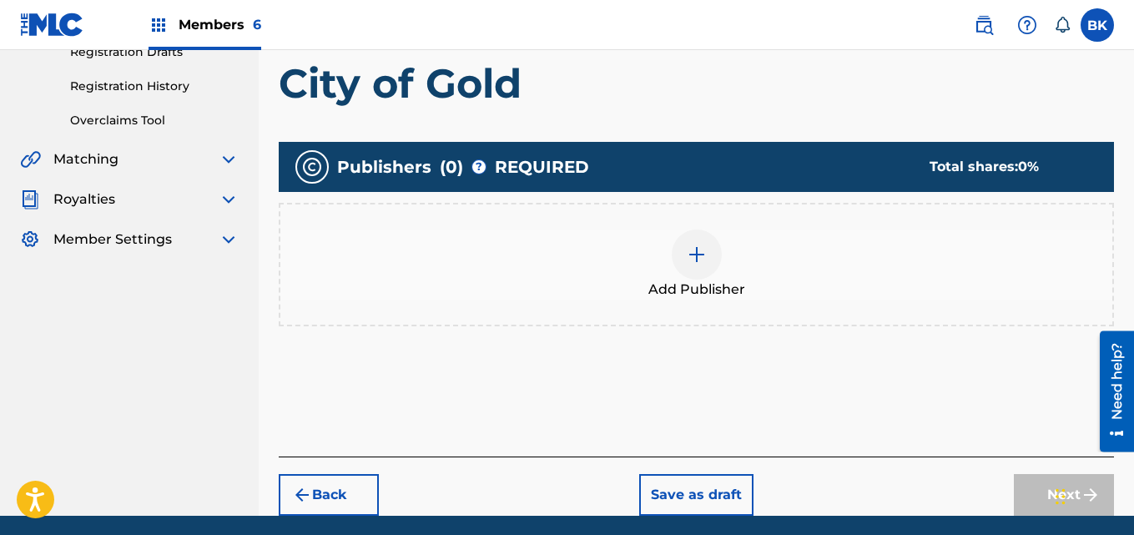
scroll to position [357, 0]
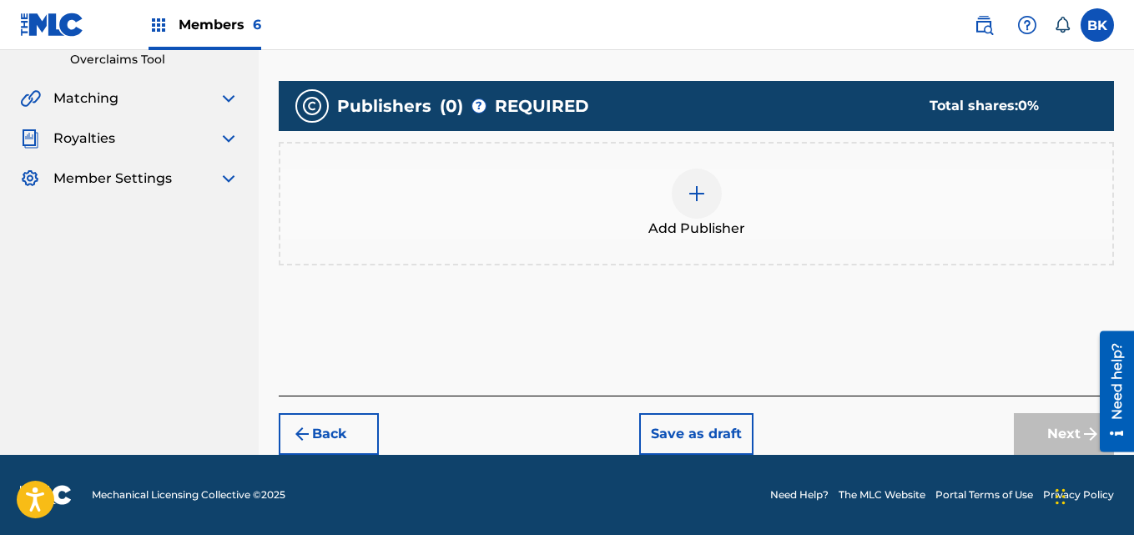
click at [697, 203] on img at bounding box center [696, 194] width 20 height 20
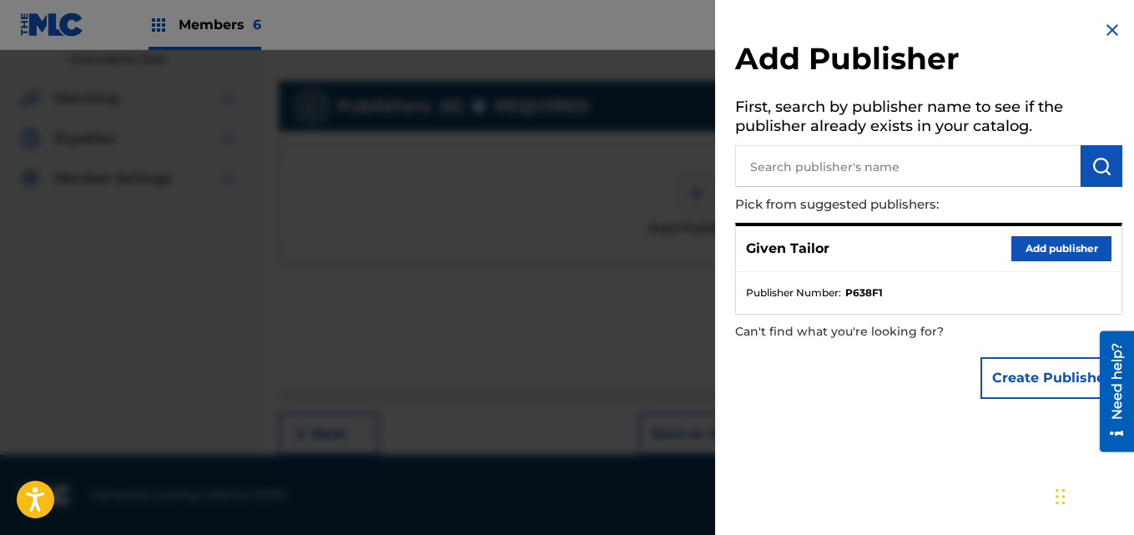
click at [1019, 246] on button "Add publisher" at bounding box center [1061, 248] width 100 height 25
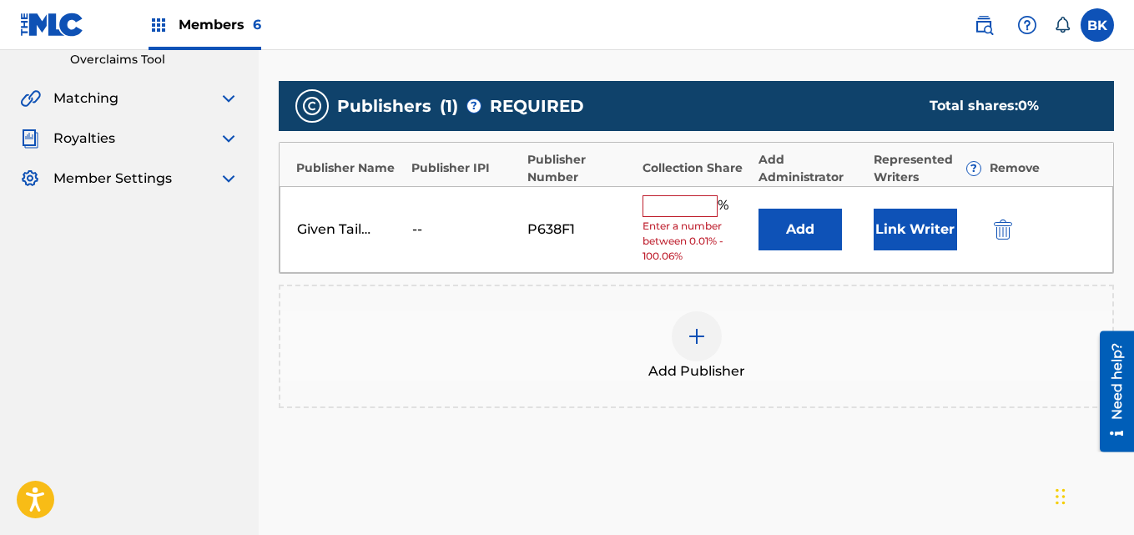
click at [695, 201] on input "text" at bounding box center [679, 206] width 75 height 22
type input "100"
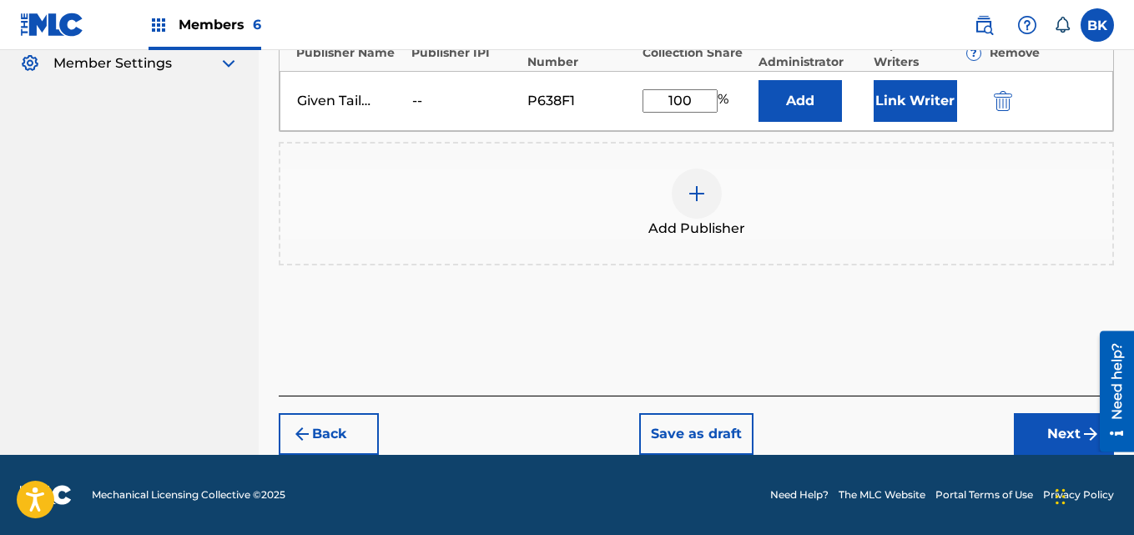
click at [1040, 428] on button "Next" at bounding box center [1063, 434] width 100 height 42
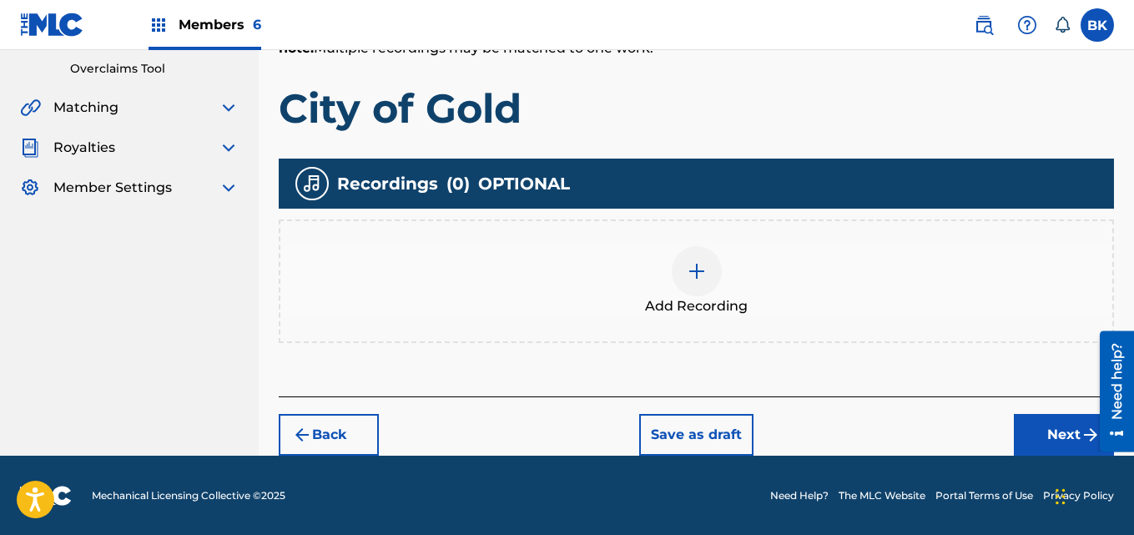
scroll to position [349, 0]
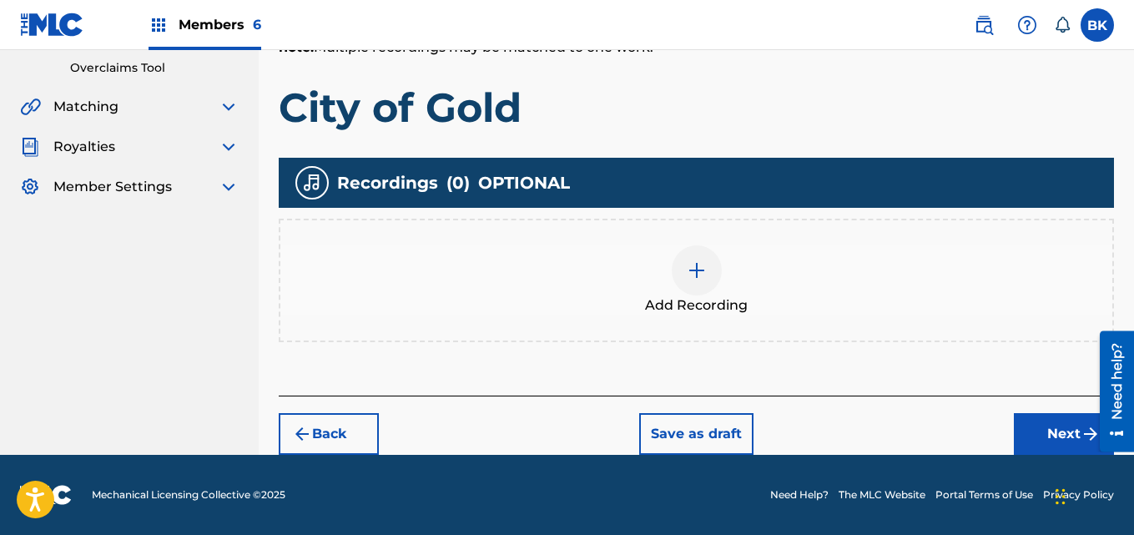
click at [724, 274] on div "Add Recording" at bounding box center [696, 280] width 832 height 70
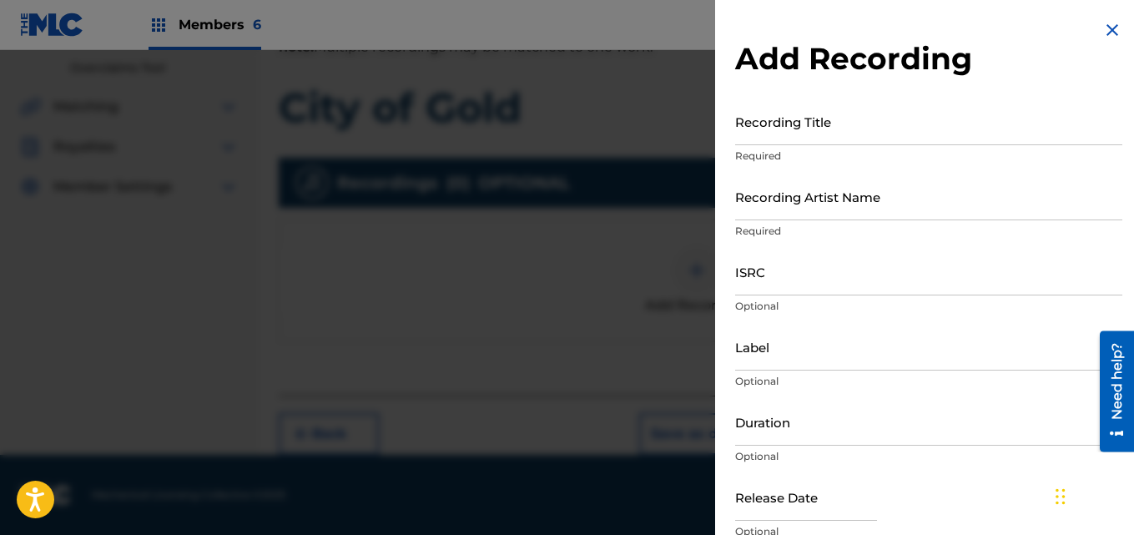
click at [787, 129] on input "Recording Title" at bounding box center [928, 122] width 387 height 48
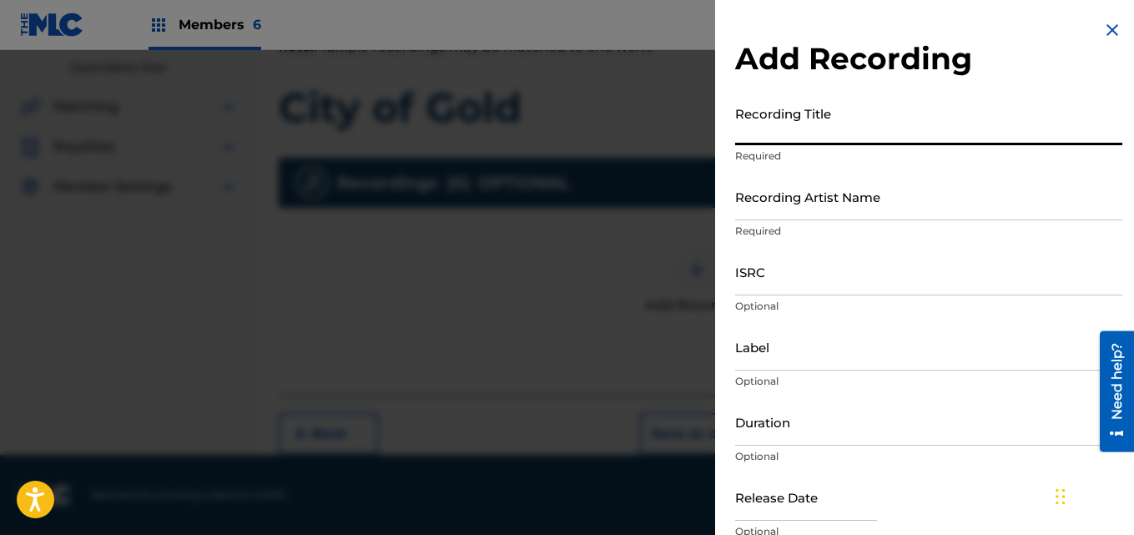
paste input "City of Gold"
type input "City of Gold"
click at [827, 204] on input "Recording Artist Name" at bounding box center [928, 197] width 387 height 48
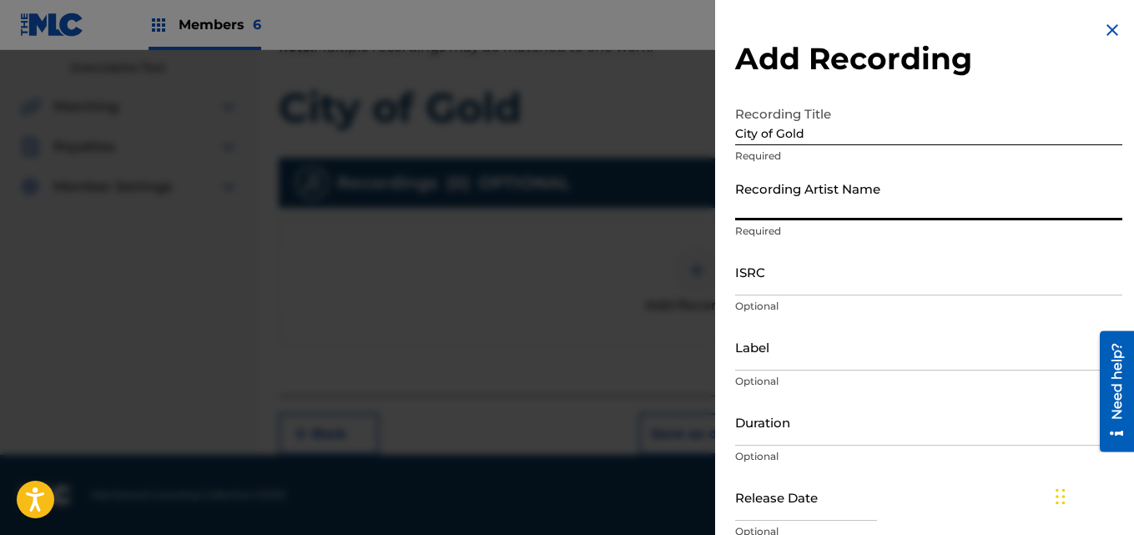
type input "Given Tailor"
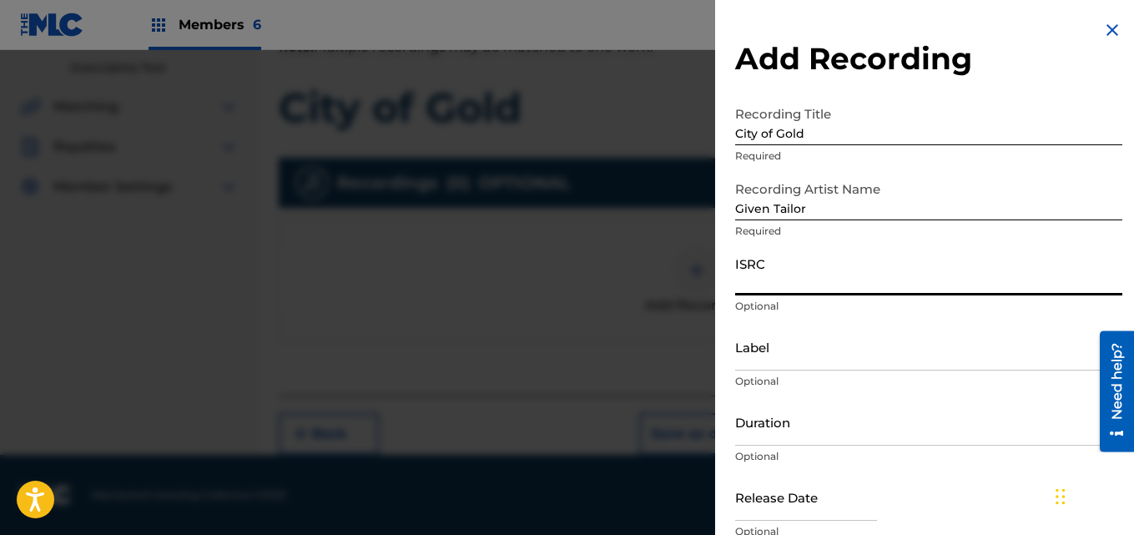
paste input "TCAJY2552088"
type input "TCAJY2552088"
click at [807, 349] on input "Label" at bounding box center [928, 347] width 387 height 48
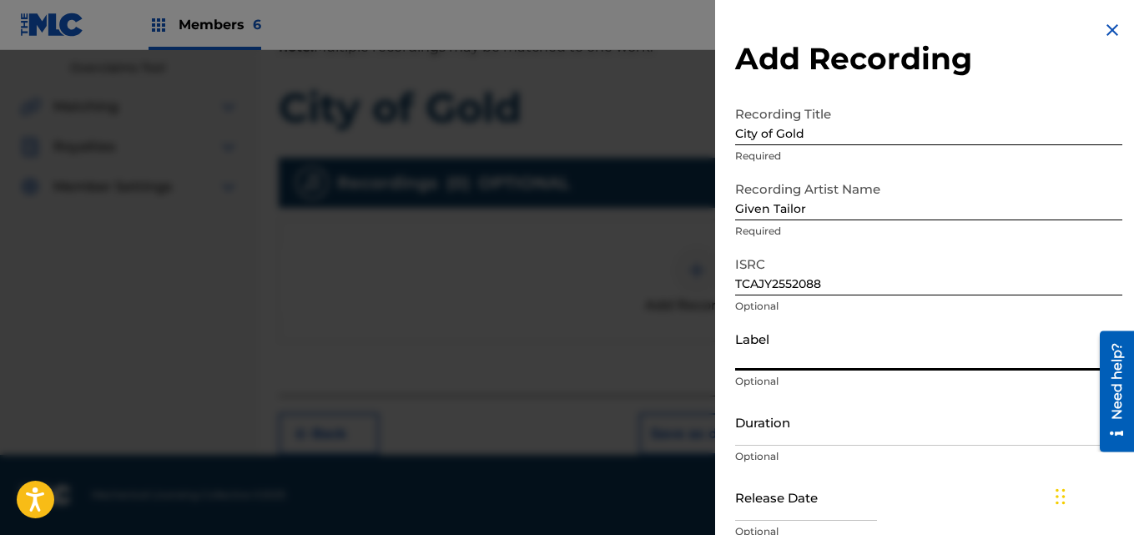
type input "Lillium"
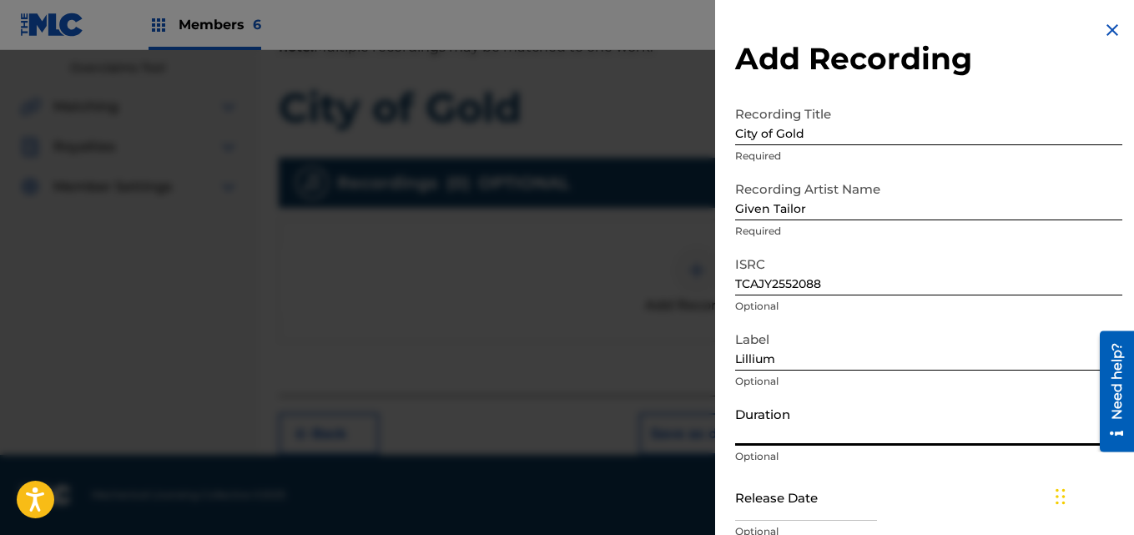
paste input "03:37"
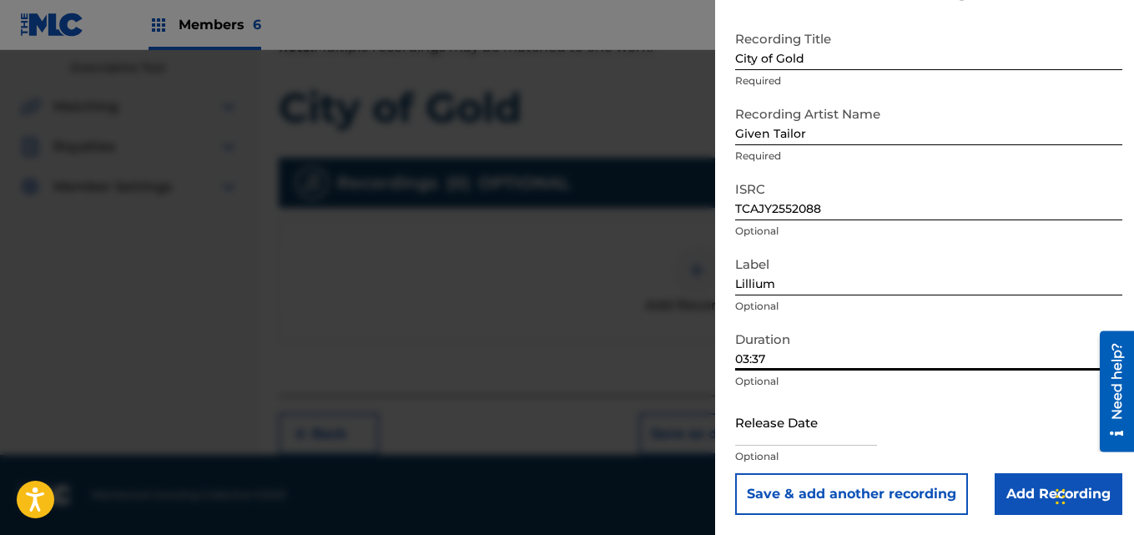
type input "03:37"
click at [812, 423] on input "text" at bounding box center [806, 422] width 142 height 48
select select "8"
select select "2025"
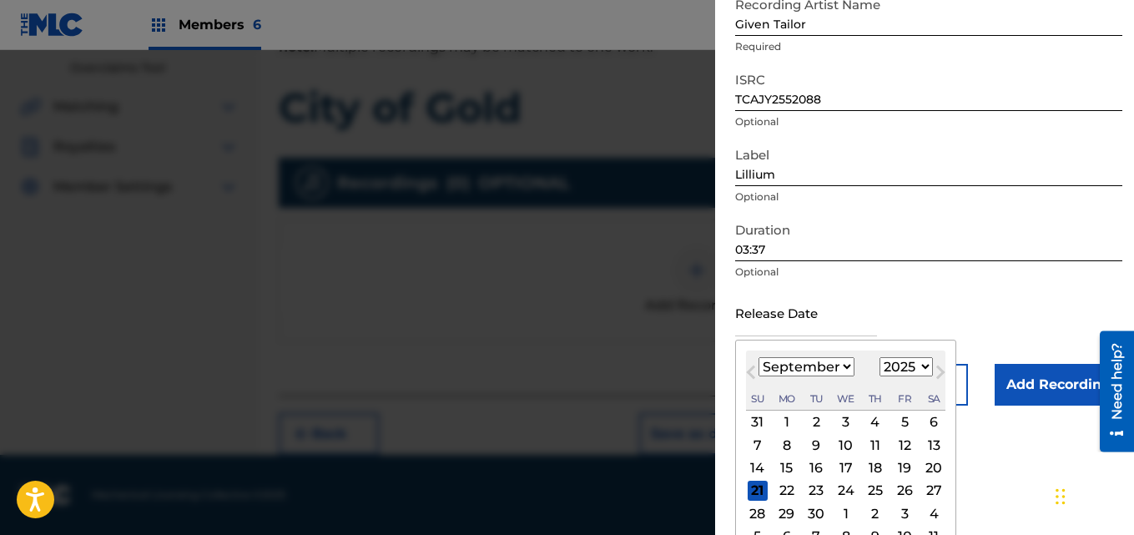
scroll to position [208, 0]
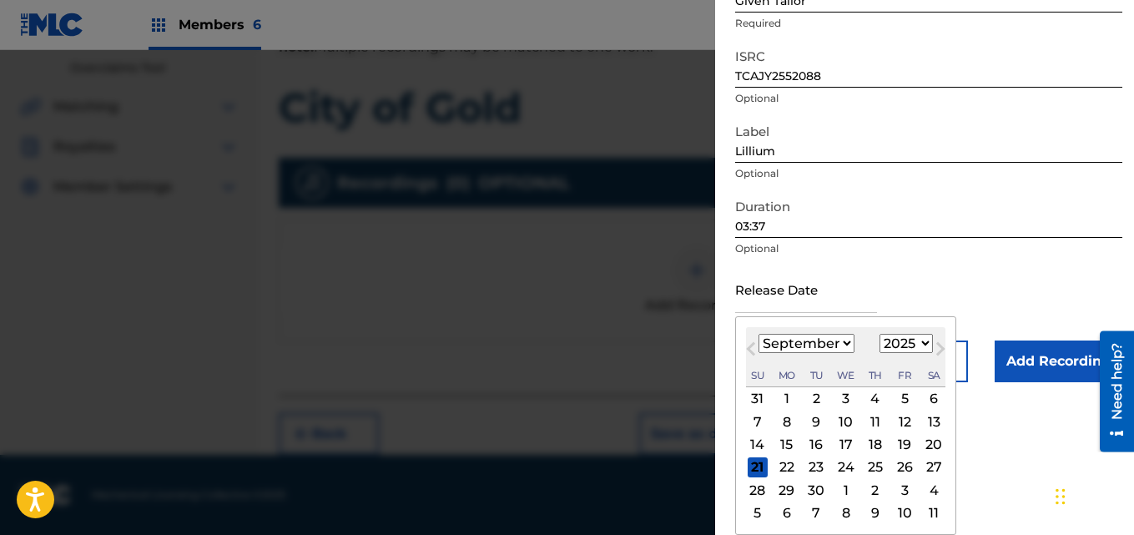
click at [928, 470] on div "27" at bounding box center [933, 467] width 20 height 20
type input "[DATE]"
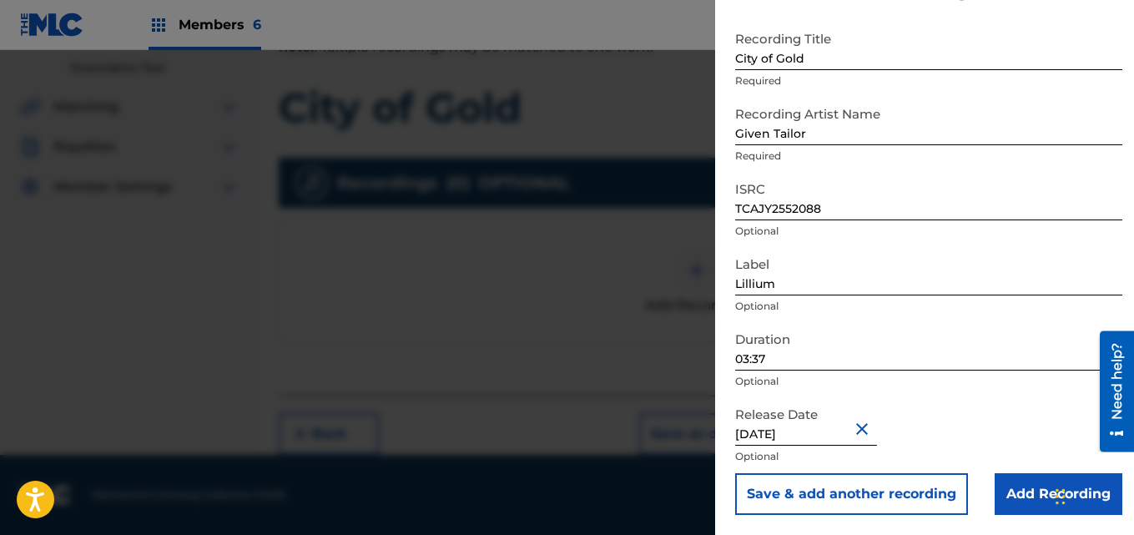
scroll to position [75, 0]
click at [1020, 487] on input "Add Recording" at bounding box center [1058, 494] width 128 height 42
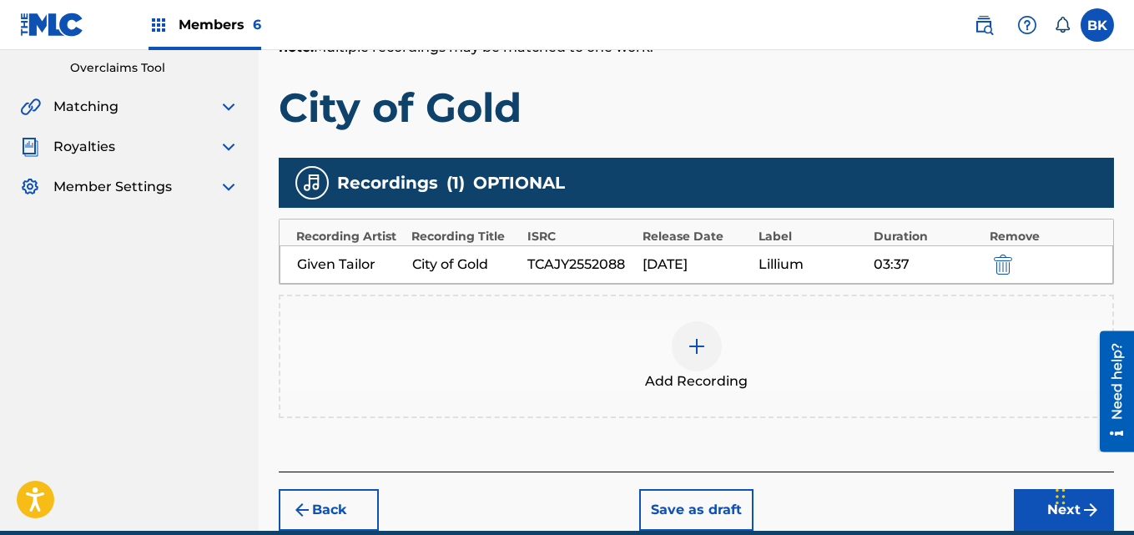
scroll to position [425, 0]
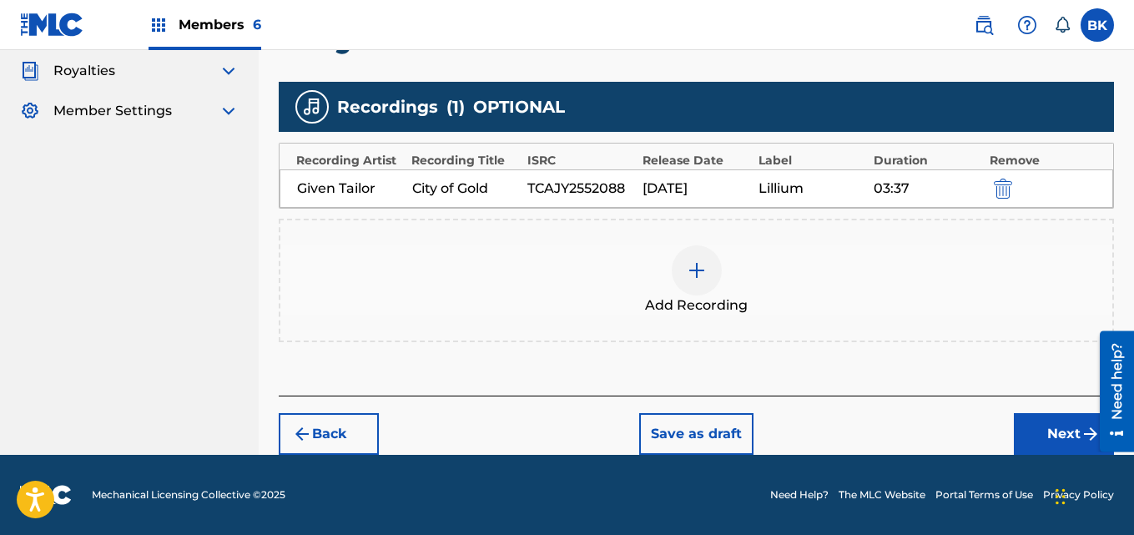
click at [1028, 434] on button "Next" at bounding box center [1063, 434] width 100 height 42
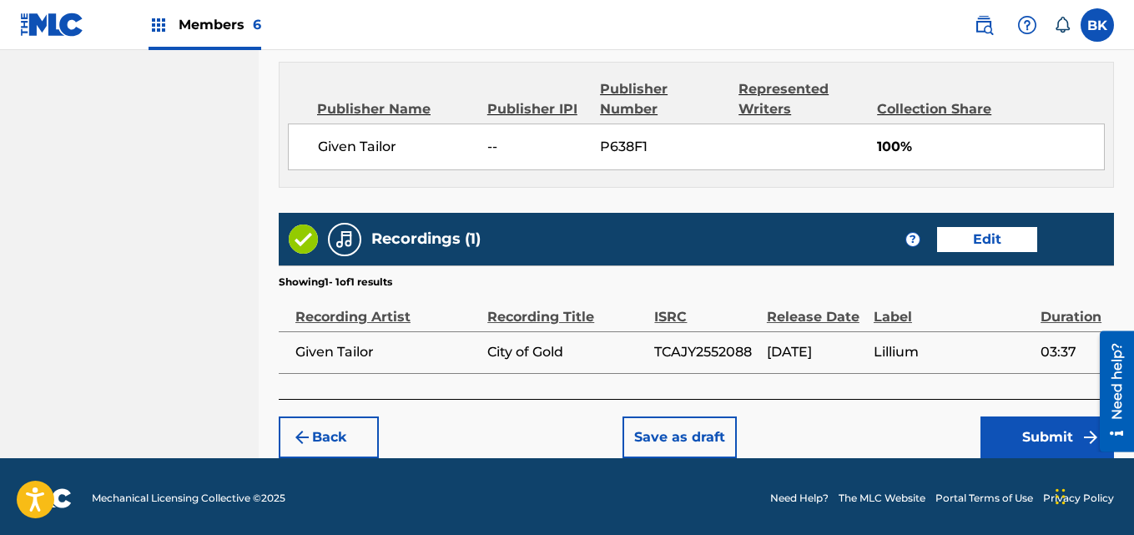
scroll to position [896, 0]
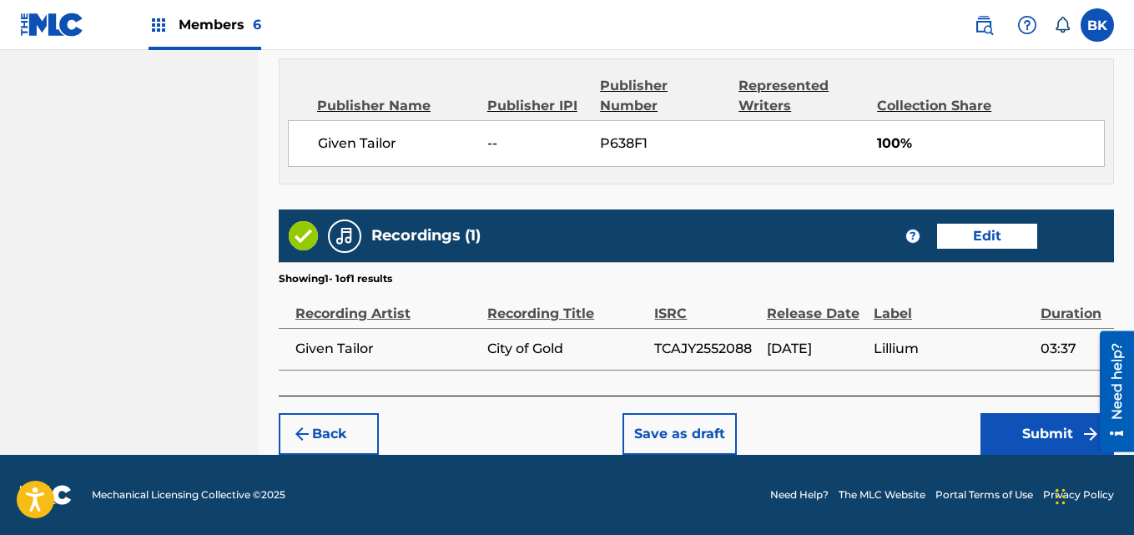
click at [1024, 427] on button "Submit" at bounding box center [1046, 434] width 133 height 42
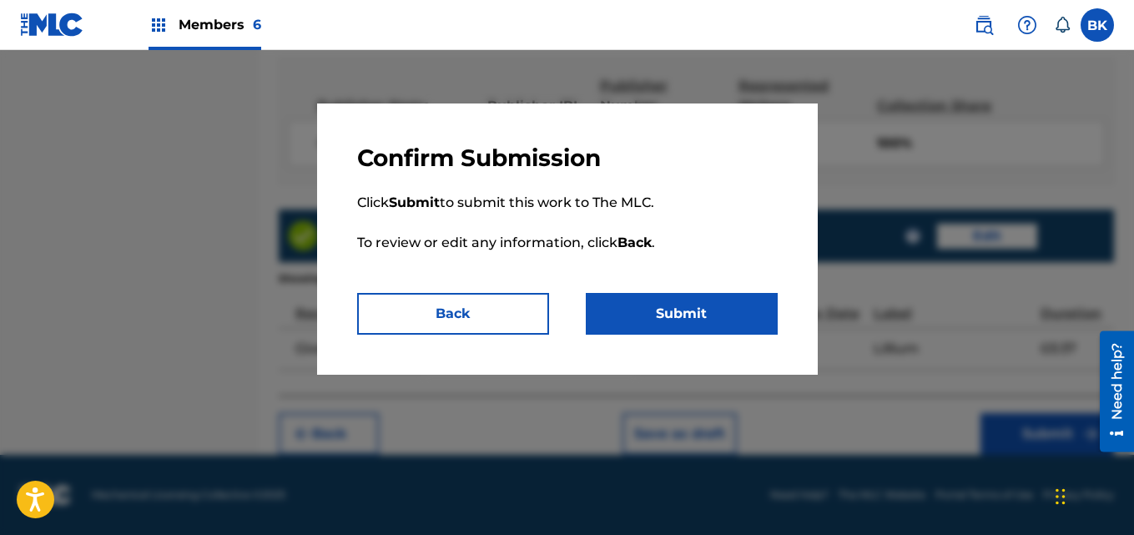
click at [700, 324] on button "Submit" at bounding box center [682, 314] width 192 height 42
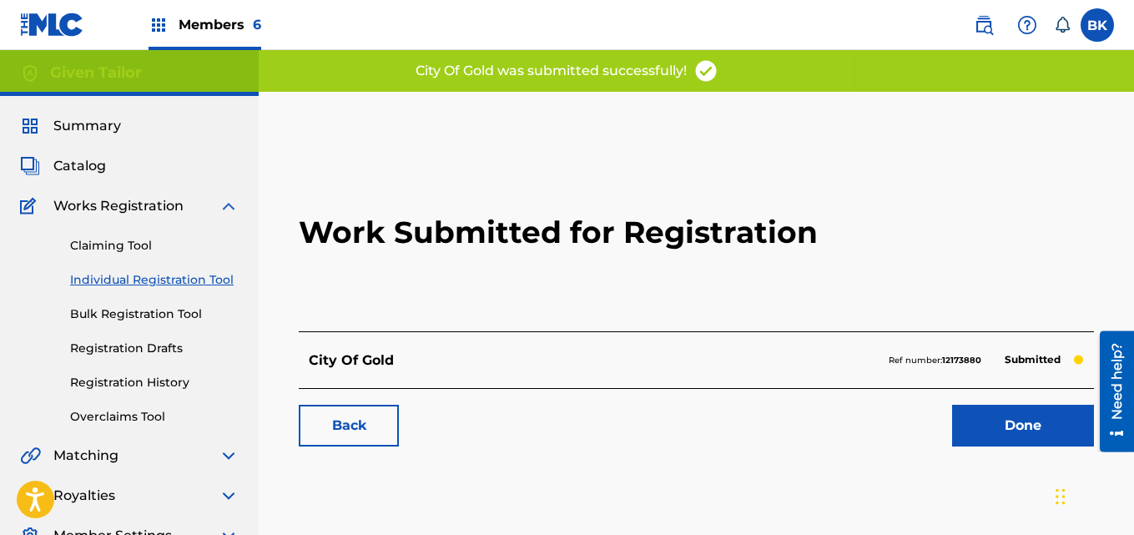
click at [1050, 163] on h2 "Work Submitted for Registration" at bounding box center [696, 232] width 795 height 198
click at [987, 414] on link "Done" at bounding box center [1023, 426] width 142 height 42
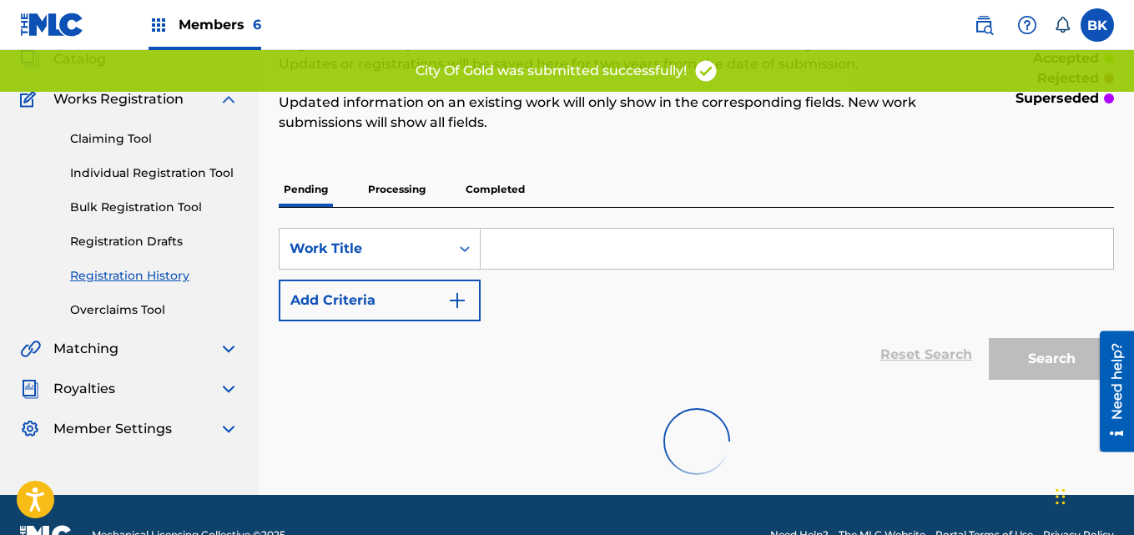
scroll to position [147, 0]
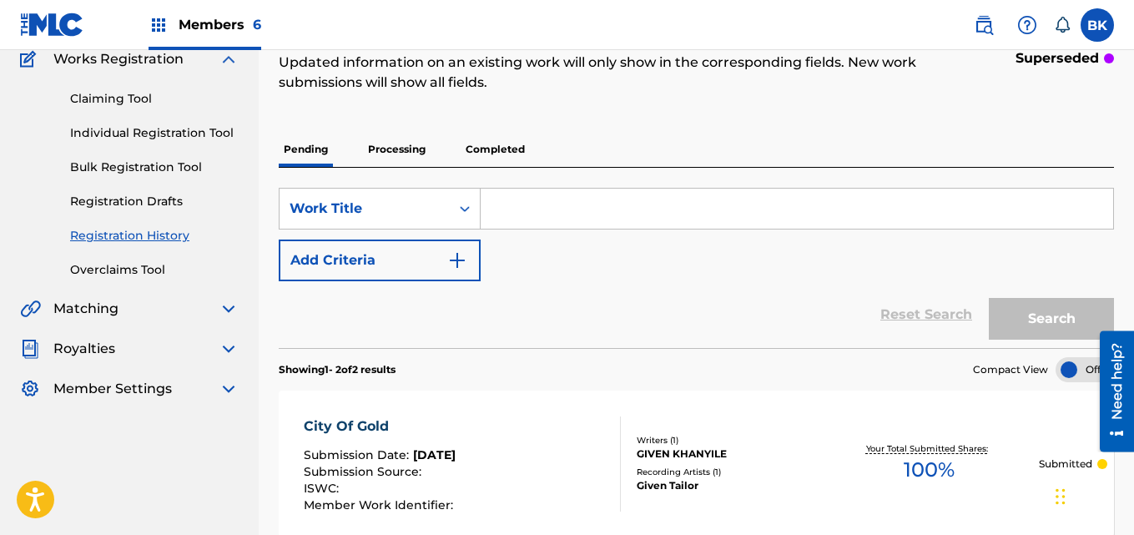
click at [386, 158] on p "Processing" at bounding box center [397, 149] width 68 height 35
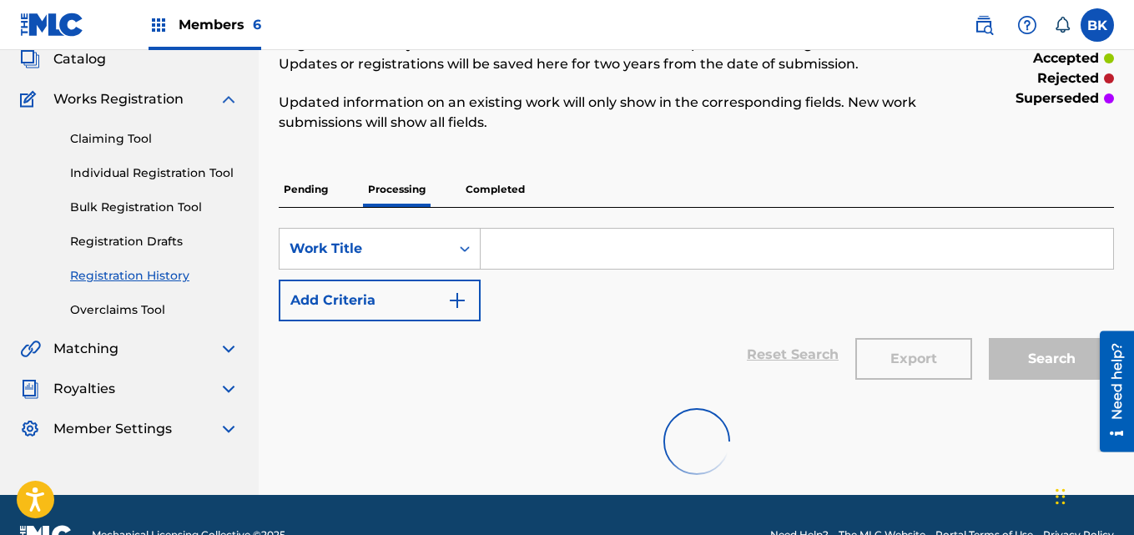
scroll to position [144, 0]
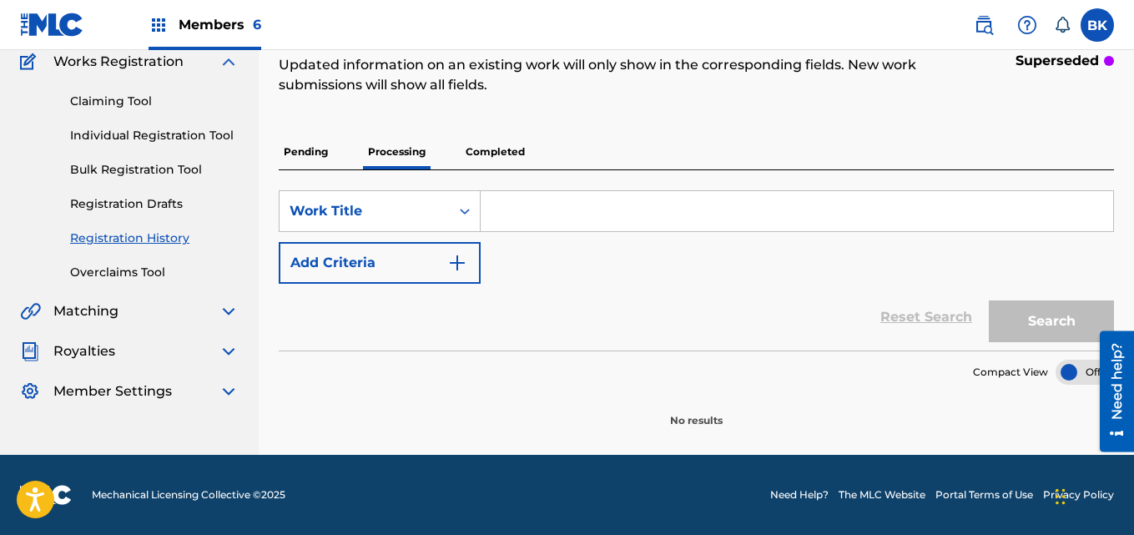
click at [326, 159] on p "Pending" at bounding box center [306, 151] width 54 height 35
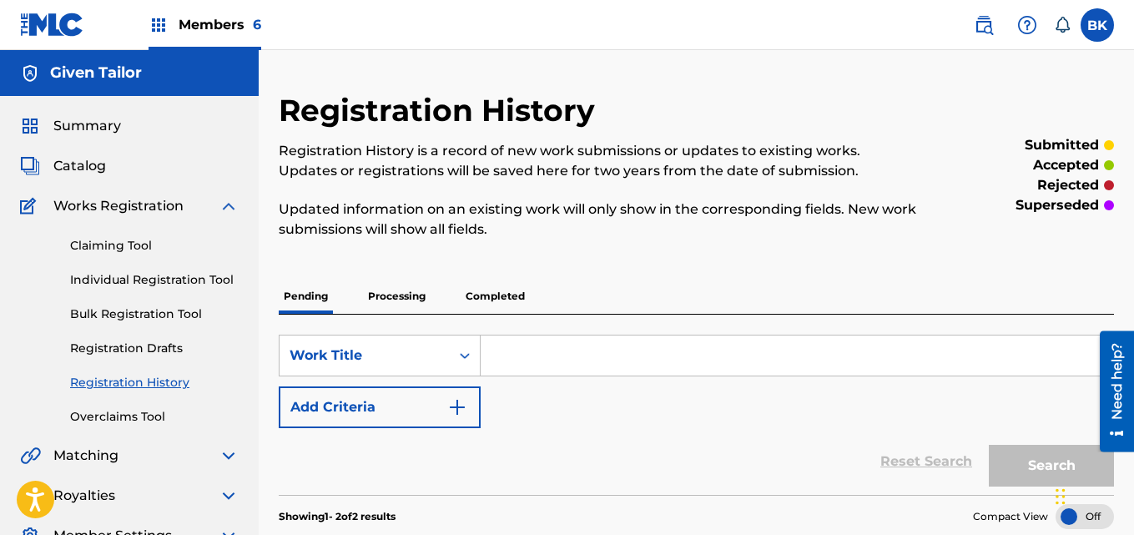
click at [224, 204] on img at bounding box center [229, 206] width 20 height 20
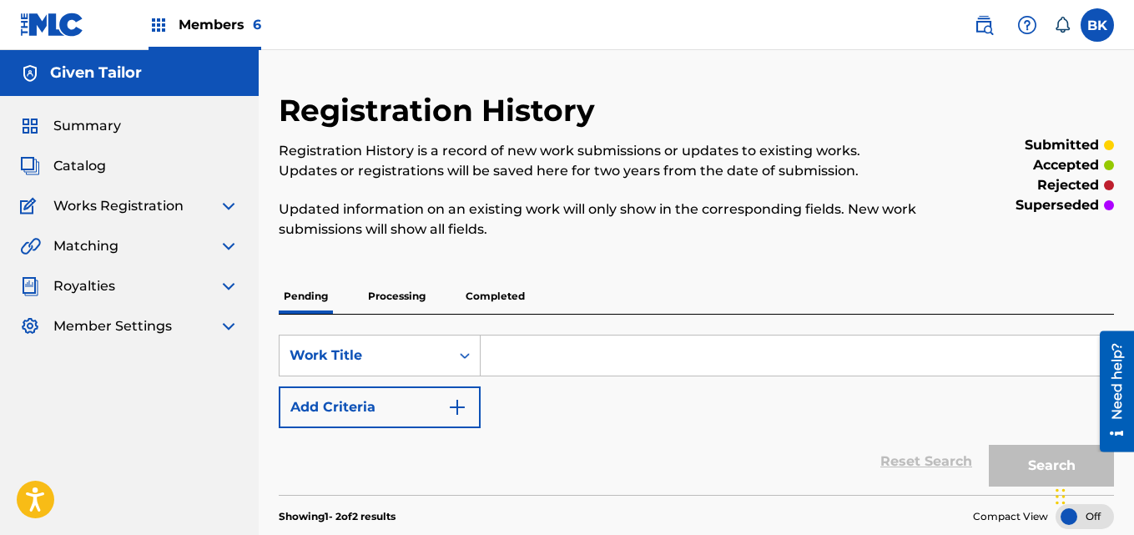
click at [156, 288] on div "Royalties" at bounding box center [129, 286] width 219 height 20
click at [223, 284] on img at bounding box center [229, 286] width 20 height 20
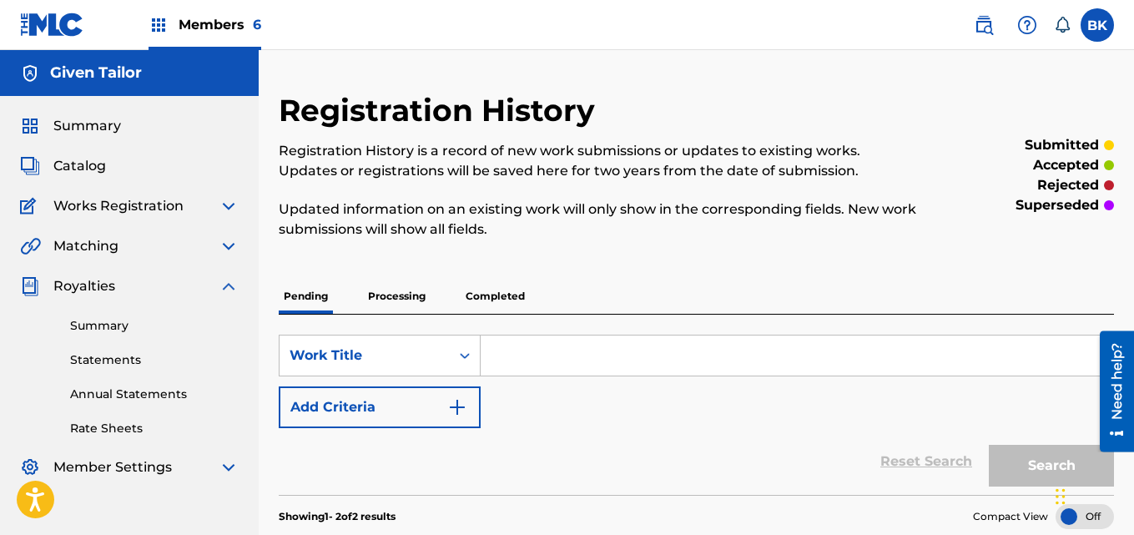
click at [223, 284] on img at bounding box center [229, 286] width 20 height 20
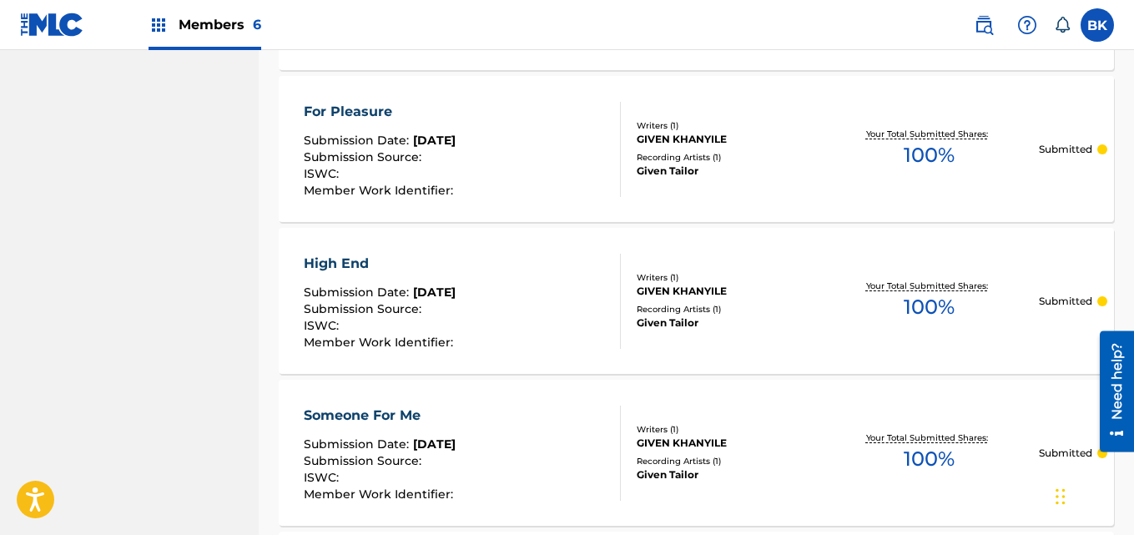
scroll to position [592, 0]
